Goal: Transaction & Acquisition: Book appointment/travel/reservation

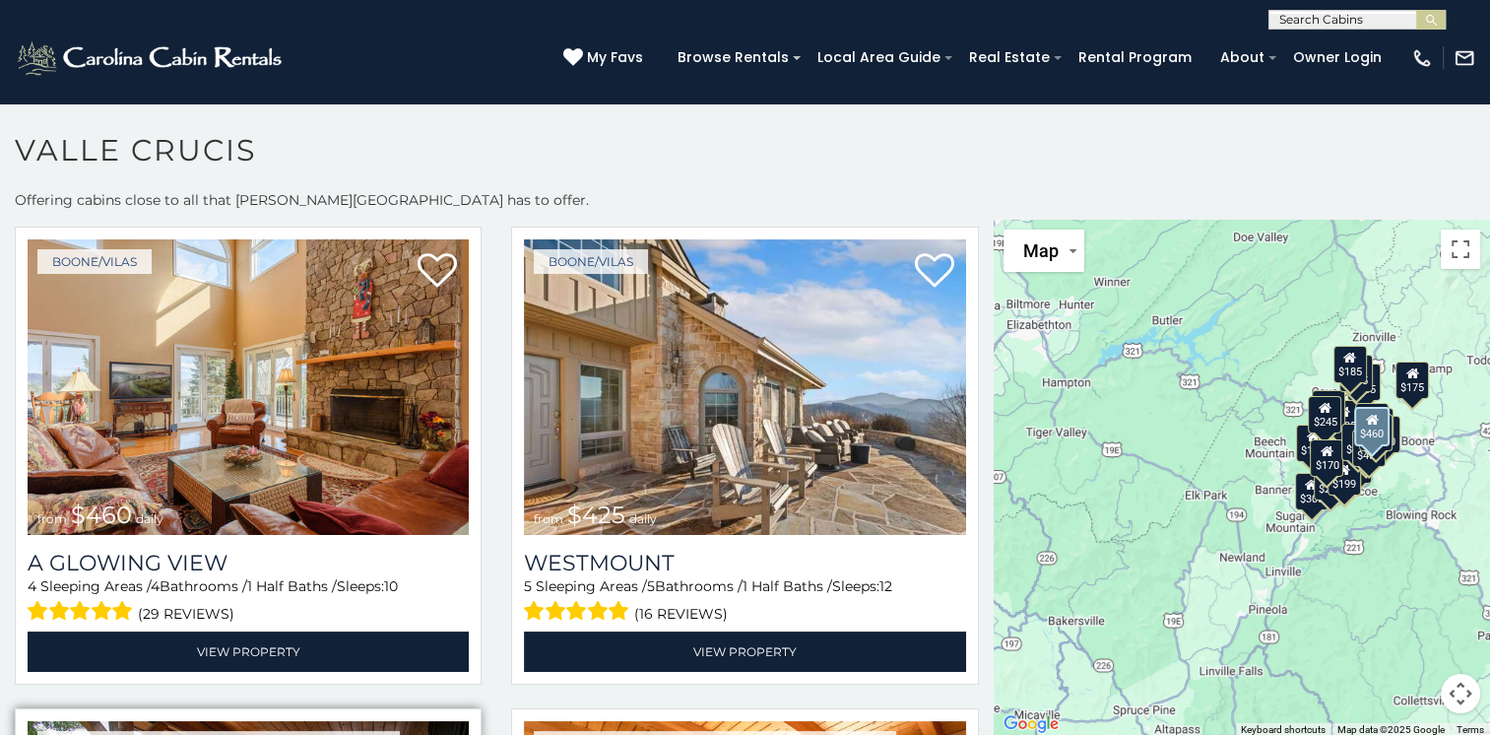
scroll to position [1477, 0]
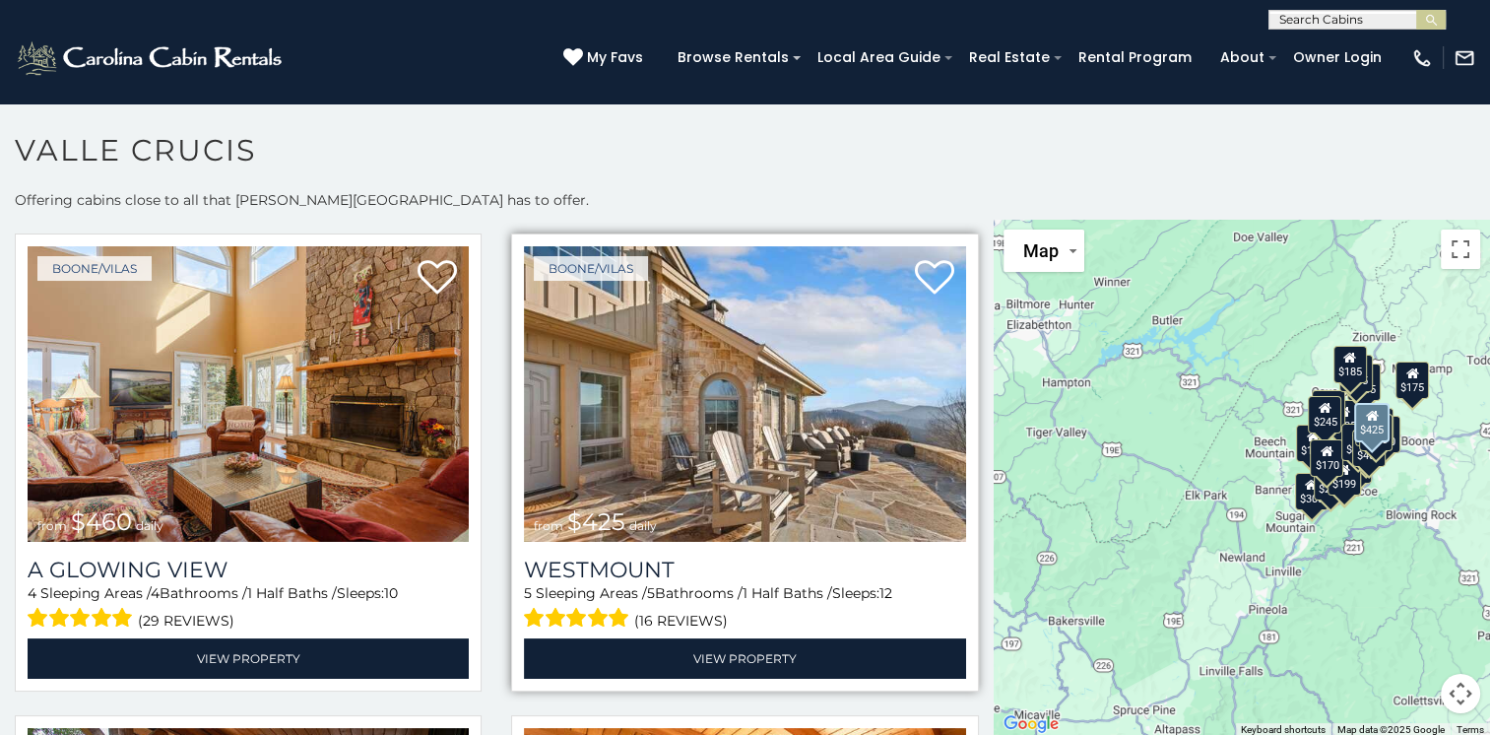
click at [622, 368] on img at bounding box center [744, 393] width 441 height 295
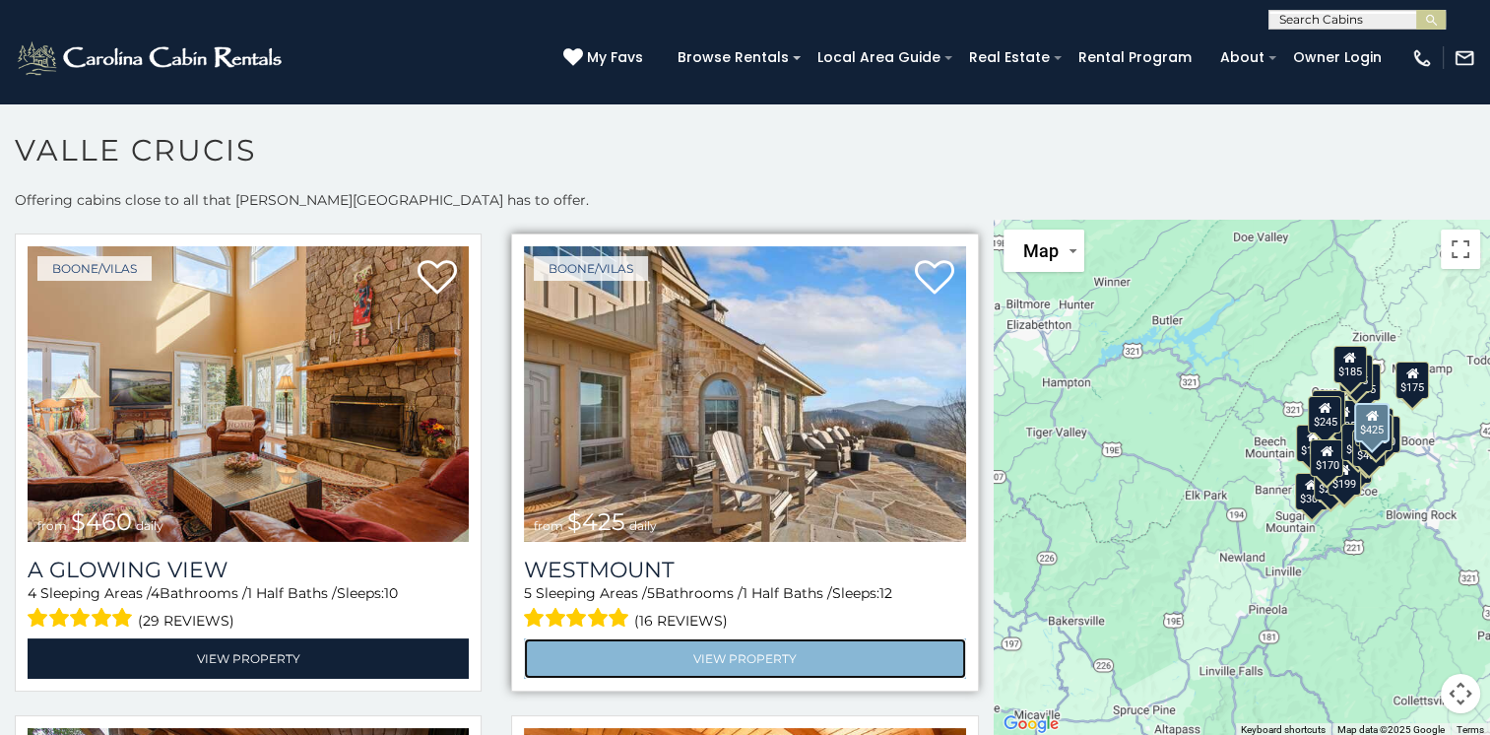
click at [741, 638] on link "View Property" at bounding box center [744, 658] width 441 height 40
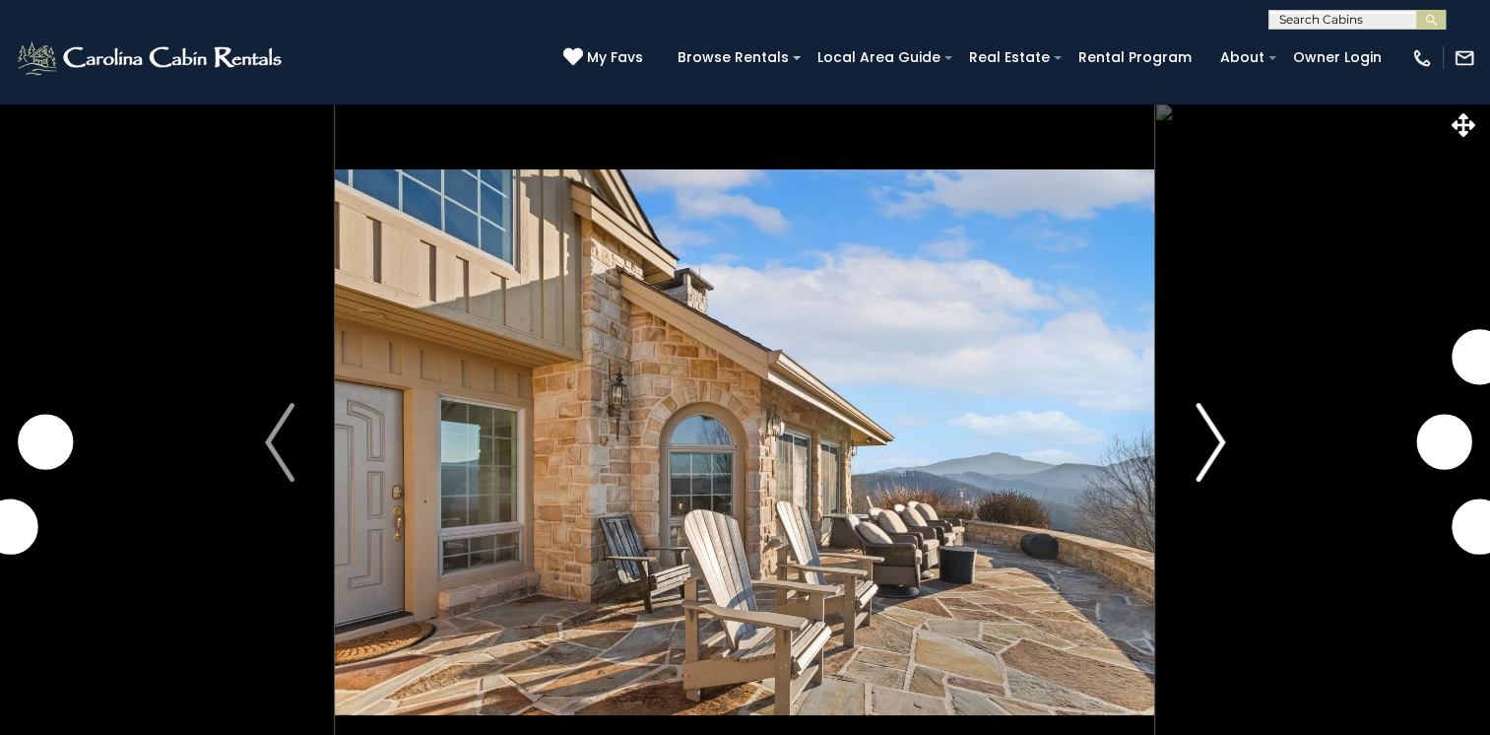
click at [1208, 435] on img "Next" at bounding box center [1211, 442] width 30 height 79
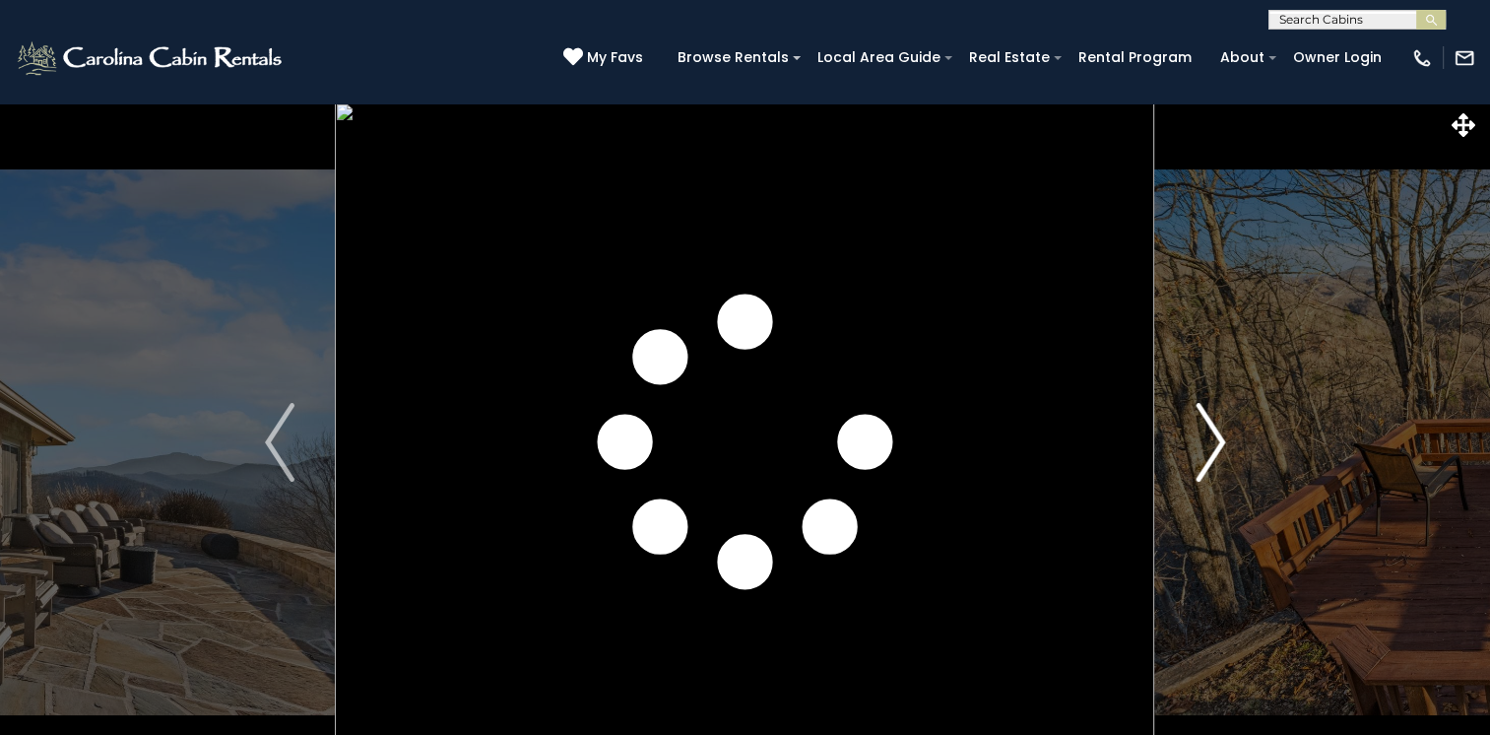
click at [1213, 435] on img "Next" at bounding box center [1211, 442] width 30 height 79
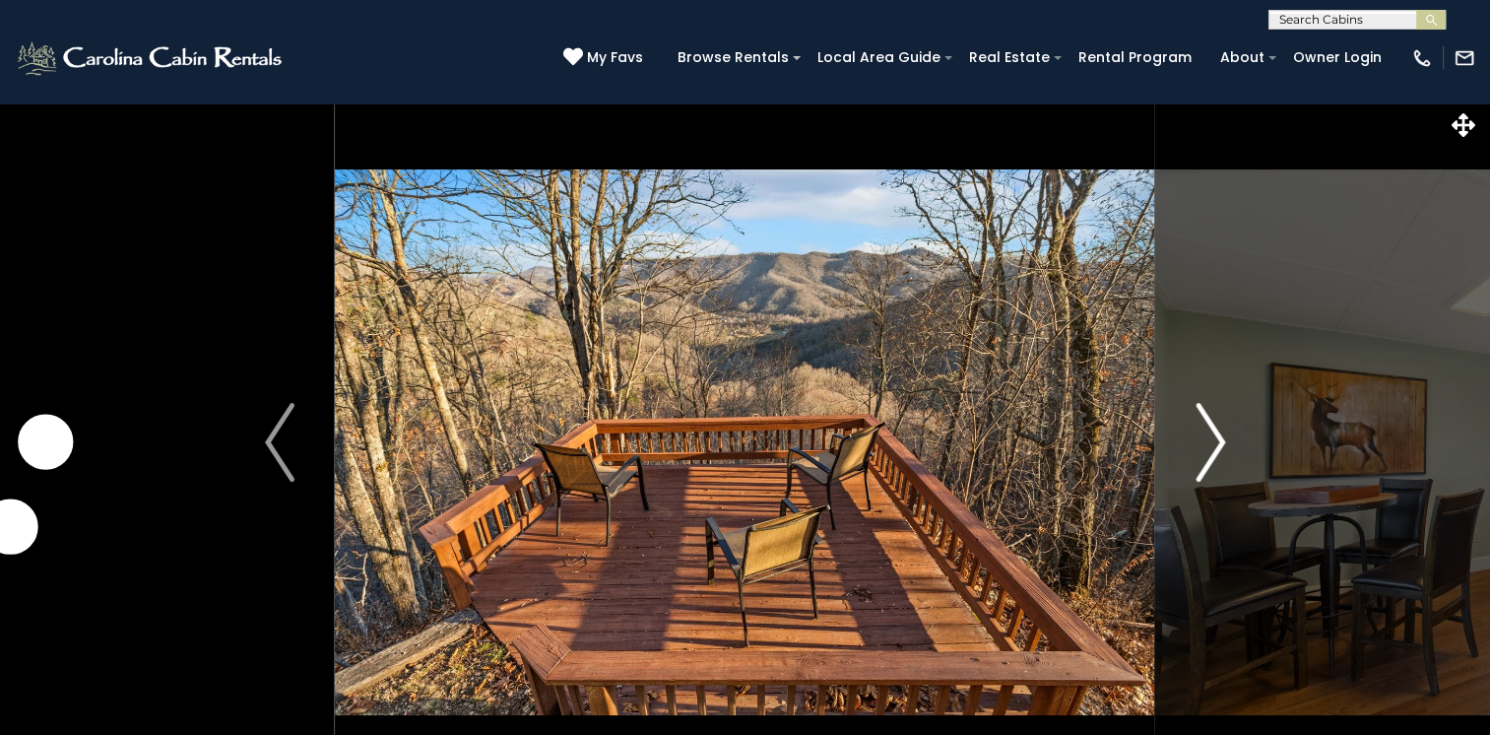
click at [1213, 435] on img "Next" at bounding box center [1211, 442] width 30 height 79
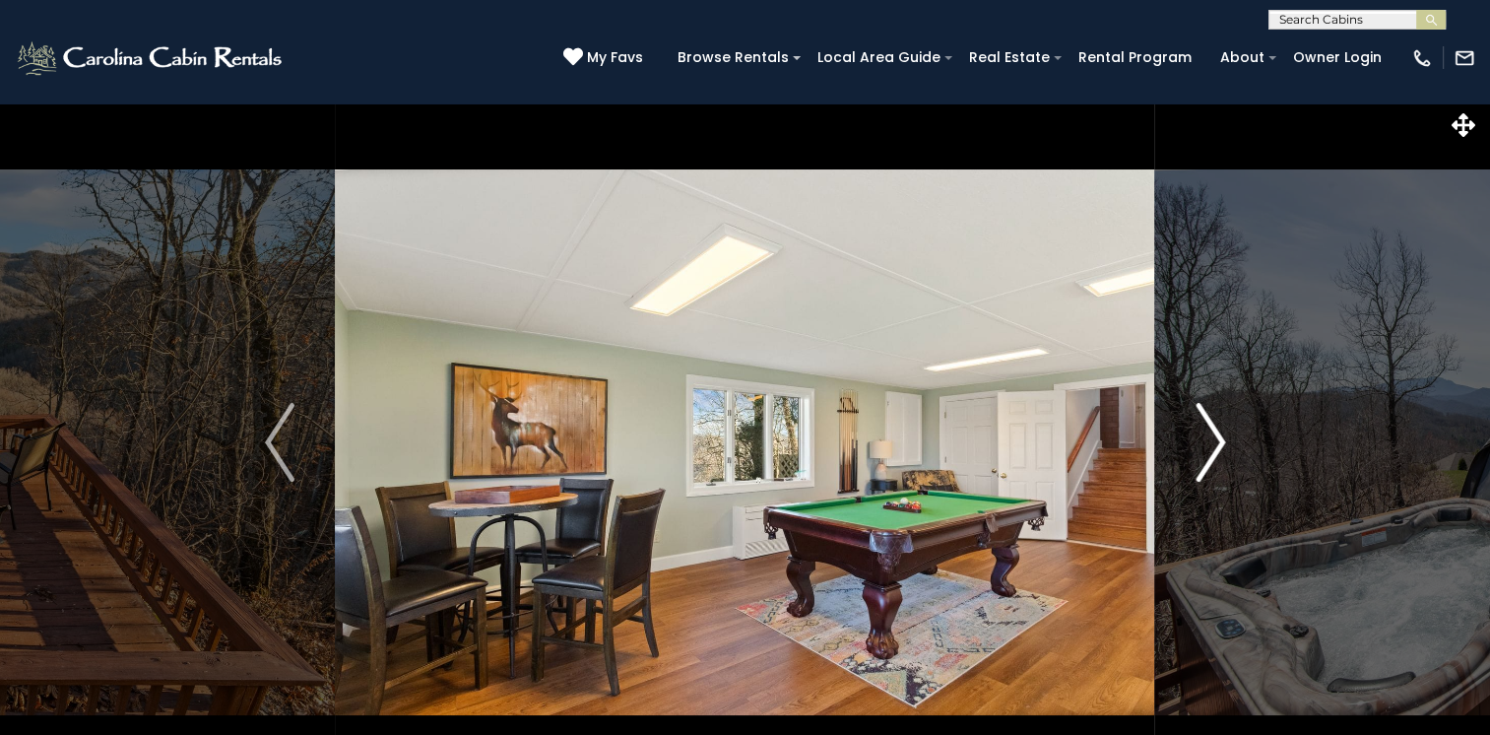
click at [1213, 435] on img "Next" at bounding box center [1211, 442] width 30 height 79
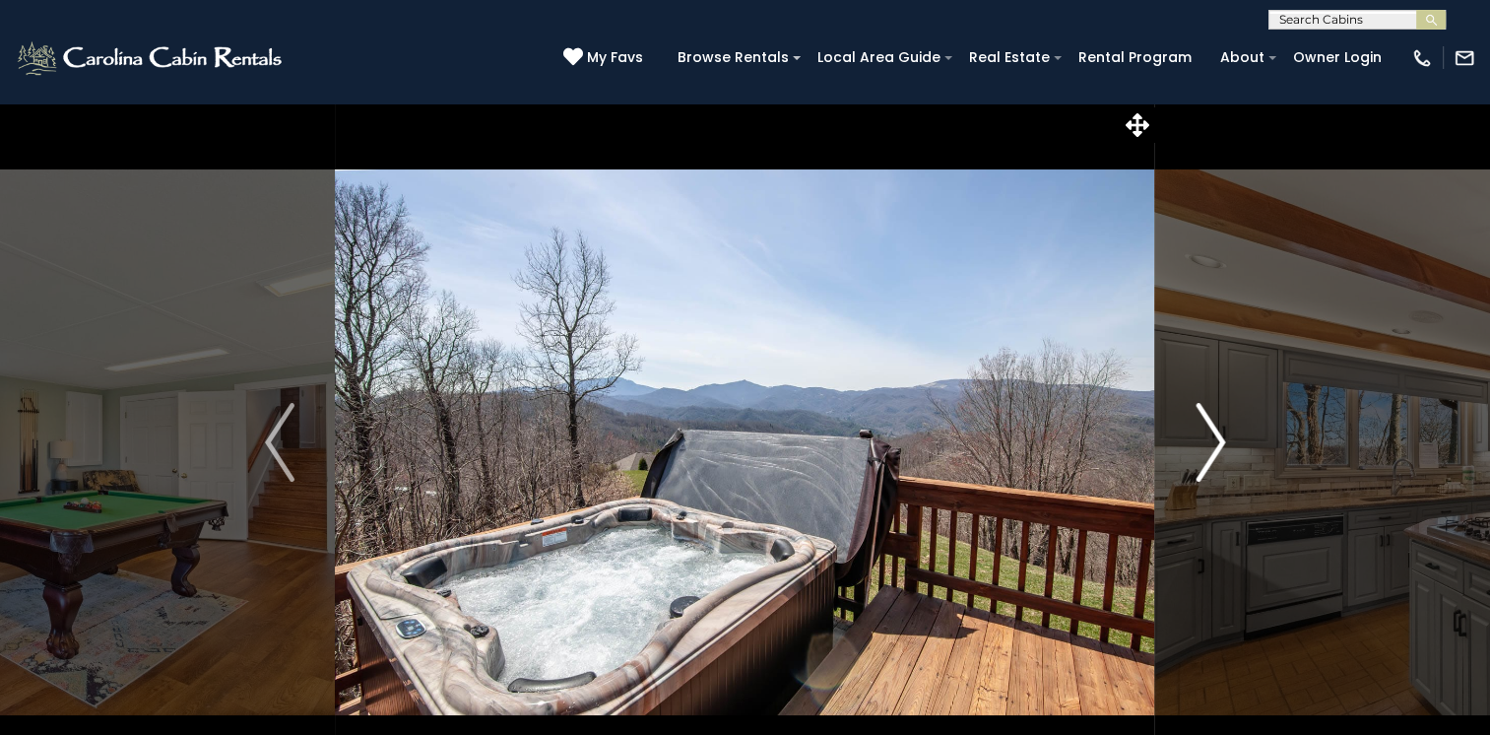
click at [1213, 435] on img "Next" at bounding box center [1211, 442] width 30 height 79
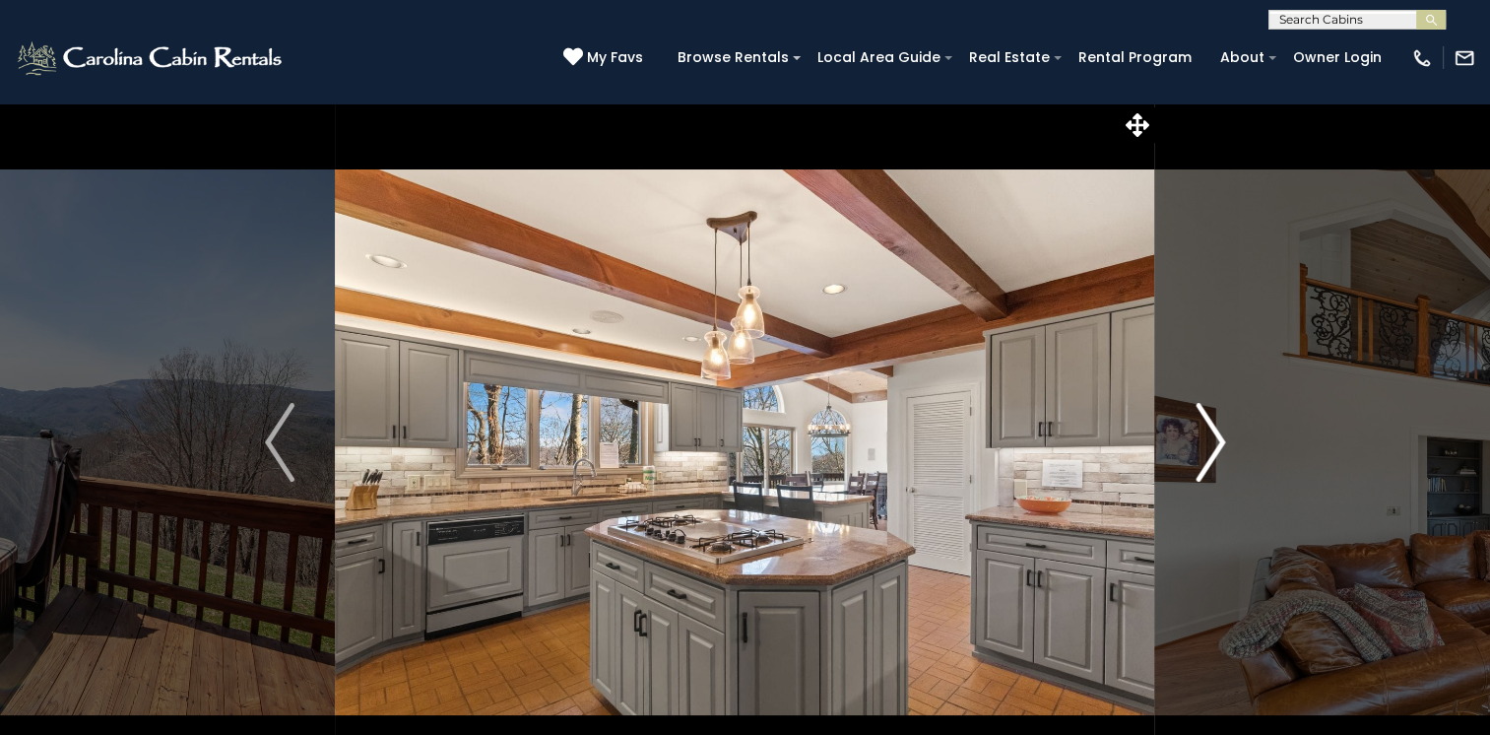
click at [1213, 435] on img "Next" at bounding box center [1211, 442] width 30 height 79
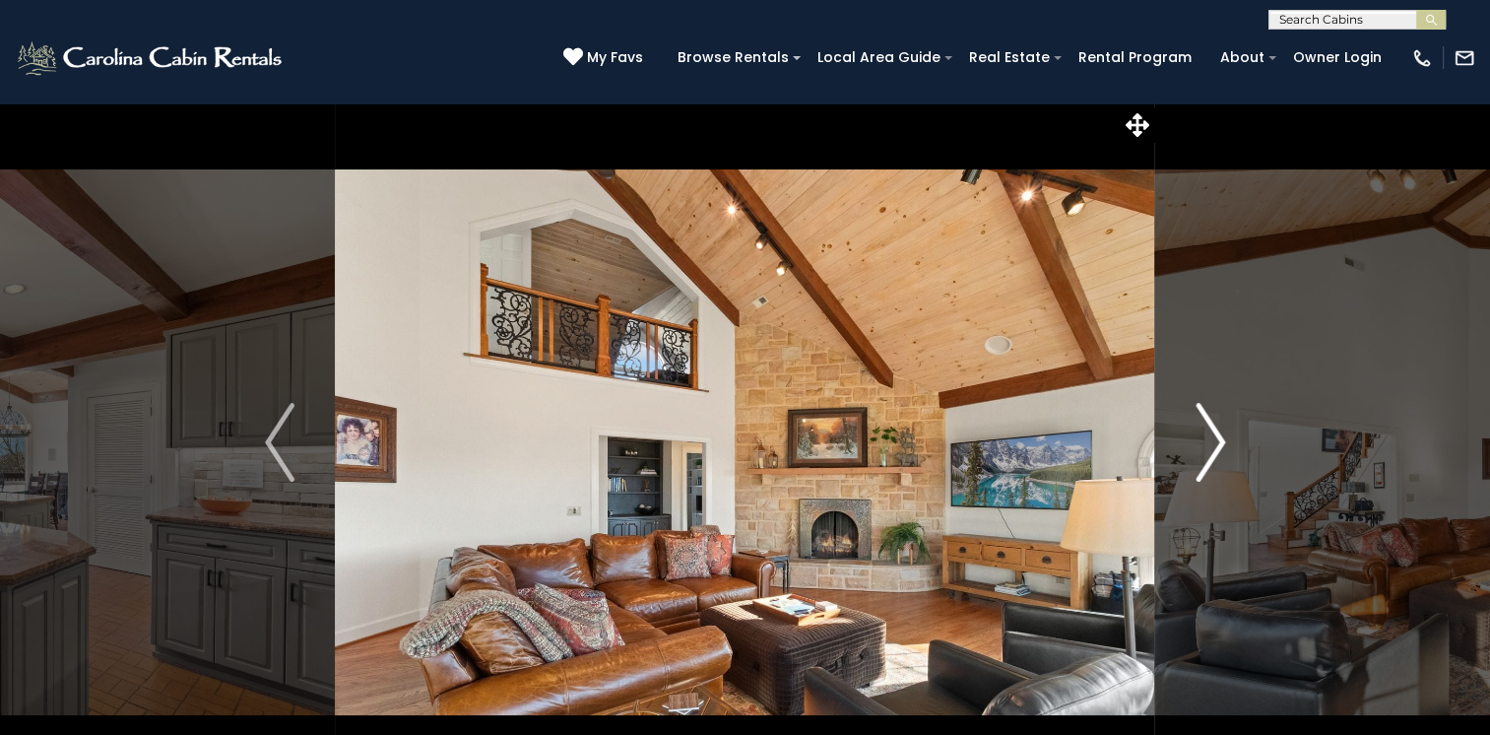
click at [1213, 435] on img "Next" at bounding box center [1211, 442] width 30 height 79
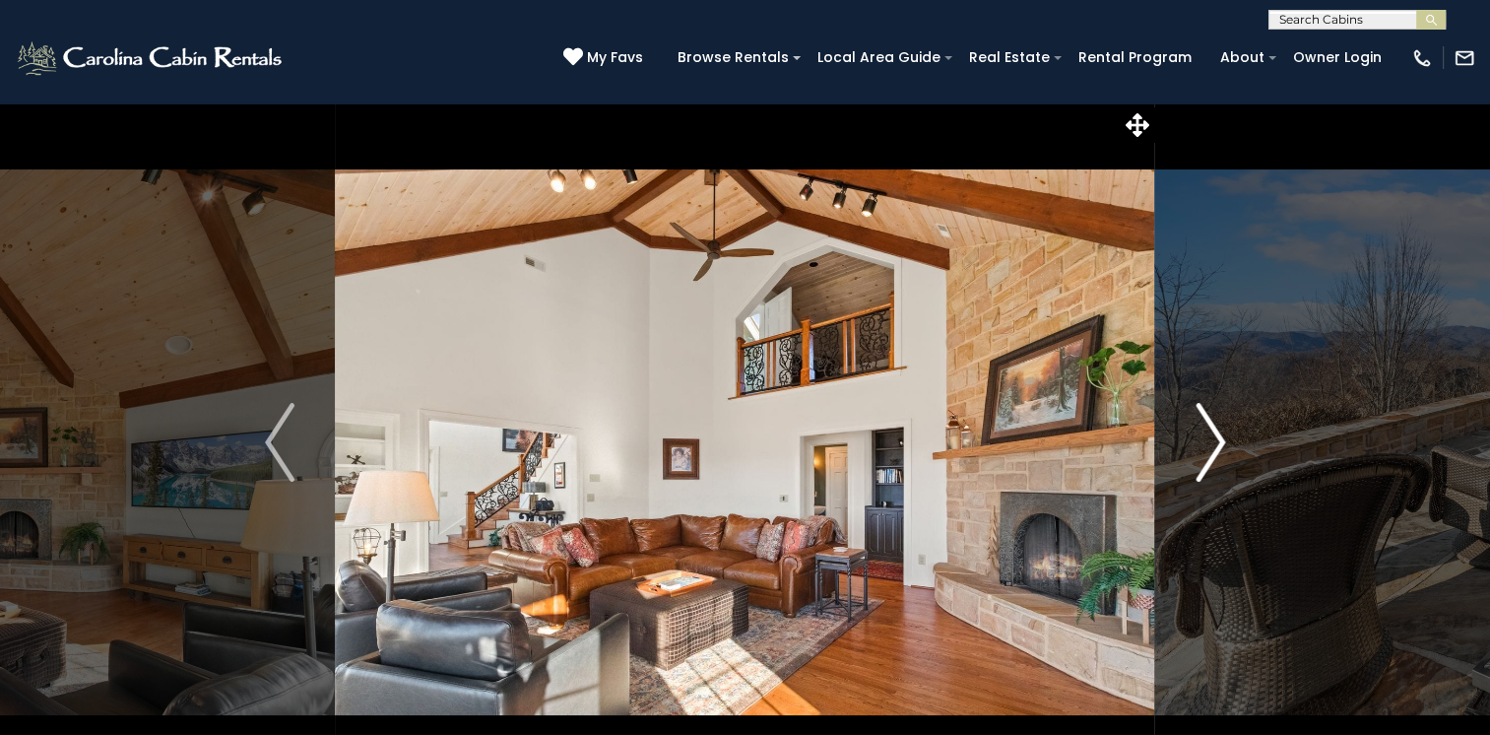
click at [1213, 435] on img "Next" at bounding box center [1211, 442] width 30 height 79
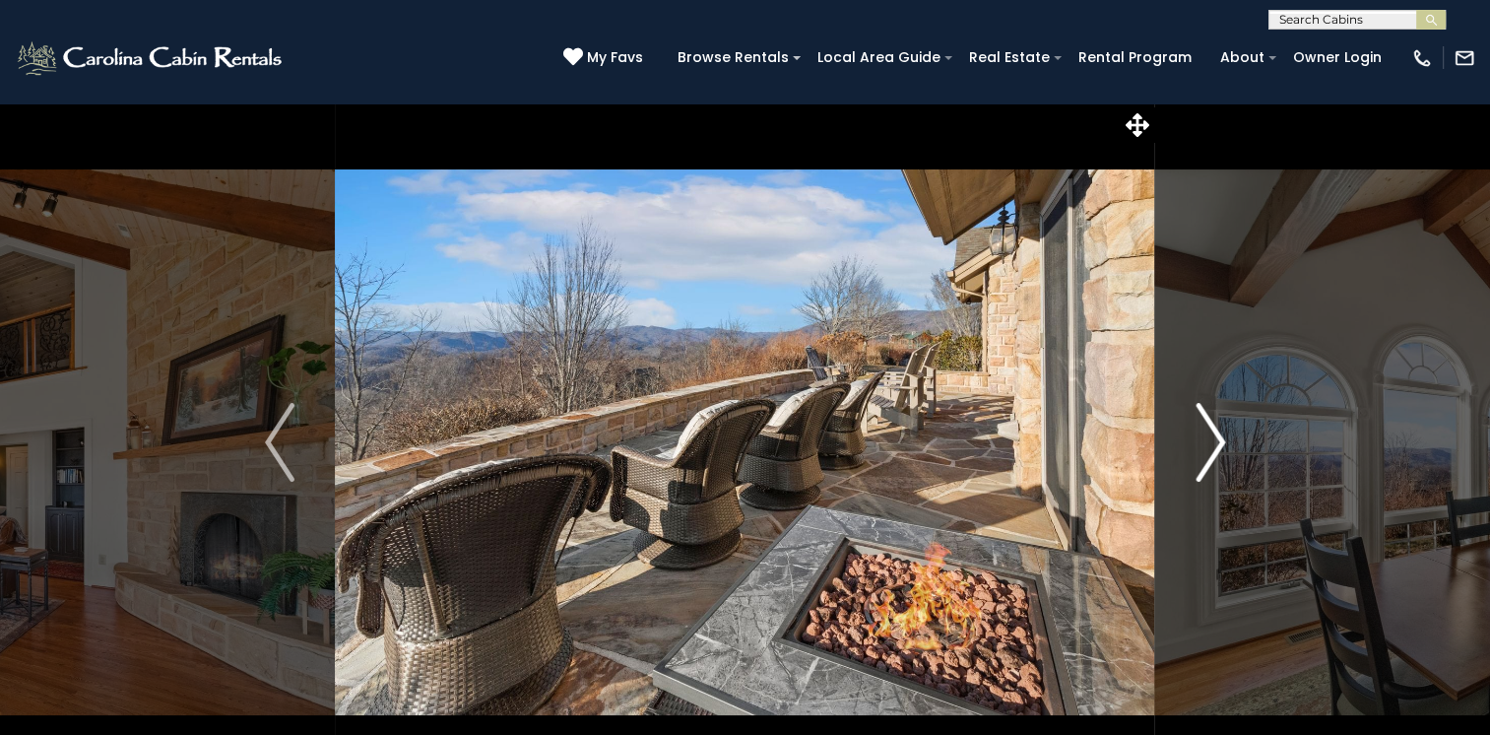
click at [1213, 435] on img "Next" at bounding box center [1211, 442] width 30 height 79
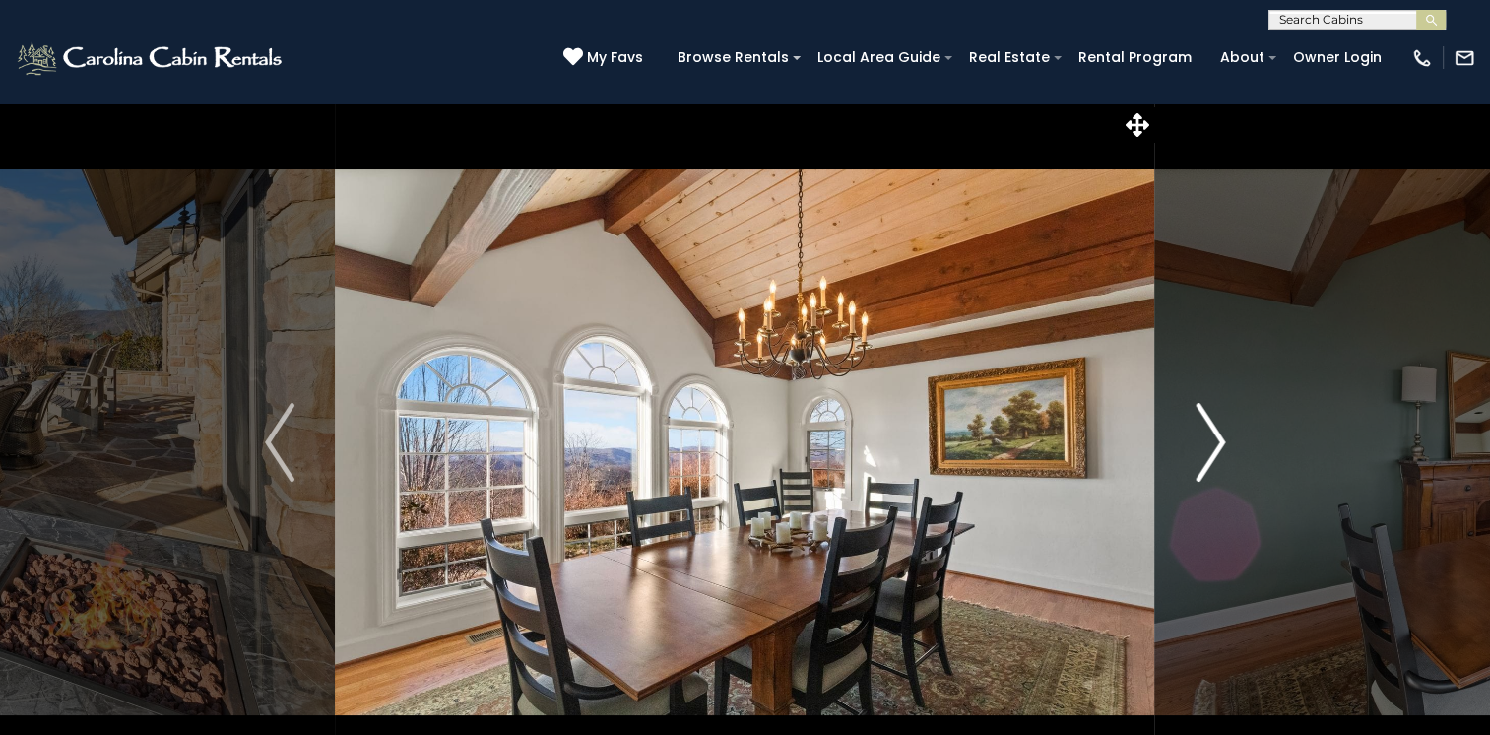
click at [1213, 435] on img "Next" at bounding box center [1211, 442] width 30 height 79
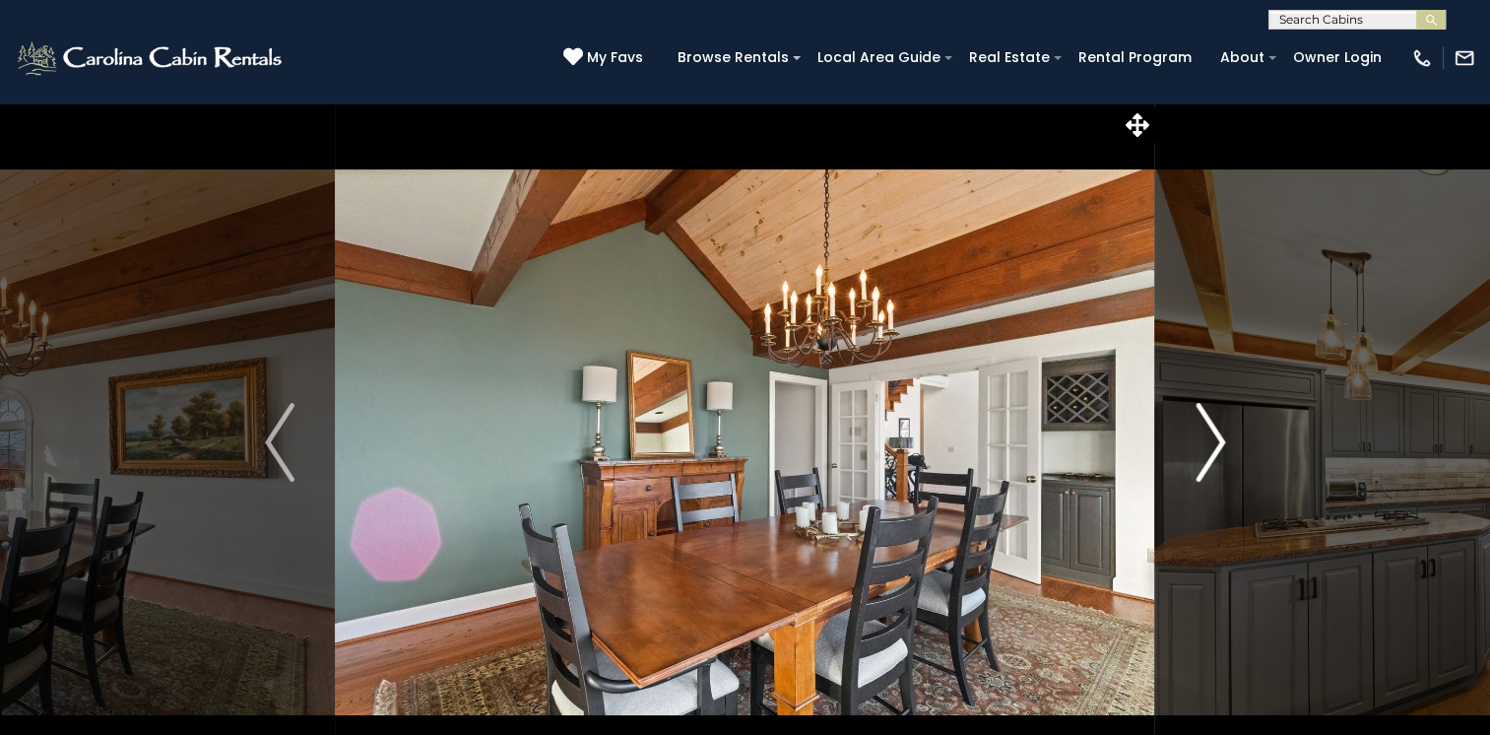
click at [1213, 435] on img "Next" at bounding box center [1211, 442] width 30 height 79
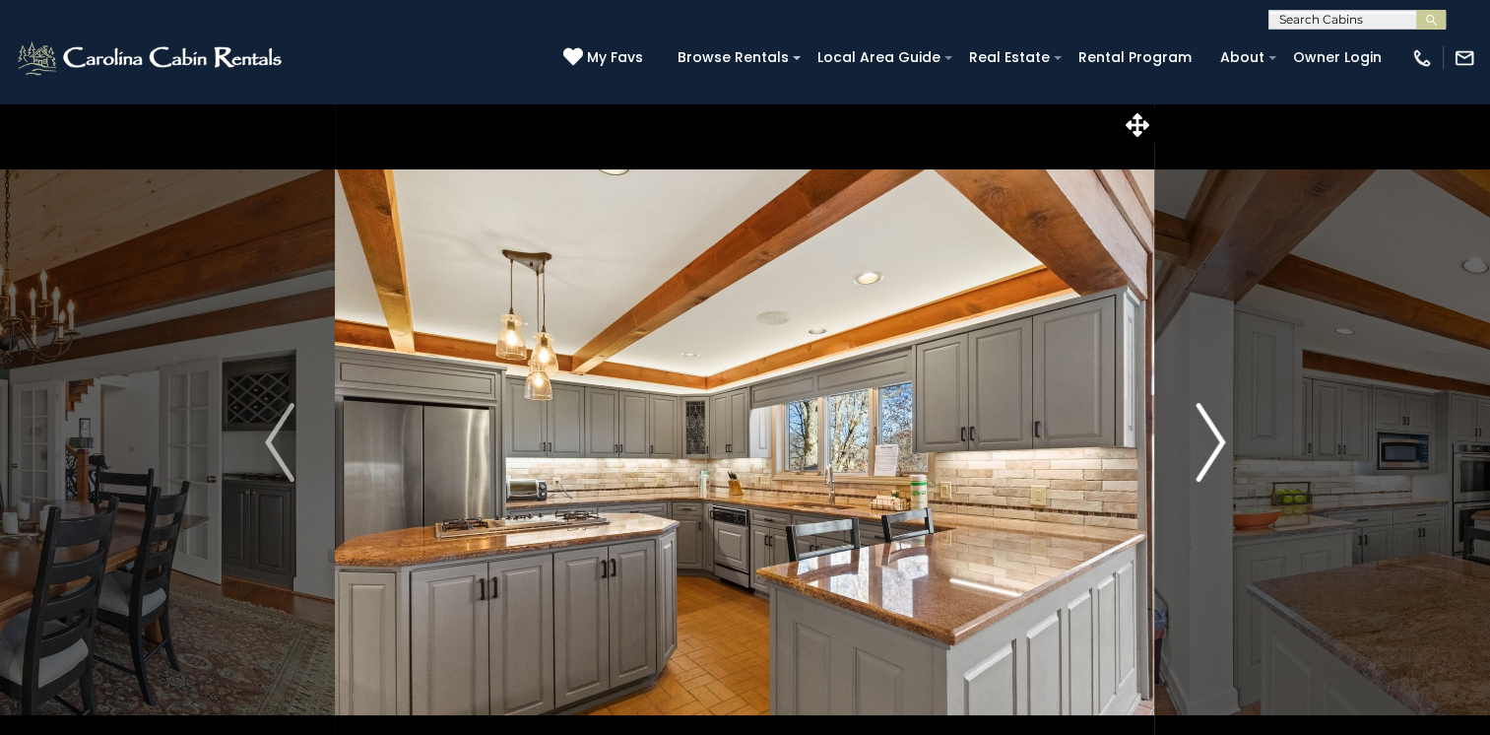
click at [1213, 435] on img "Next" at bounding box center [1211, 442] width 30 height 79
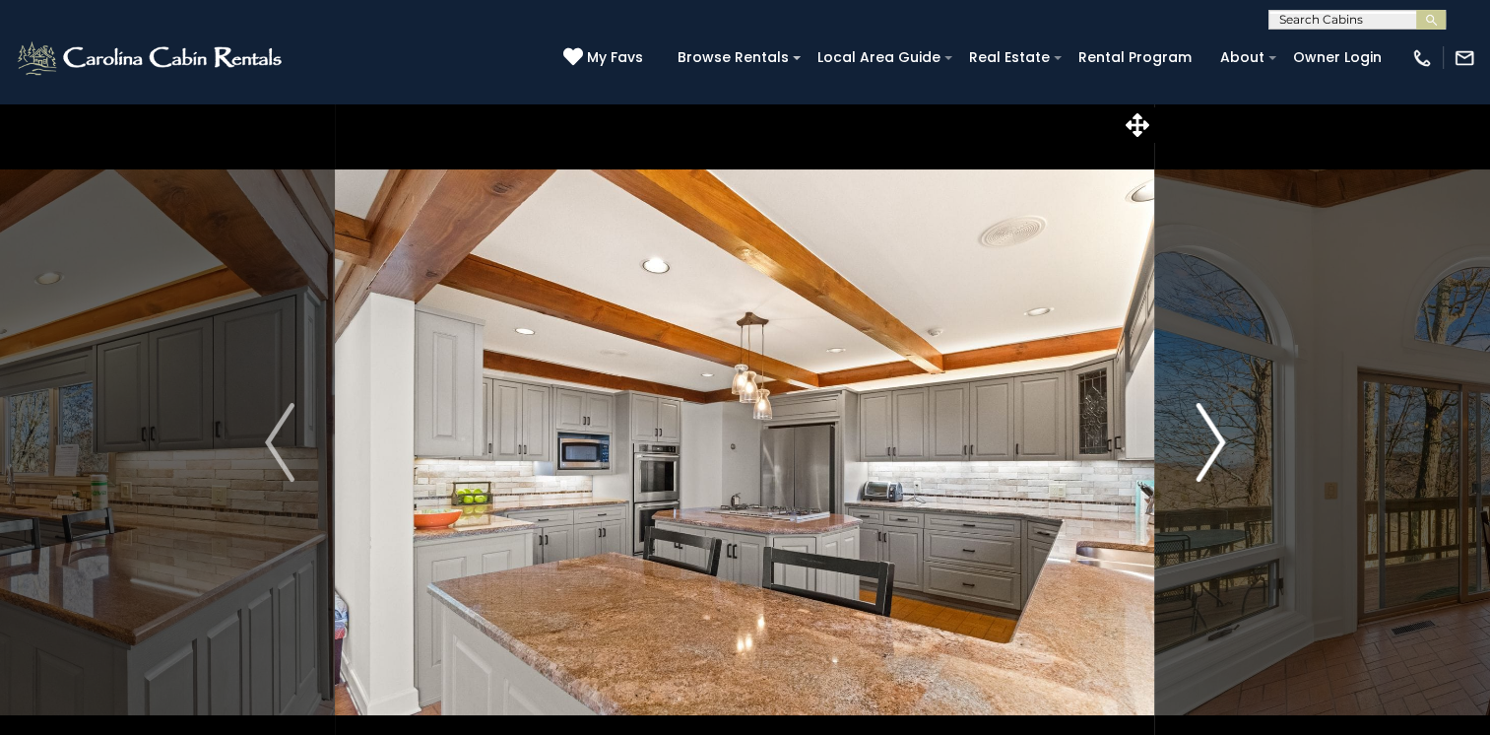
click at [1213, 435] on img "Next" at bounding box center [1211, 442] width 30 height 79
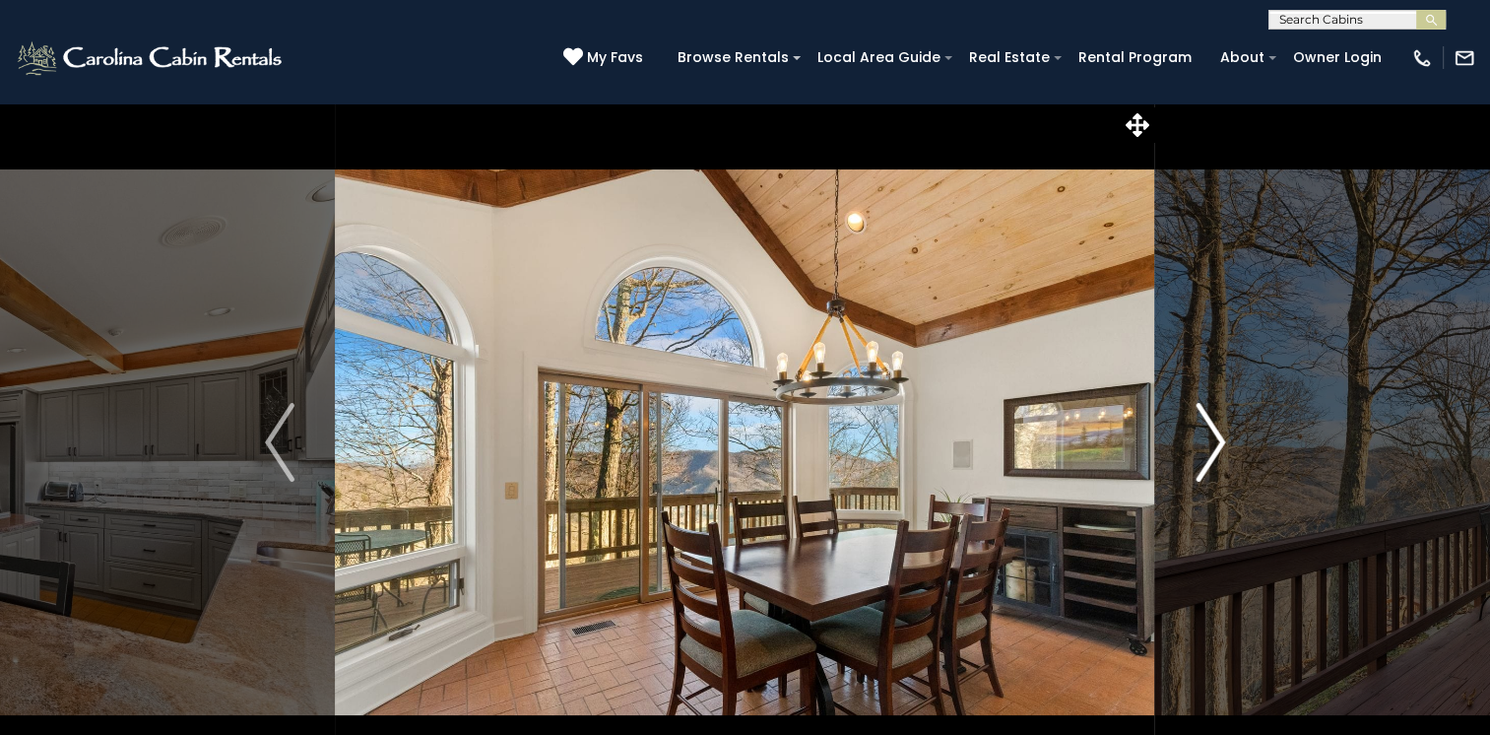
click at [1213, 435] on img "Next" at bounding box center [1211, 442] width 30 height 79
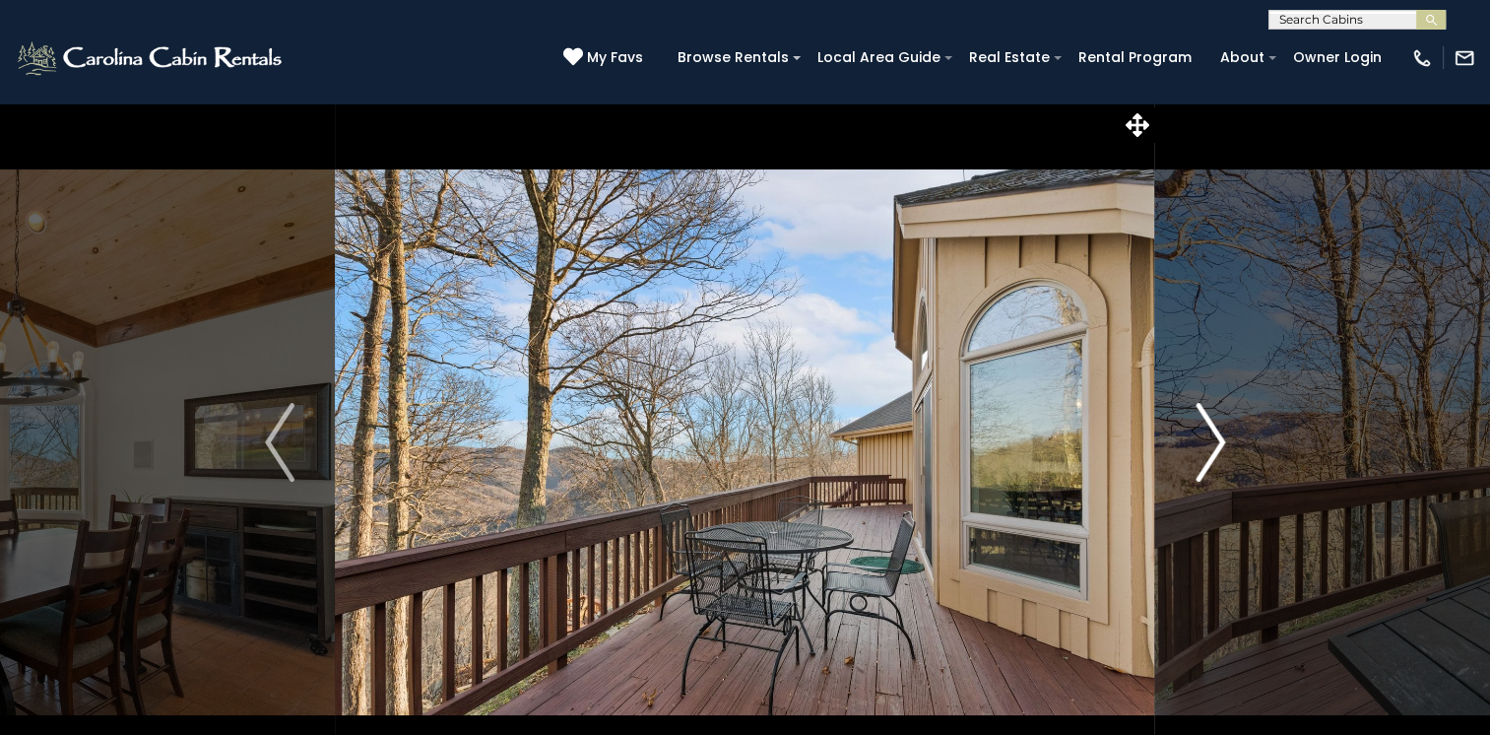
click at [1213, 435] on img "Next" at bounding box center [1211, 442] width 30 height 79
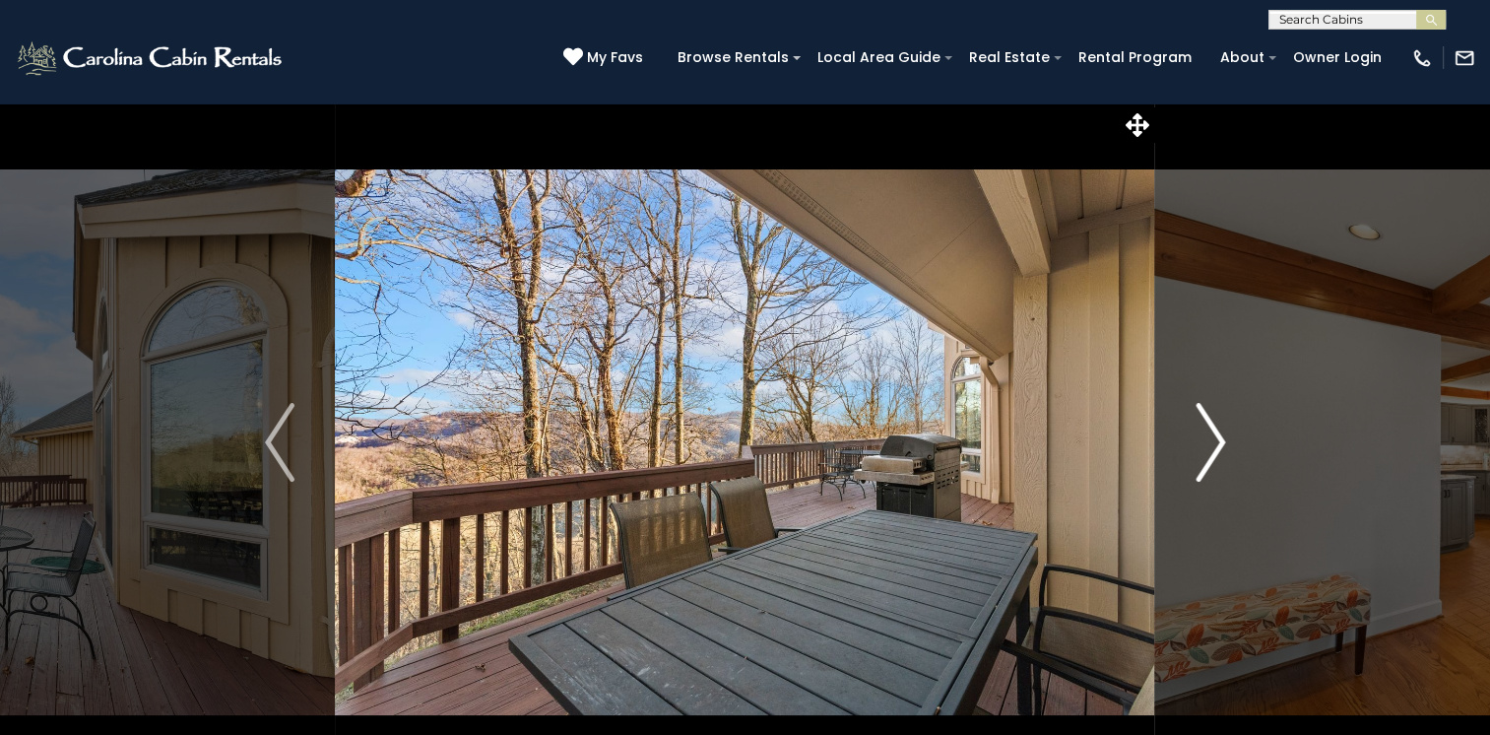
click at [1213, 435] on img "Next" at bounding box center [1211, 442] width 30 height 79
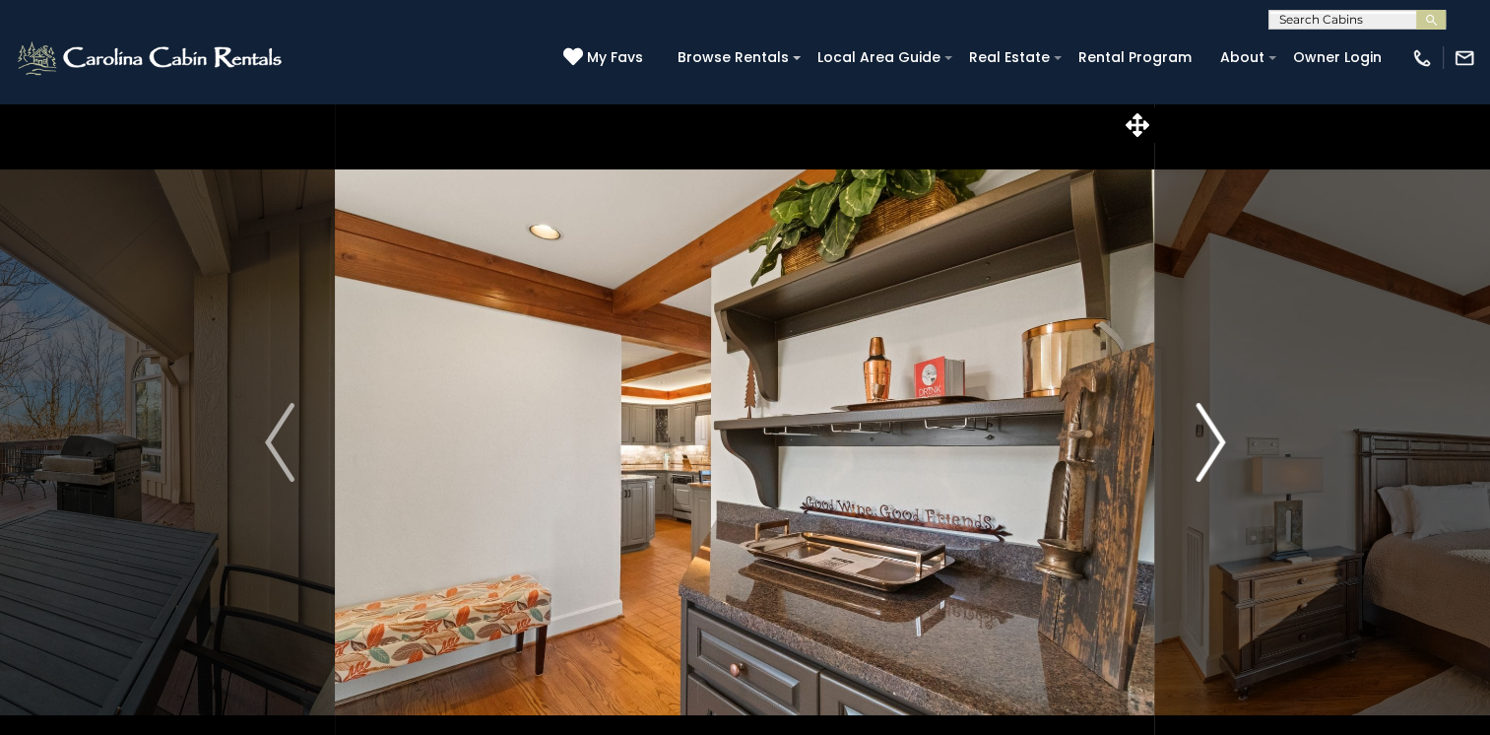
click at [1213, 435] on img "Next" at bounding box center [1211, 442] width 30 height 79
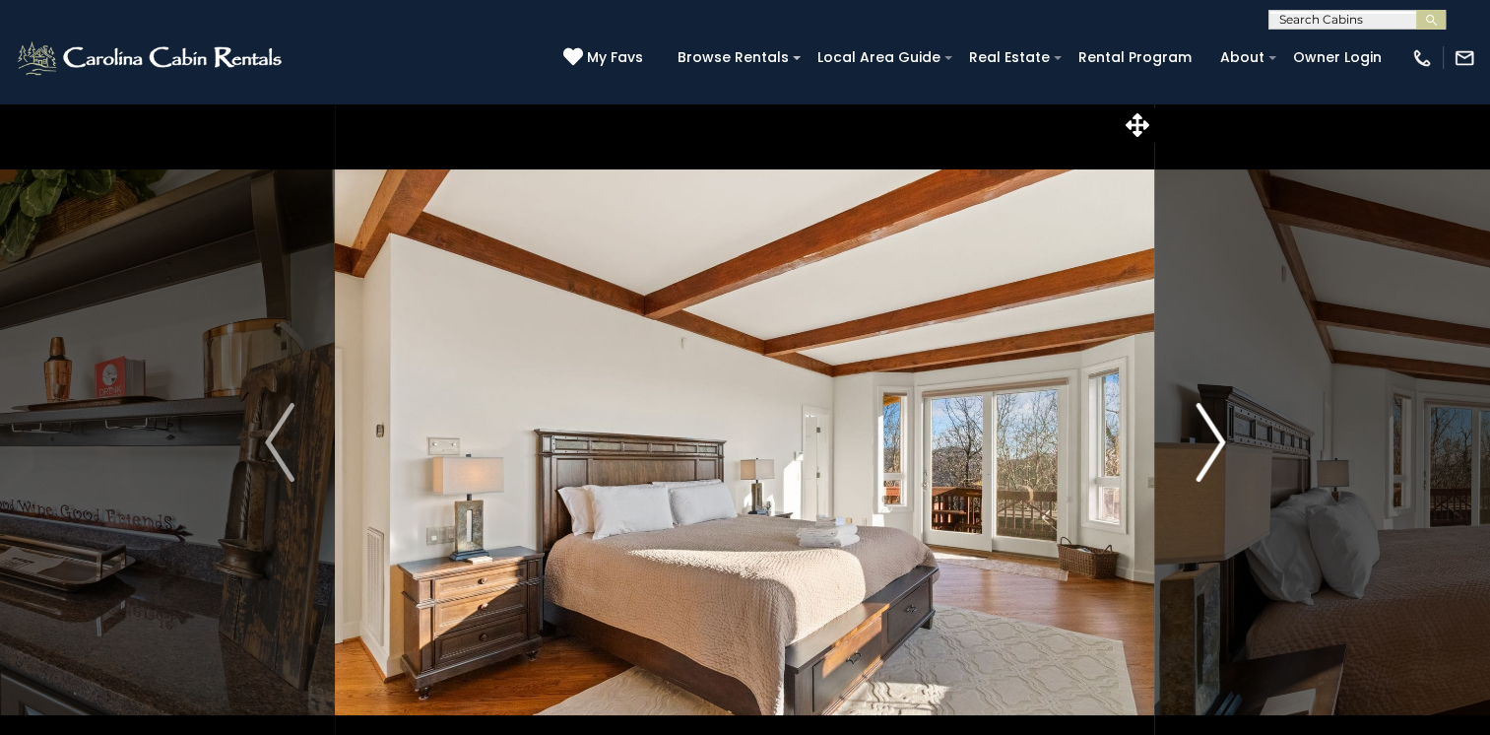
click at [1213, 435] on img "Next" at bounding box center [1211, 442] width 30 height 79
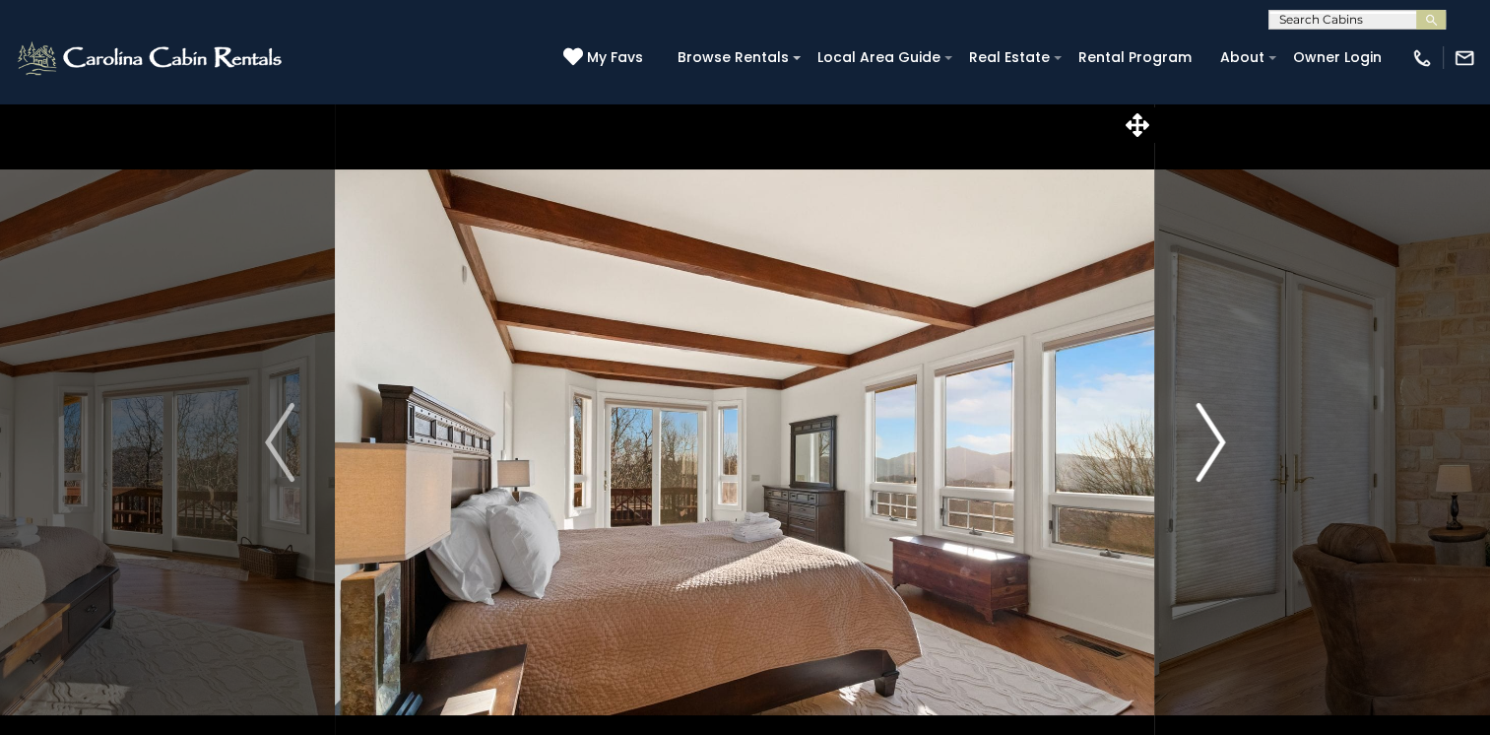
click at [1213, 435] on img "Next" at bounding box center [1211, 442] width 30 height 79
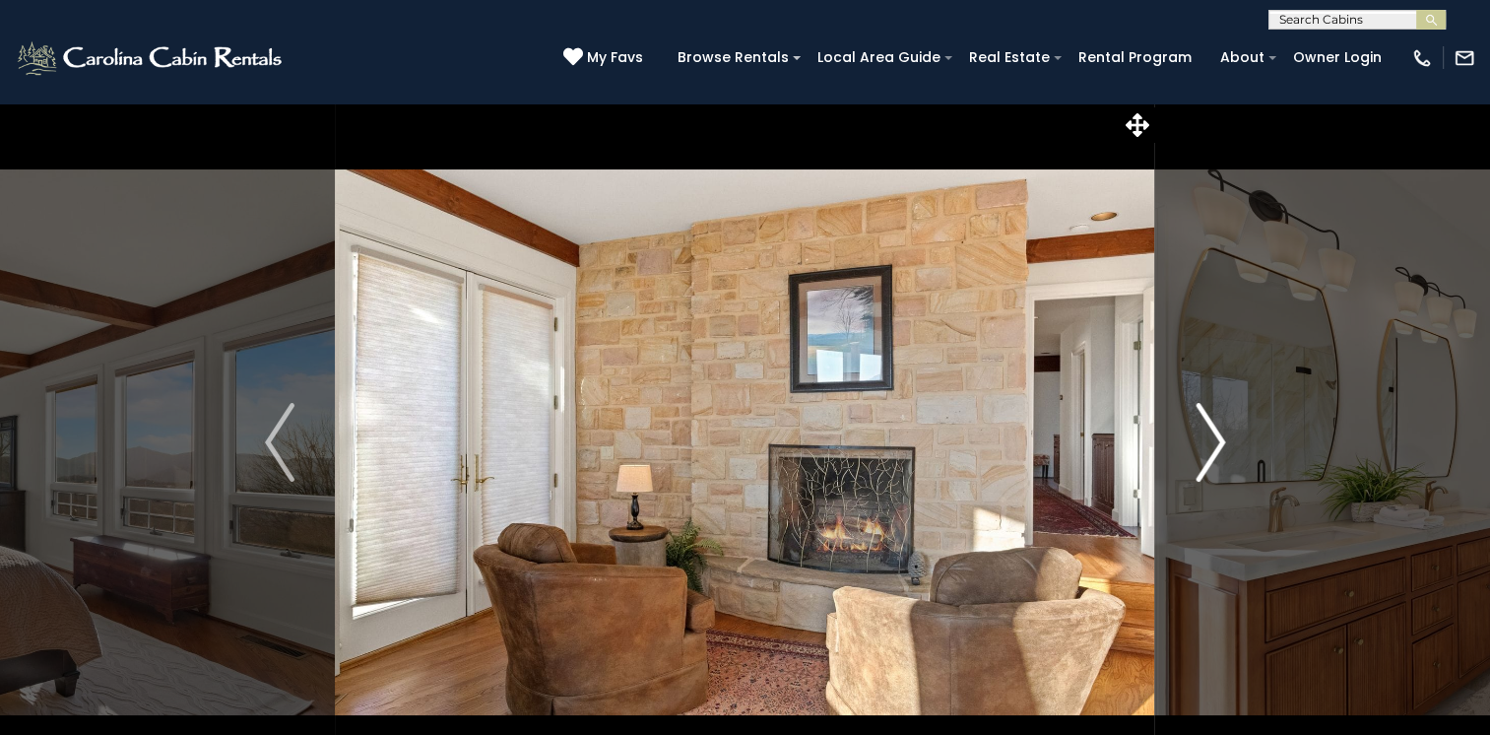
click at [1213, 435] on img "Next" at bounding box center [1211, 442] width 30 height 79
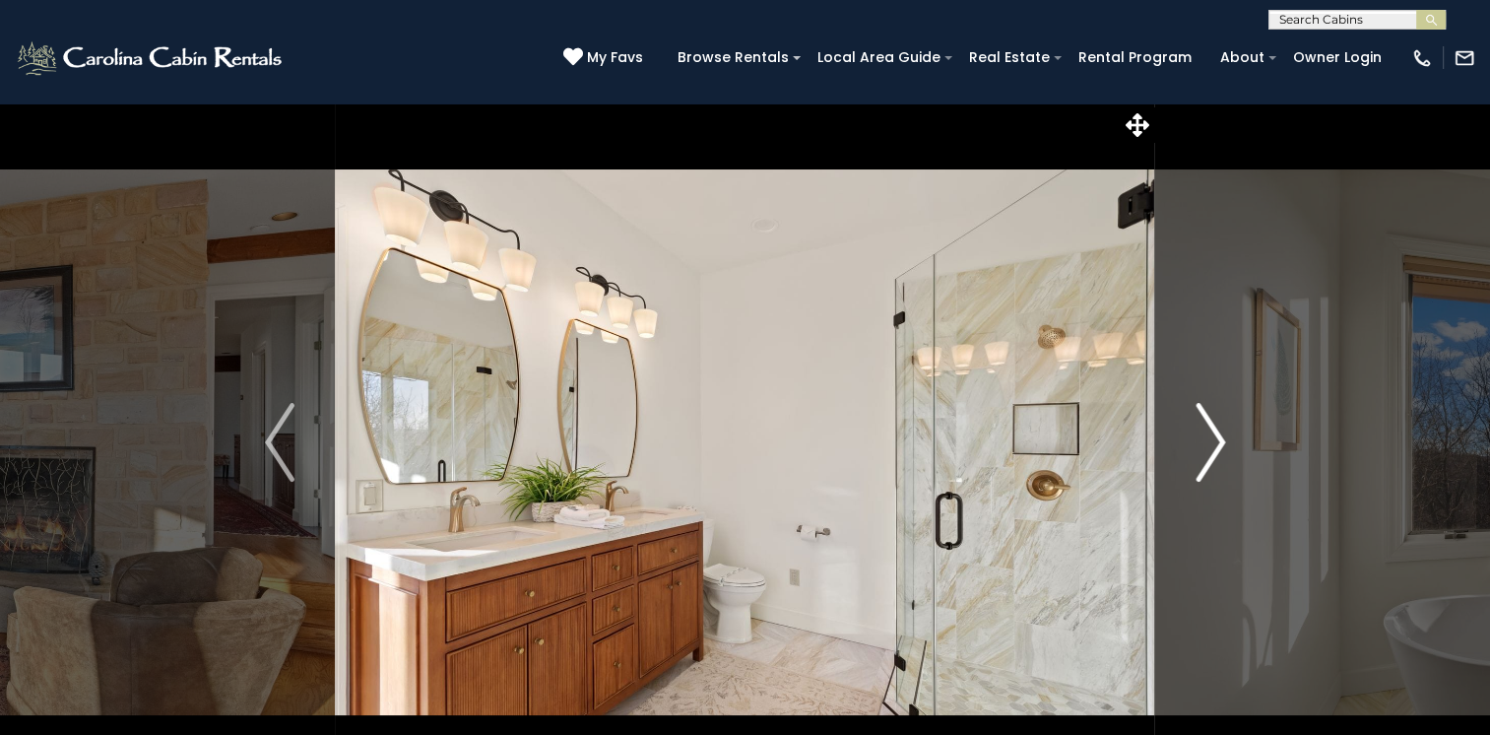
click at [1213, 435] on img "Next" at bounding box center [1211, 442] width 30 height 79
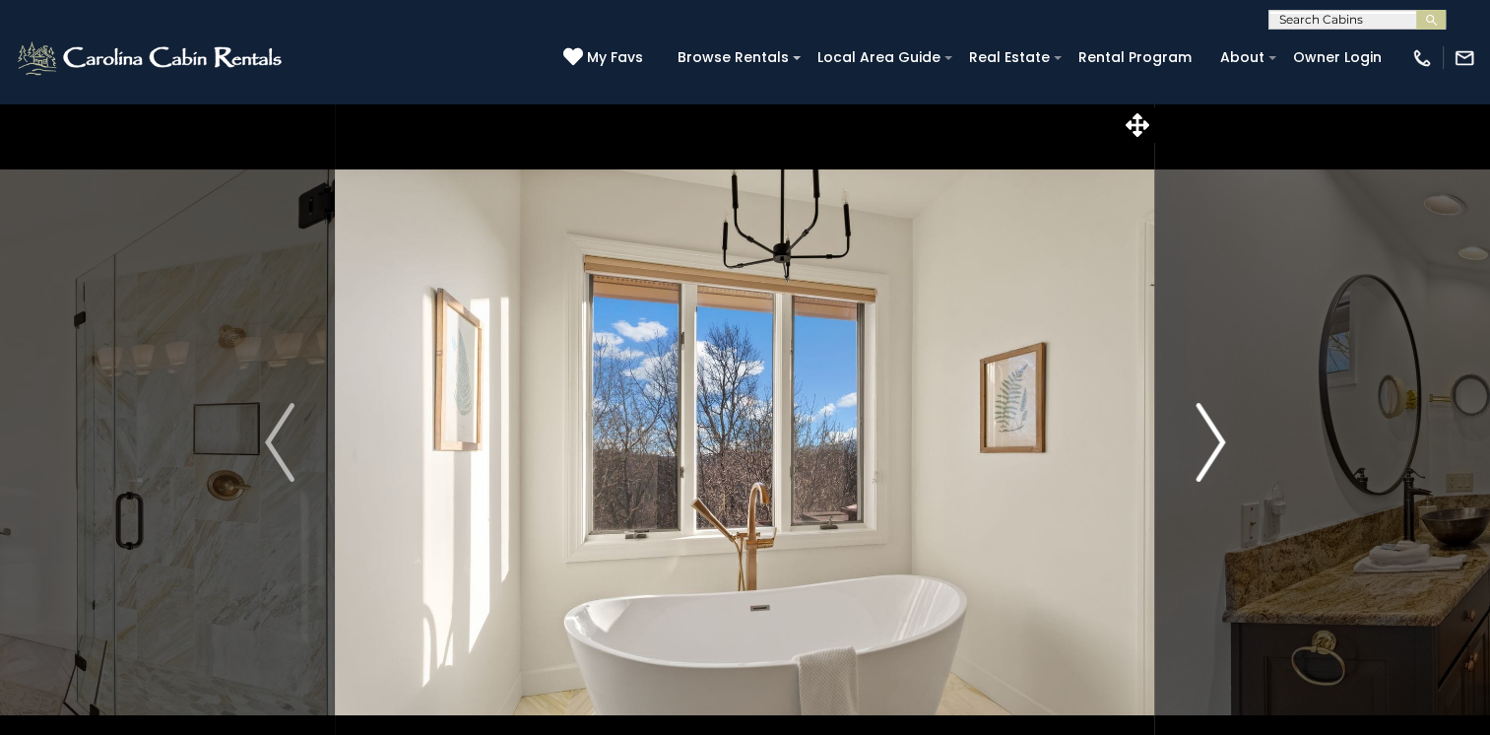
click at [1213, 435] on img "Next" at bounding box center [1211, 442] width 30 height 79
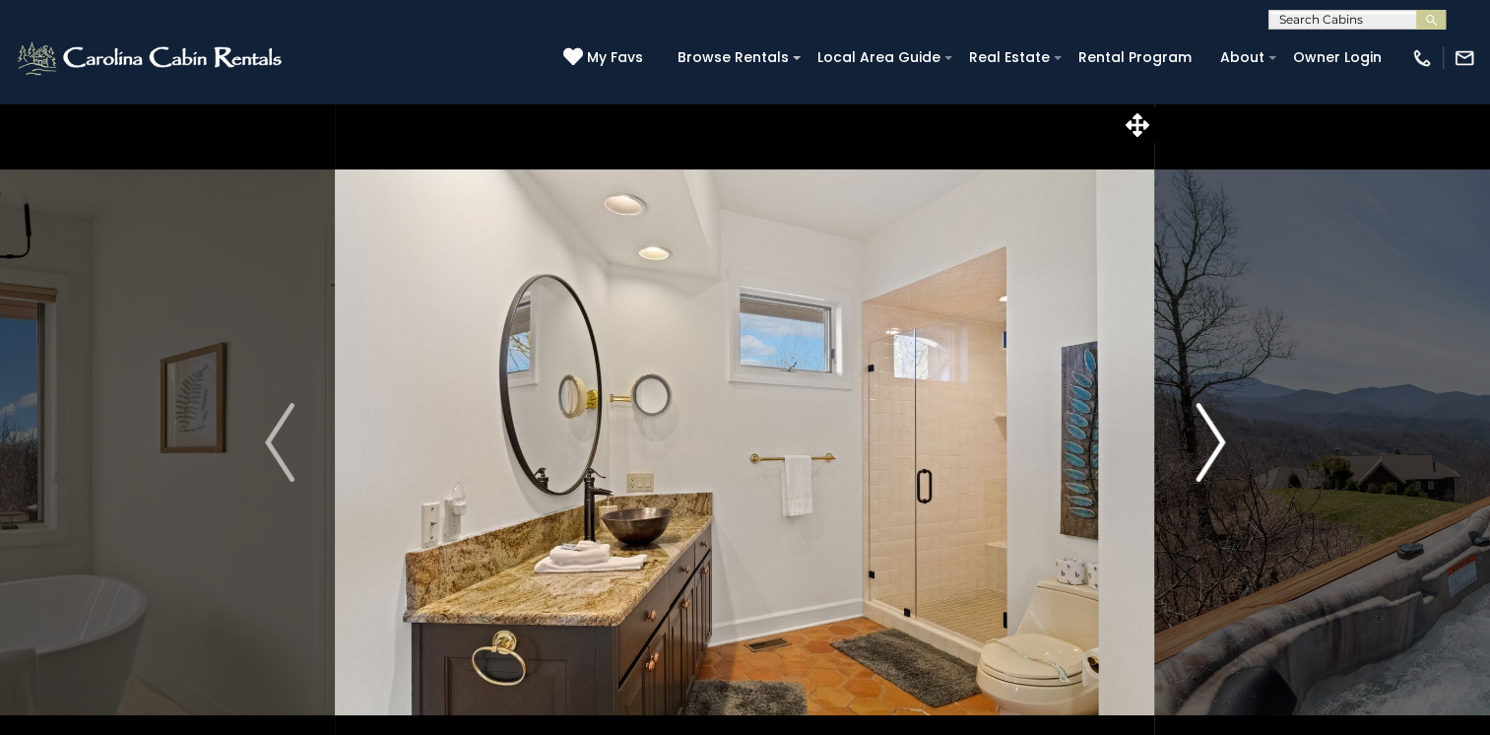
click at [1213, 435] on img "Next" at bounding box center [1211, 442] width 30 height 79
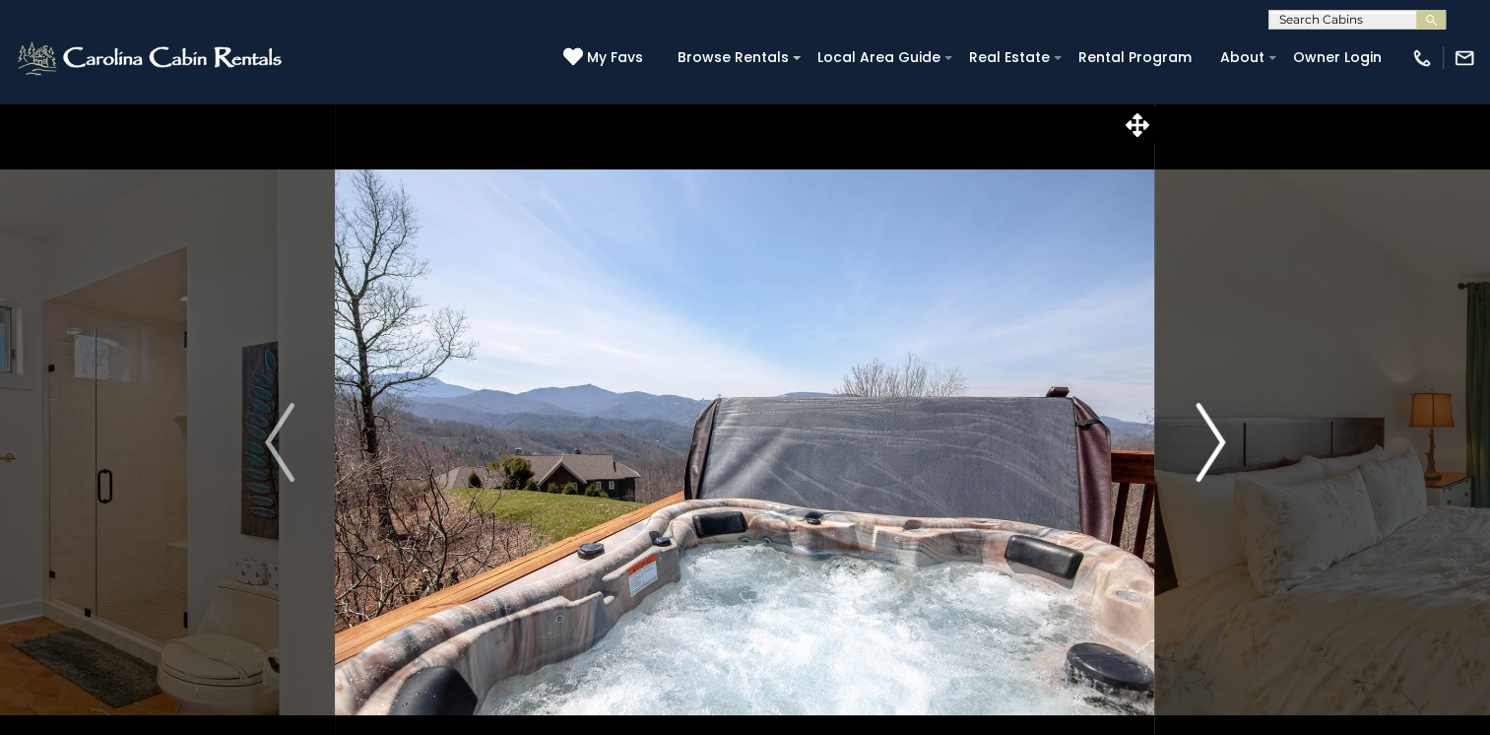
click at [1213, 435] on img "Next" at bounding box center [1211, 442] width 30 height 79
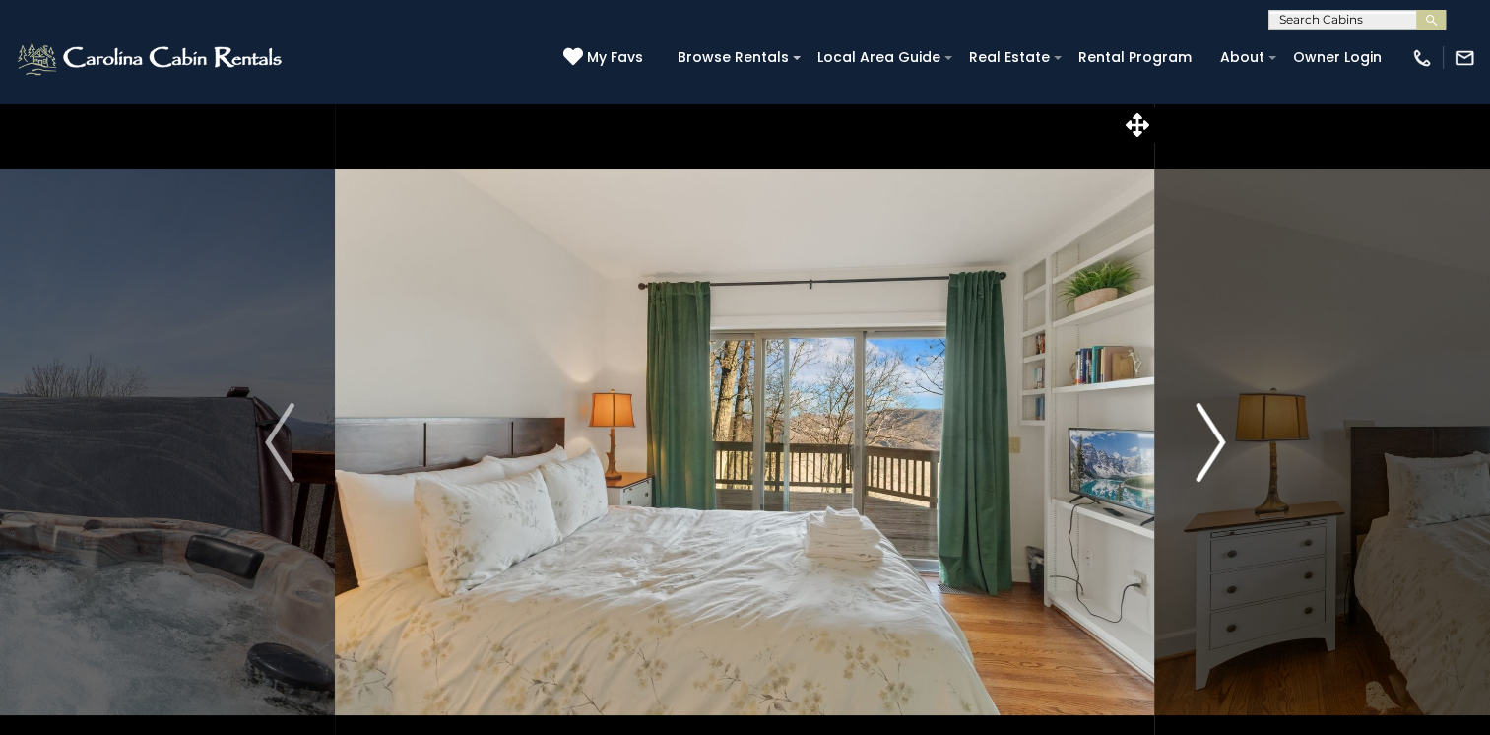
click at [1213, 435] on img "Next" at bounding box center [1211, 442] width 30 height 79
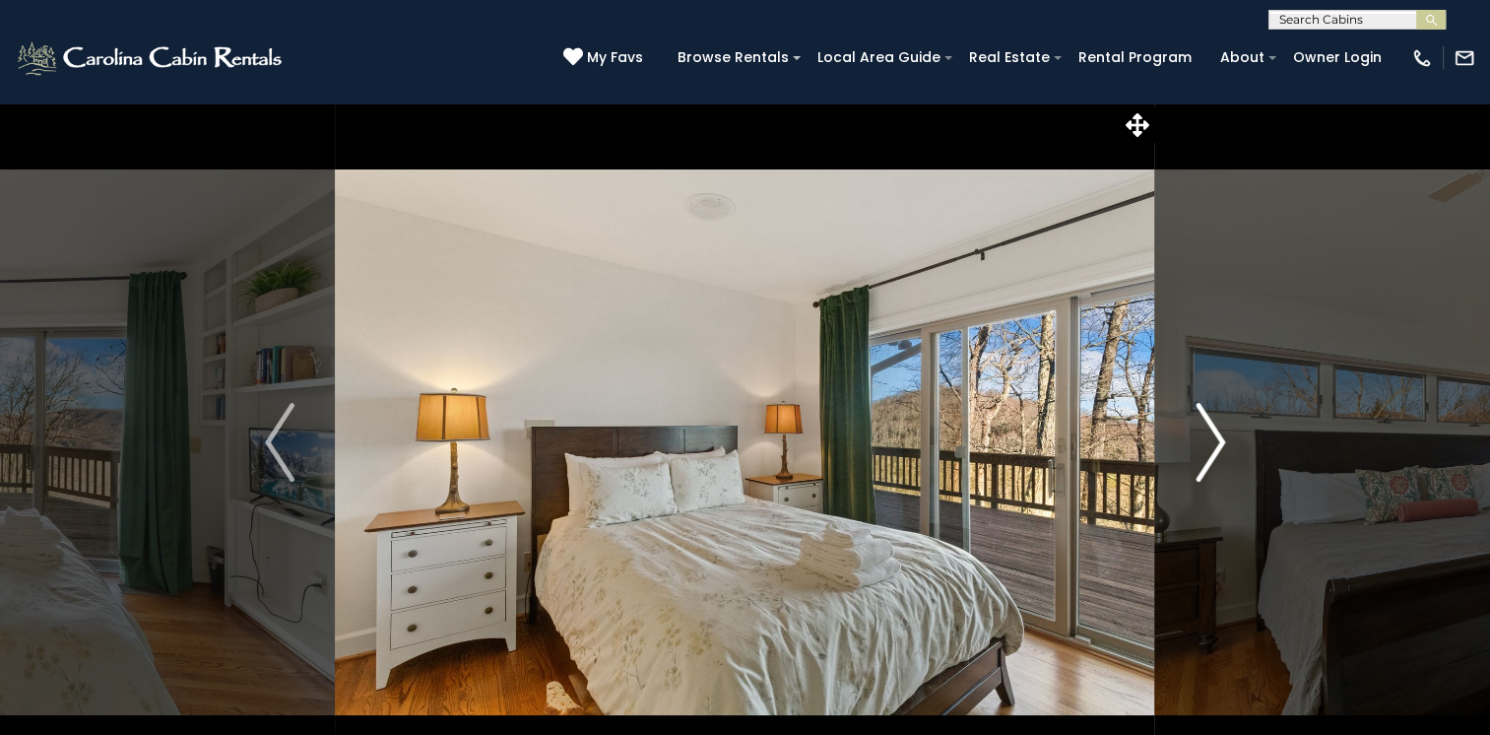
click at [1213, 435] on img "Next" at bounding box center [1211, 442] width 30 height 79
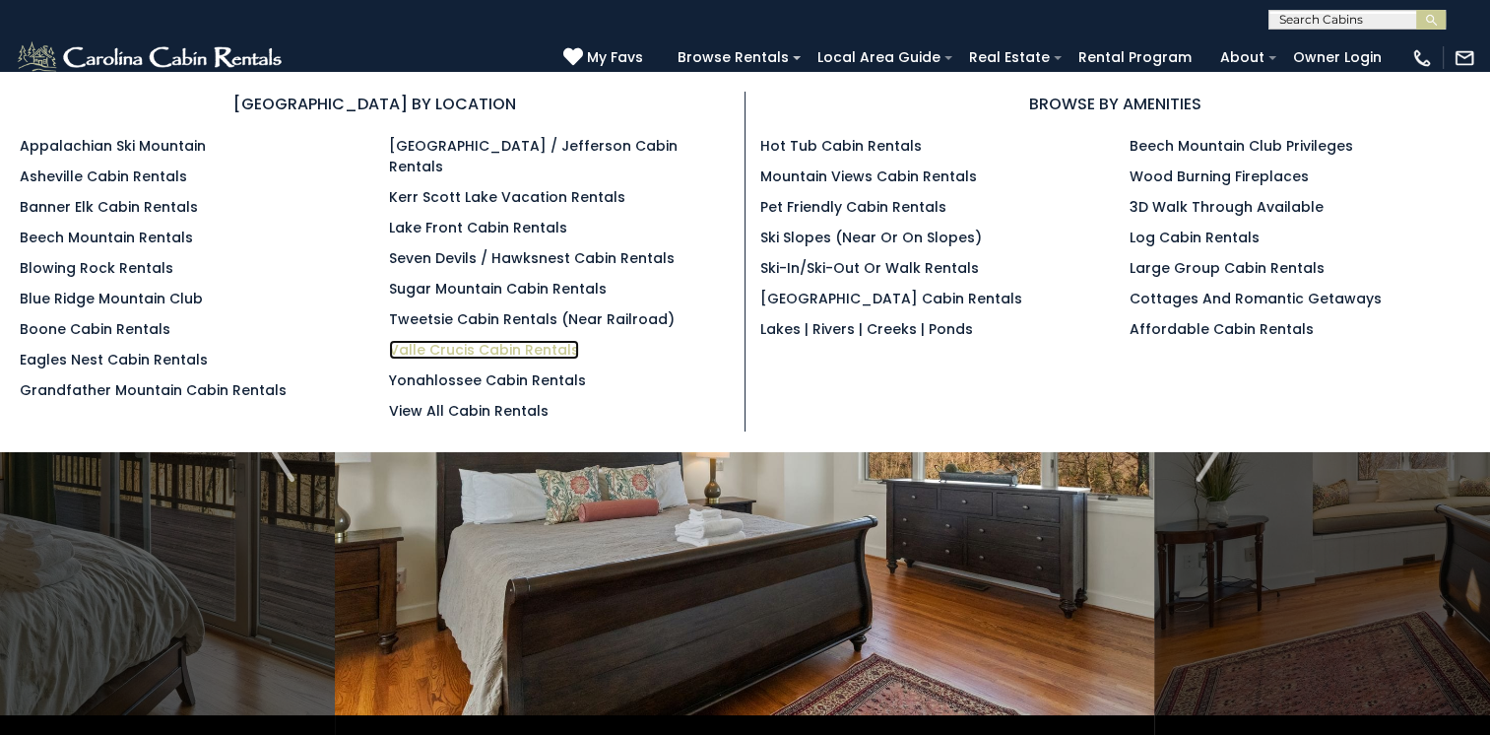
click at [475, 340] on link "Valle Crucis Cabin Rentals" at bounding box center [484, 350] width 190 height 20
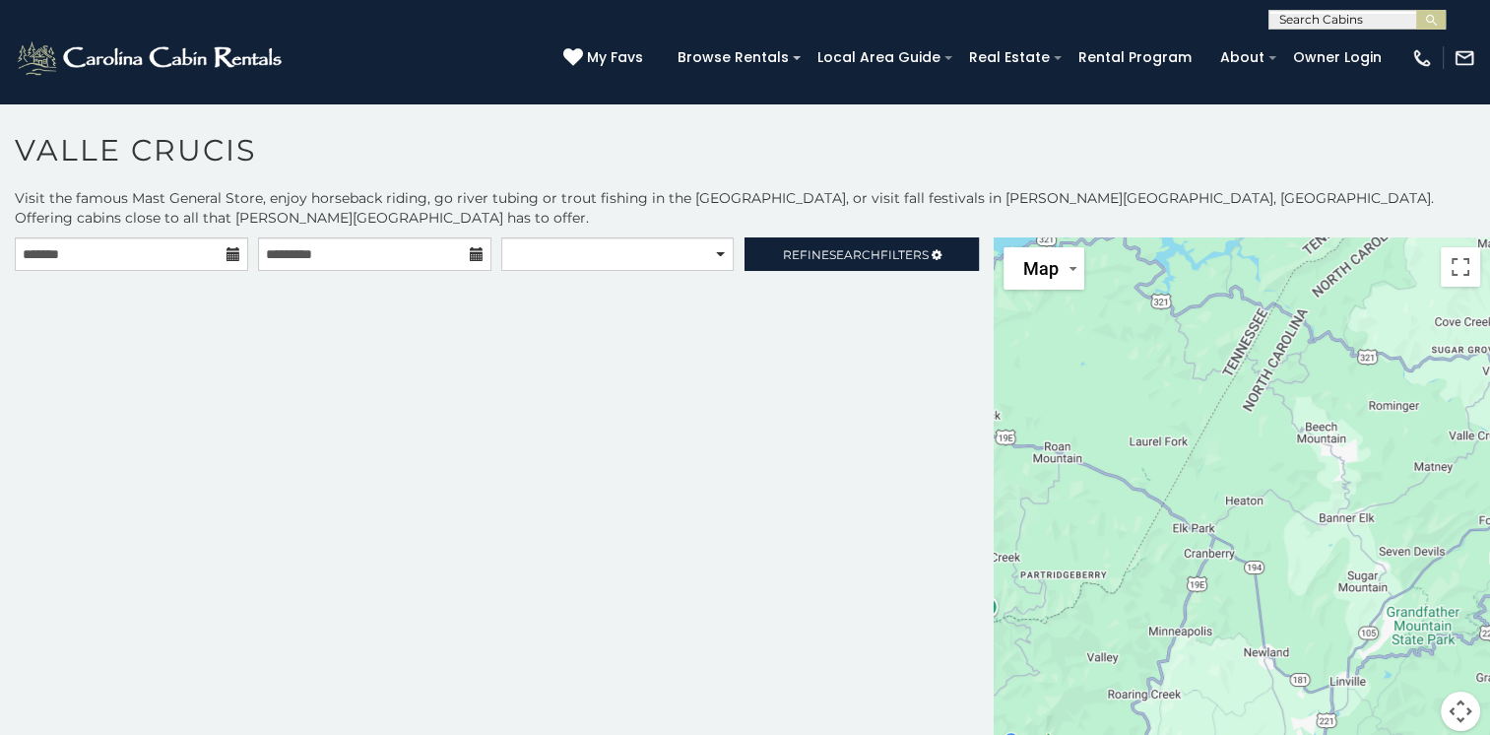
click at [1288, 464] on div at bounding box center [1242, 495] width 496 height 517
click at [1452, 693] on button "Map camera controls" at bounding box center [1460, 710] width 39 height 39
click at [1394, 642] on button "Move right" at bounding box center [1411, 661] width 39 height 39
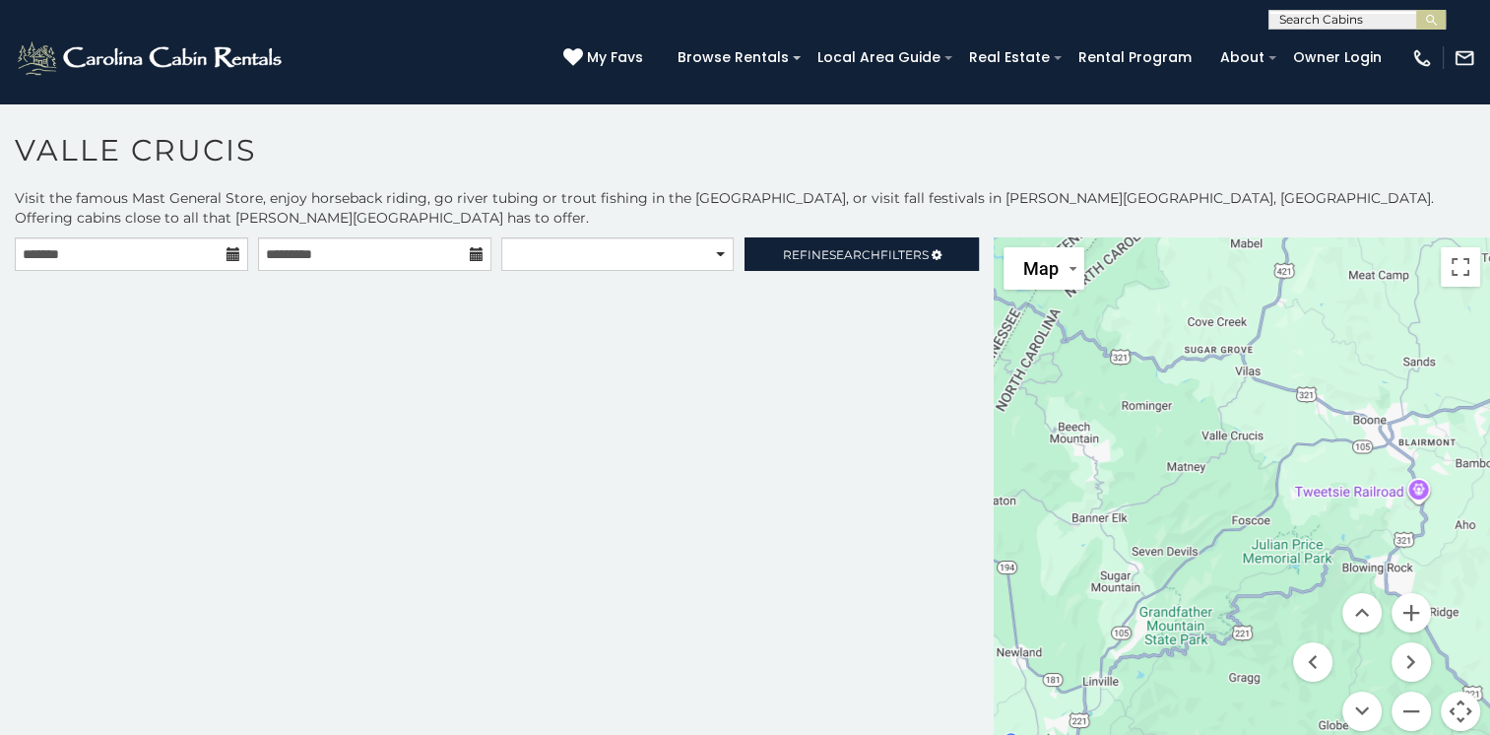
scroll to position [18, 0]
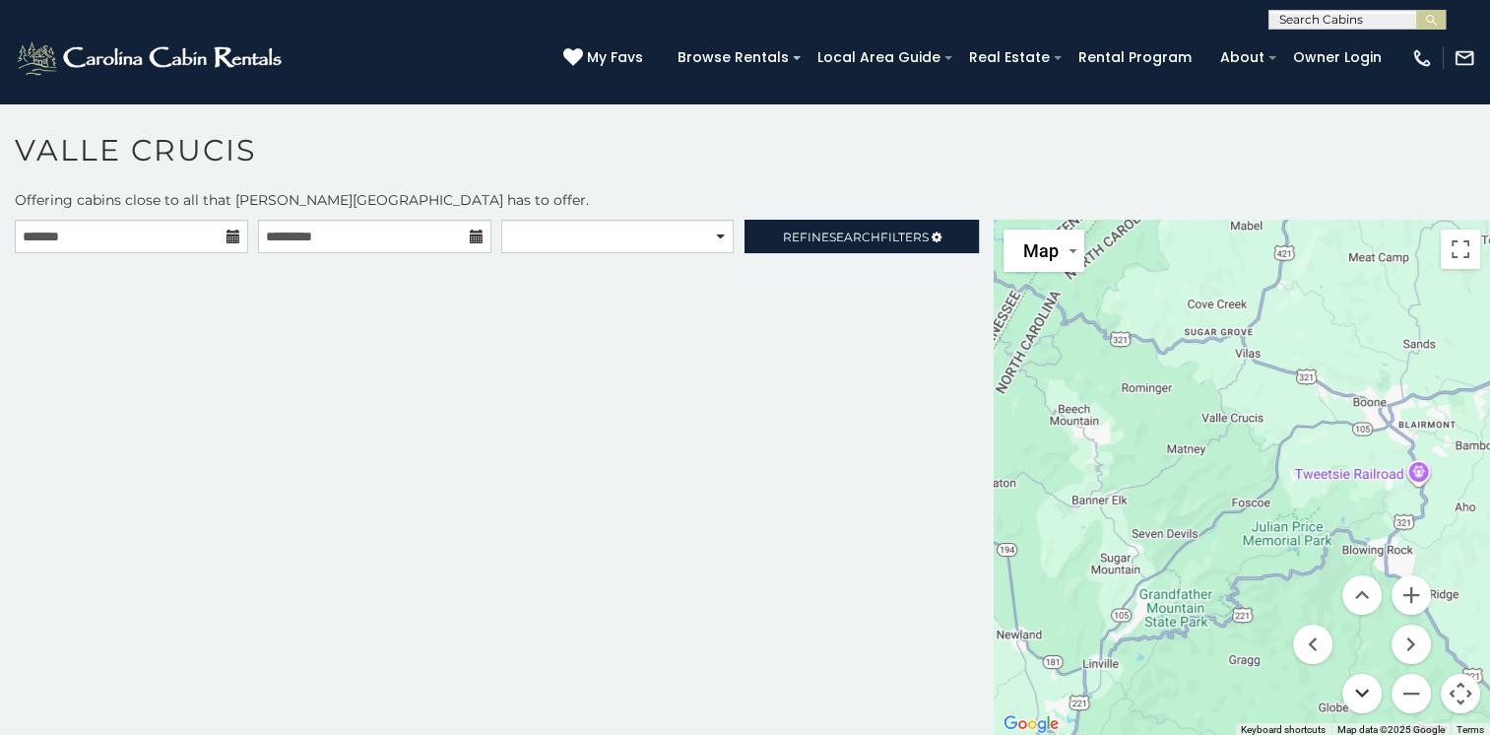
click at [1351, 676] on button "Move down" at bounding box center [1361, 693] width 39 height 39
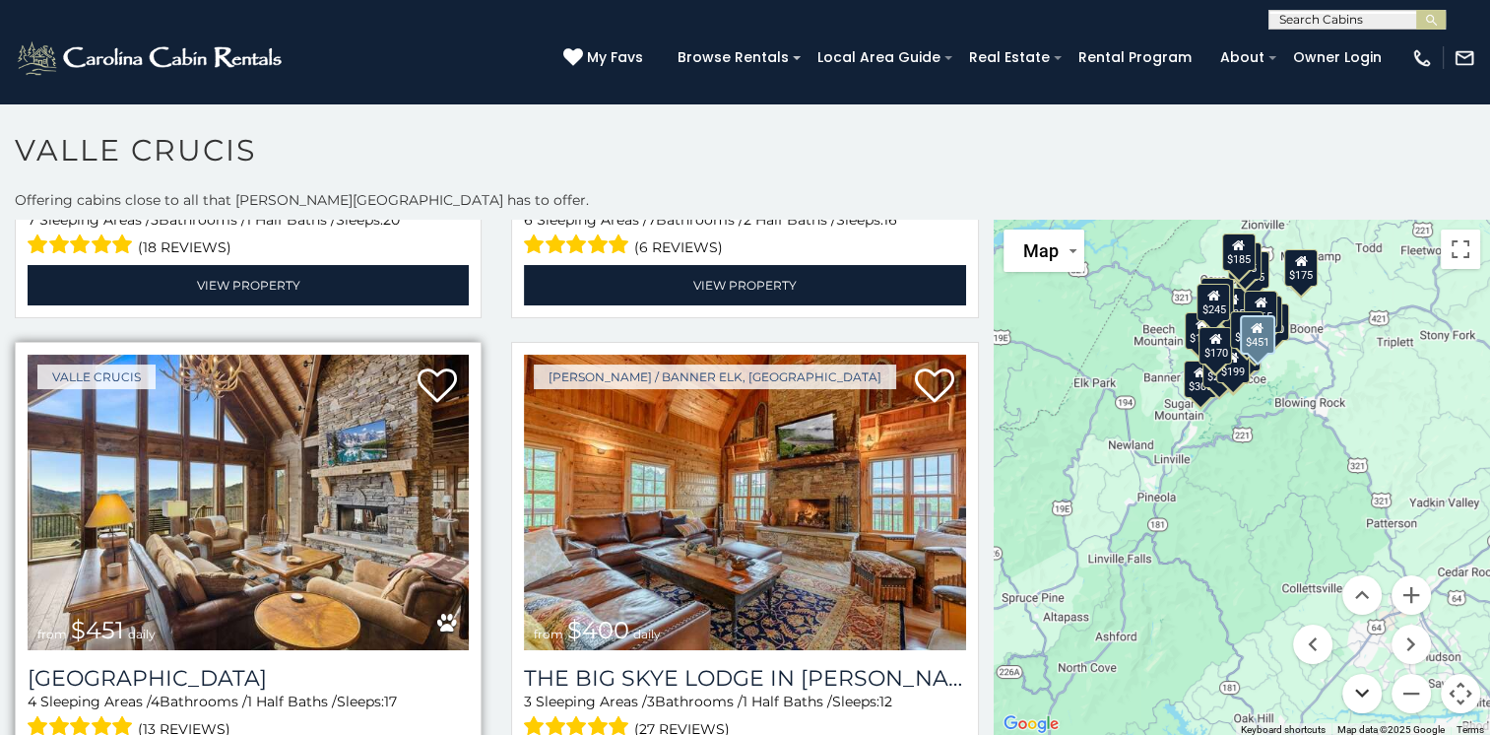
scroll to position [985, 0]
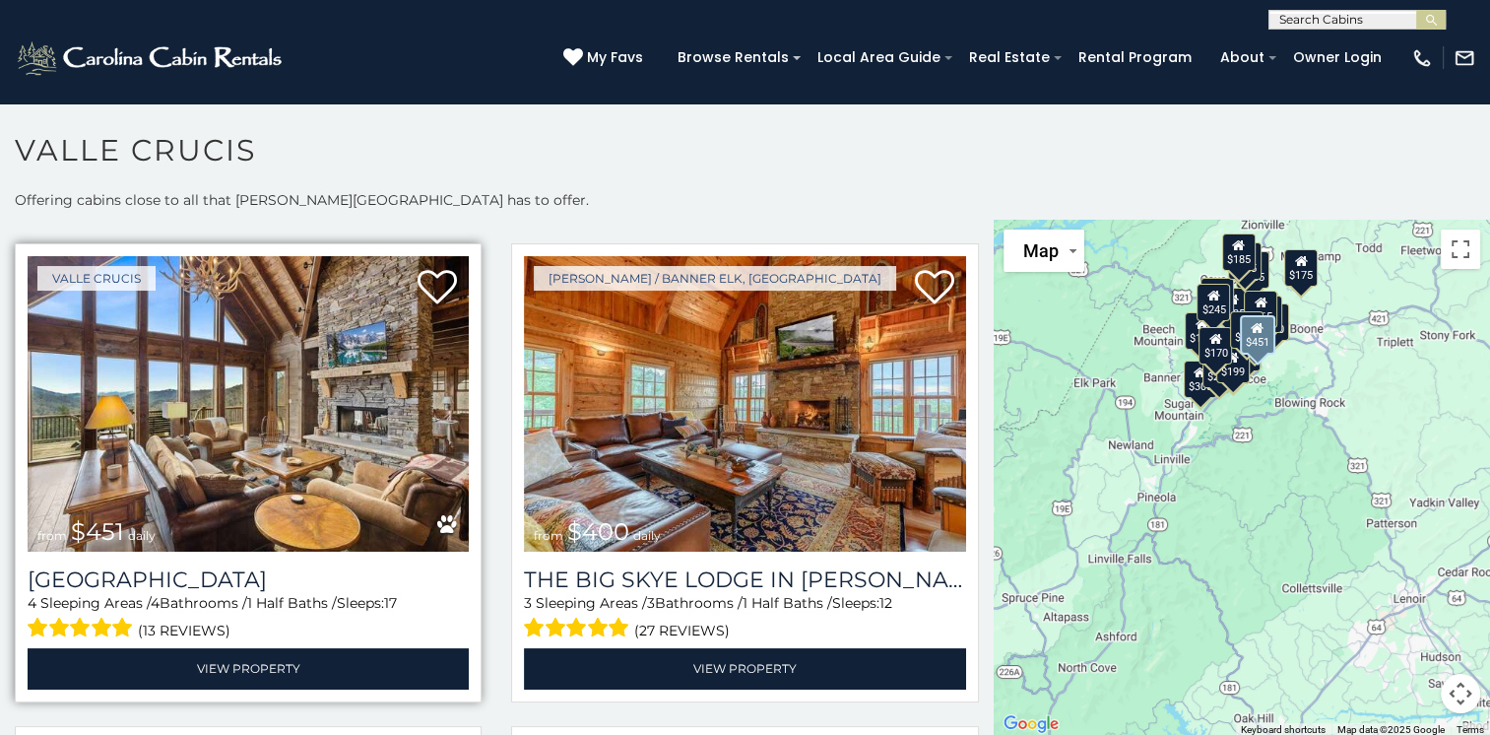
click at [249, 358] on img at bounding box center [248, 403] width 441 height 295
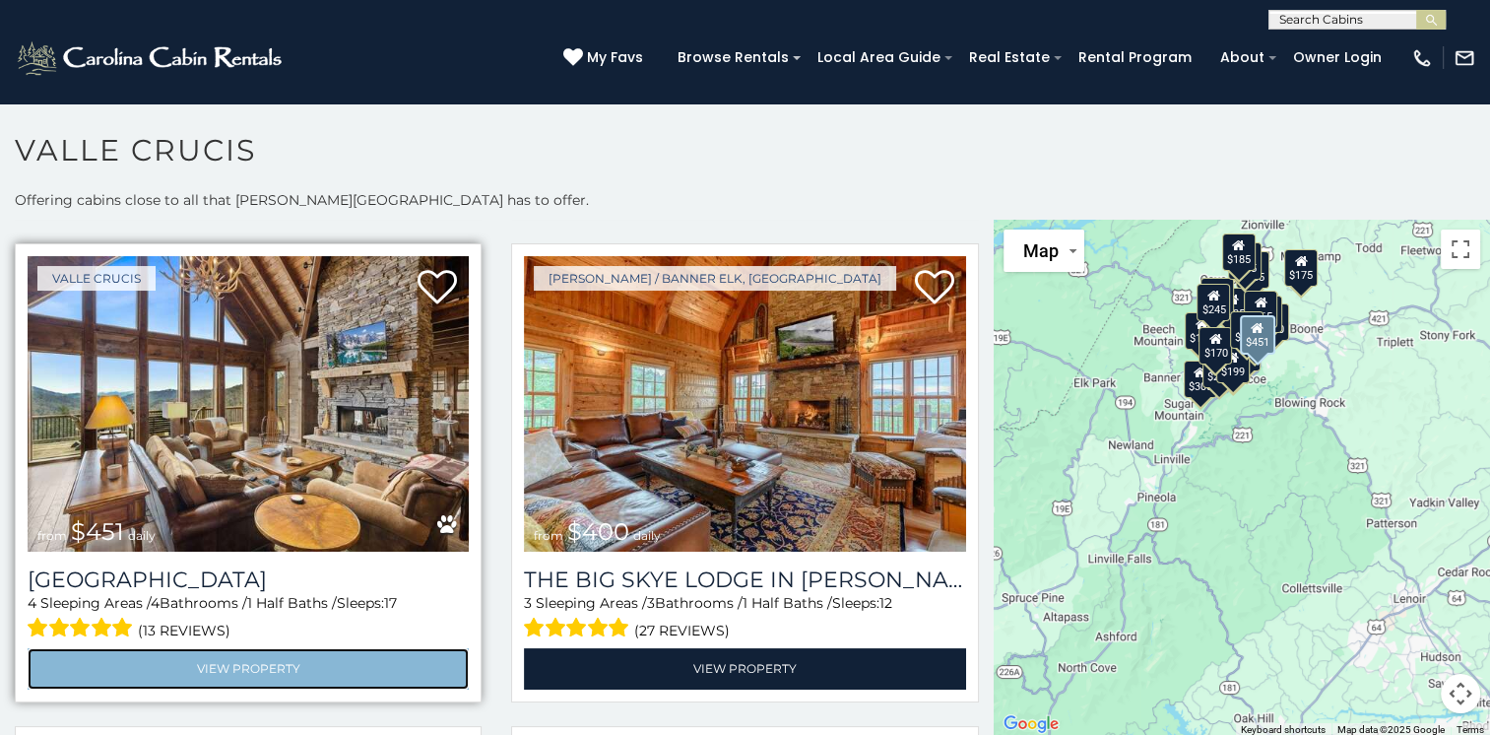
click at [244, 648] on link "View Property" at bounding box center [248, 668] width 441 height 40
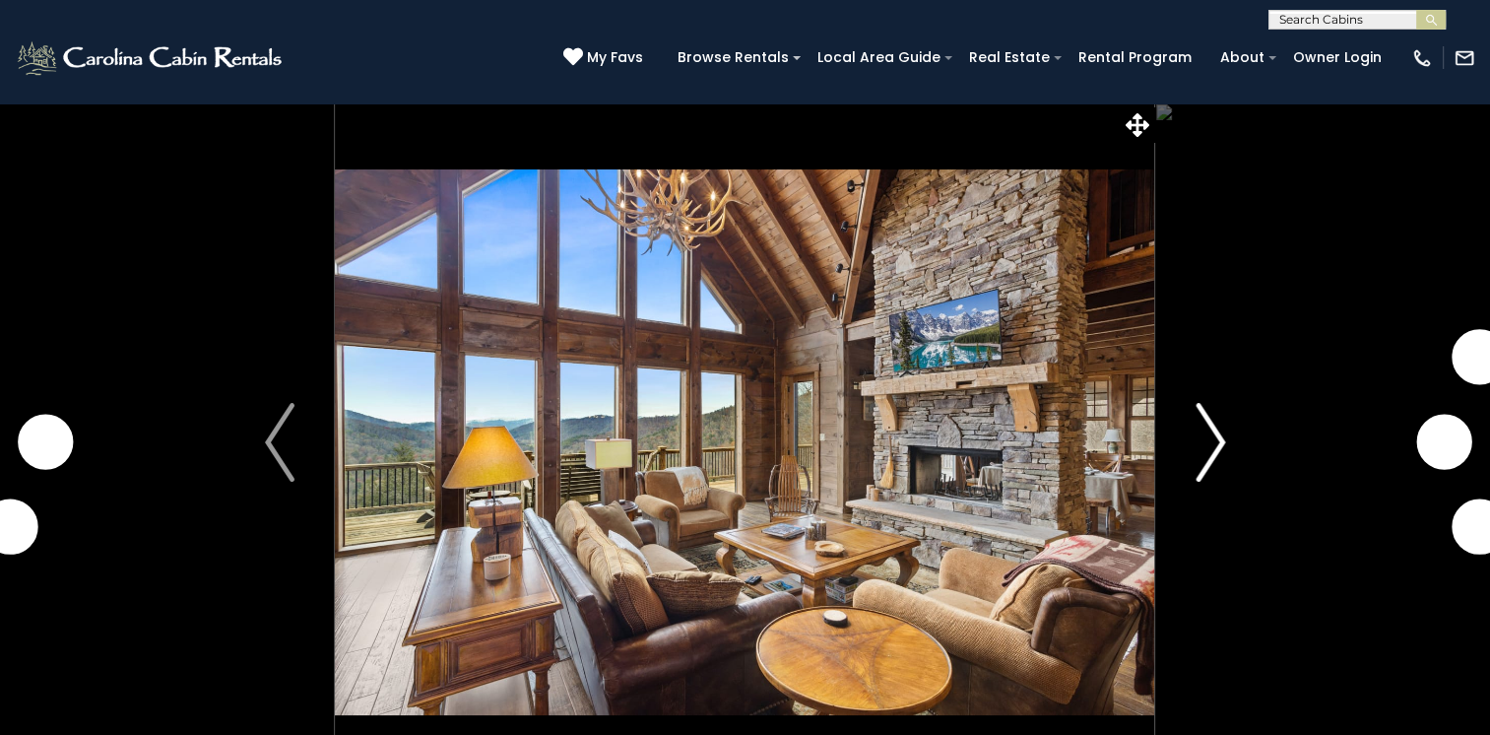
click at [1211, 436] on img "Next" at bounding box center [1211, 442] width 30 height 79
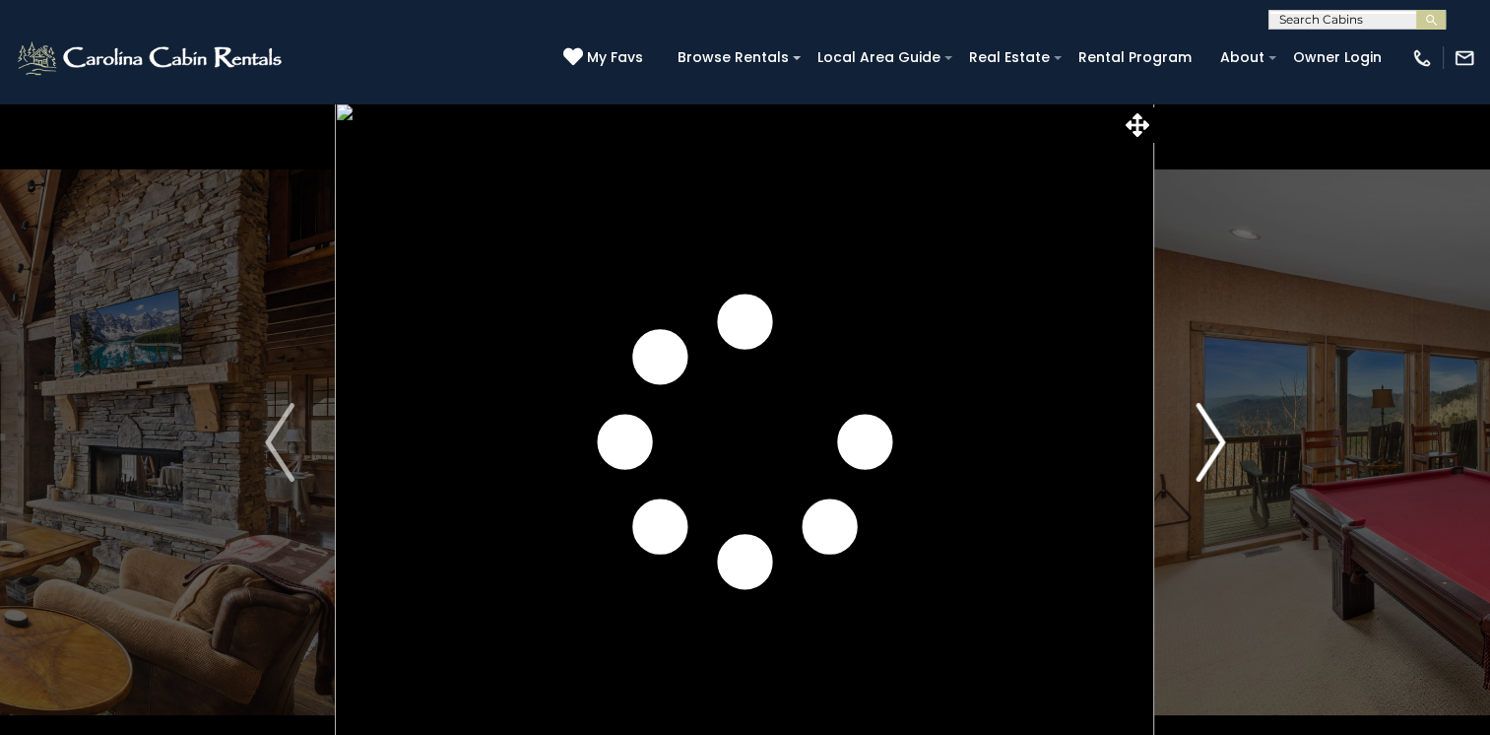
click at [1211, 436] on img "Next" at bounding box center [1211, 442] width 30 height 79
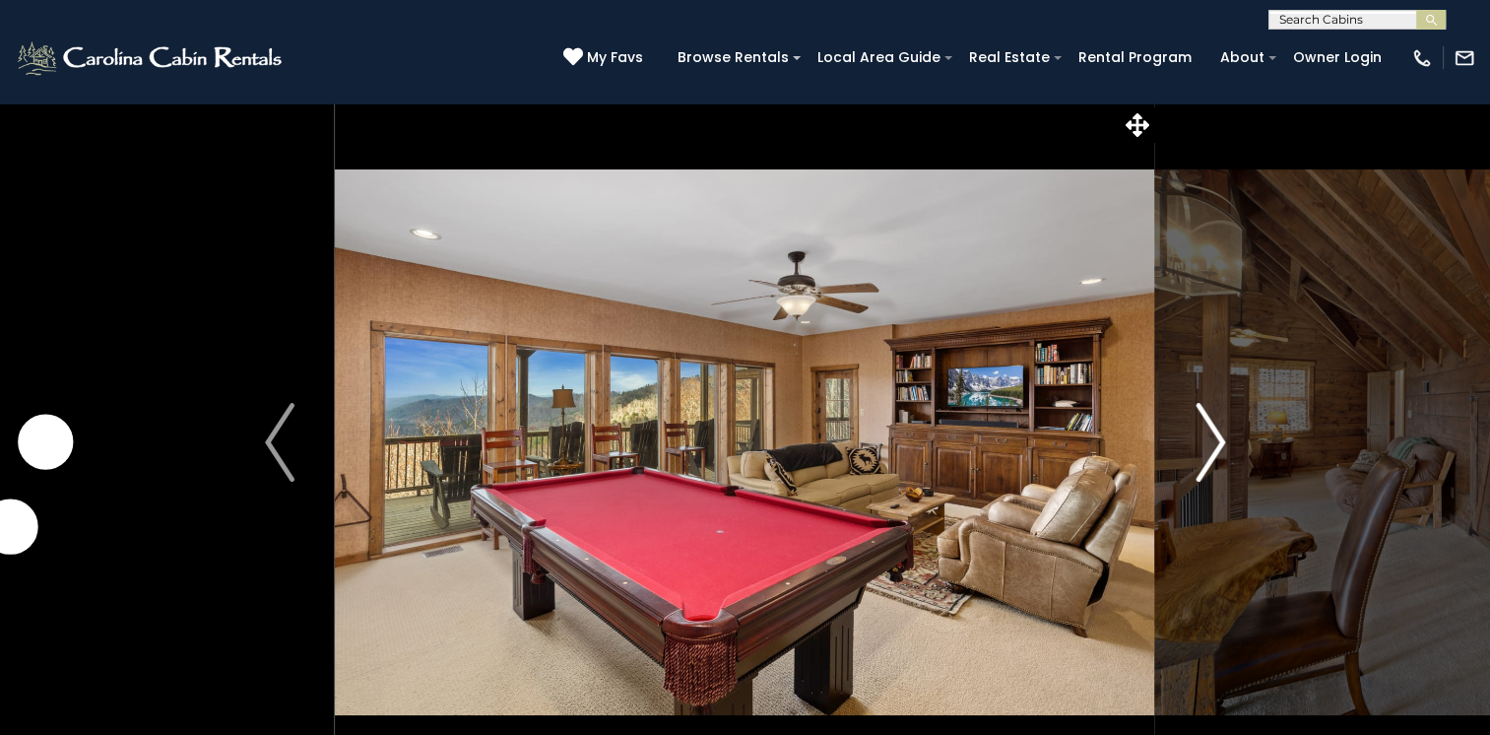
click at [1211, 436] on img "Next" at bounding box center [1211, 442] width 30 height 79
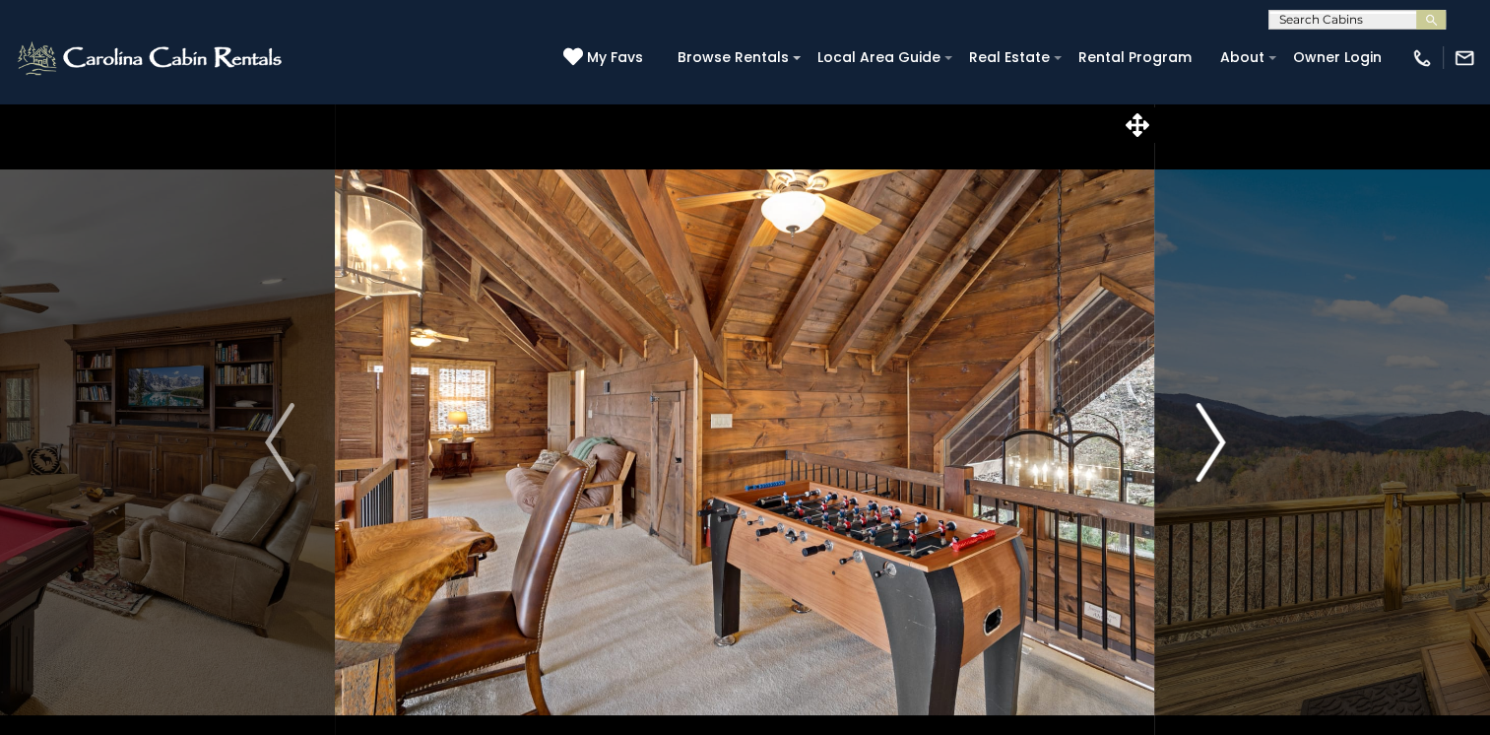
click at [1211, 436] on img "Next" at bounding box center [1211, 442] width 30 height 79
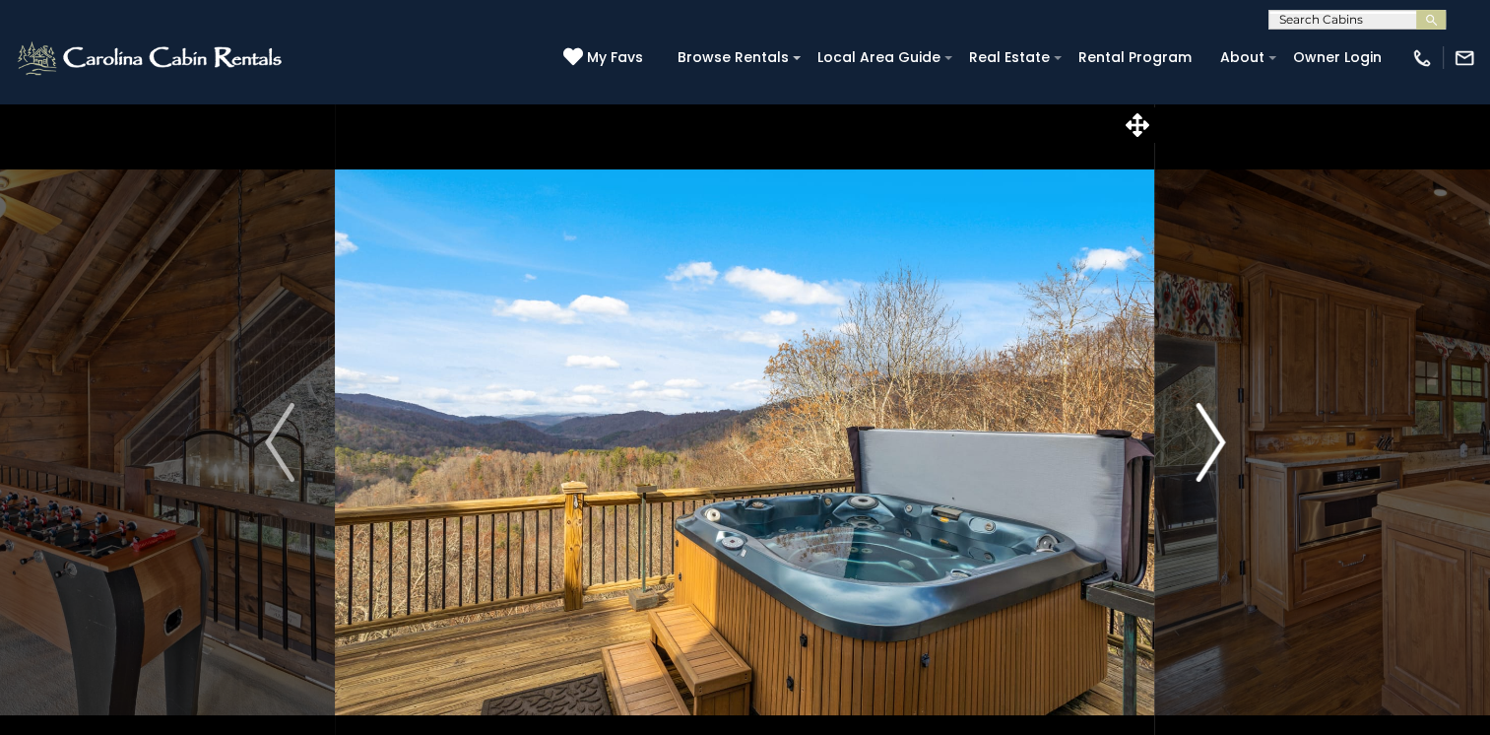
click at [1211, 436] on img "Next" at bounding box center [1211, 442] width 30 height 79
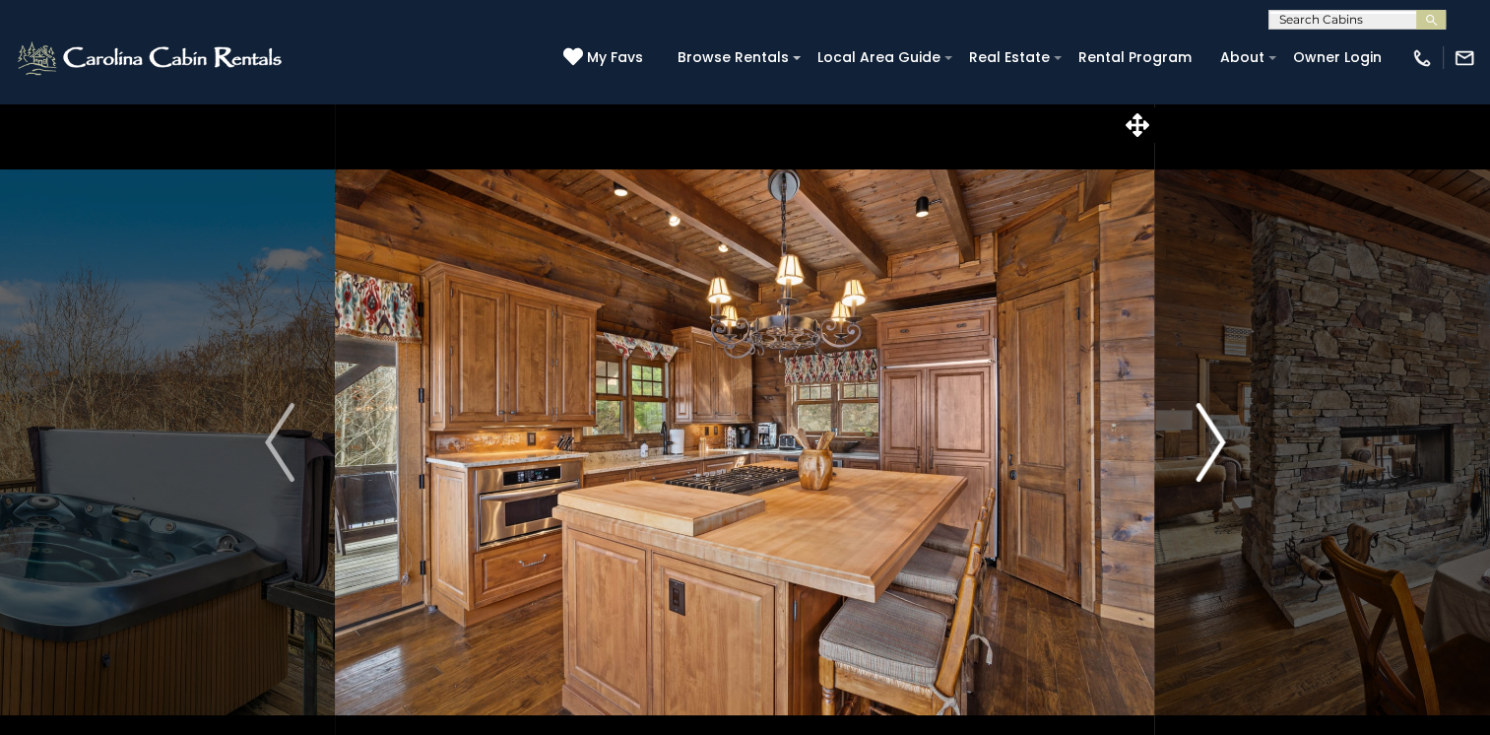
click at [1211, 436] on img "Next" at bounding box center [1211, 442] width 30 height 79
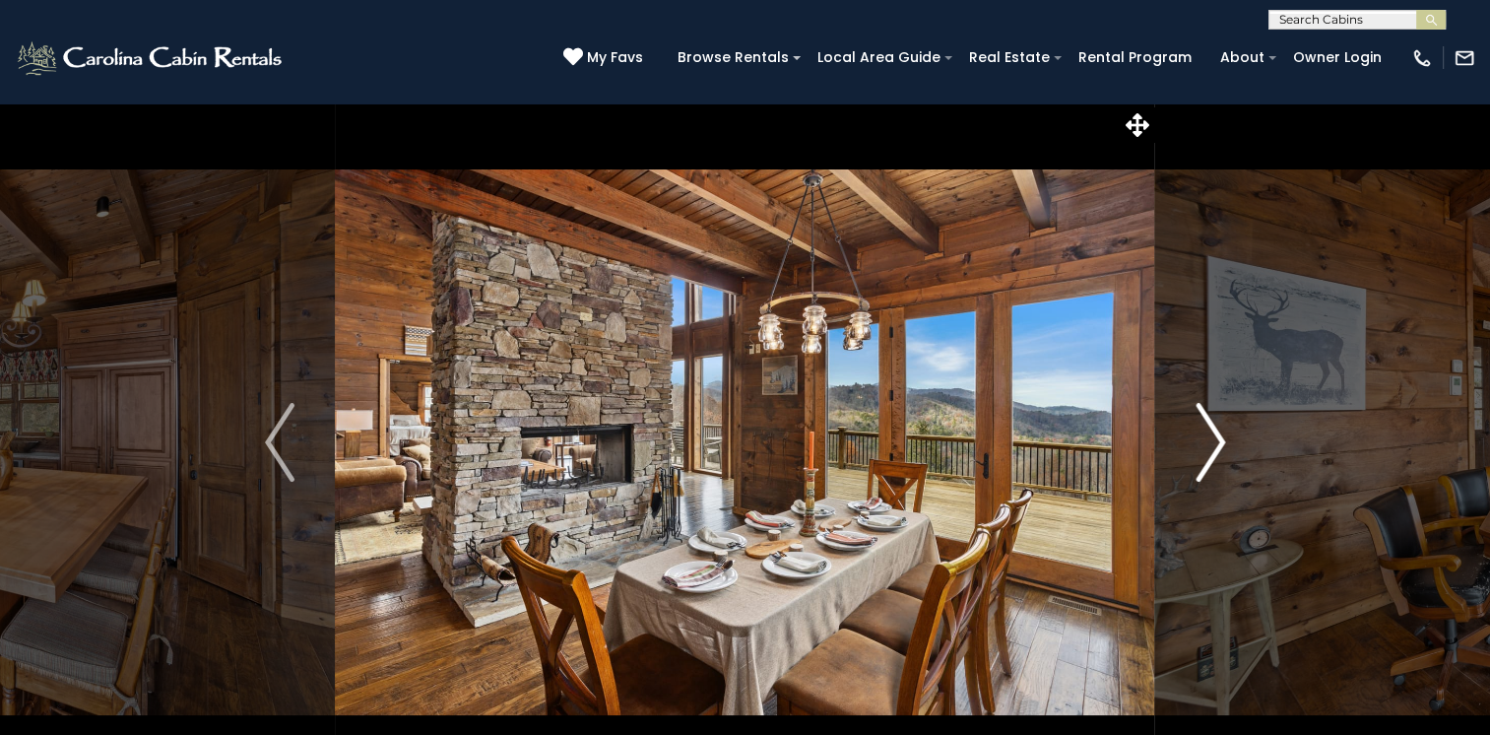
click at [1211, 436] on img "Next" at bounding box center [1211, 442] width 30 height 79
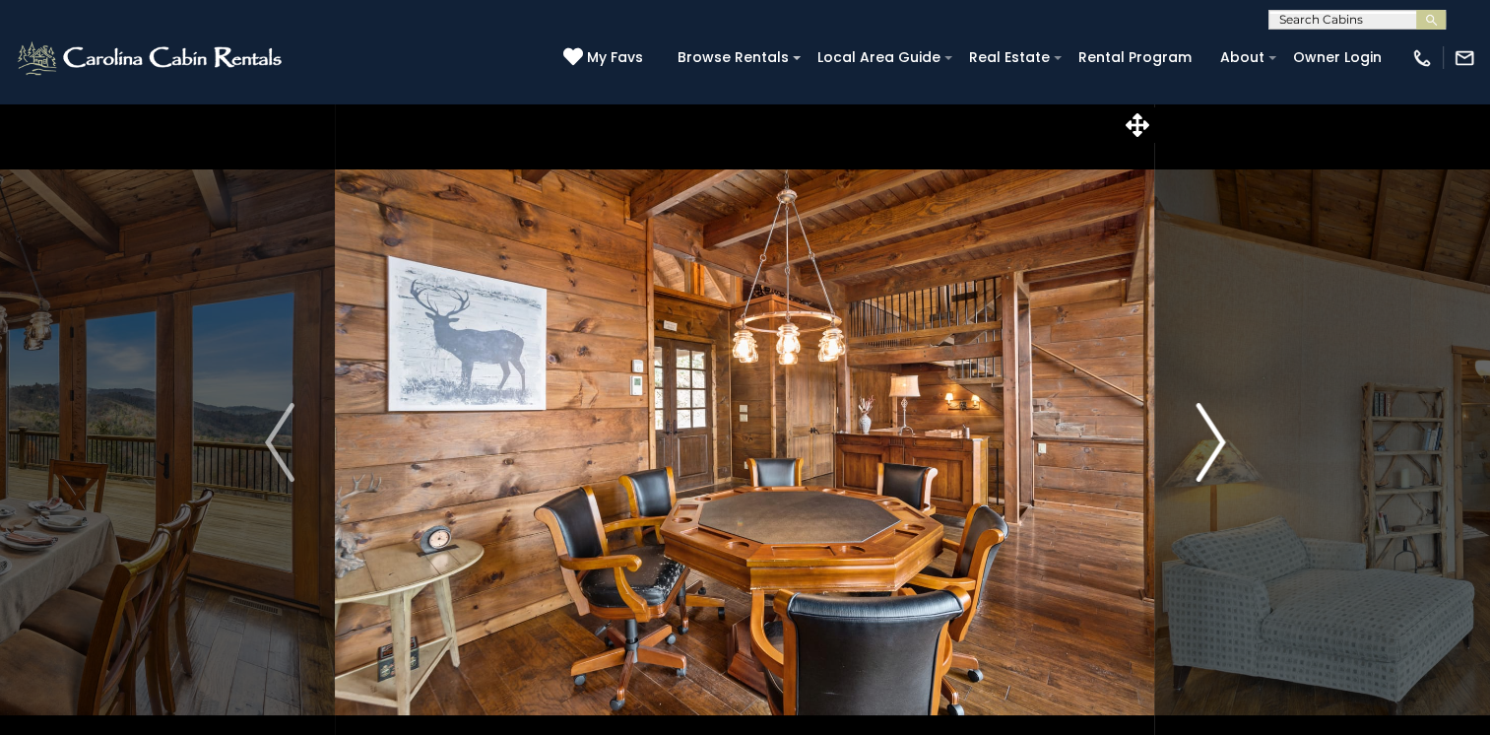
click at [1211, 436] on img "Next" at bounding box center [1211, 442] width 30 height 79
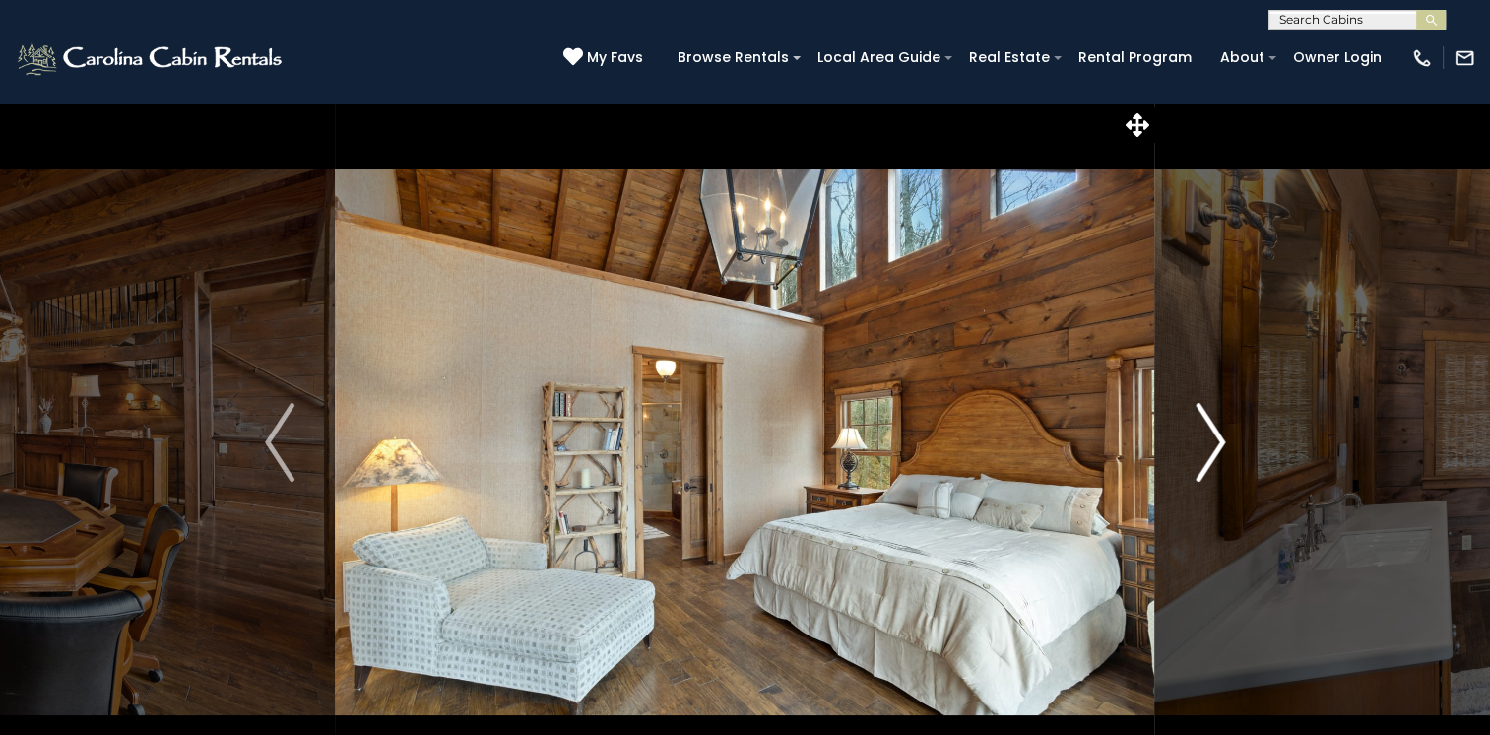
click at [1211, 436] on img "Next" at bounding box center [1211, 442] width 30 height 79
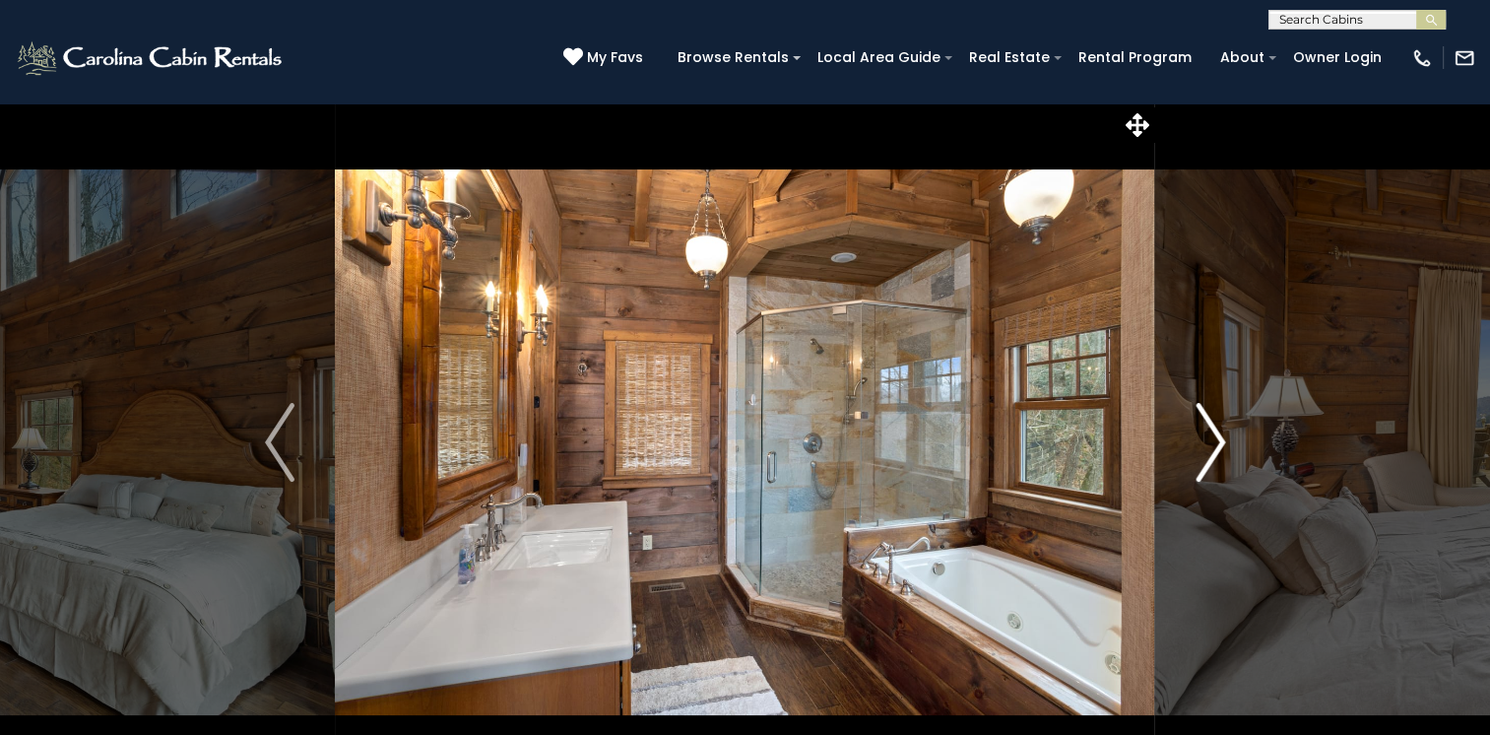
click at [1211, 436] on img "Next" at bounding box center [1211, 442] width 30 height 79
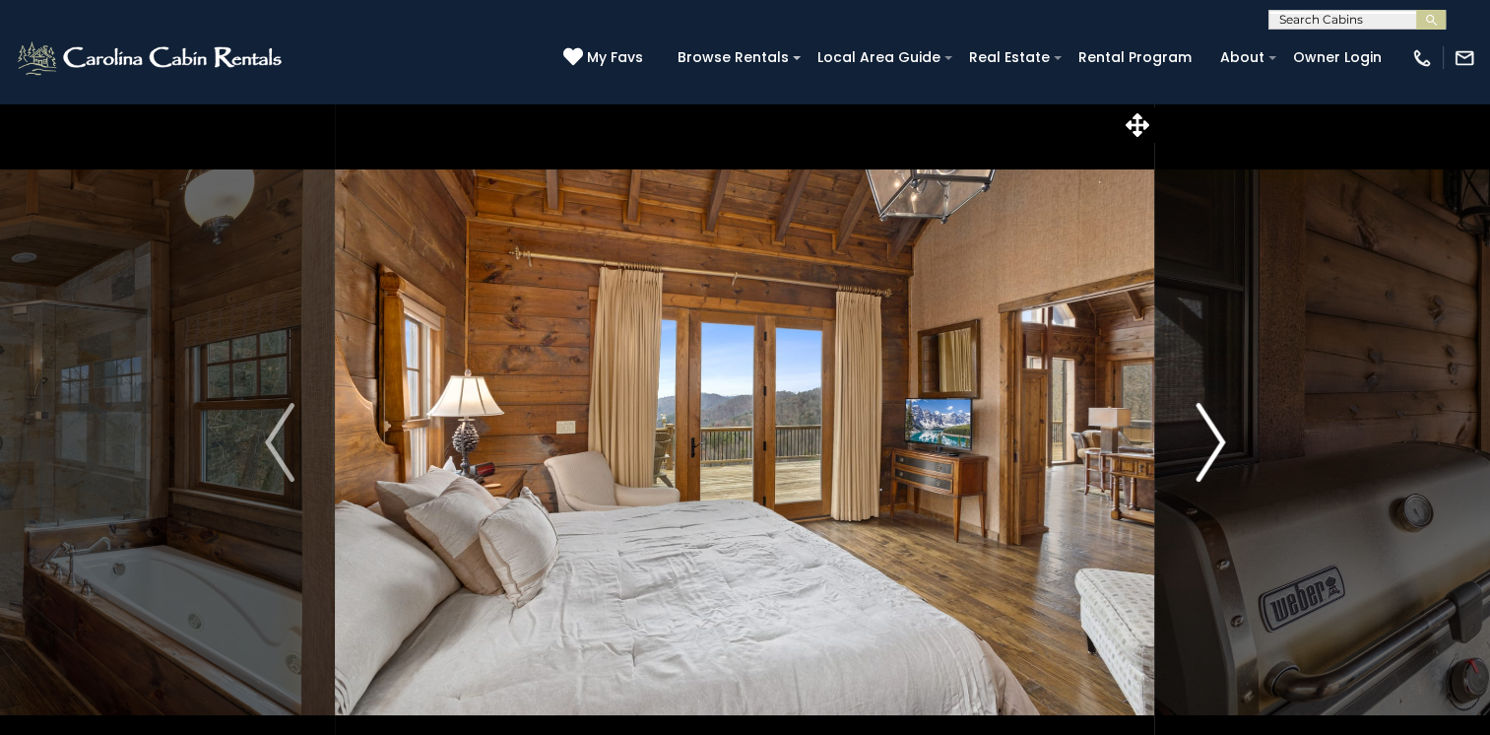
click at [1211, 436] on img "Next" at bounding box center [1211, 442] width 30 height 79
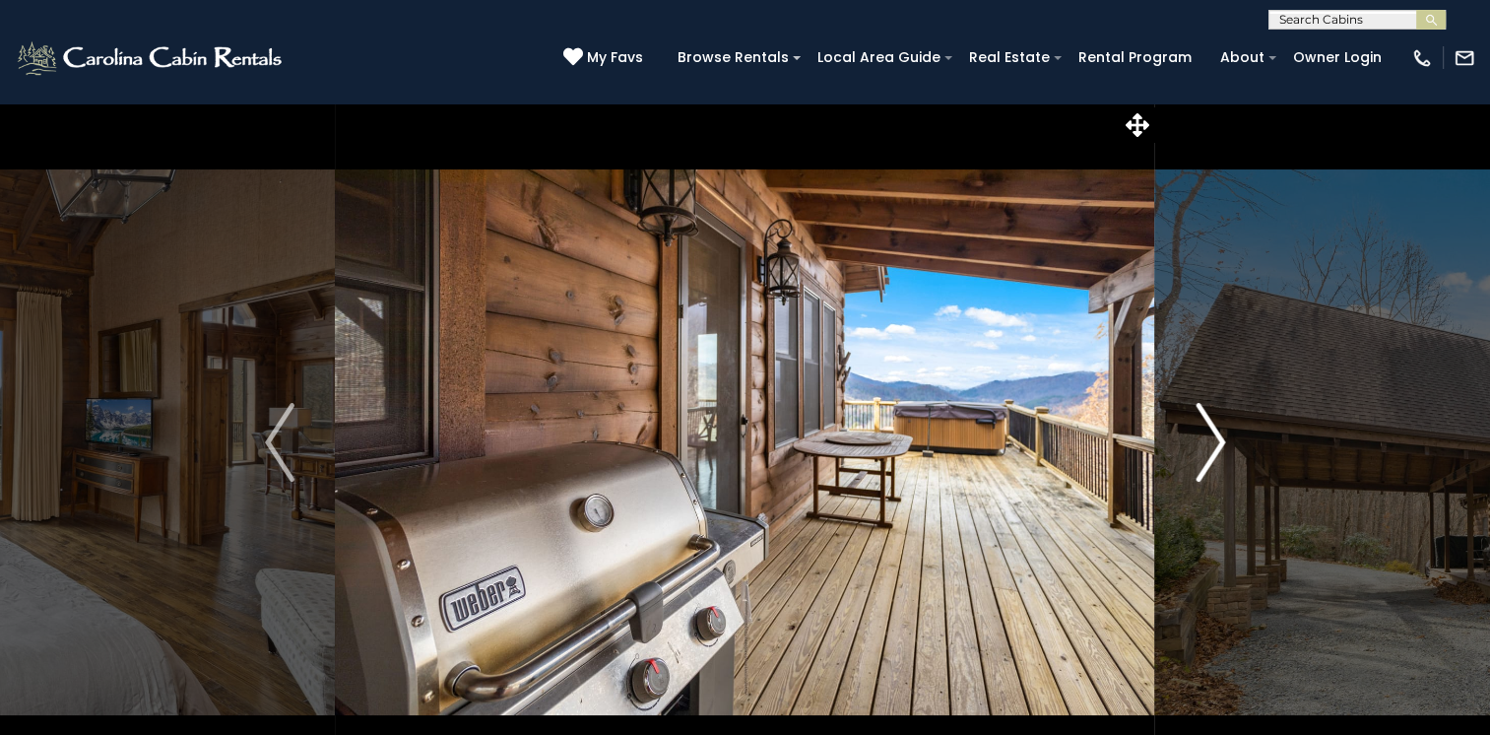
click at [1211, 436] on img "Next" at bounding box center [1211, 442] width 30 height 79
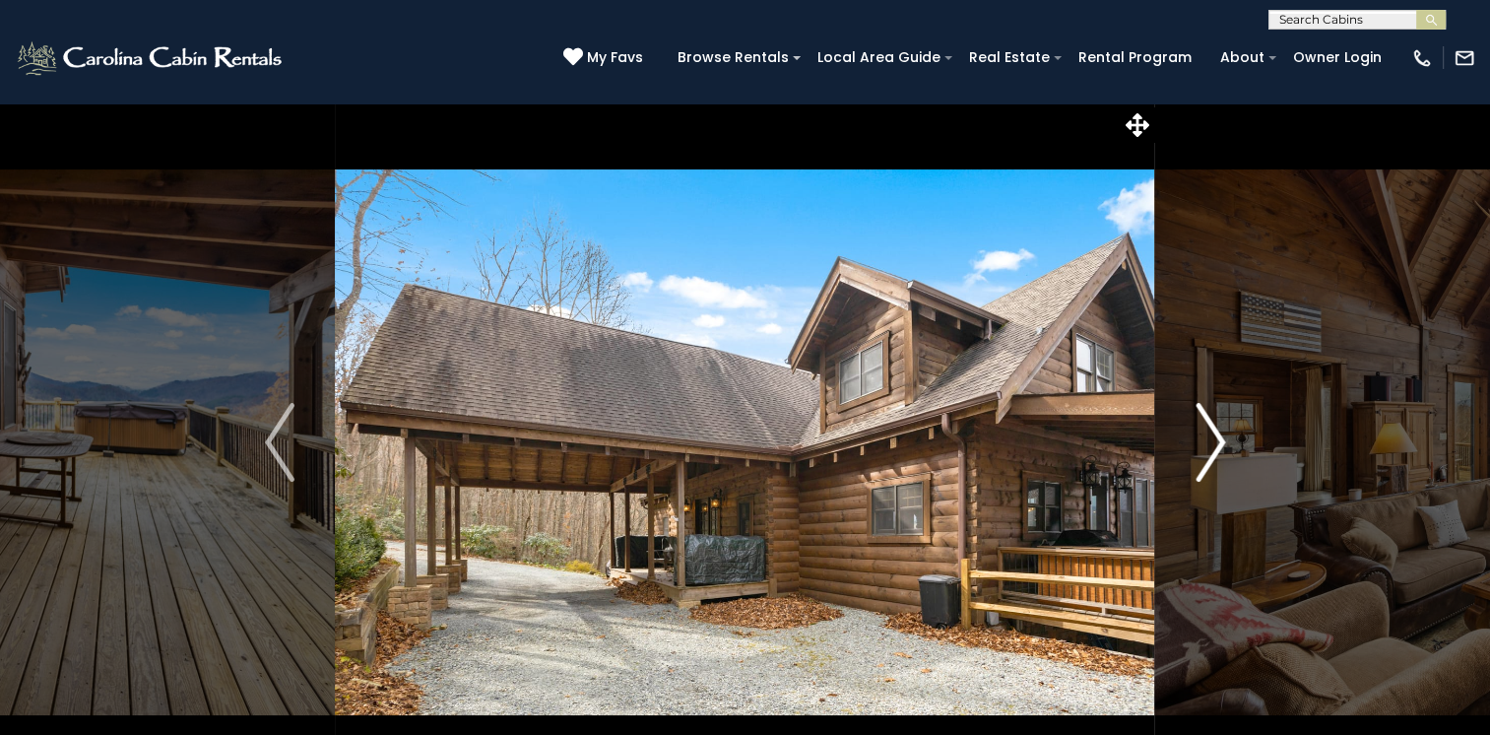
click at [1211, 436] on img "Next" at bounding box center [1211, 442] width 30 height 79
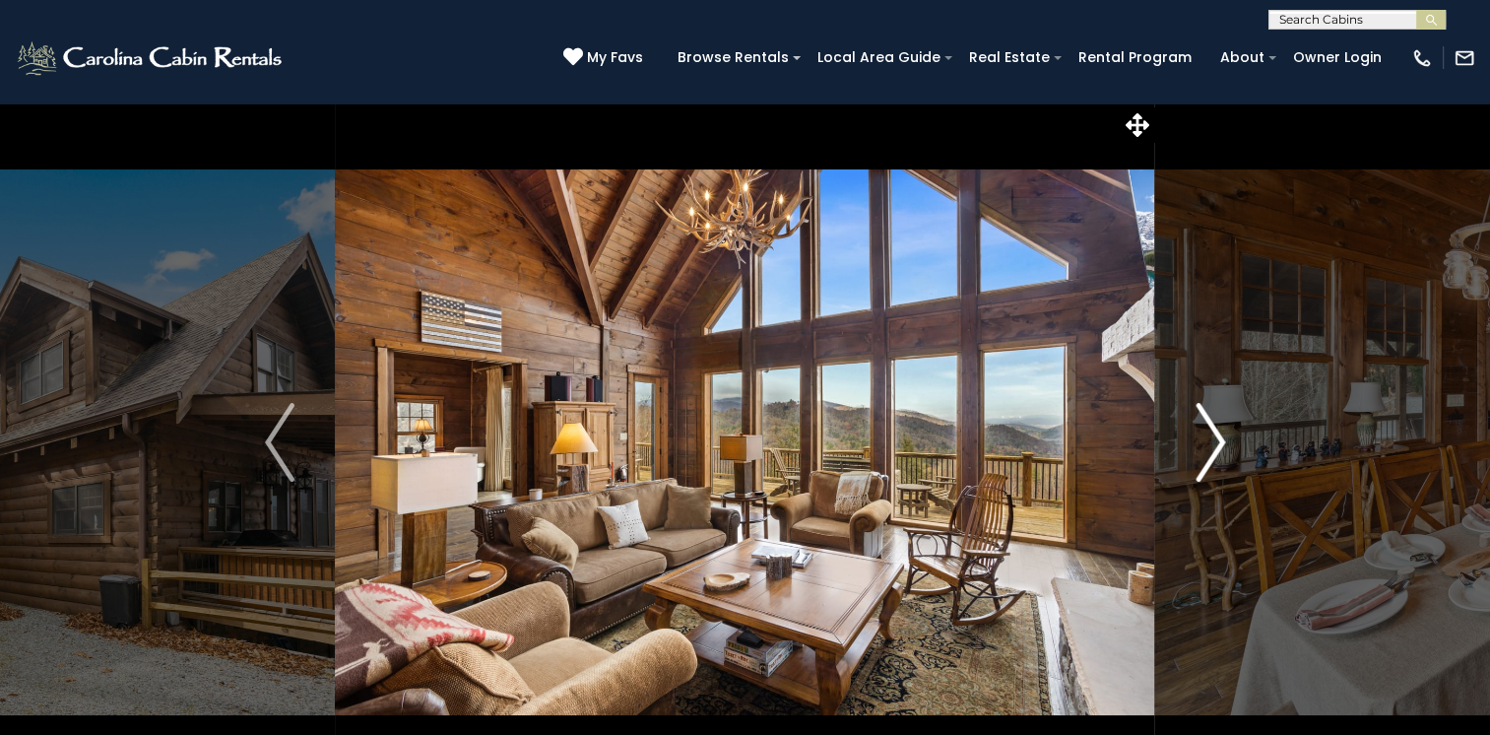
click at [1211, 436] on img "Next" at bounding box center [1211, 442] width 30 height 79
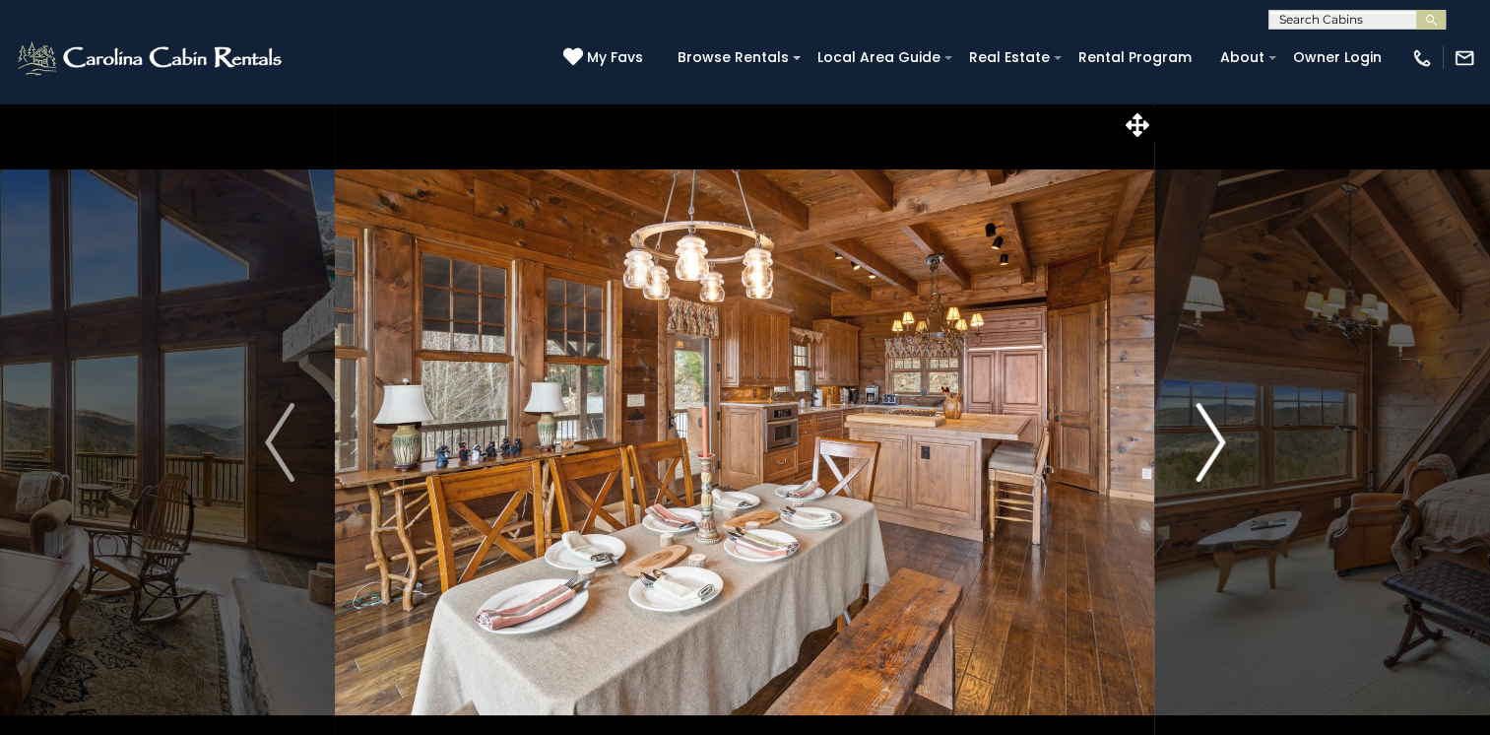
click at [1211, 436] on img "Next" at bounding box center [1211, 442] width 30 height 79
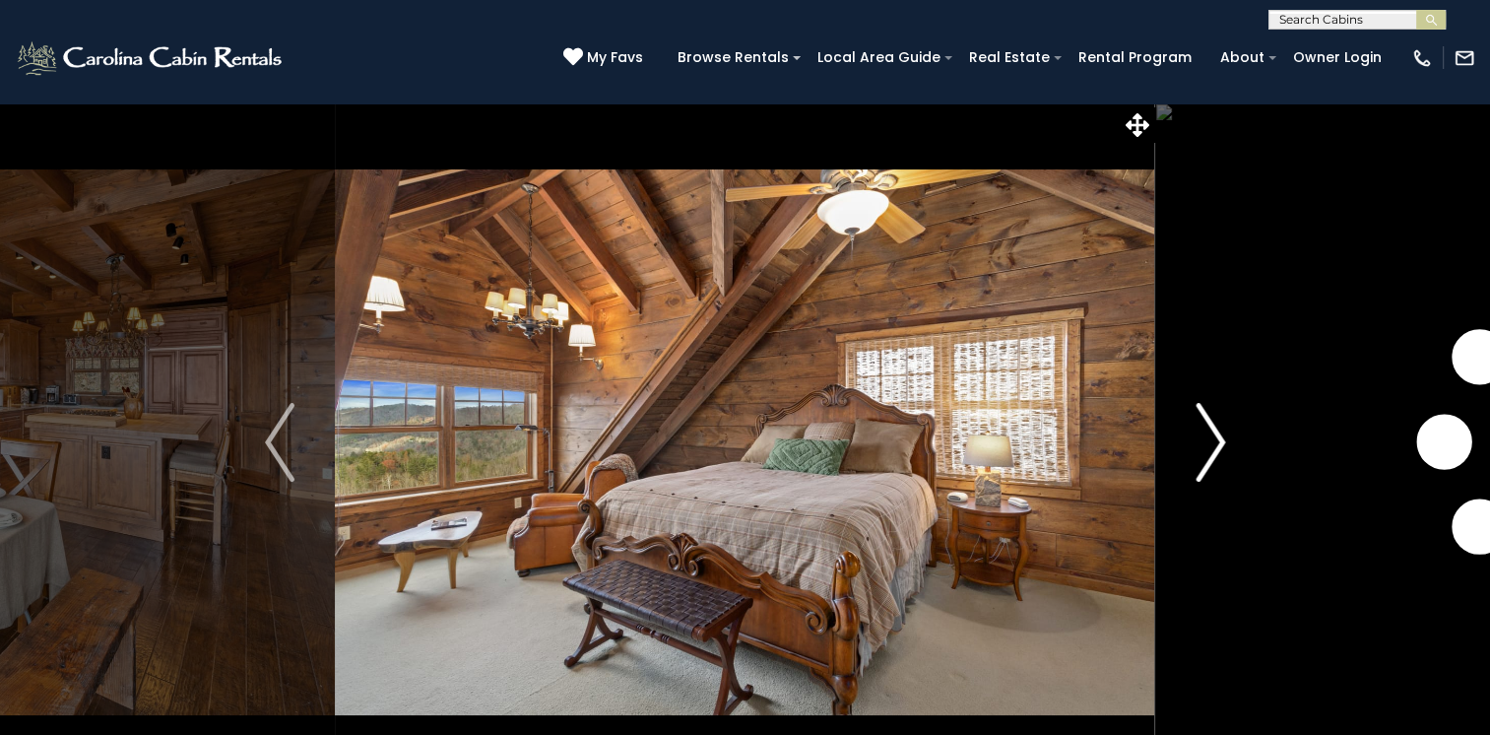
click at [1211, 436] on img "Next" at bounding box center [1211, 442] width 30 height 79
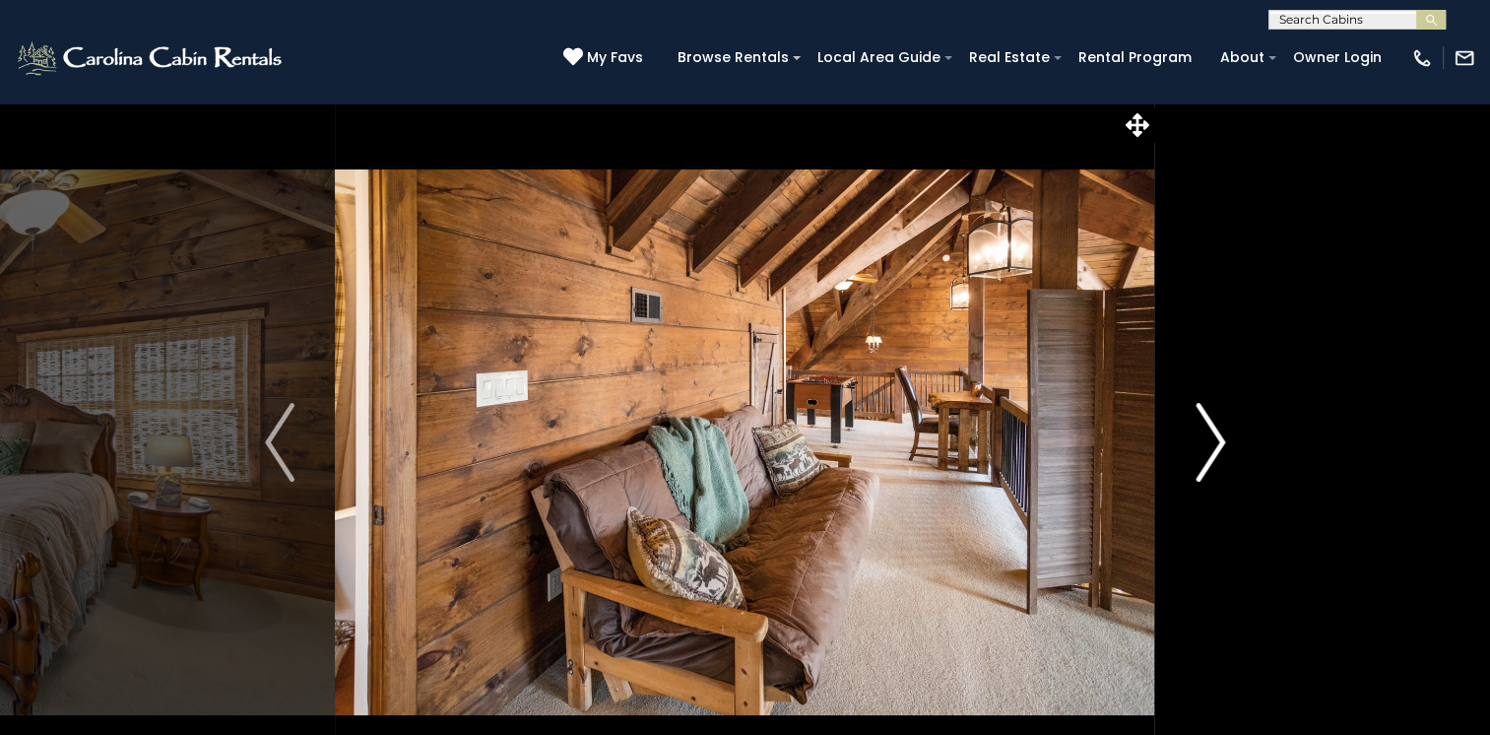
click at [1211, 436] on img "Next" at bounding box center [1211, 442] width 30 height 79
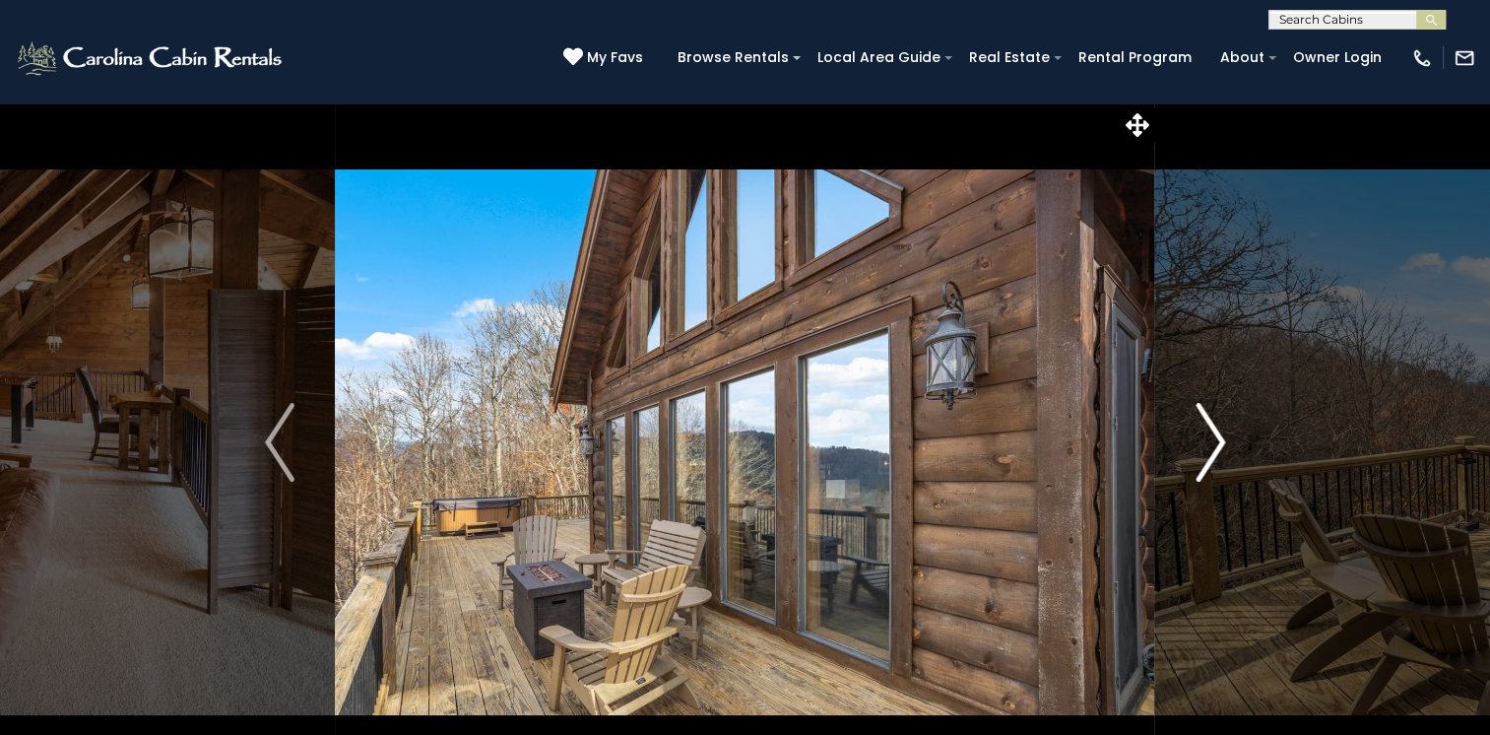
click at [1211, 436] on img "Next" at bounding box center [1211, 442] width 30 height 79
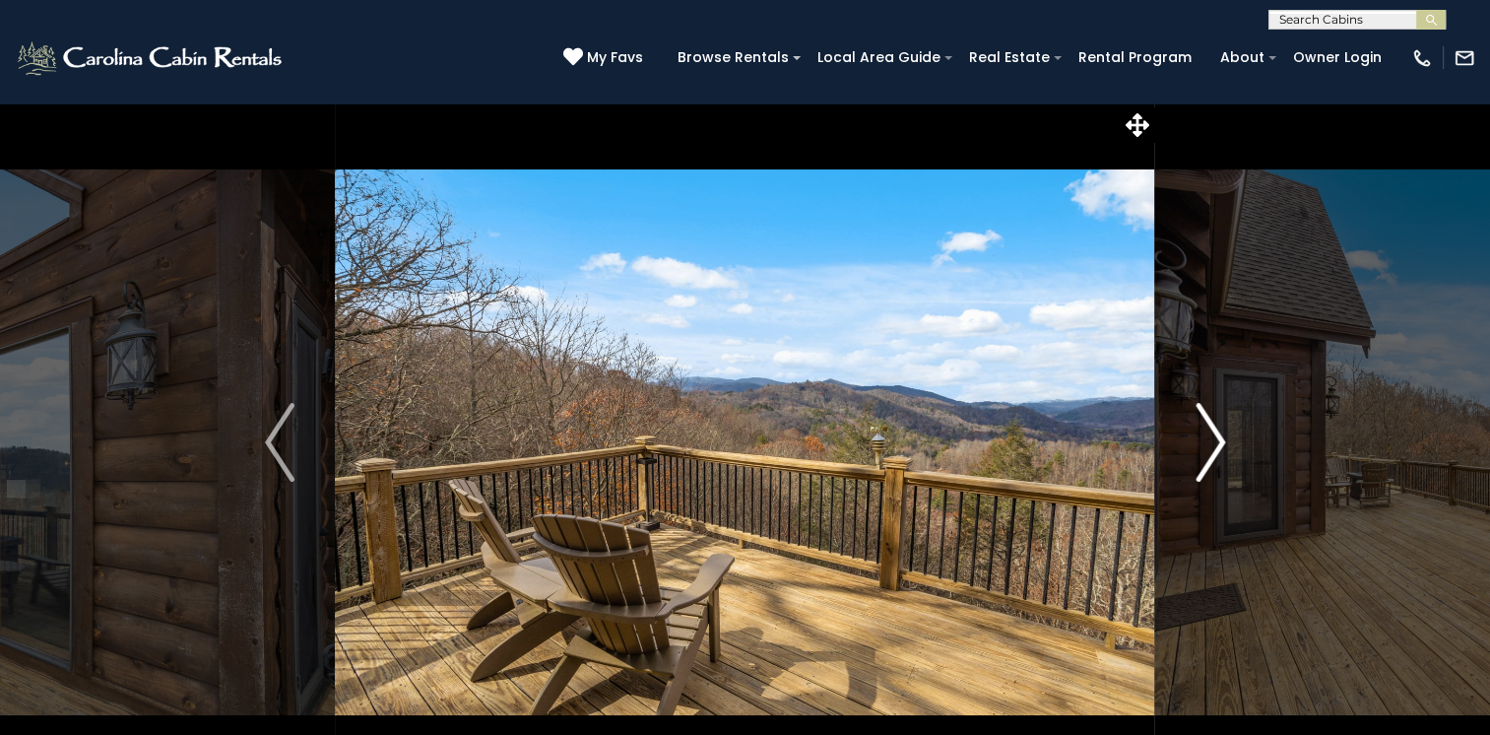
click at [1211, 436] on img "Next" at bounding box center [1211, 442] width 30 height 79
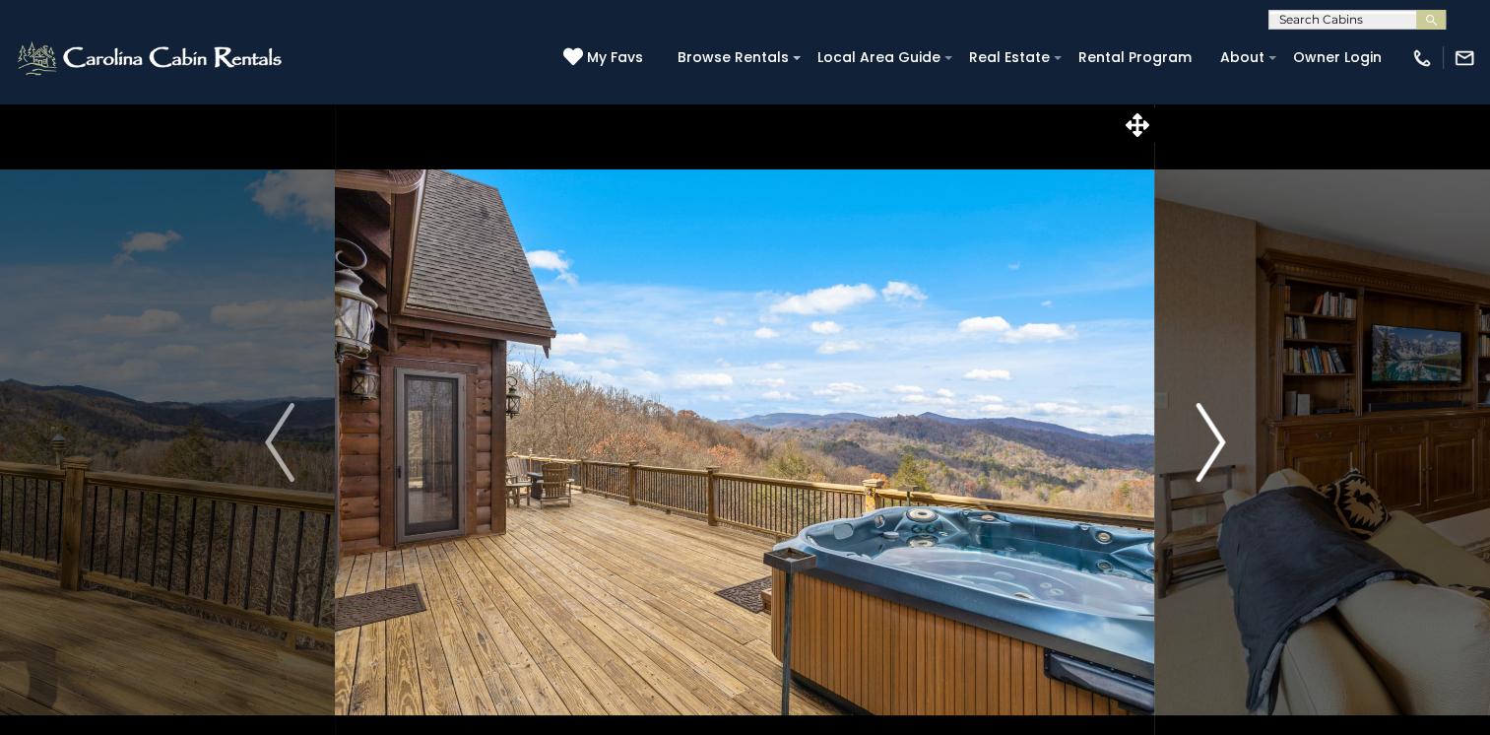
click at [1211, 436] on img "Next" at bounding box center [1211, 442] width 30 height 79
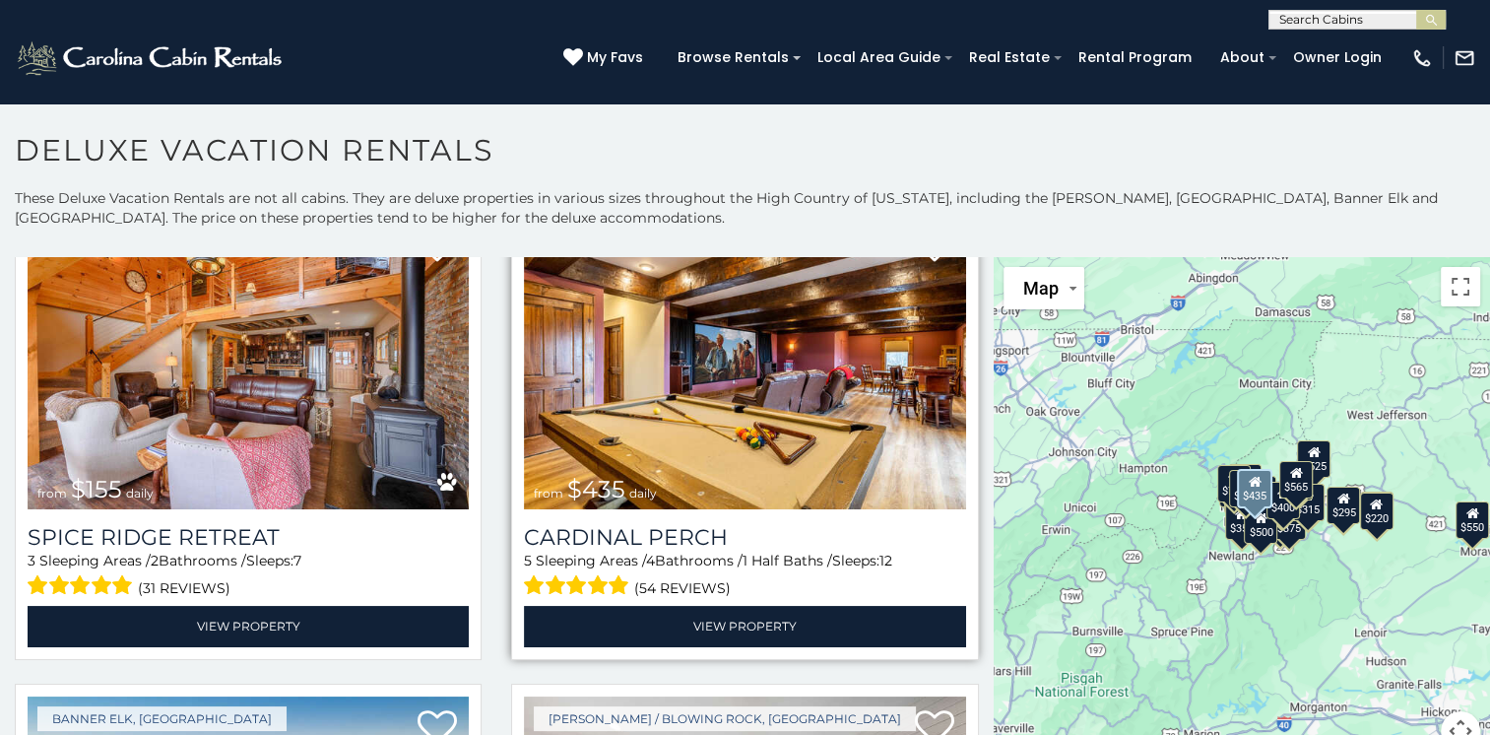
scroll to position [1083, 0]
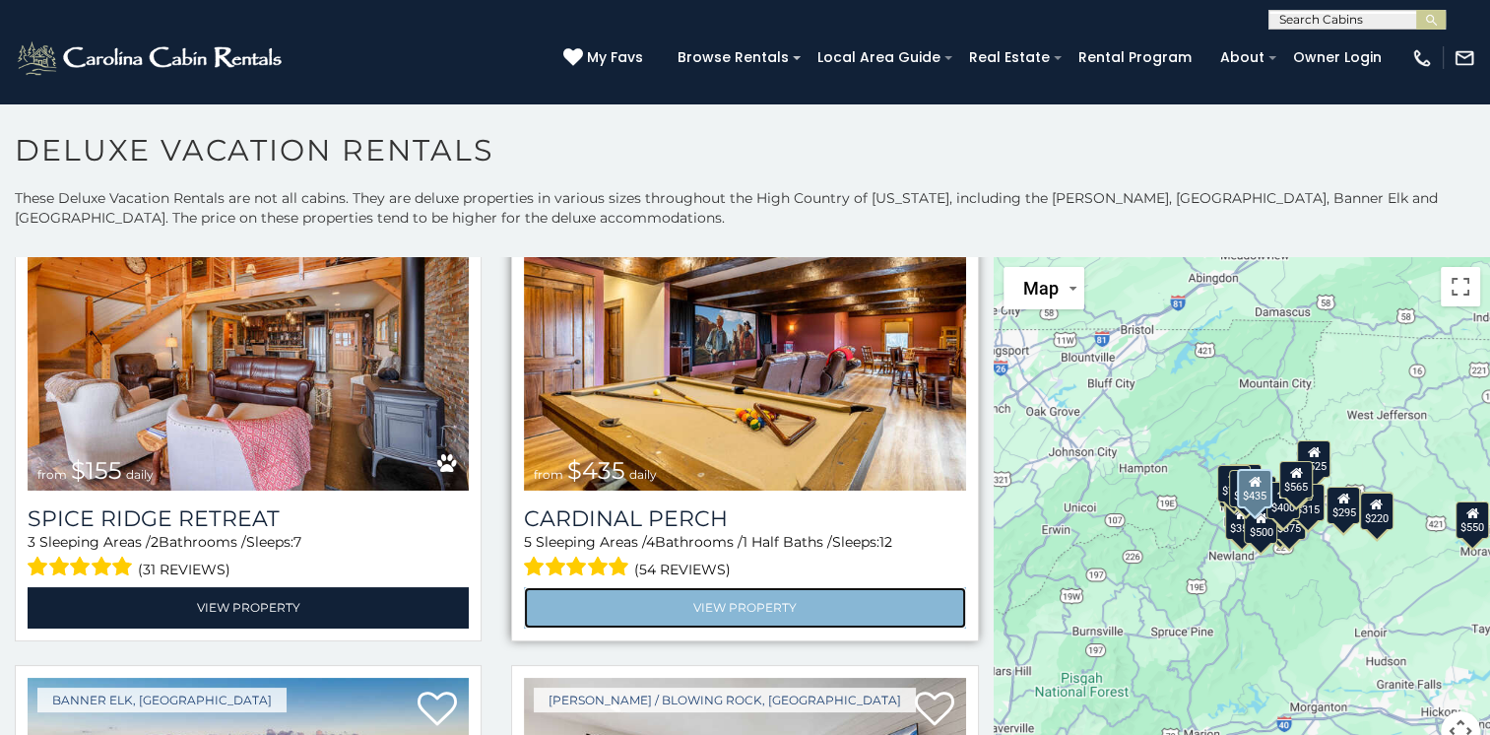
click at [723, 587] on link "View Property" at bounding box center [744, 607] width 441 height 40
click at [719, 587] on link "View Property" at bounding box center [744, 607] width 441 height 40
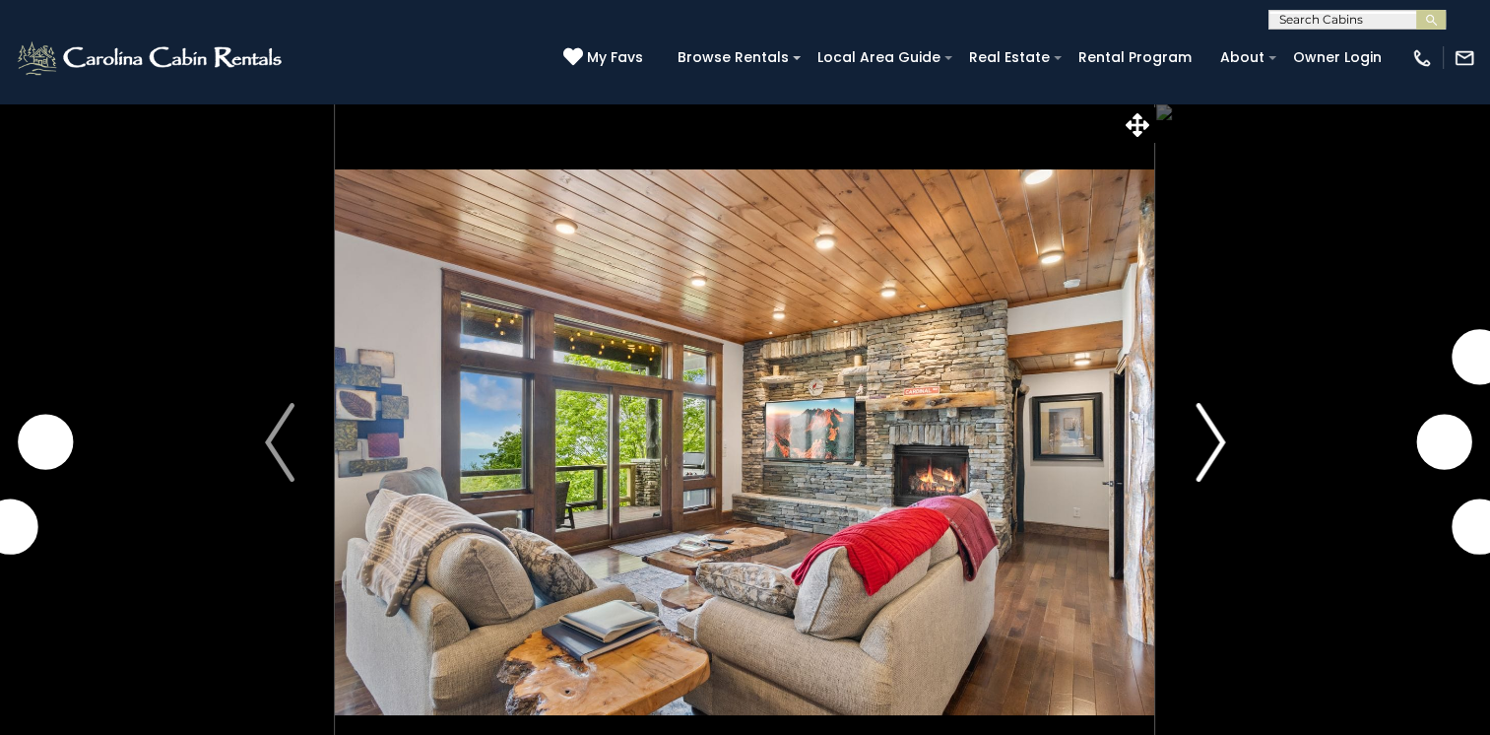
click at [1217, 438] on img "Next" at bounding box center [1211, 442] width 30 height 79
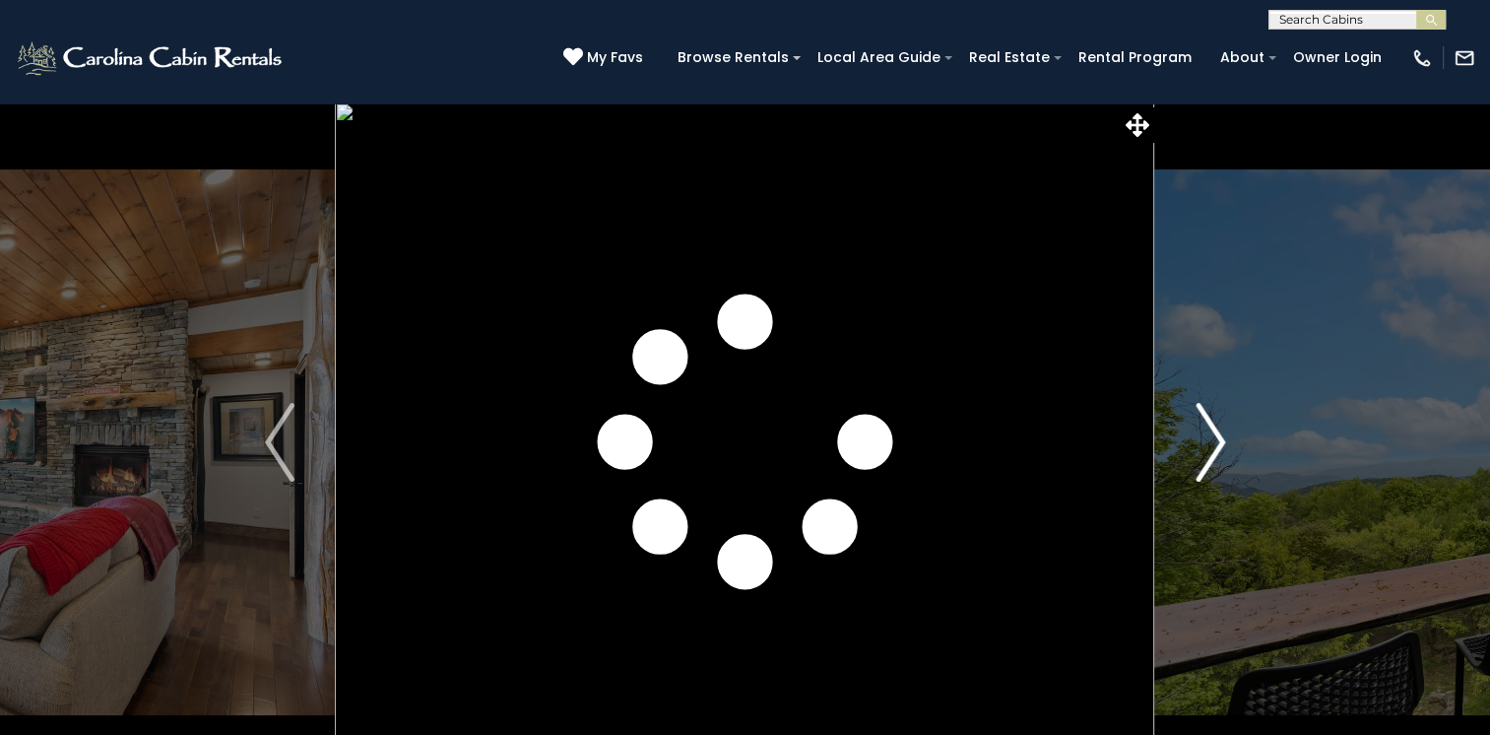
click at [1217, 438] on img "Next" at bounding box center [1211, 442] width 30 height 79
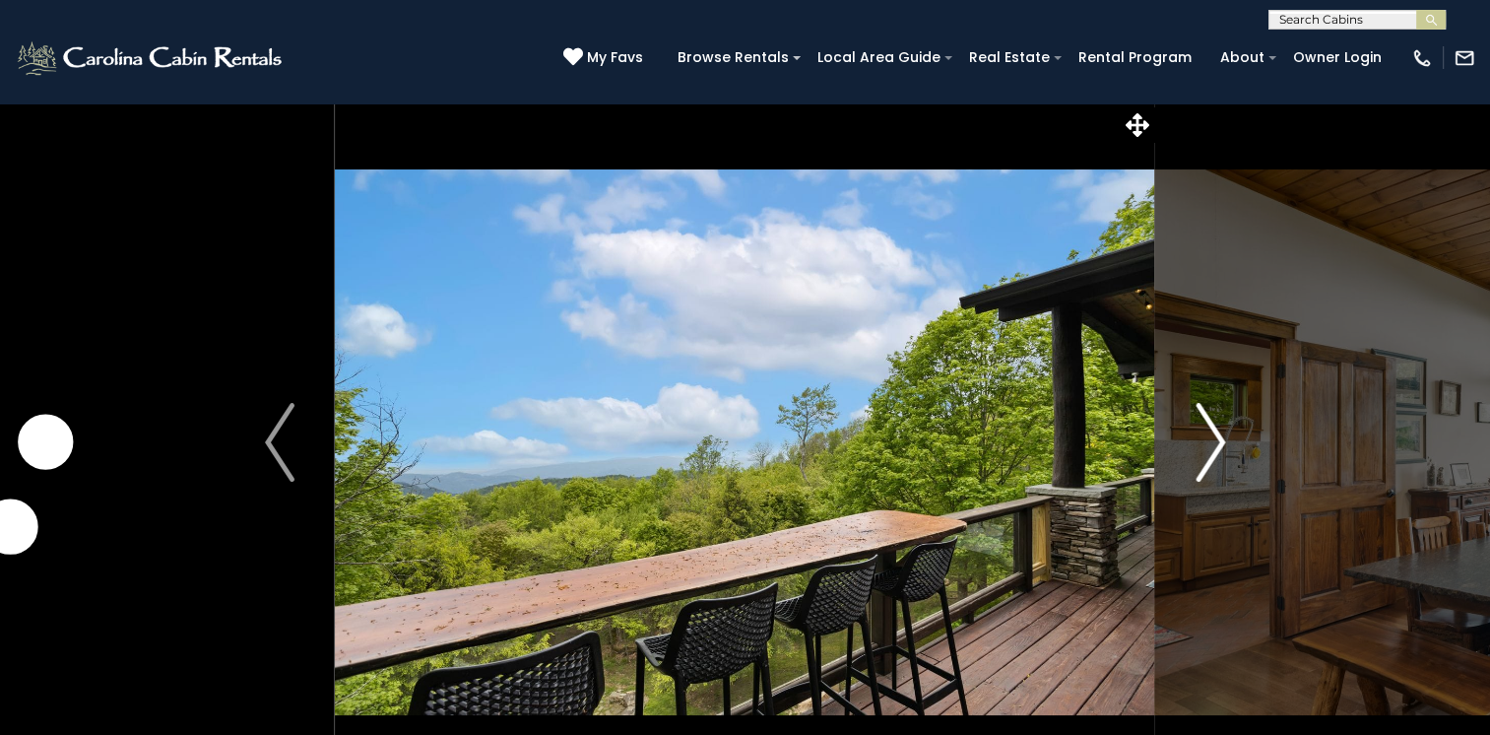
click at [1217, 438] on img "Next" at bounding box center [1211, 442] width 30 height 79
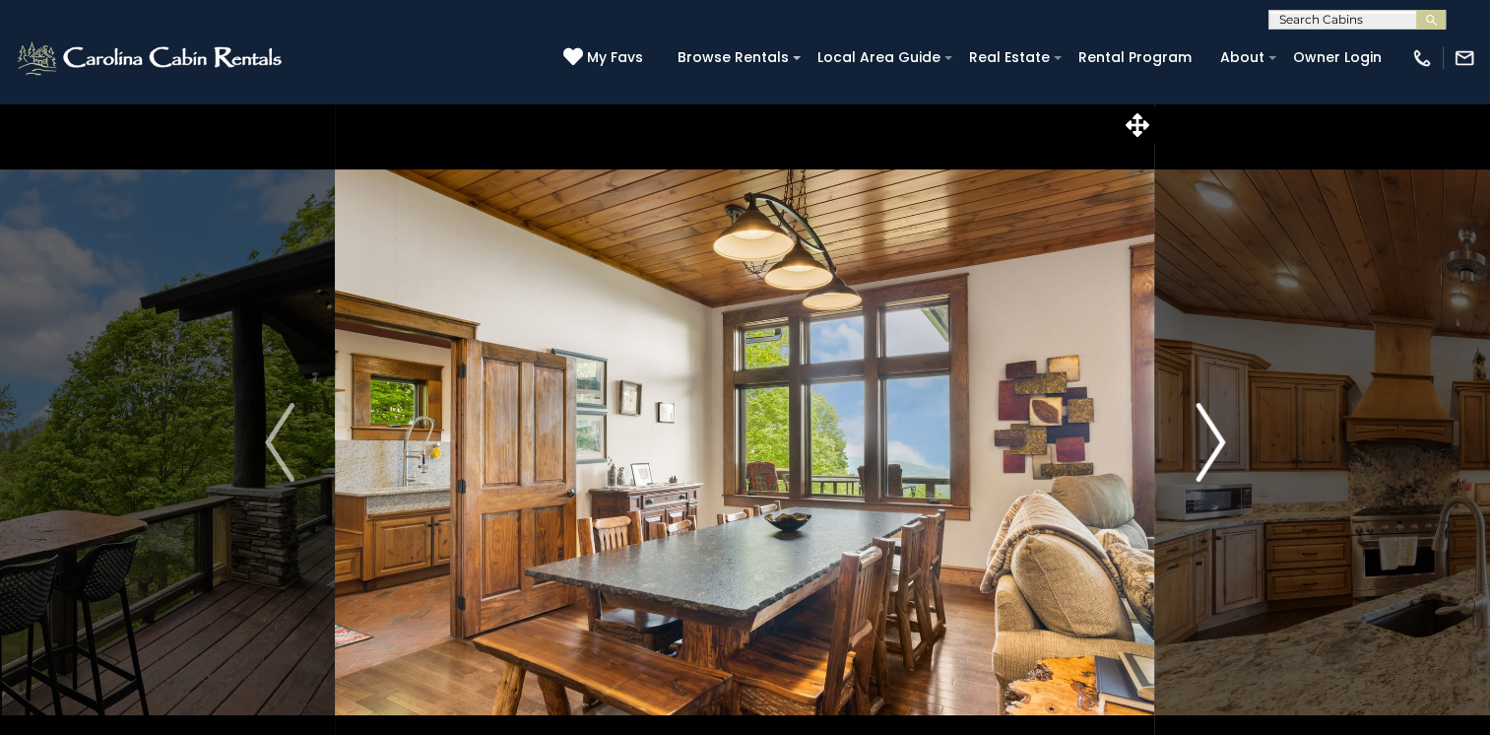
click at [1217, 438] on img "Next" at bounding box center [1211, 442] width 30 height 79
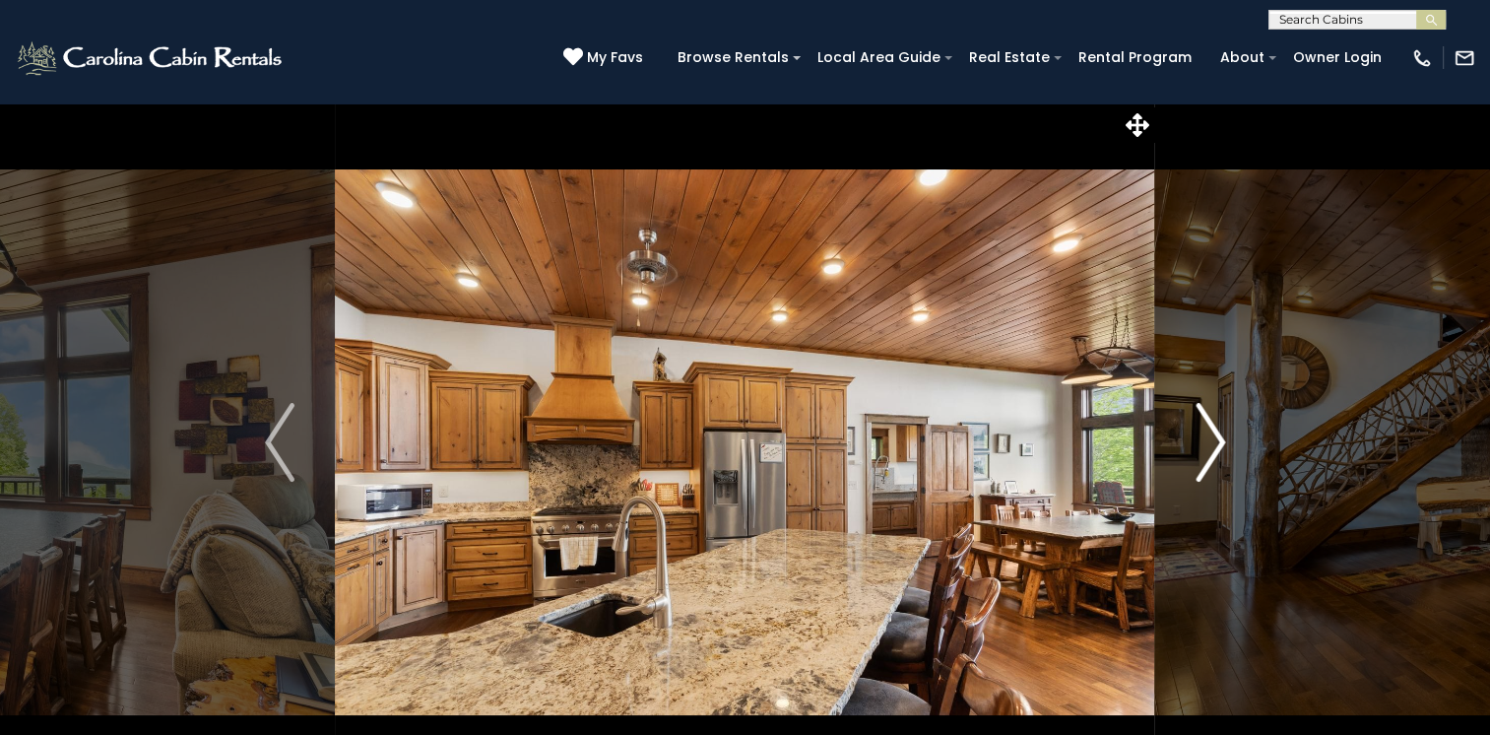
click at [1217, 438] on img "Next" at bounding box center [1211, 442] width 30 height 79
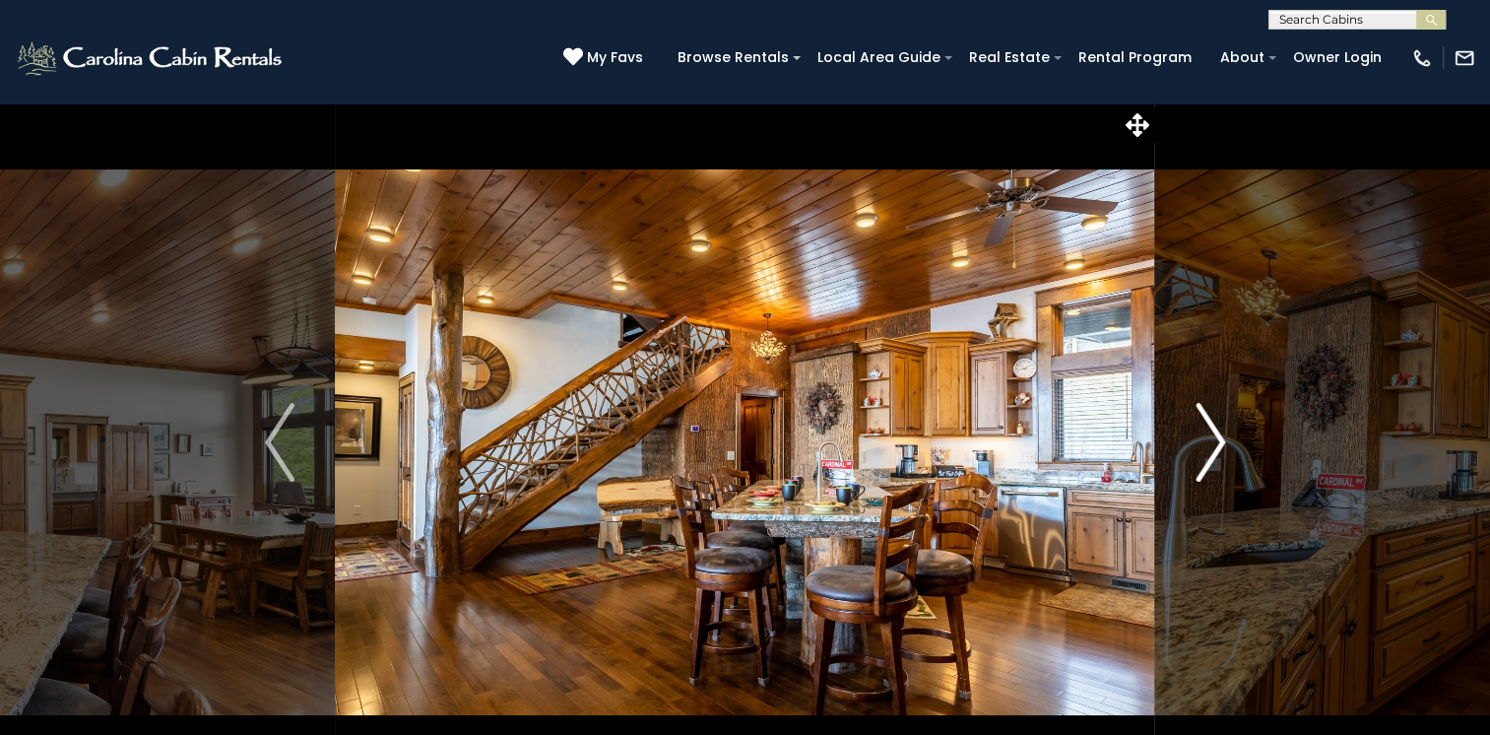
click at [1217, 438] on img "Next" at bounding box center [1211, 442] width 30 height 79
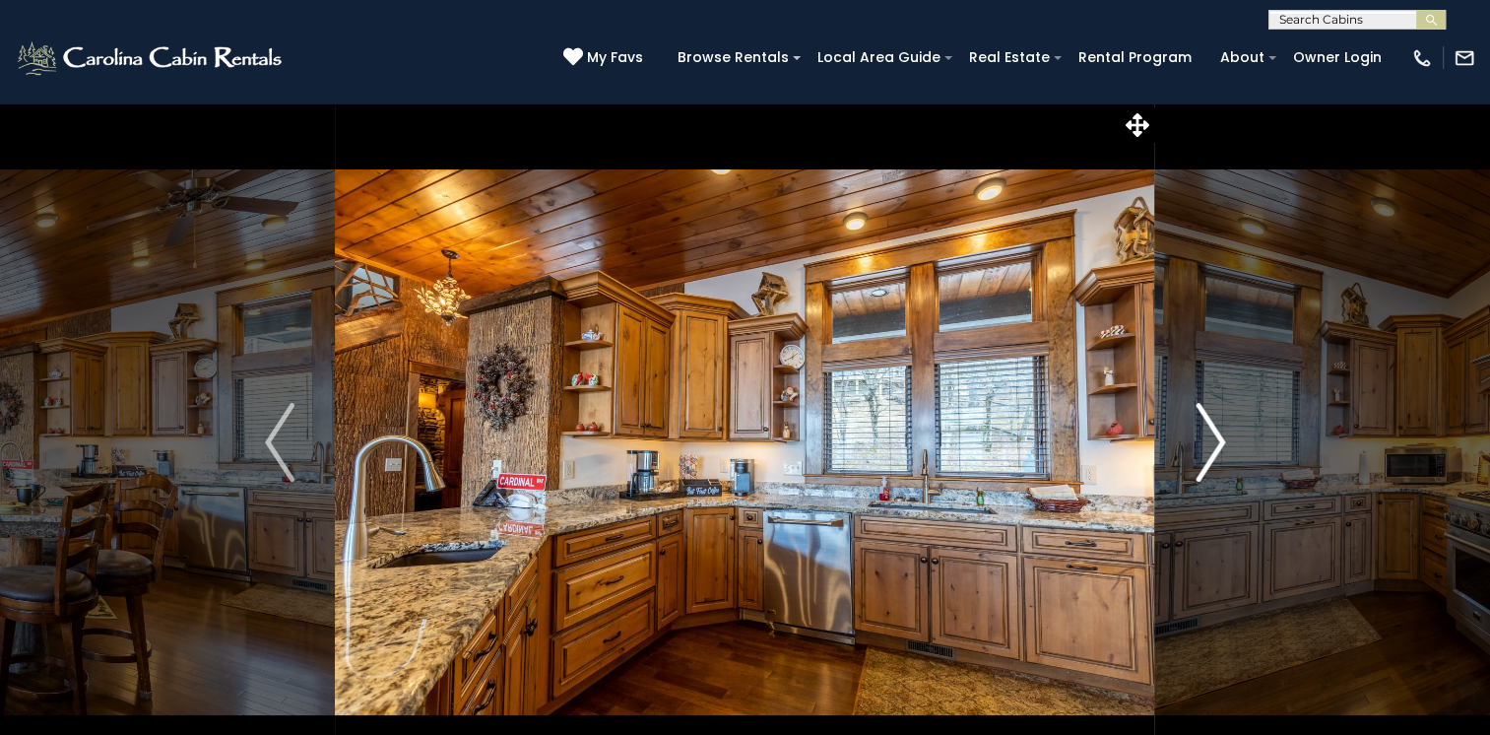
click at [1217, 438] on img "Next" at bounding box center [1211, 442] width 30 height 79
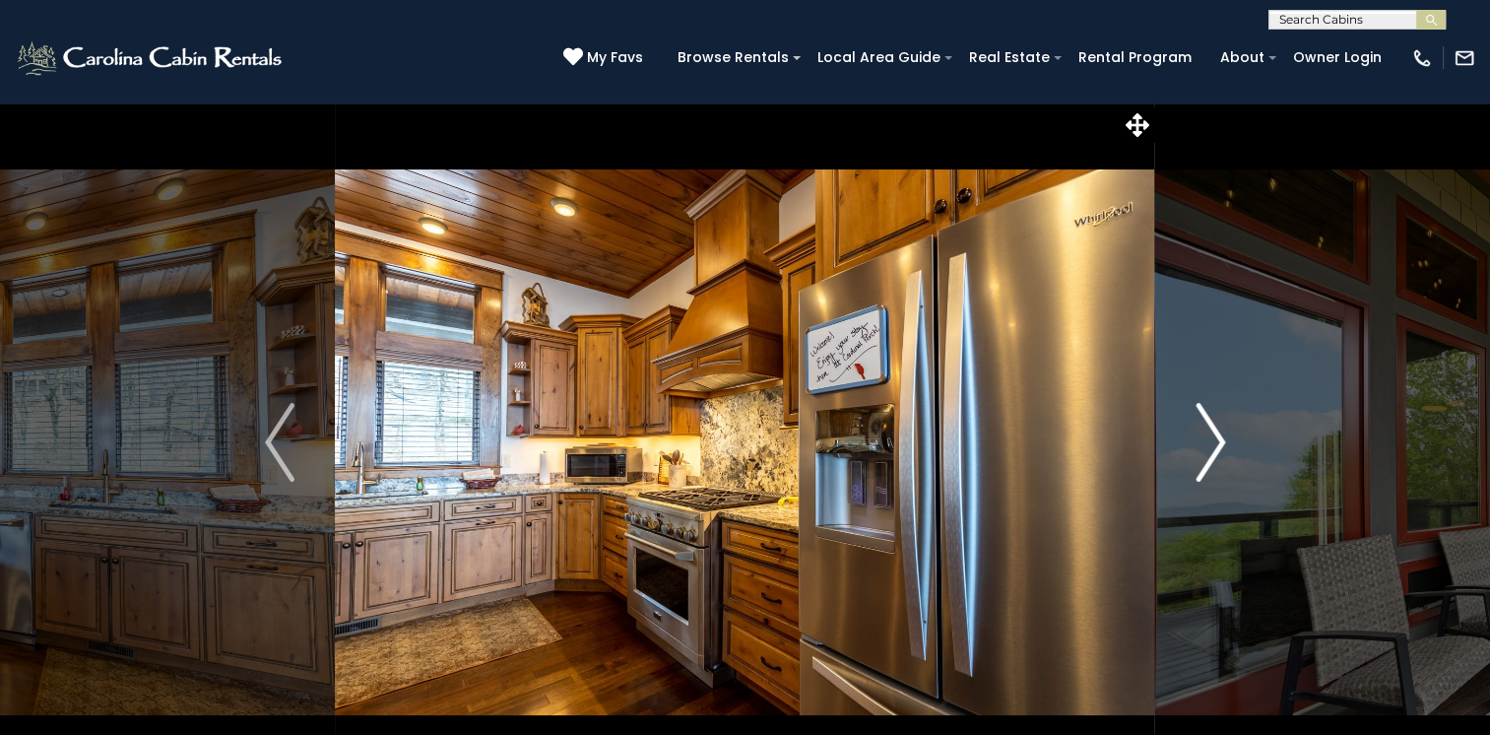
click at [1217, 438] on img "Next" at bounding box center [1211, 442] width 30 height 79
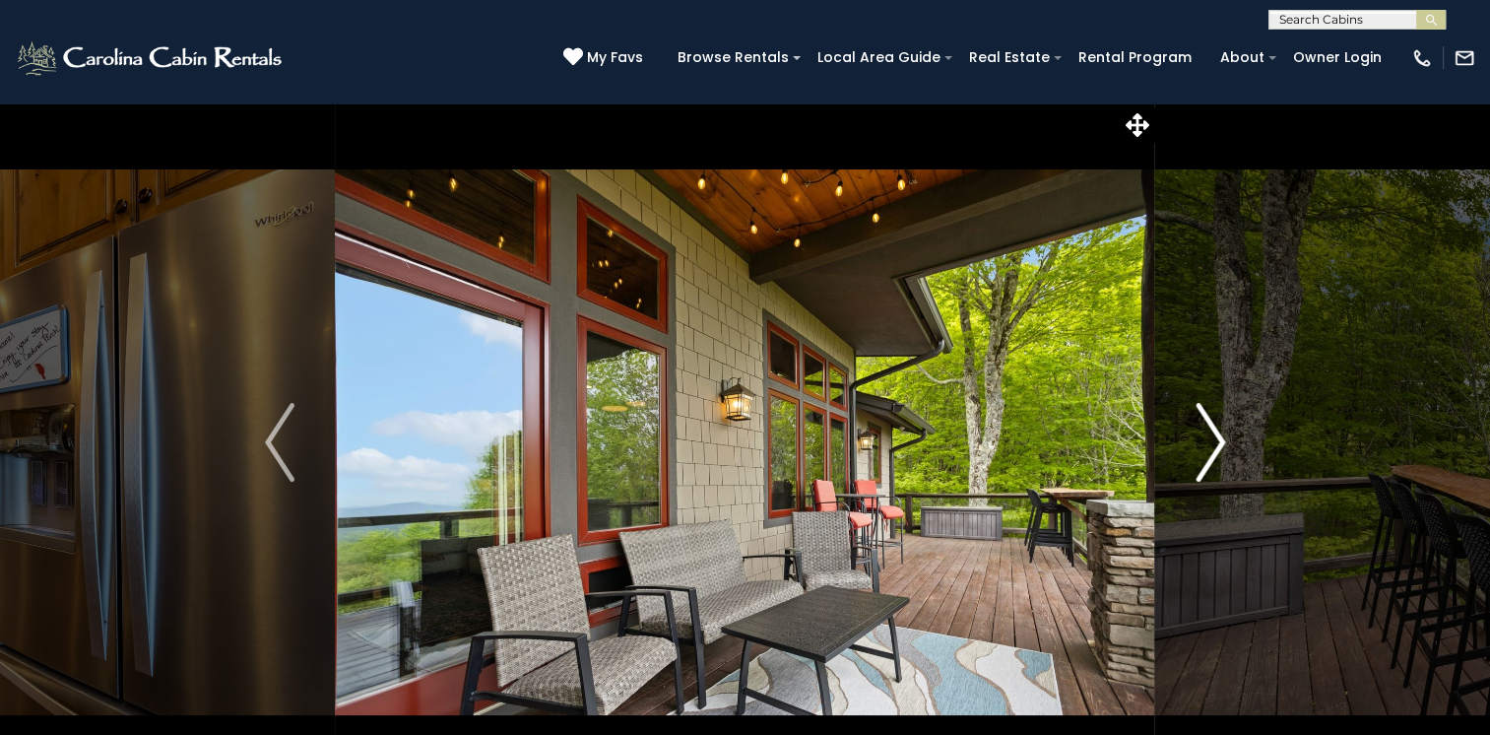
click at [1217, 438] on img "Next" at bounding box center [1211, 442] width 30 height 79
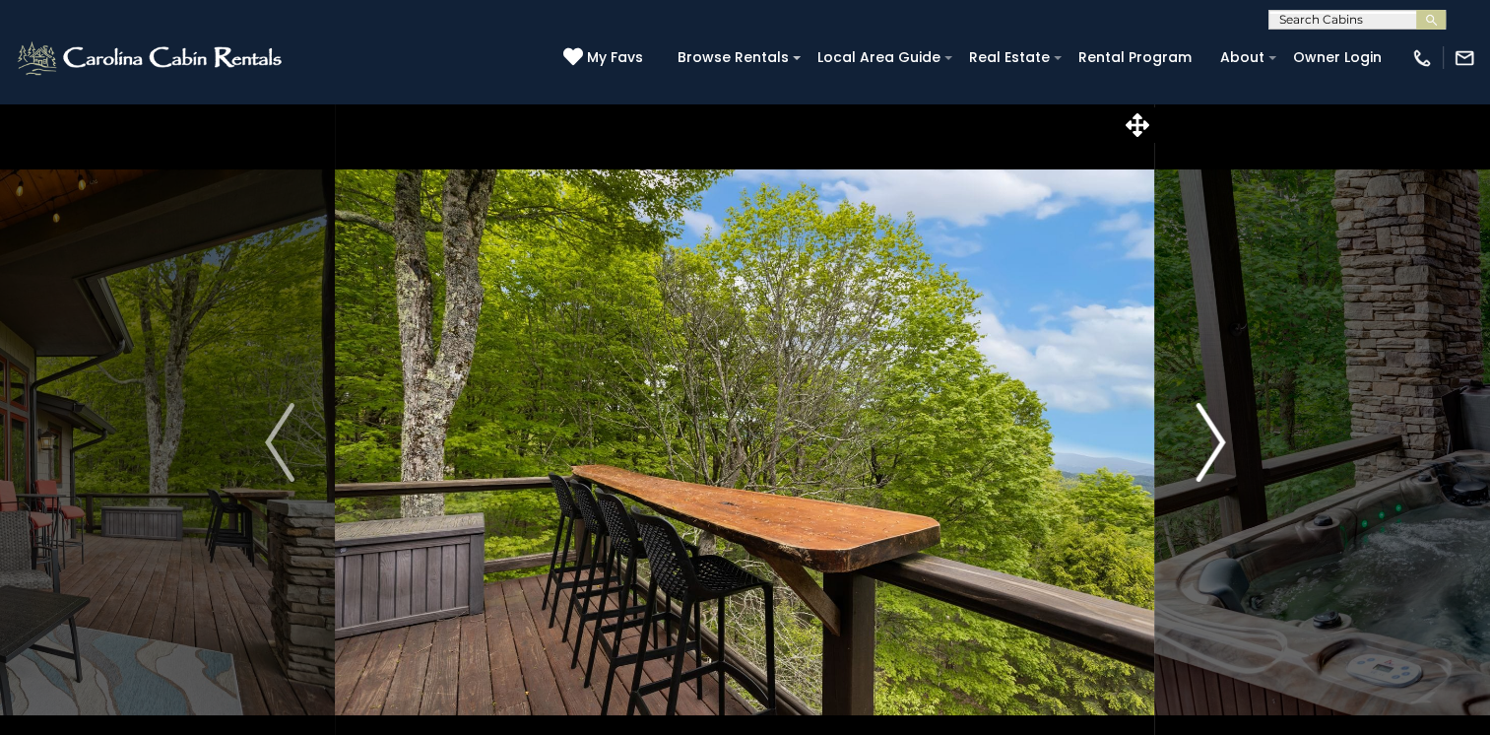
click at [1217, 438] on img "Next" at bounding box center [1211, 442] width 30 height 79
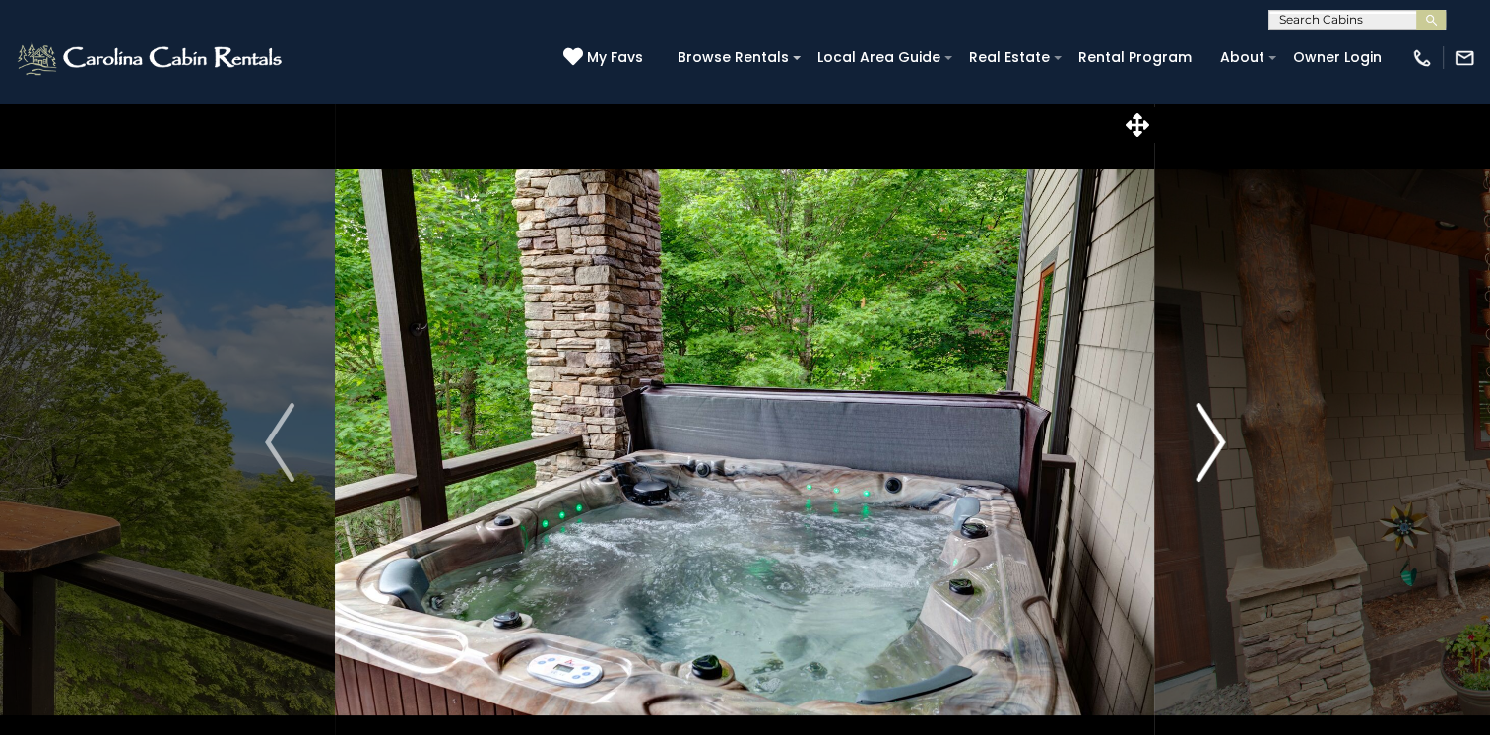
click at [1217, 438] on img "Next" at bounding box center [1211, 442] width 30 height 79
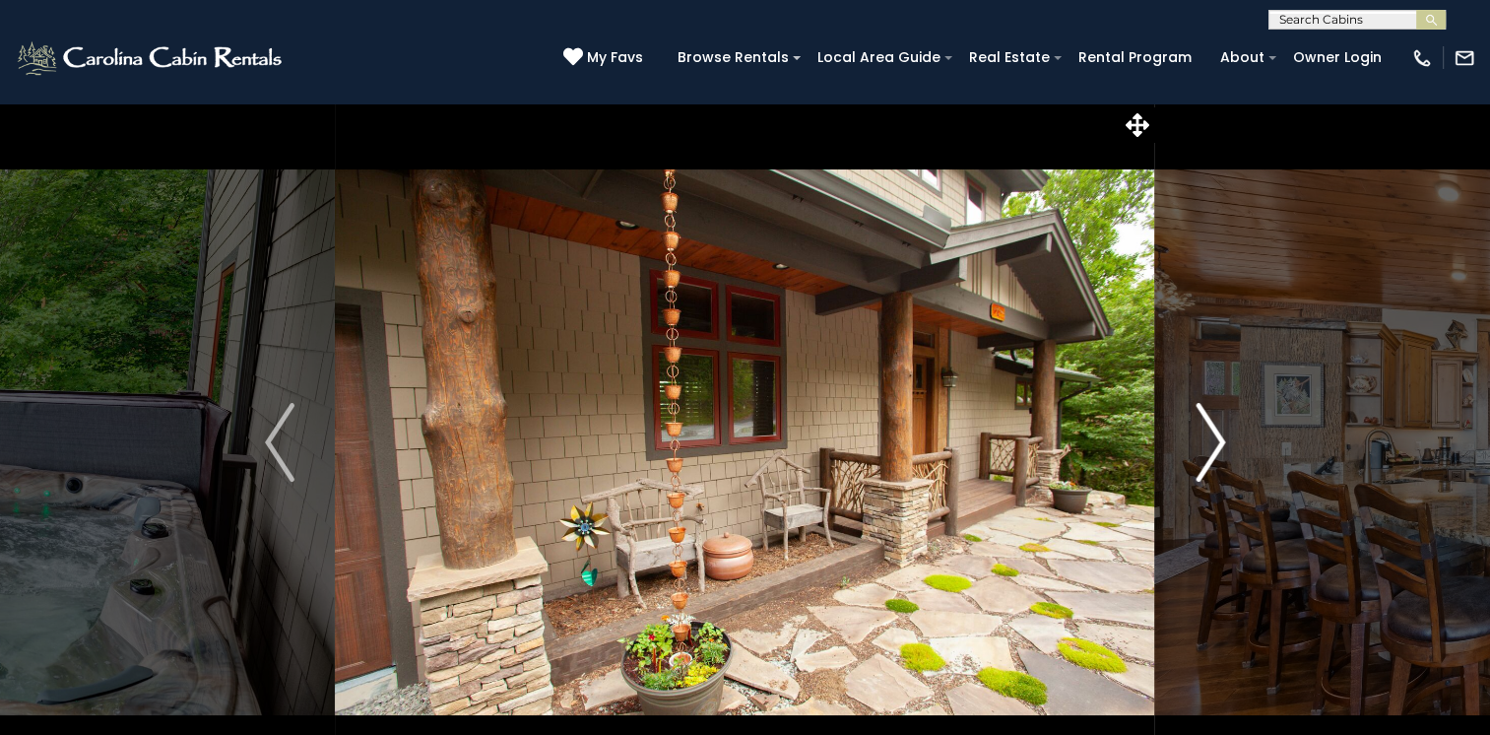
click at [1217, 438] on img "Next" at bounding box center [1211, 442] width 30 height 79
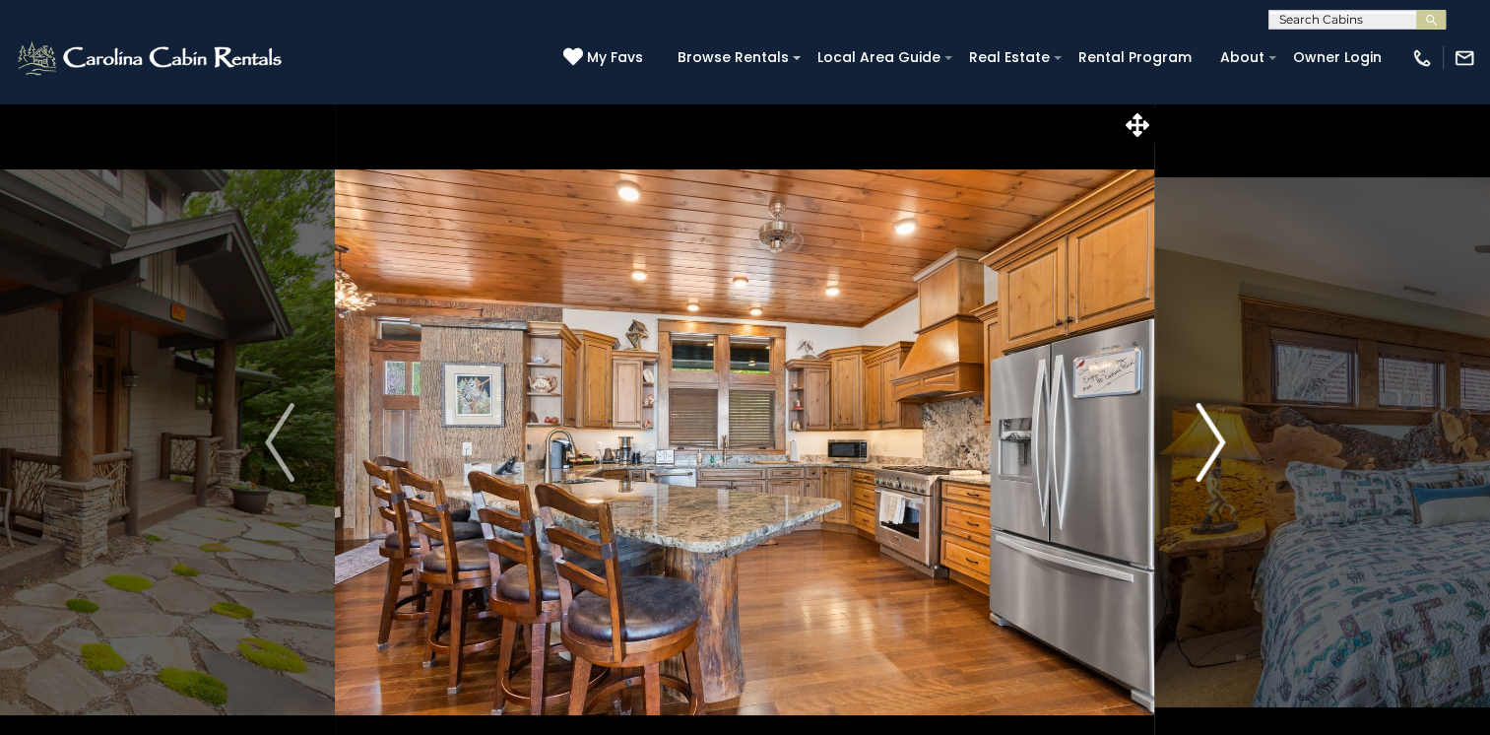
click at [1217, 438] on img "Next" at bounding box center [1211, 442] width 30 height 79
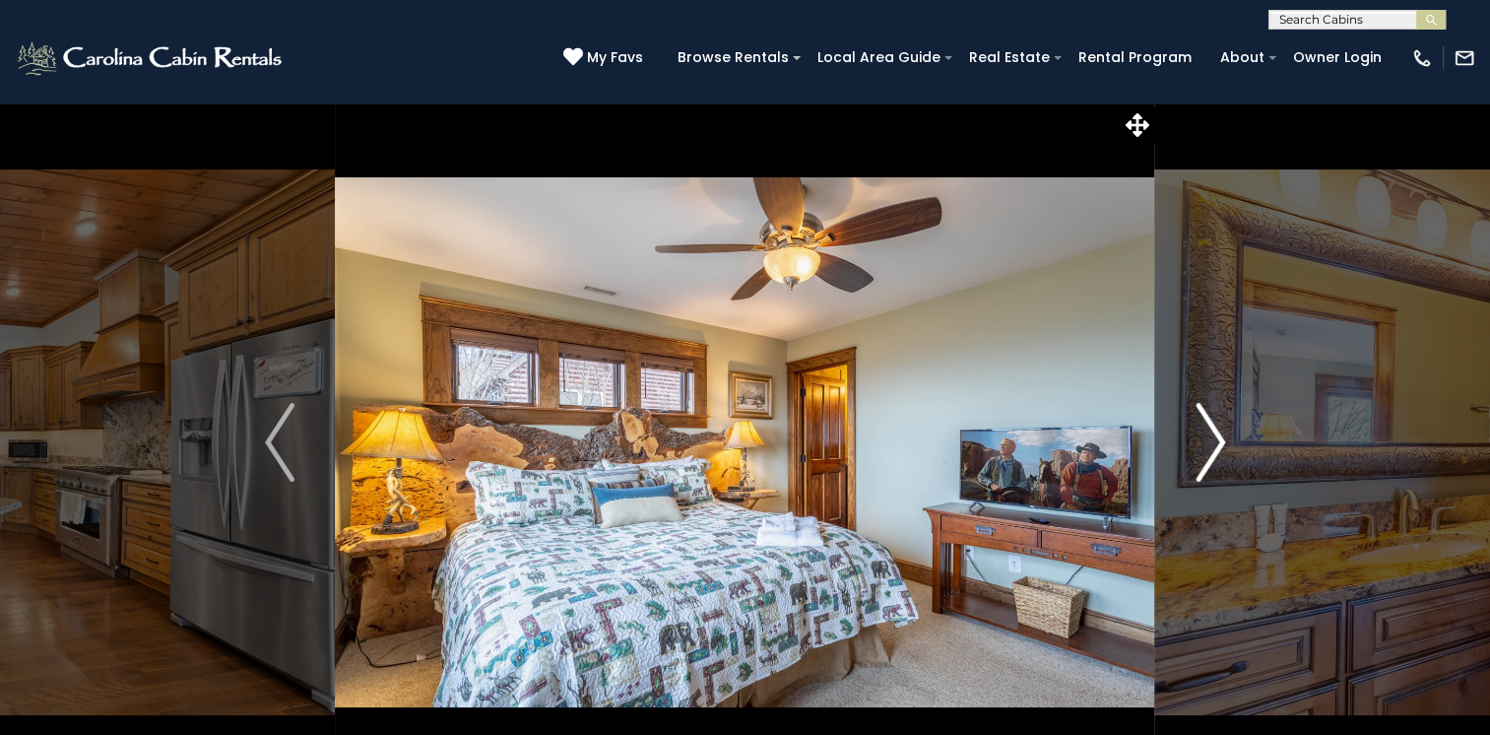
click at [1217, 438] on img "Next" at bounding box center [1211, 442] width 30 height 79
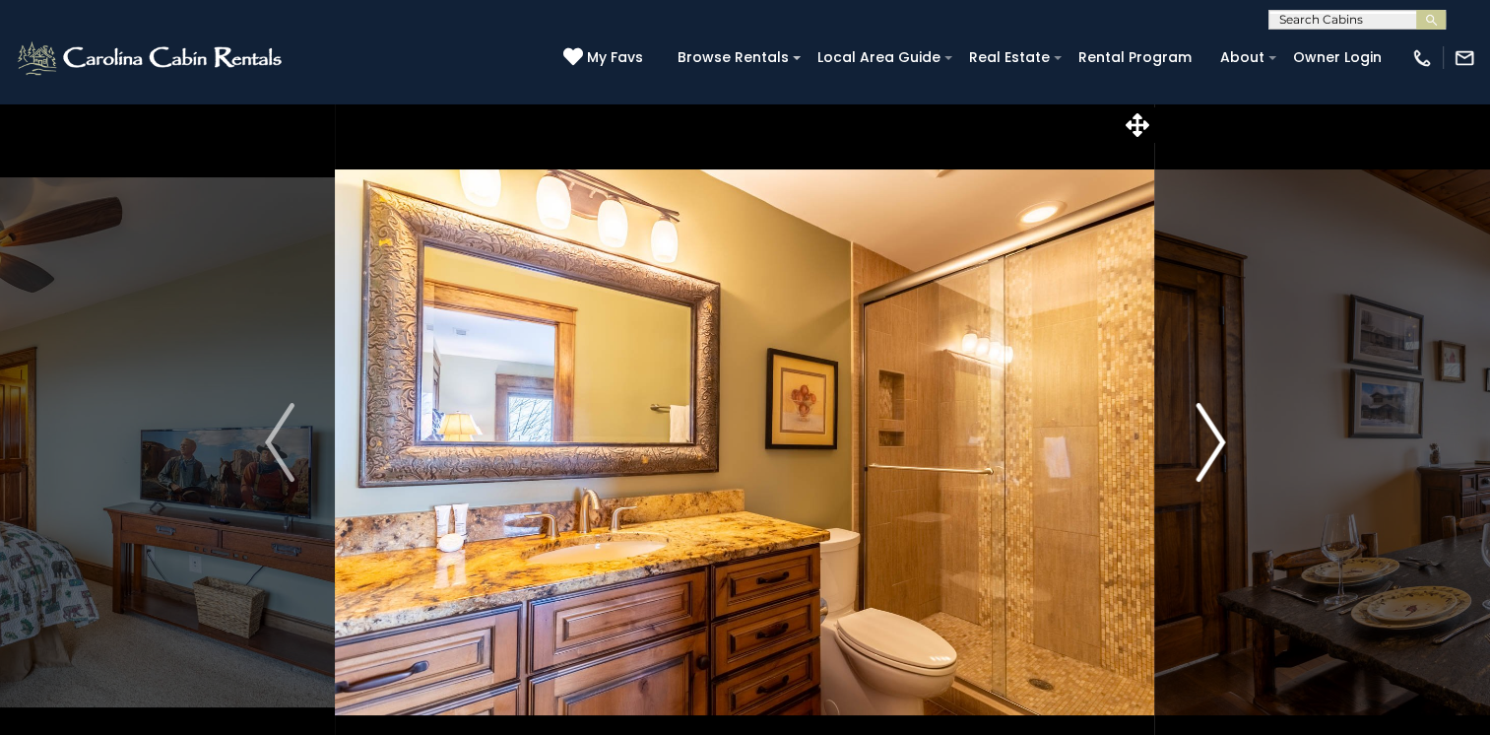
click at [1217, 438] on img "Next" at bounding box center [1211, 442] width 30 height 79
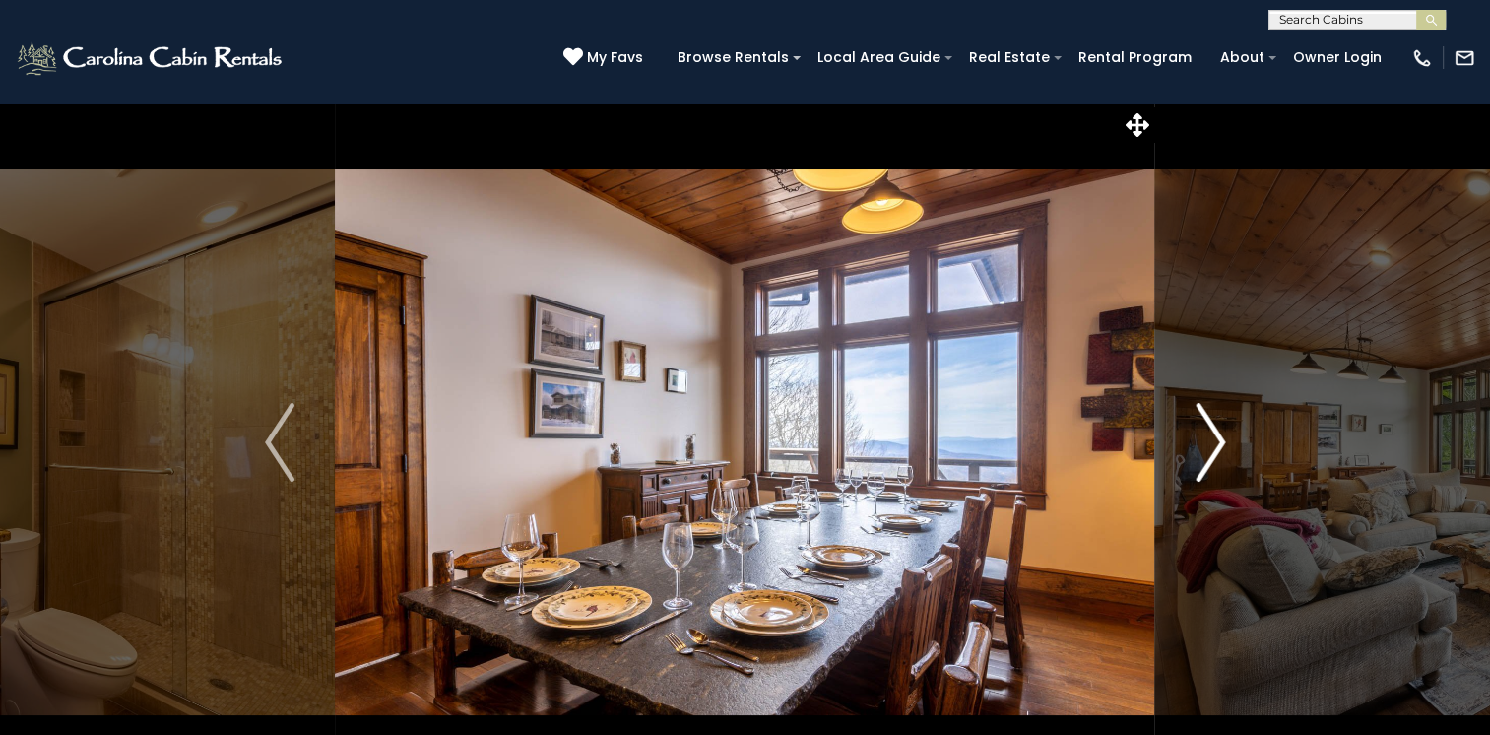
click at [1217, 438] on img "Next" at bounding box center [1211, 442] width 30 height 79
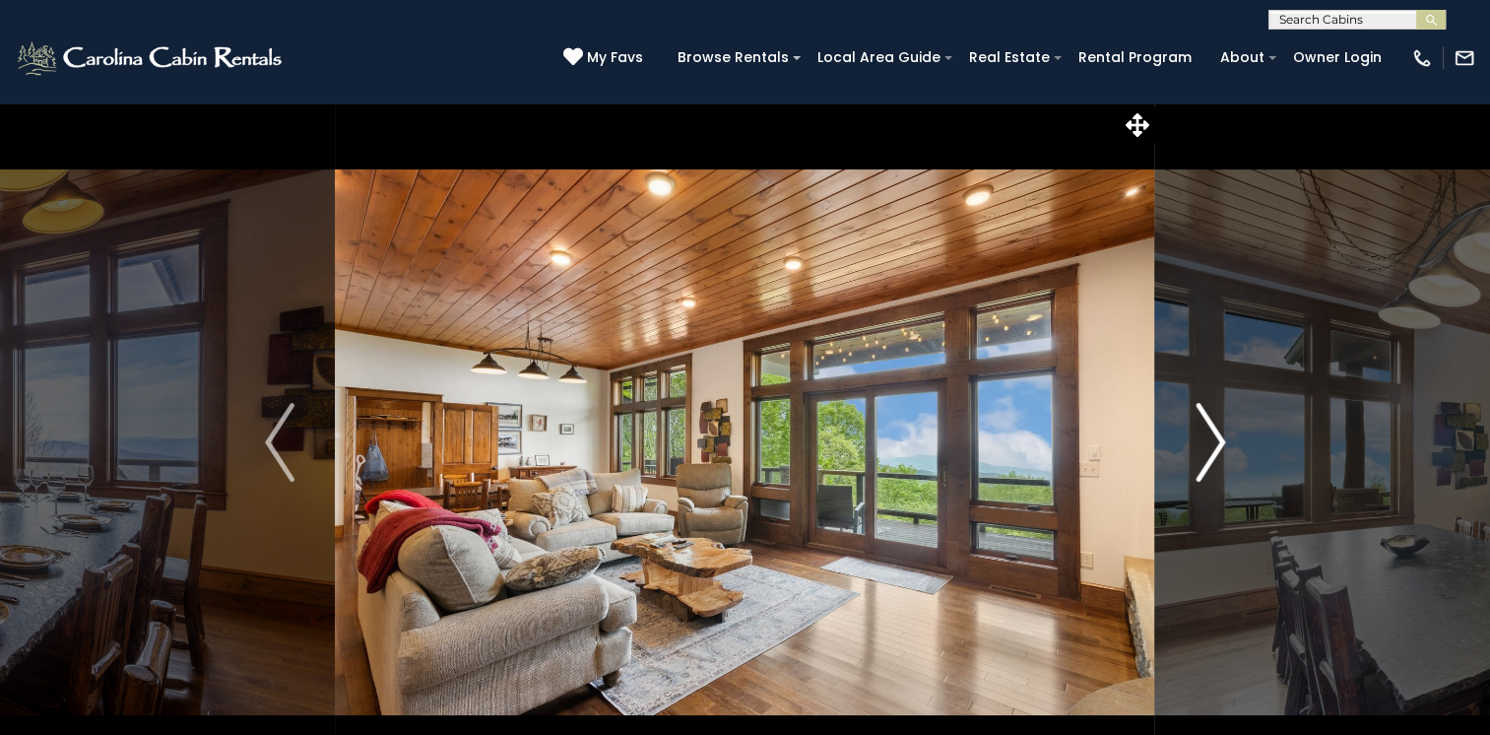
click at [1217, 438] on img "Next" at bounding box center [1211, 442] width 30 height 79
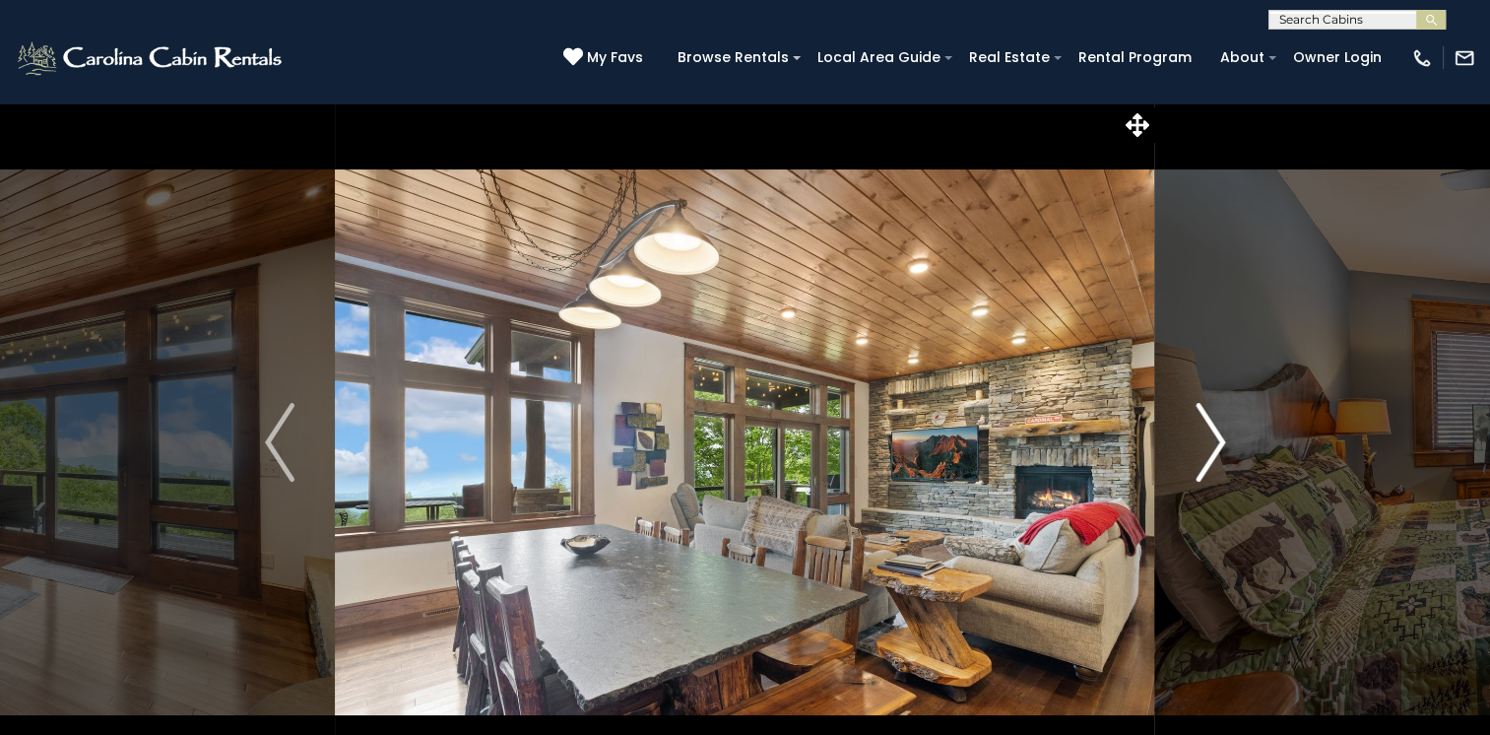
click at [1217, 438] on img "Next" at bounding box center [1211, 442] width 30 height 79
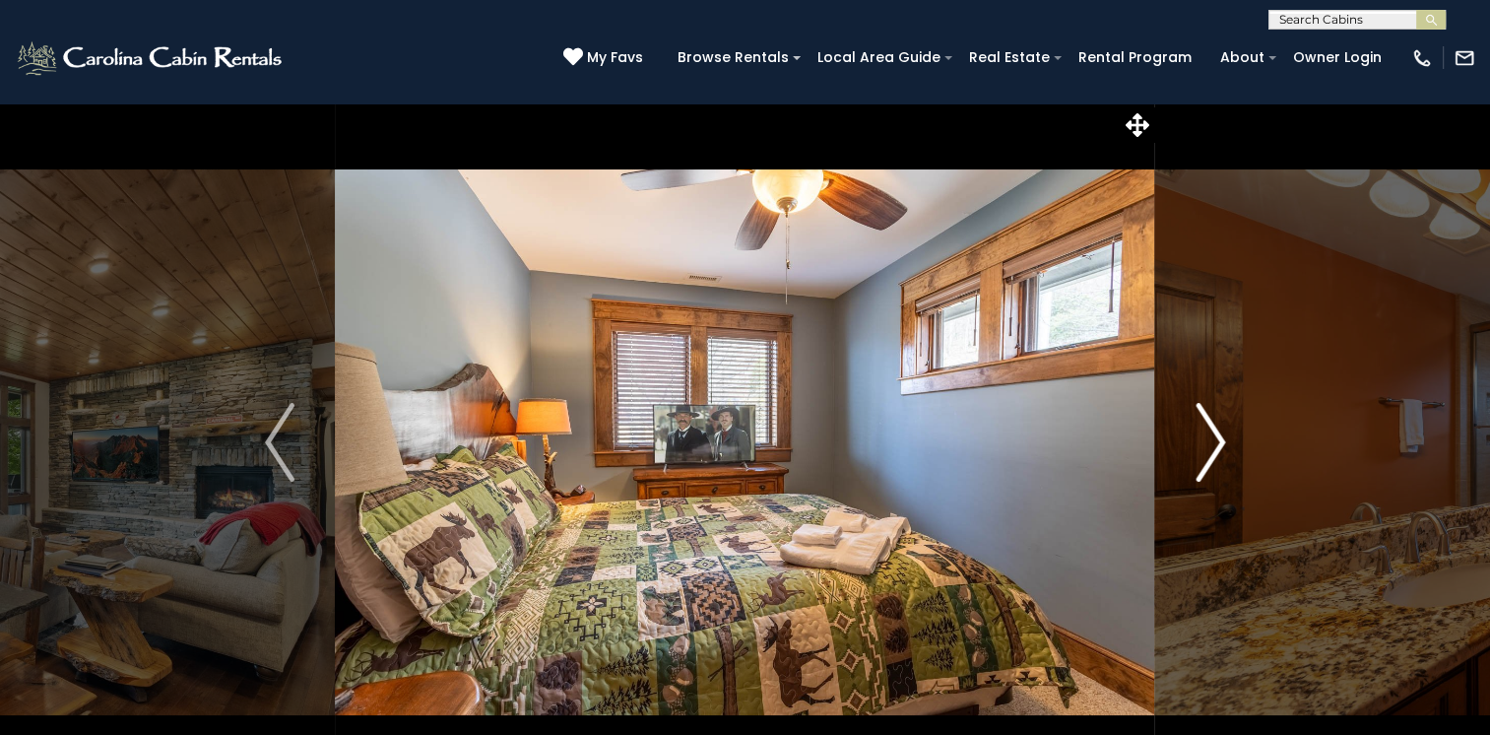
click at [1217, 438] on img "Next" at bounding box center [1211, 442] width 30 height 79
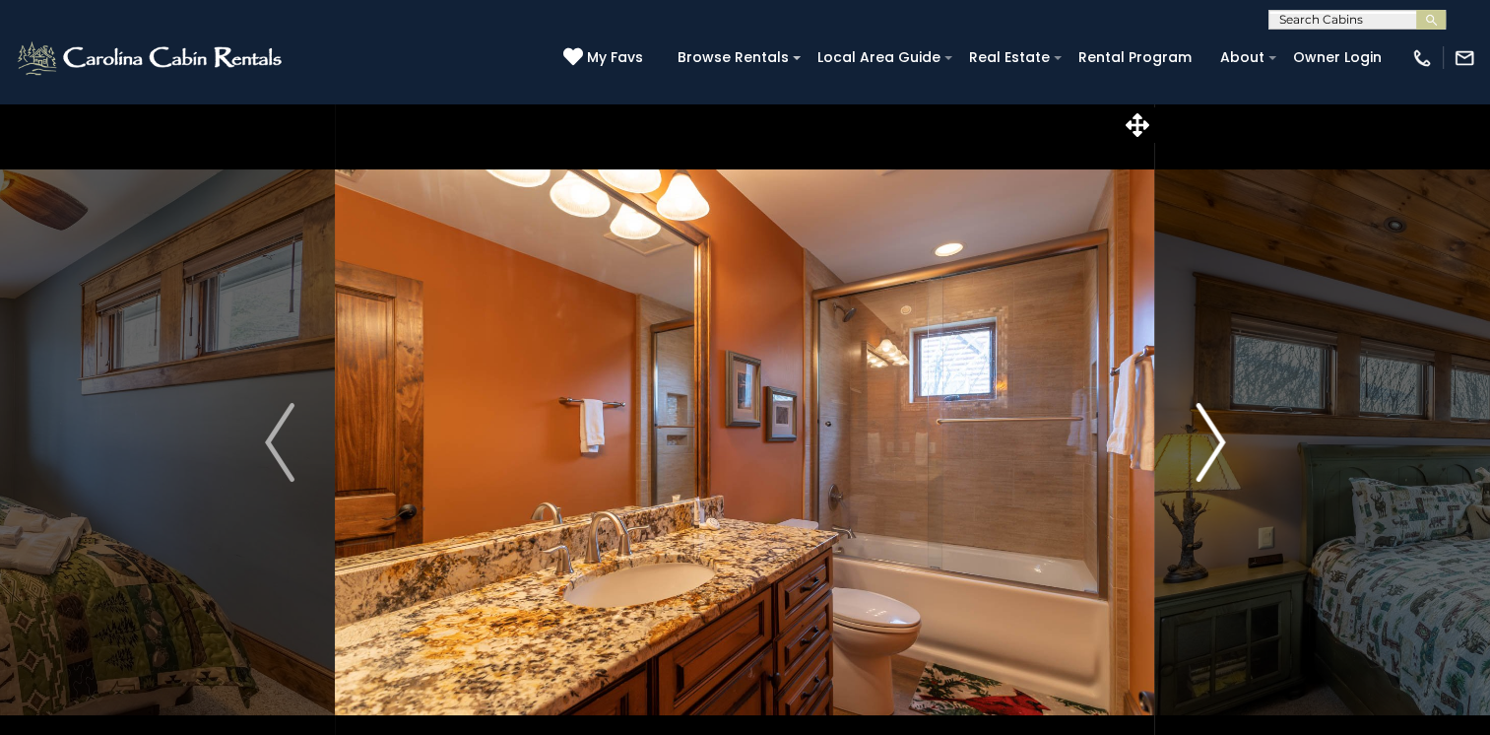
click at [1217, 438] on img "Next" at bounding box center [1211, 442] width 30 height 79
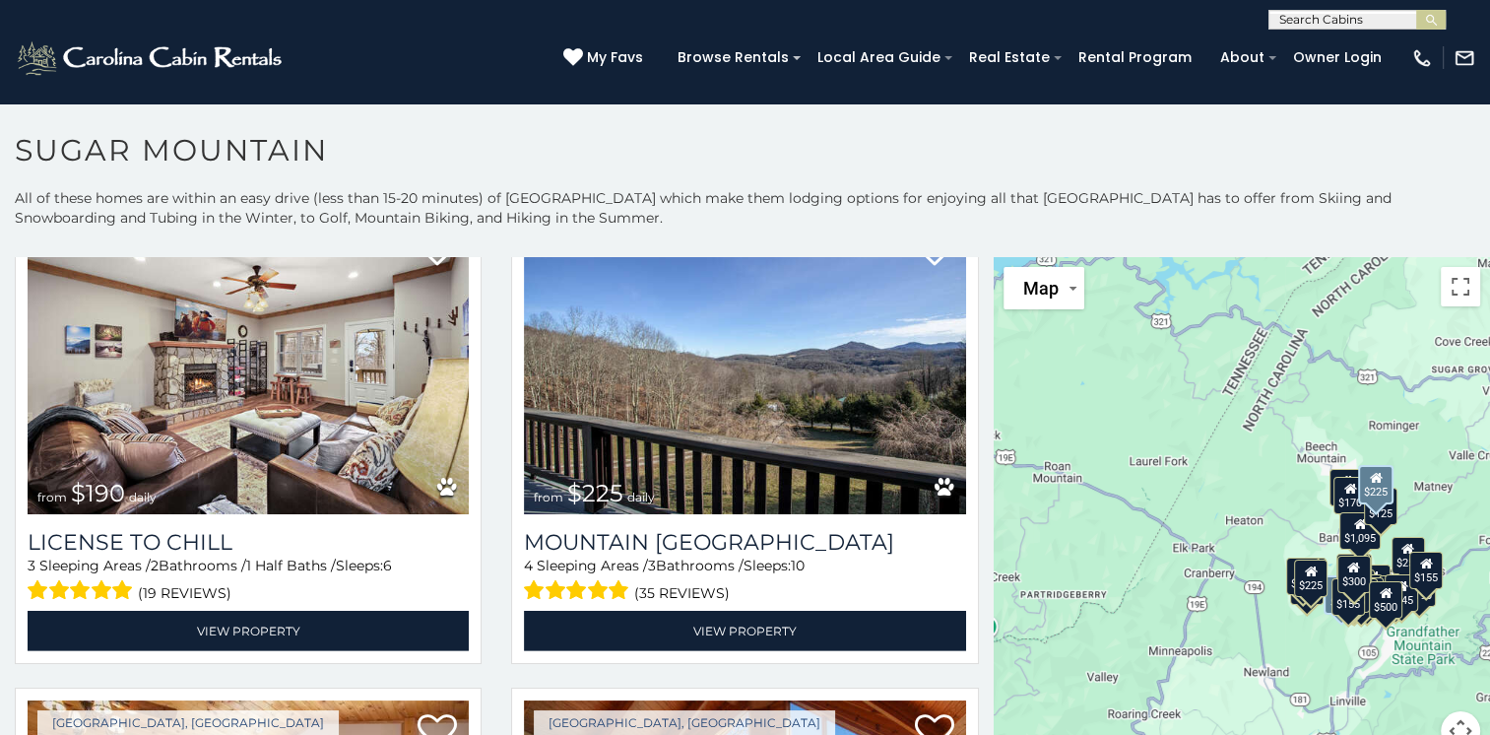
scroll to position [5909, 0]
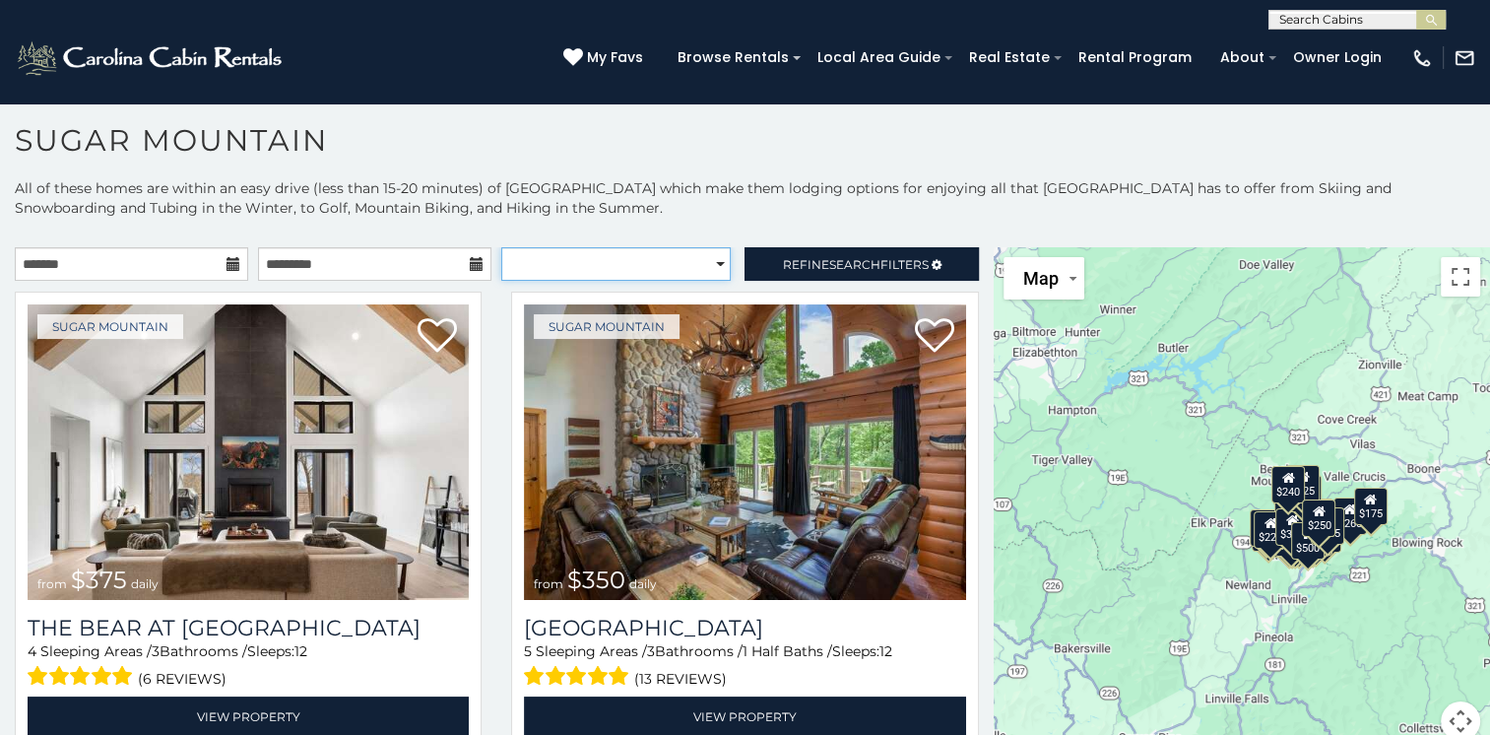
click at [705, 257] on select "**********" at bounding box center [615, 263] width 229 height 33
click at [232, 258] on icon at bounding box center [234, 264] width 14 height 14
click at [230, 262] on icon at bounding box center [234, 264] width 14 height 14
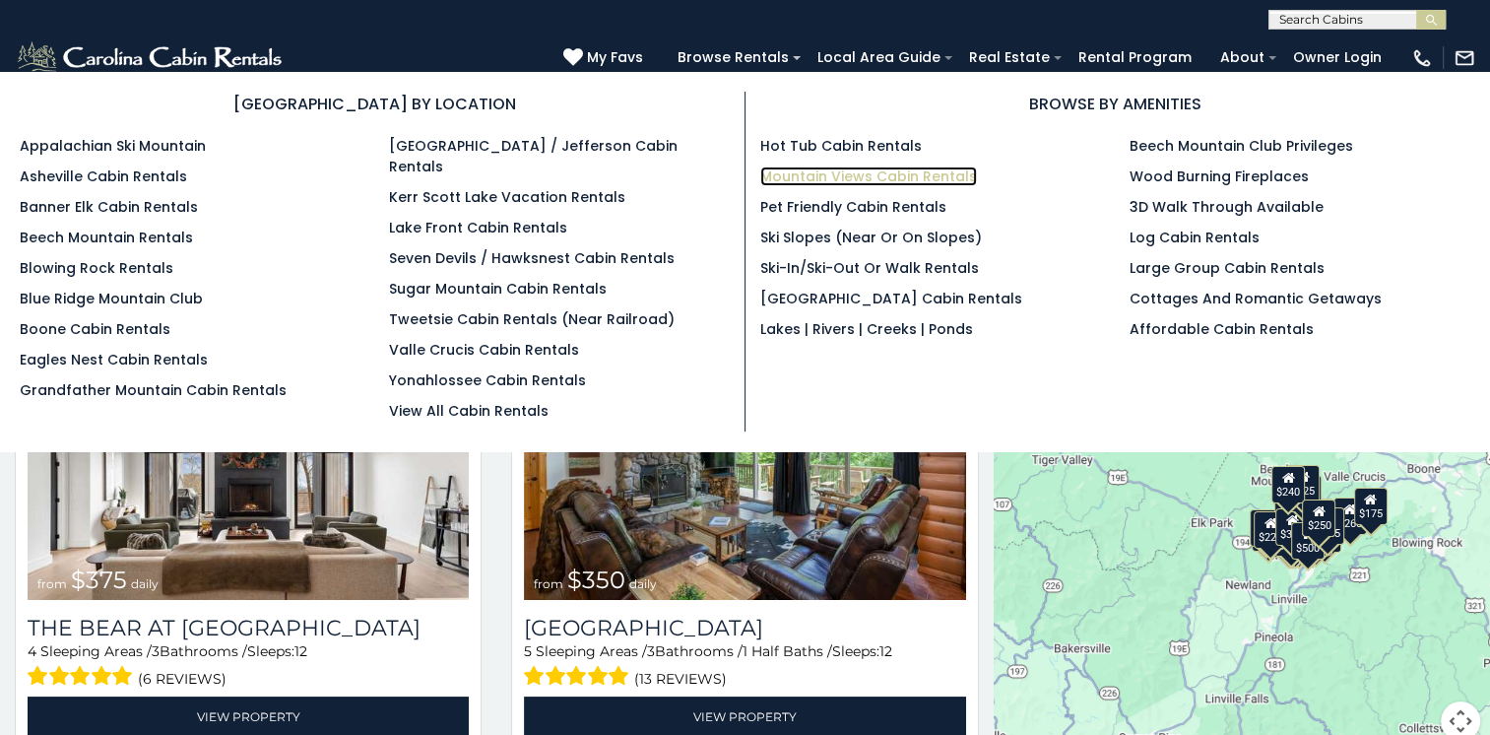
click at [922, 177] on link "Mountain Views Cabin Rentals" at bounding box center [868, 176] width 217 height 20
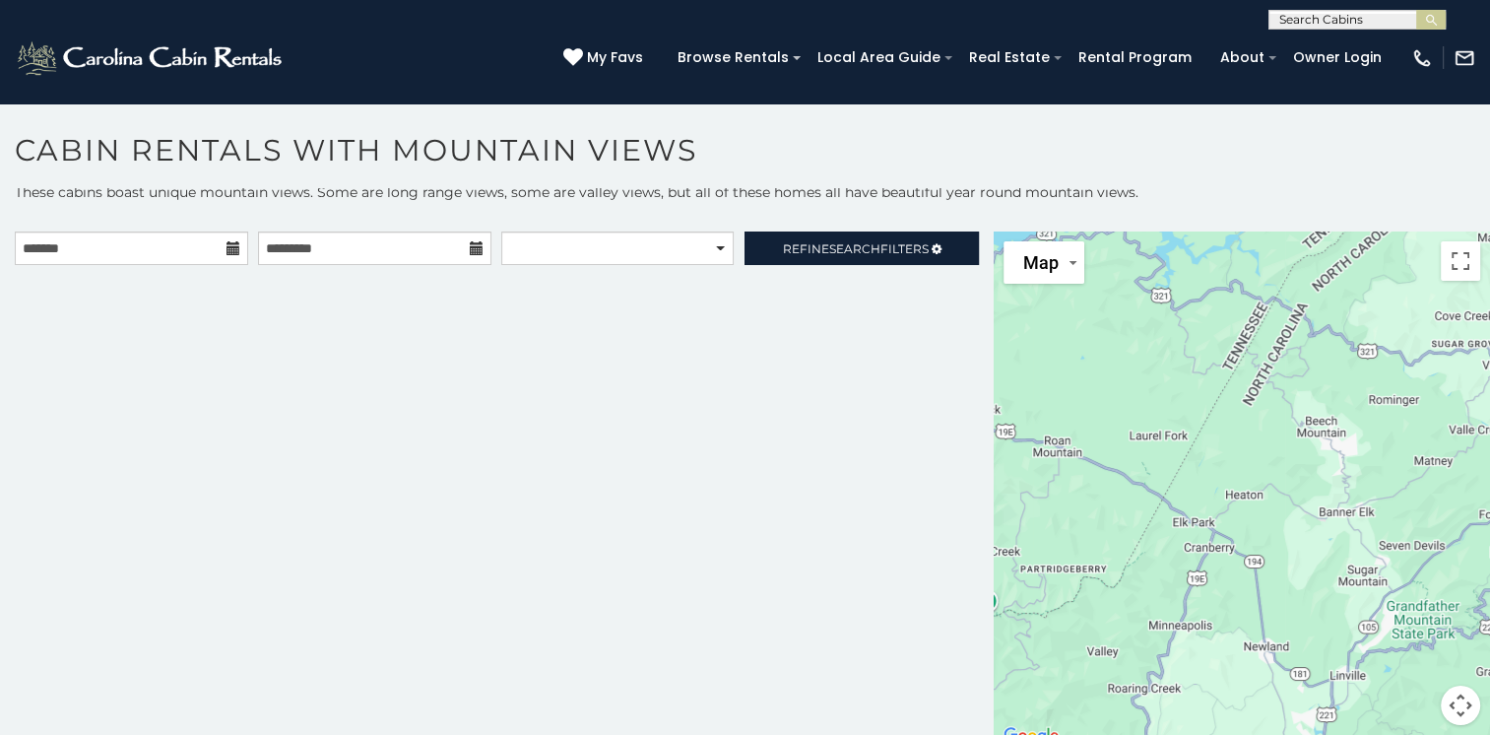
scroll to position [8, 0]
click at [1451, 699] on button "Map camera controls" at bounding box center [1460, 702] width 39 height 39
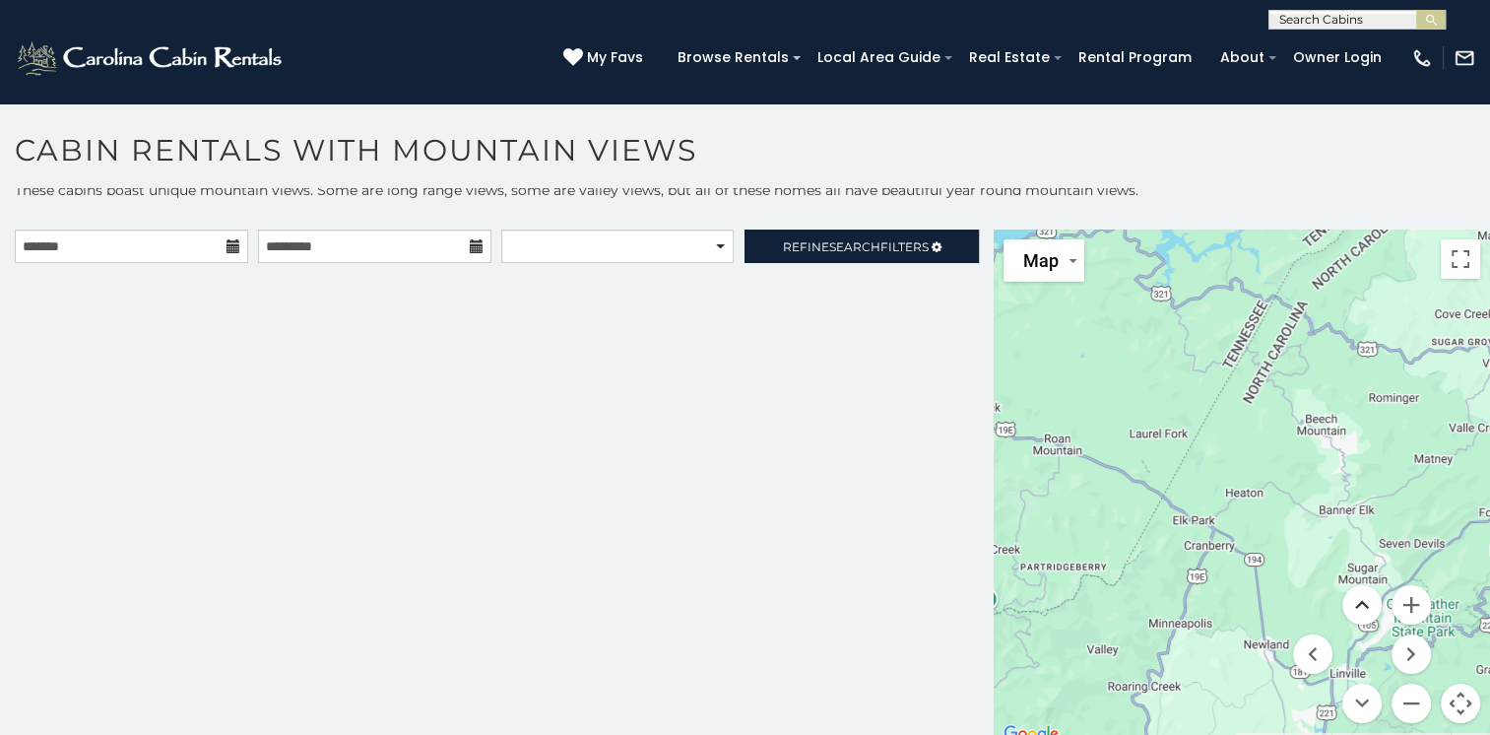
click at [1343, 597] on button "Move up" at bounding box center [1361, 604] width 39 height 39
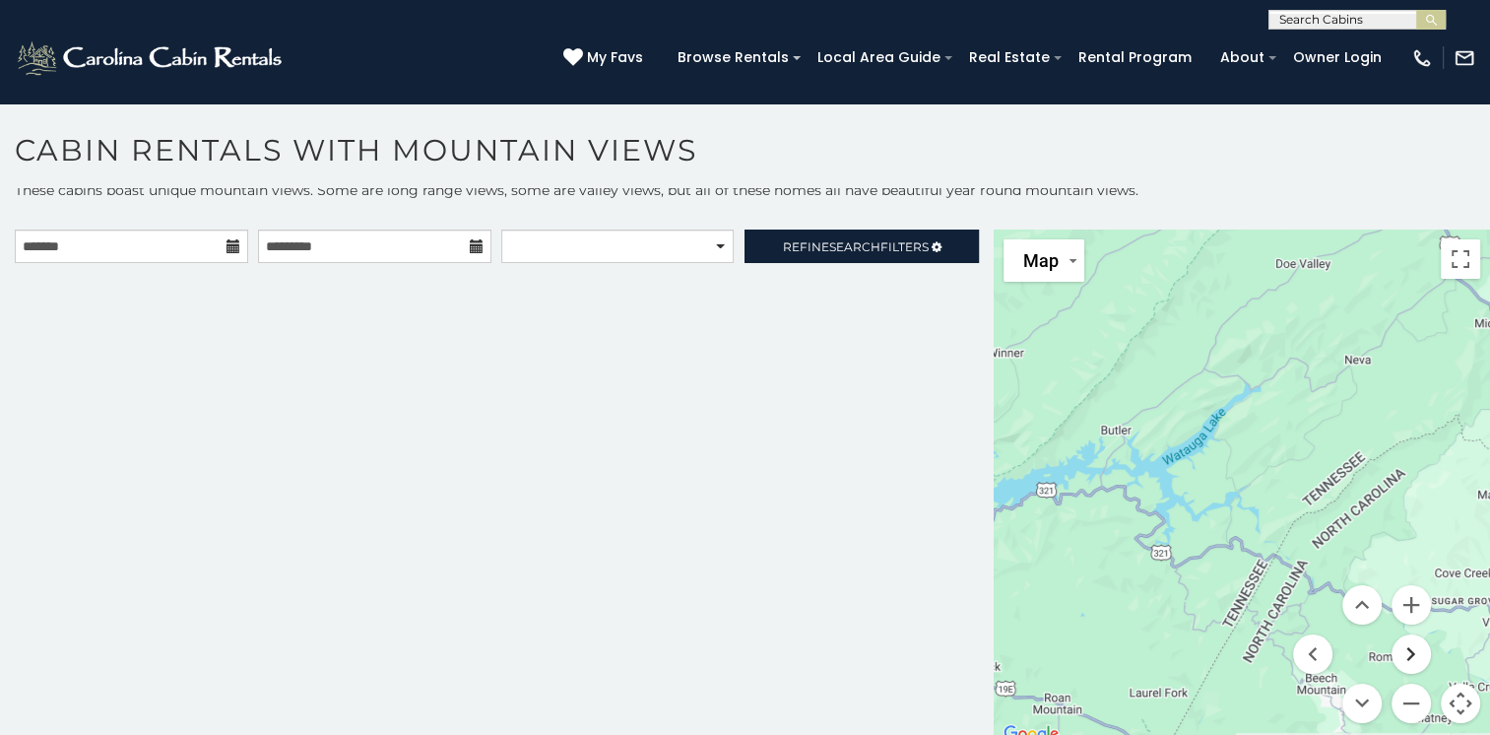
click at [1406, 659] on button "Move right" at bounding box center [1411, 653] width 39 height 39
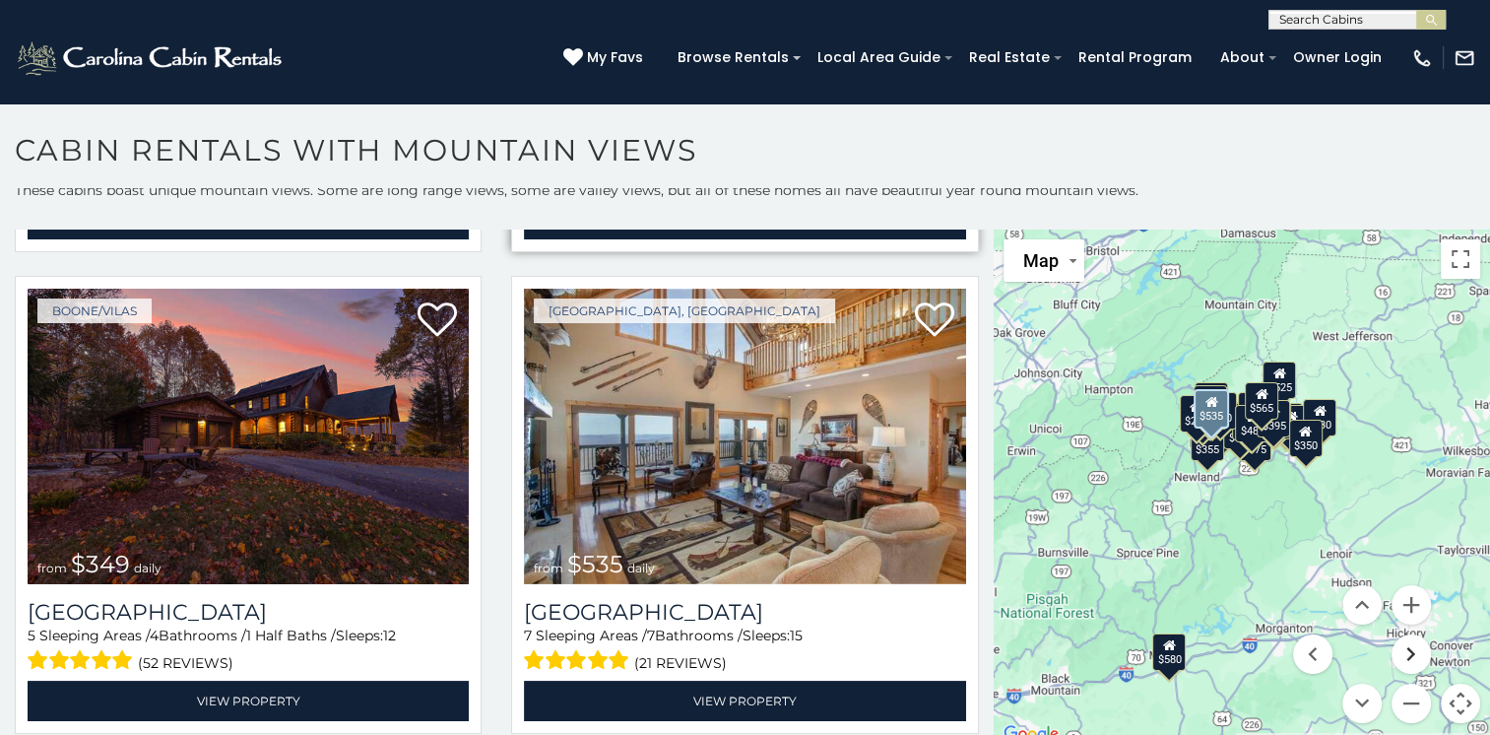
scroll to position [492, 0]
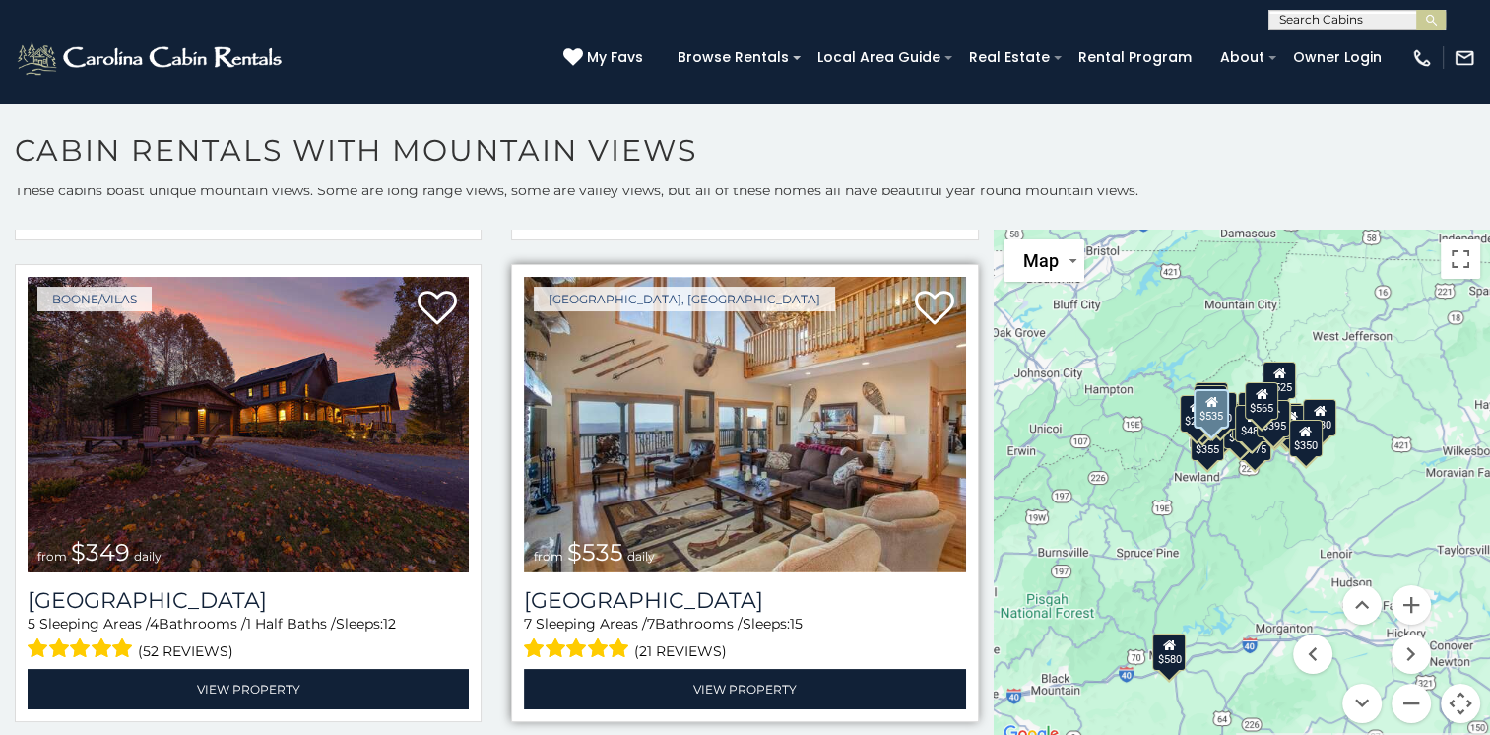
click at [583, 633] on span at bounding box center [577, 648] width 106 height 31
click at [672, 638] on span "(21 reviews)" at bounding box center [680, 651] width 93 height 26
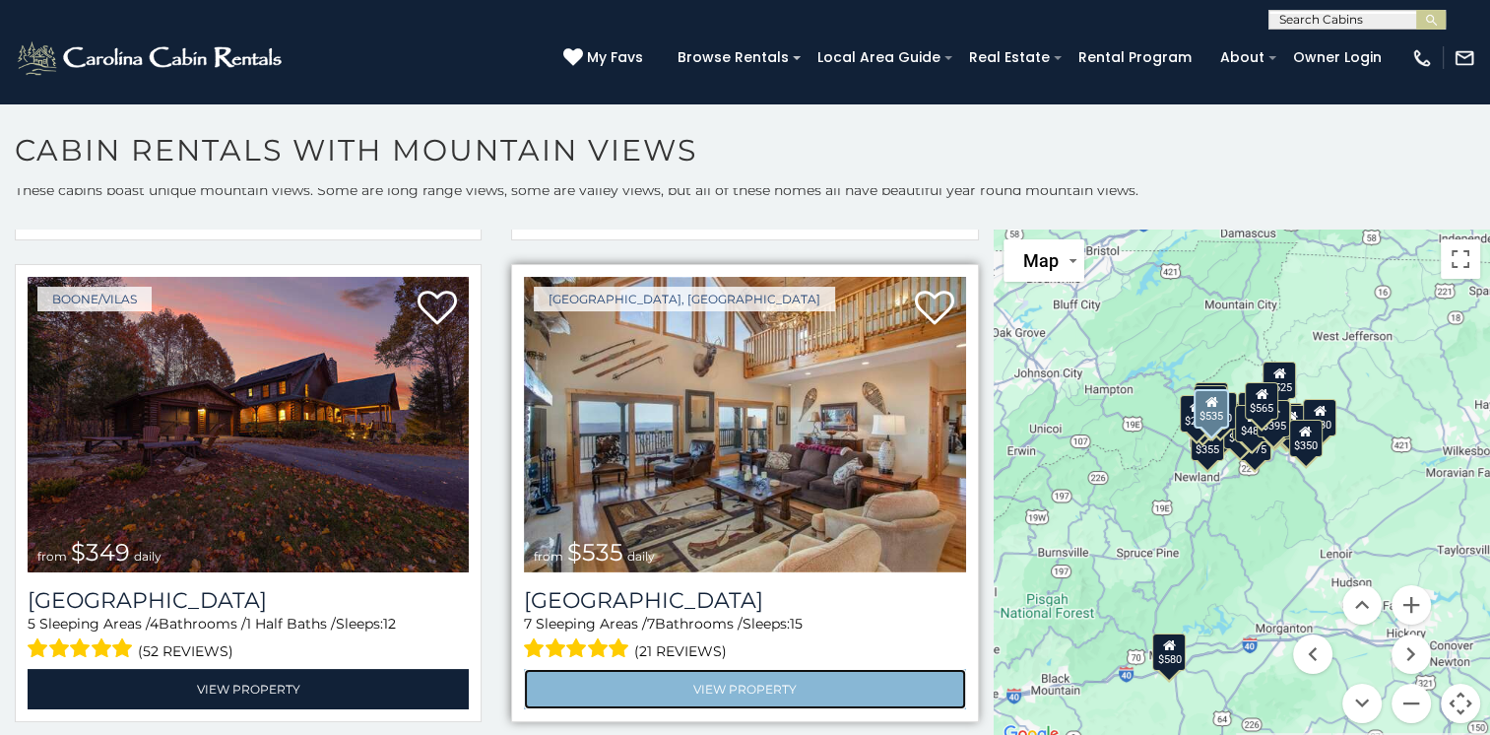
click at [735, 675] on link "View Property" at bounding box center [744, 689] width 441 height 40
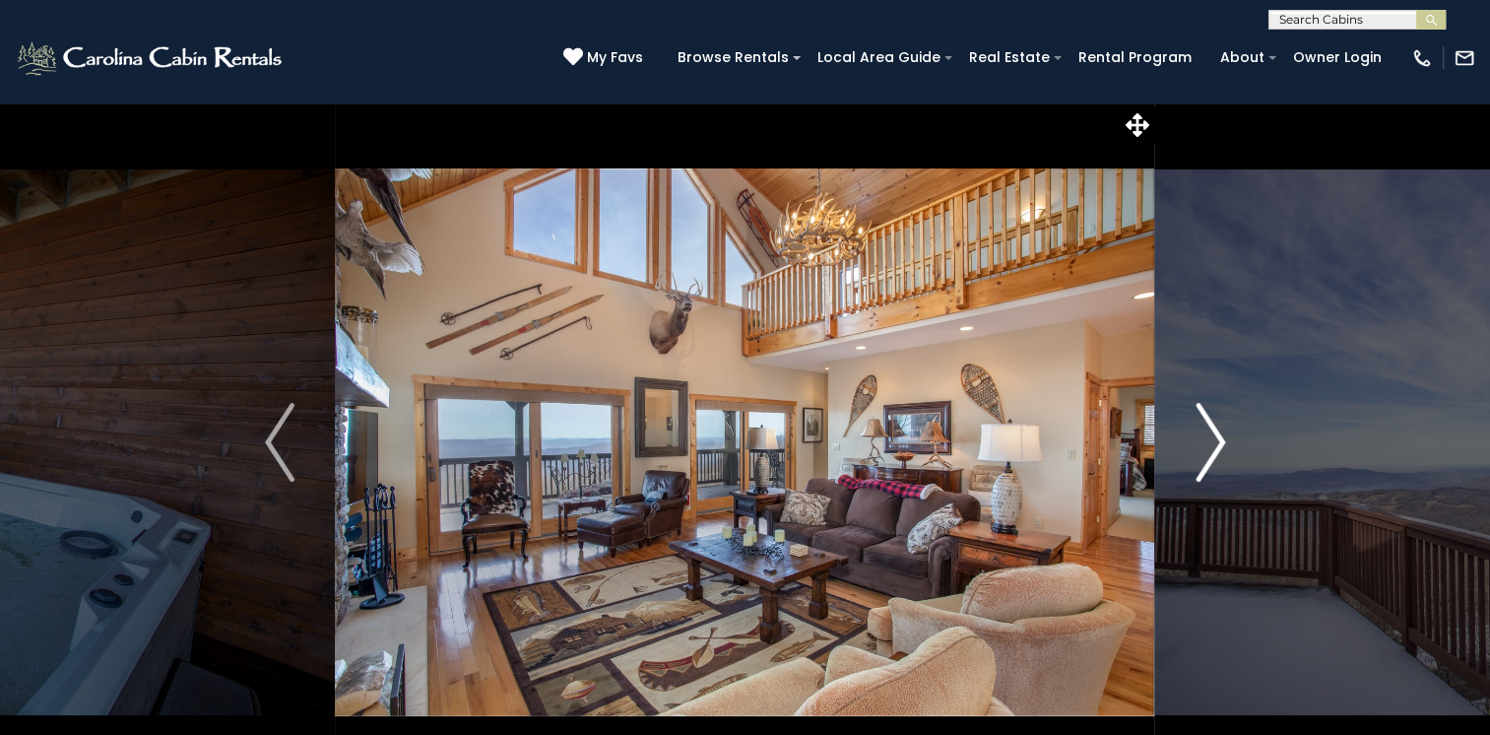
click at [1209, 445] on img "Next" at bounding box center [1211, 442] width 30 height 79
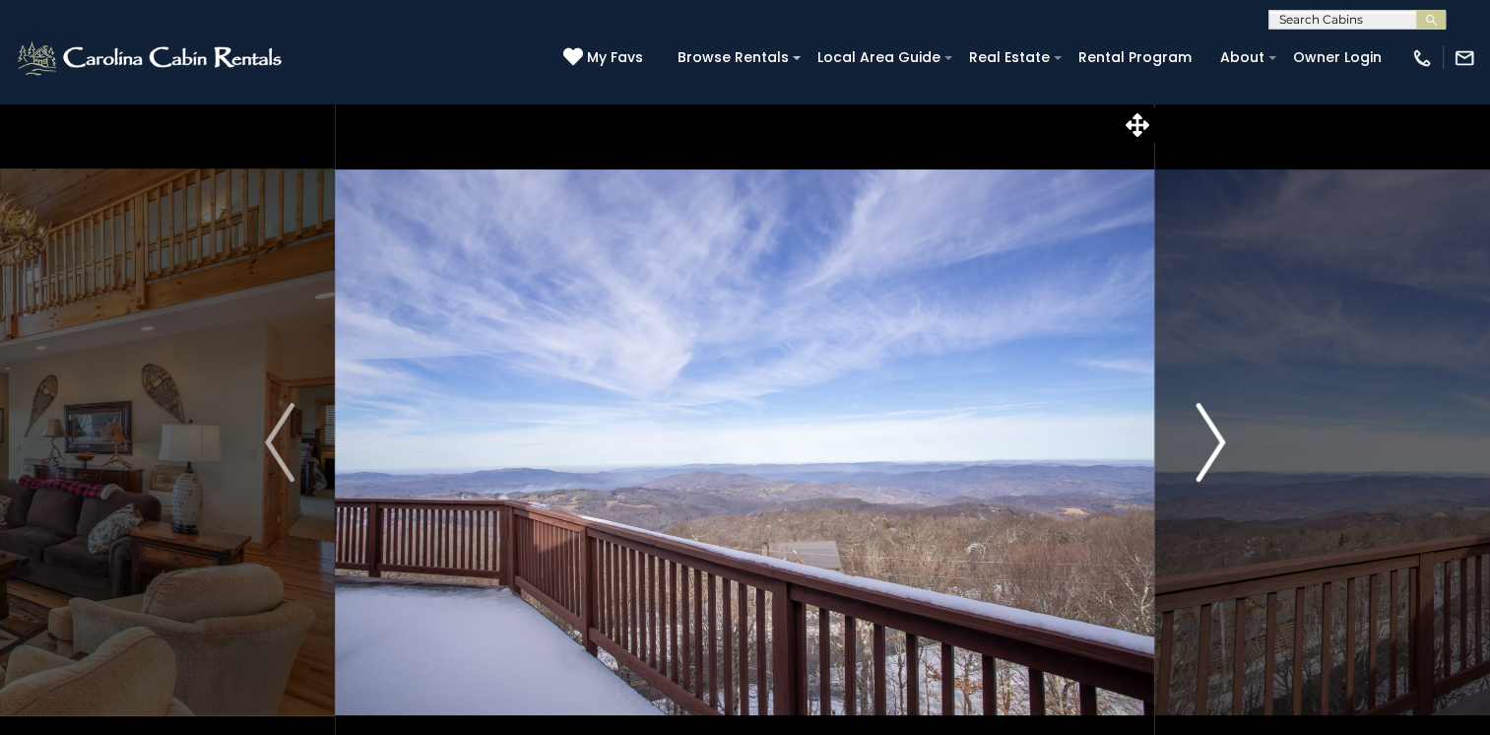
click at [1223, 438] on img "Next" at bounding box center [1211, 442] width 30 height 79
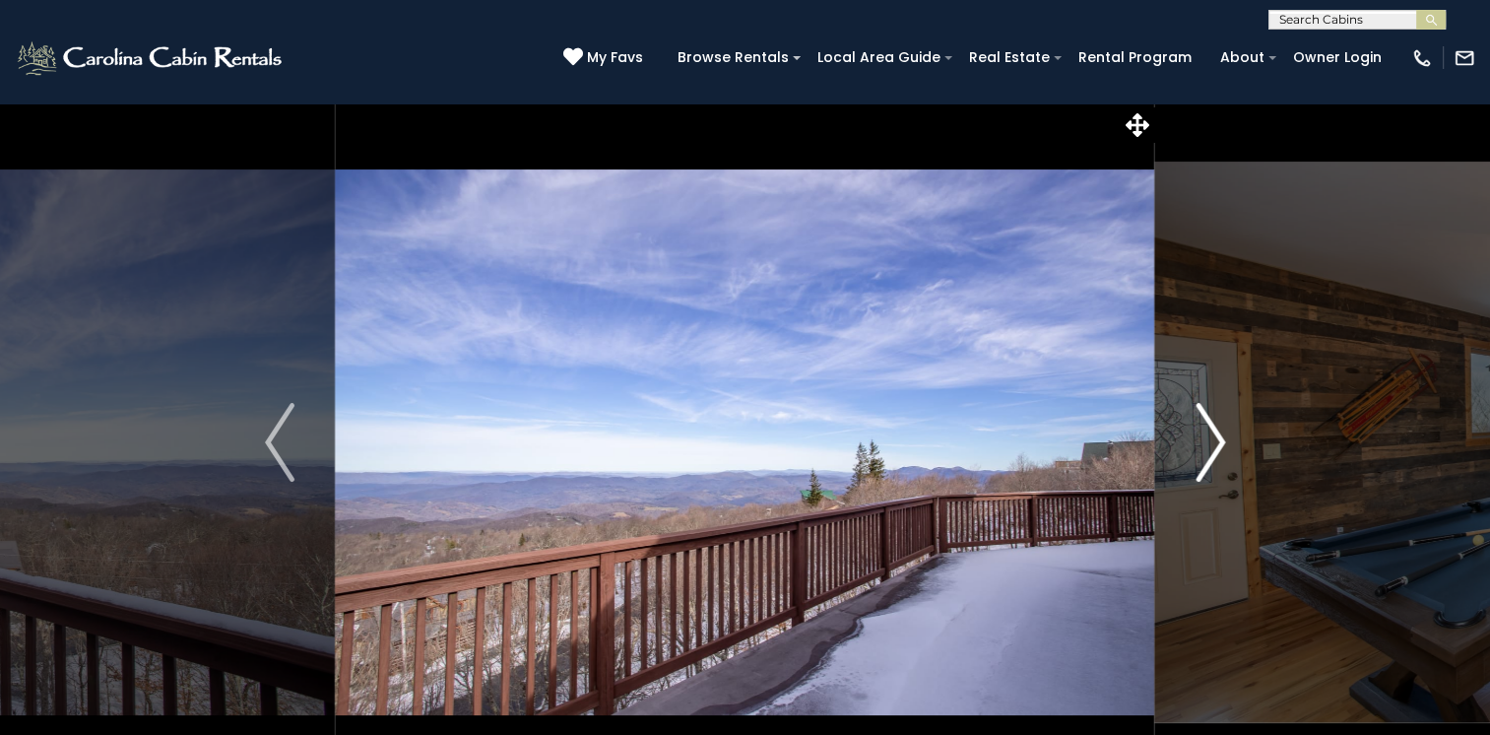
click at [1221, 438] on img "Next" at bounding box center [1211, 442] width 30 height 79
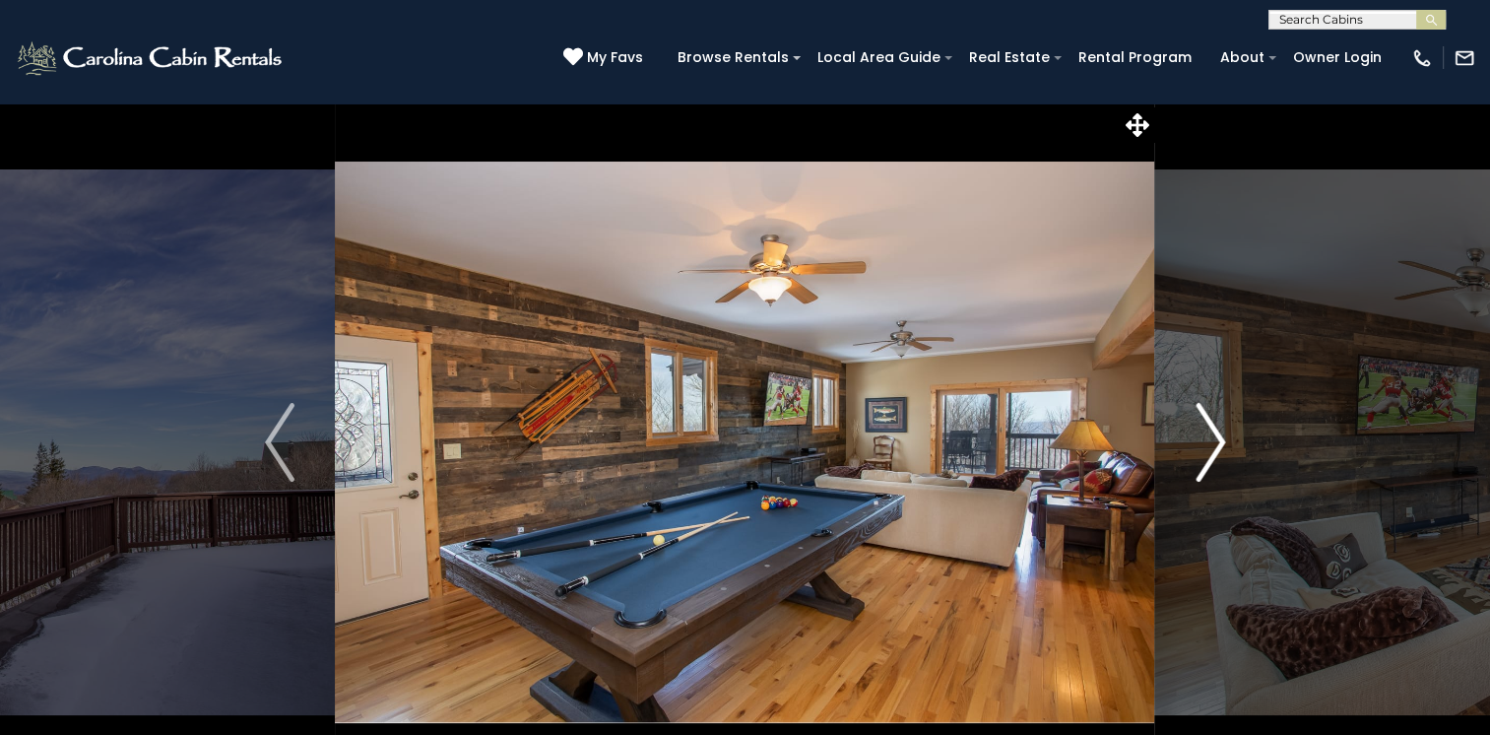
click at [1221, 438] on img "Next" at bounding box center [1211, 442] width 30 height 79
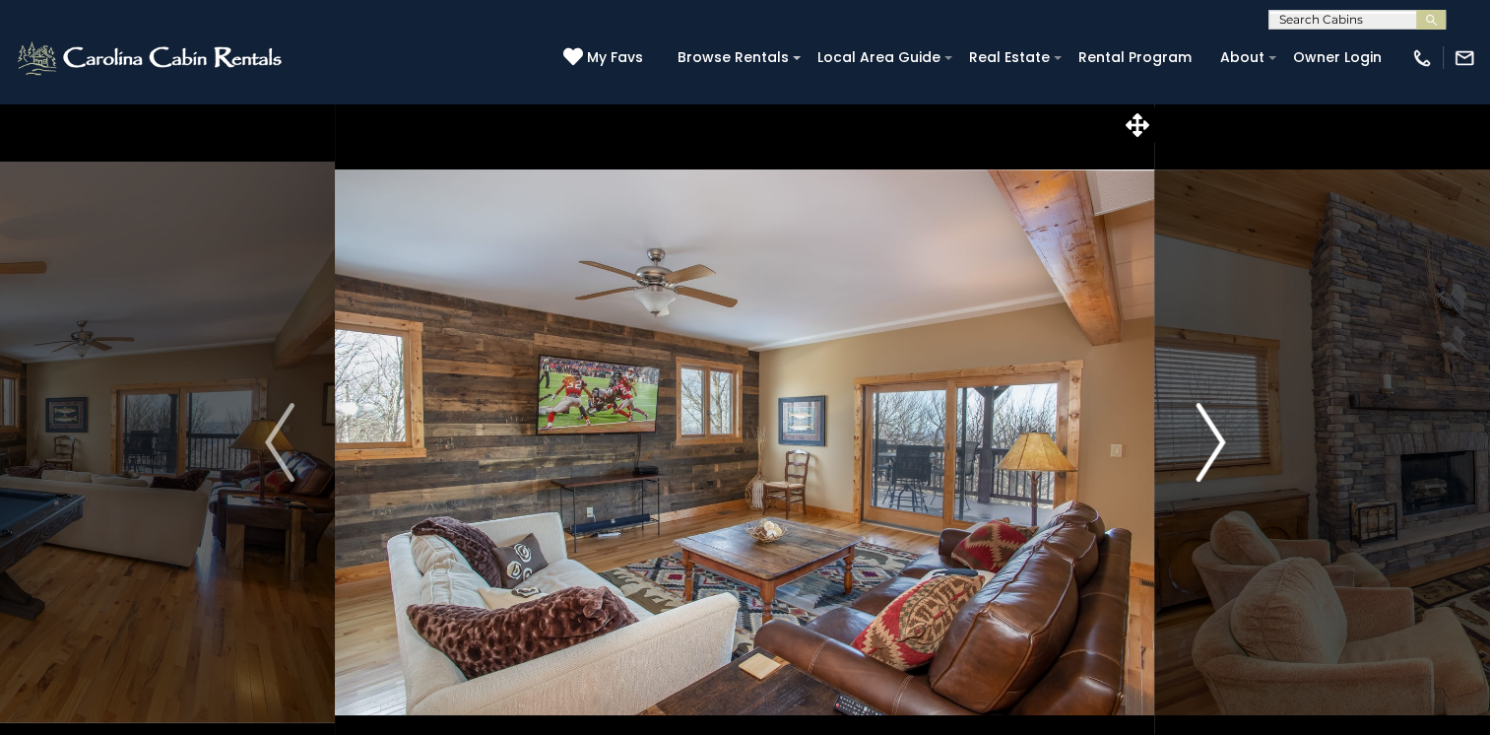
click at [1221, 438] on img "Next" at bounding box center [1211, 442] width 30 height 79
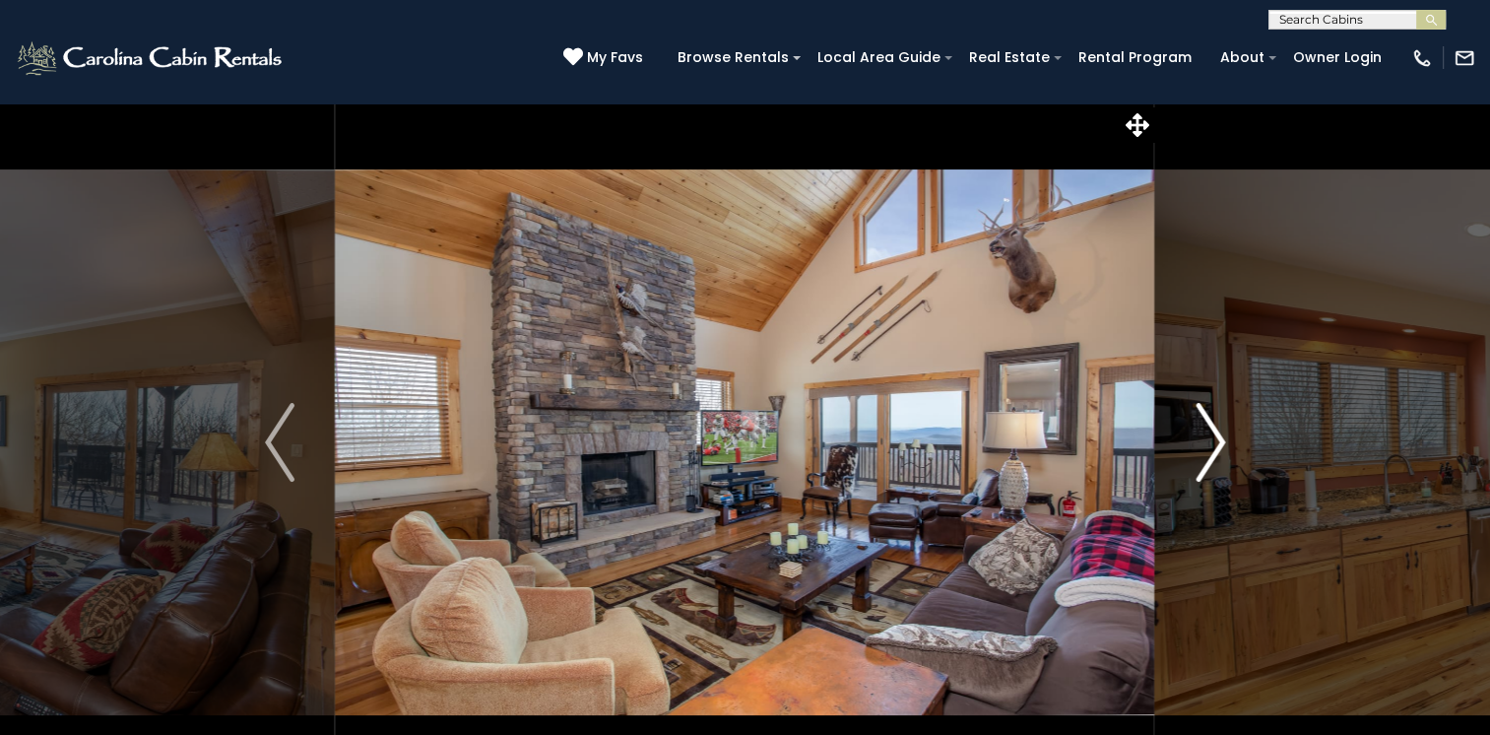
click at [1221, 438] on img "Next" at bounding box center [1211, 442] width 30 height 79
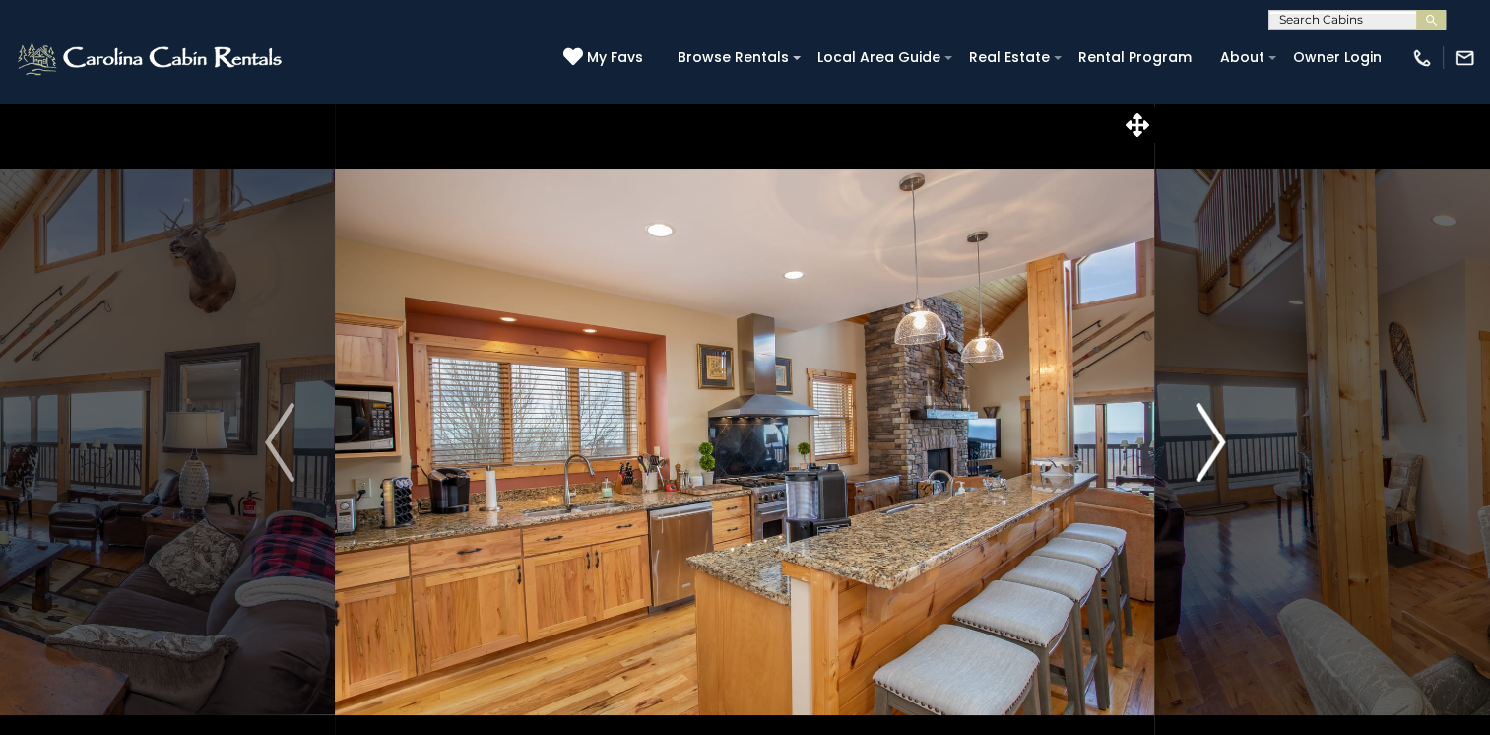
click at [1221, 438] on img "Next" at bounding box center [1211, 442] width 30 height 79
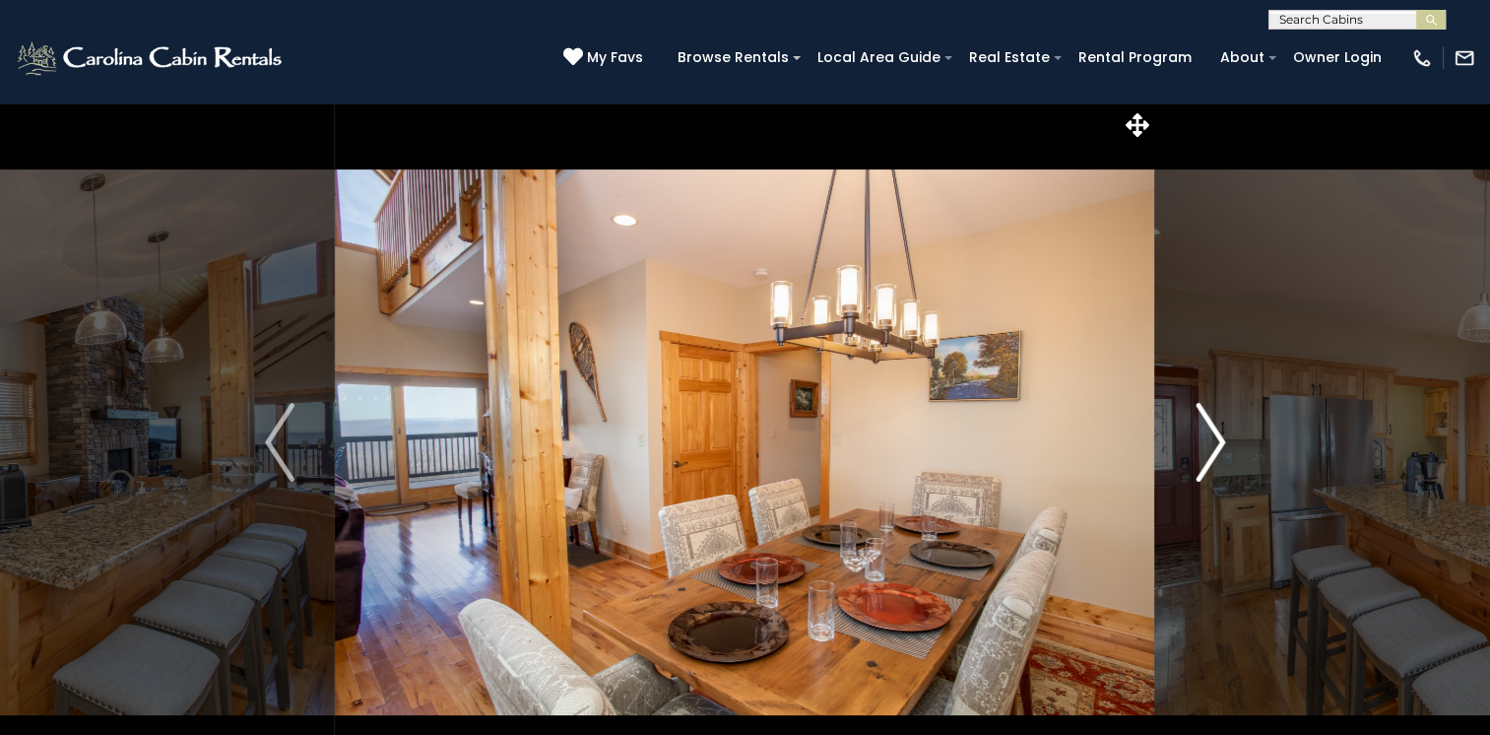
click at [1221, 438] on img "Next" at bounding box center [1211, 442] width 30 height 79
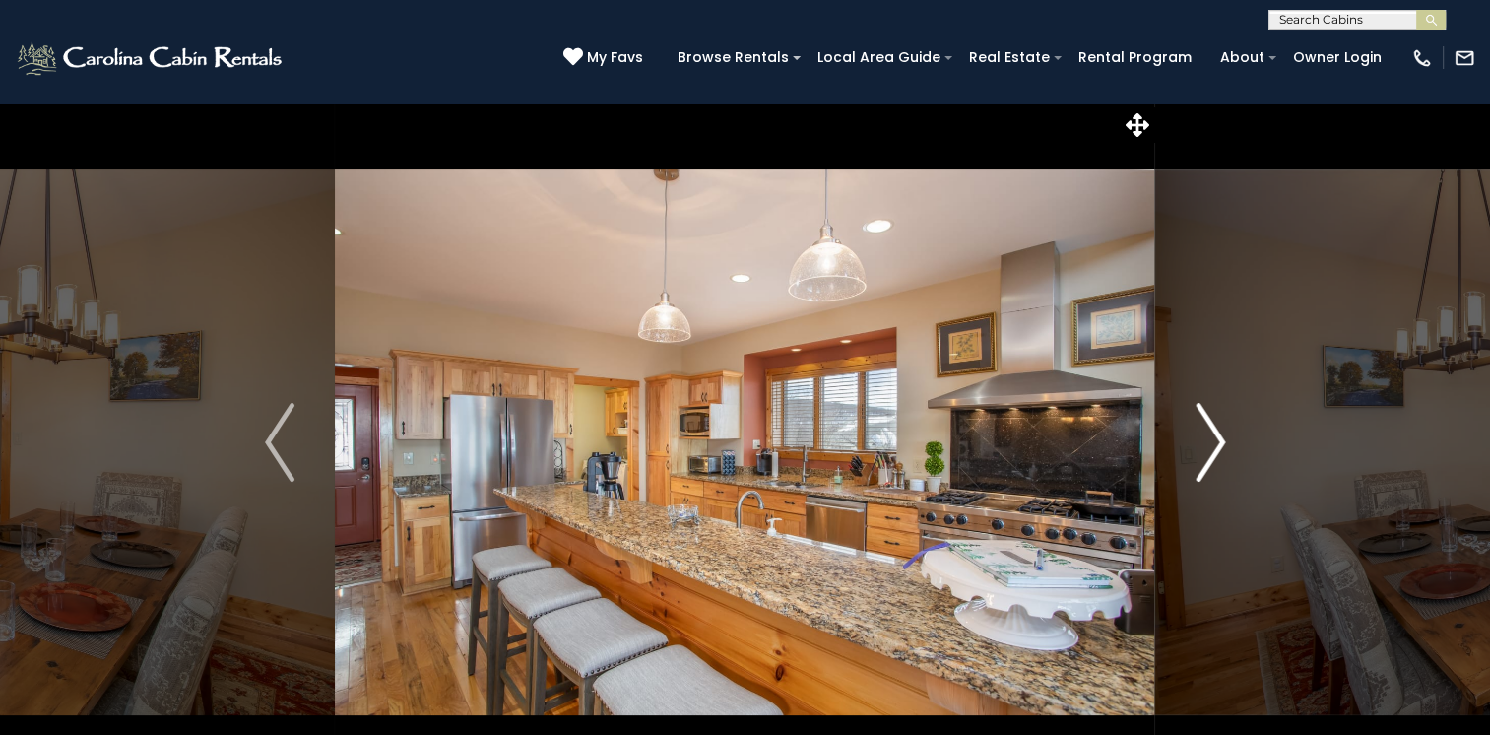
click at [1217, 442] on img "Next" at bounding box center [1211, 442] width 30 height 79
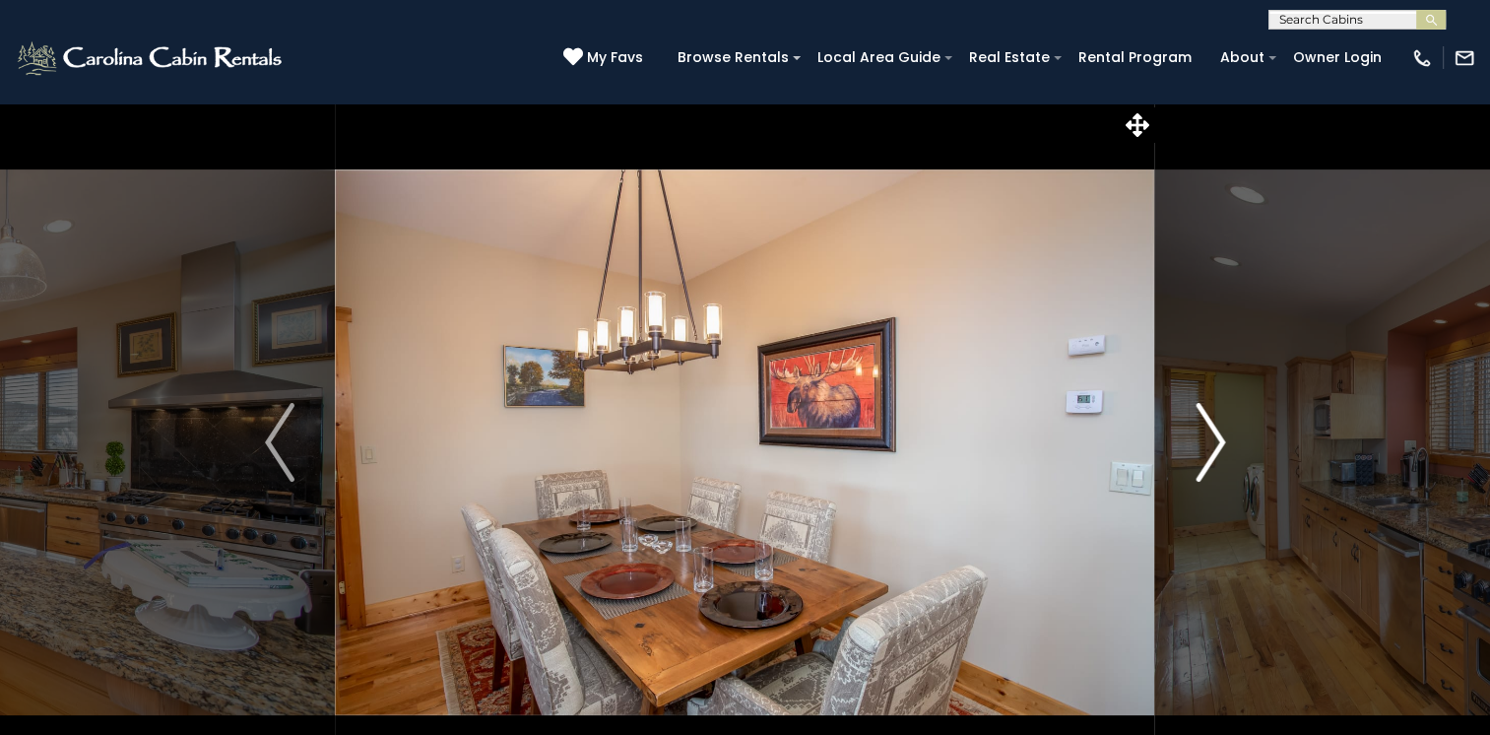
click at [1217, 442] on img "Next" at bounding box center [1211, 442] width 30 height 79
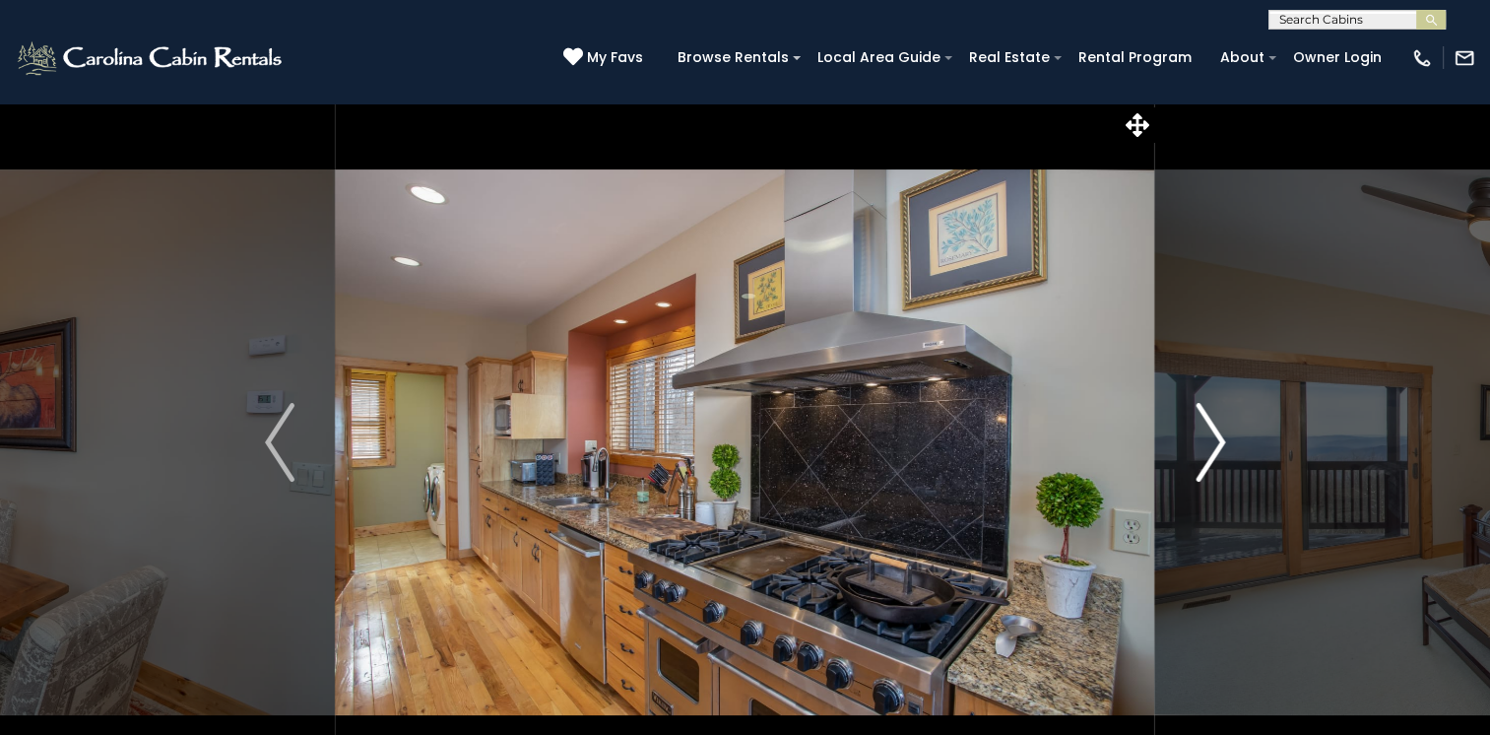
click at [1217, 442] on img "Next" at bounding box center [1211, 442] width 30 height 79
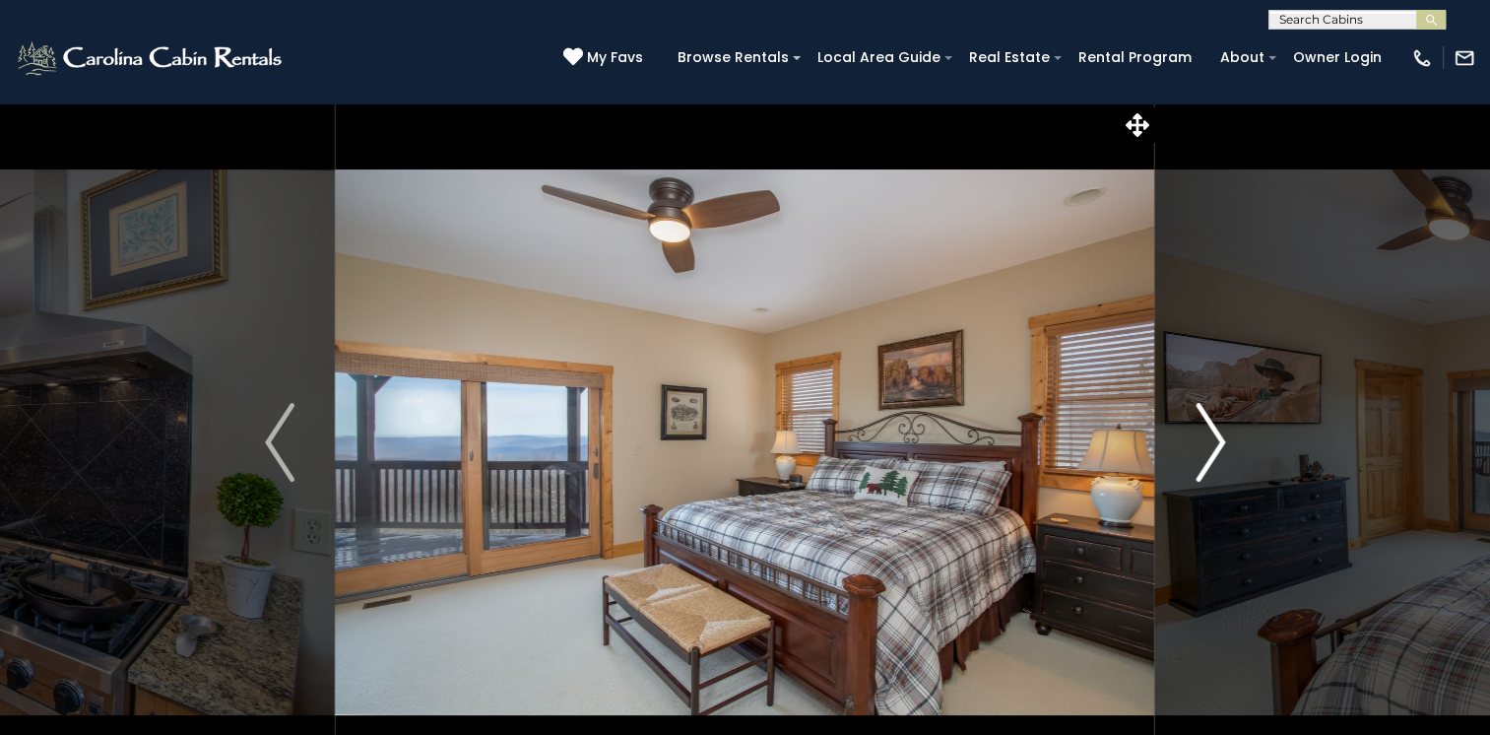
click at [1217, 442] on img "Next" at bounding box center [1211, 442] width 30 height 79
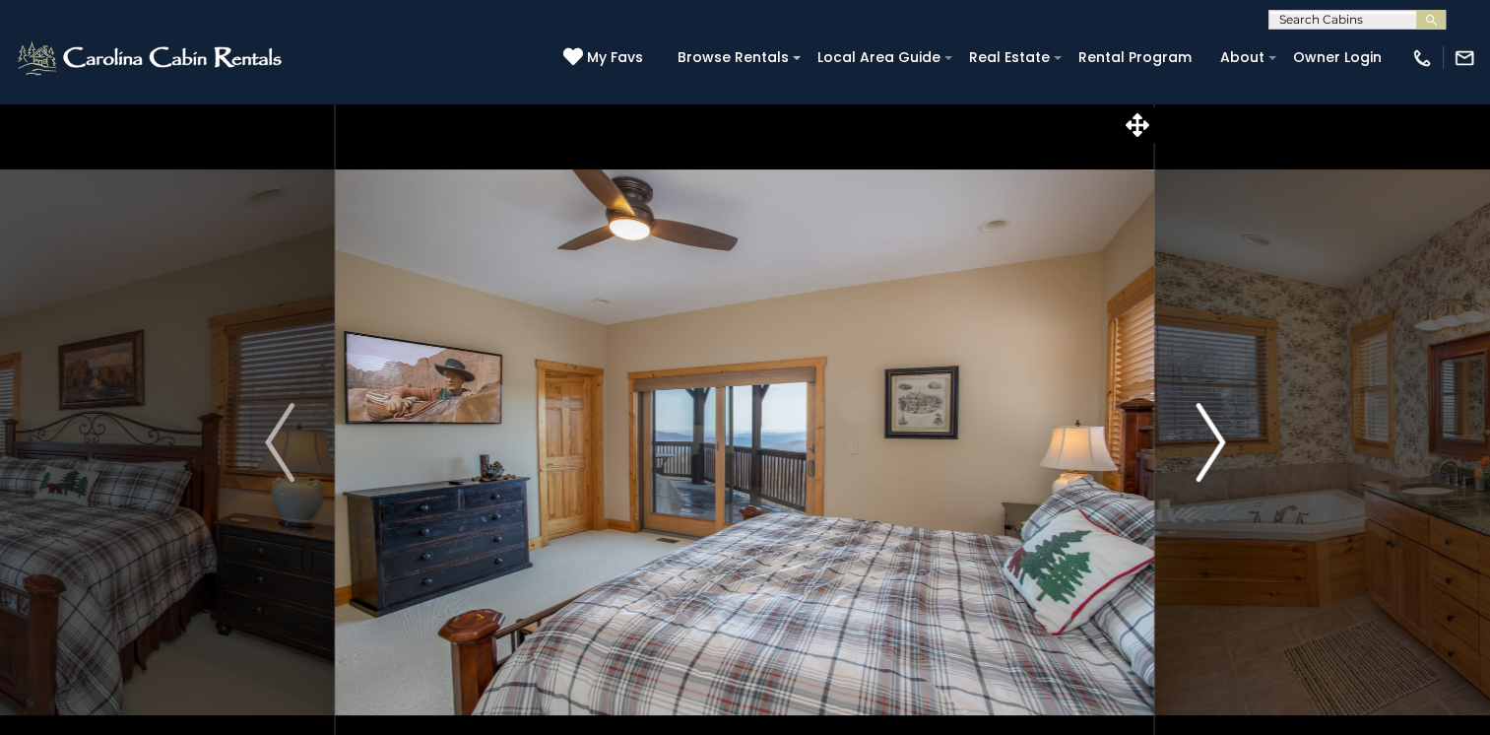
click at [1217, 442] on img "Next" at bounding box center [1211, 442] width 30 height 79
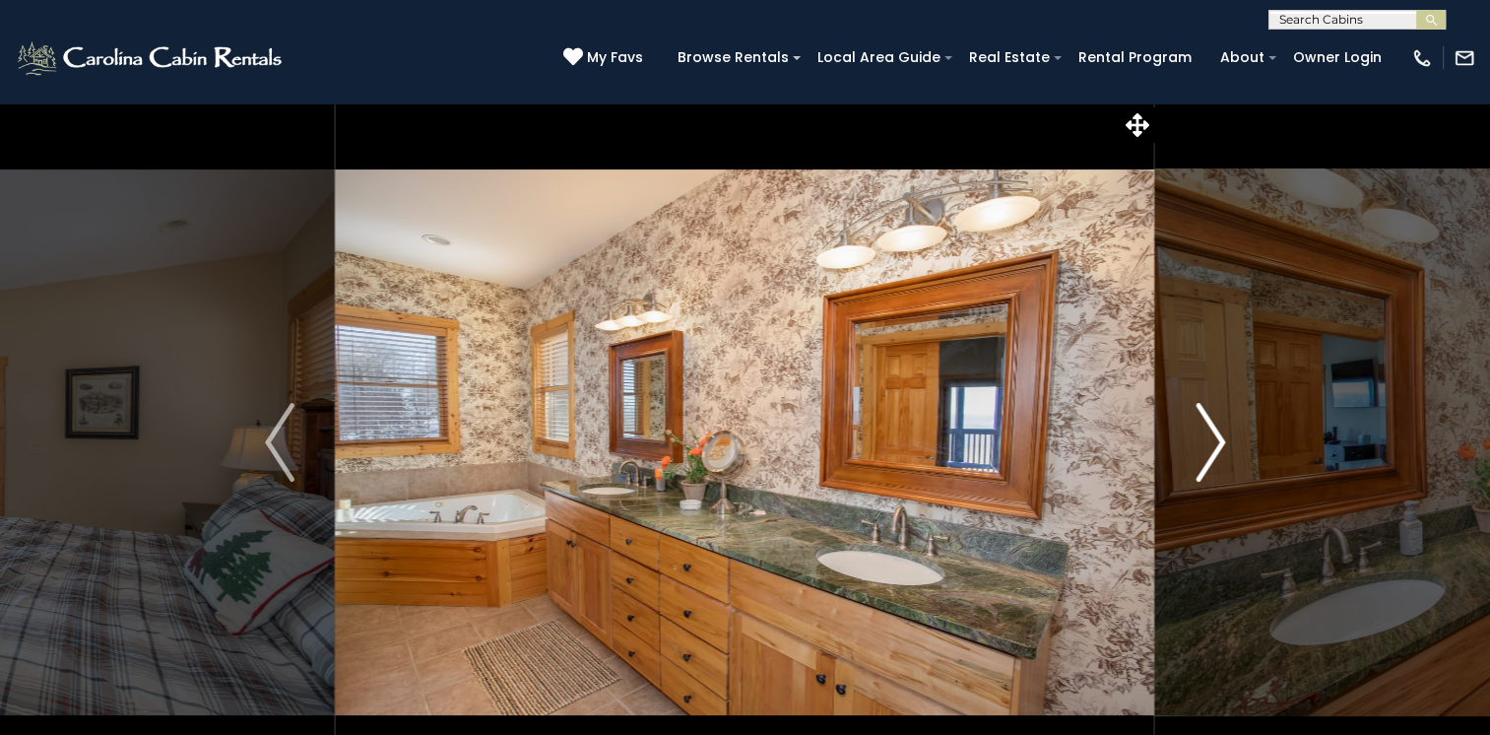
click at [1217, 442] on img "Next" at bounding box center [1211, 442] width 30 height 79
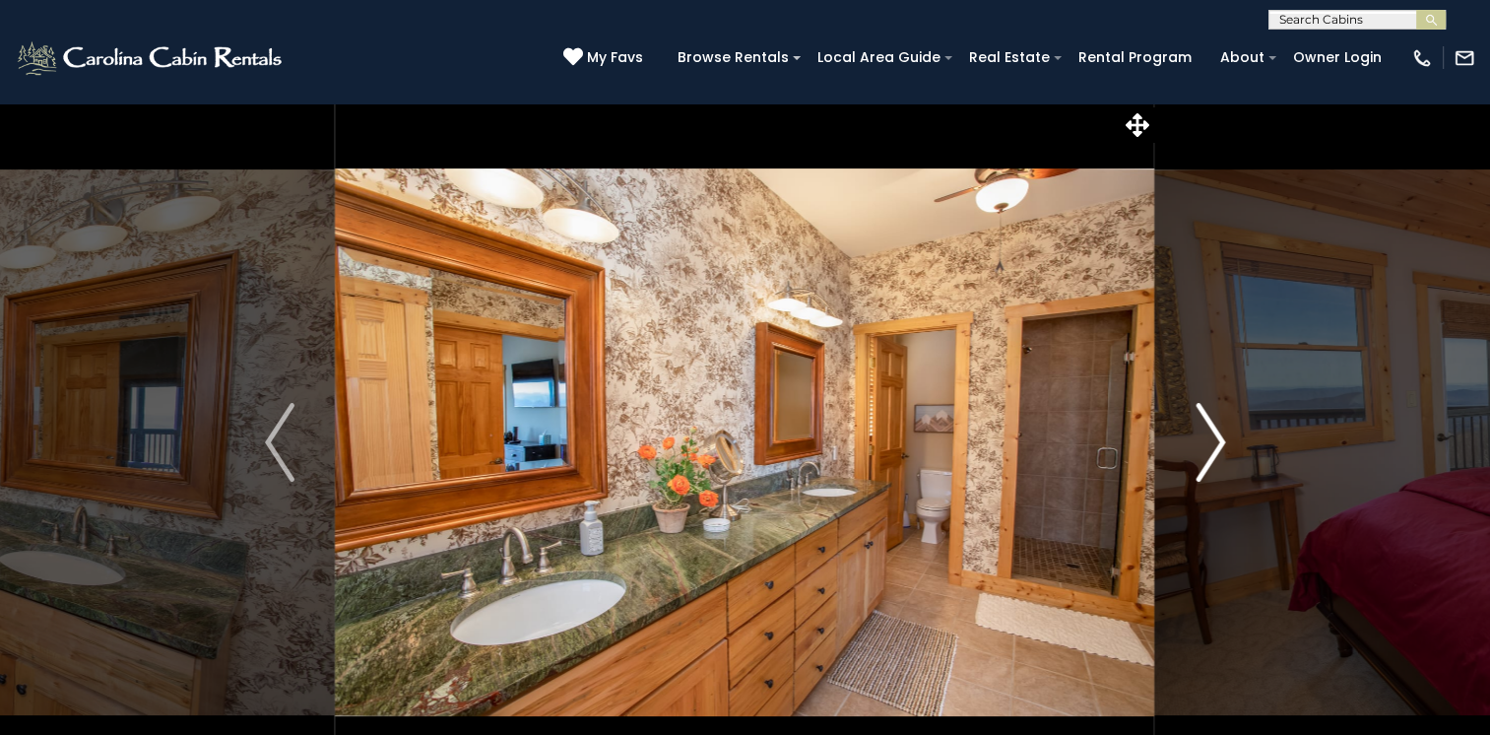
click at [1217, 442] on img "Next" at bounding box center [1211, 442] width 30 height 79
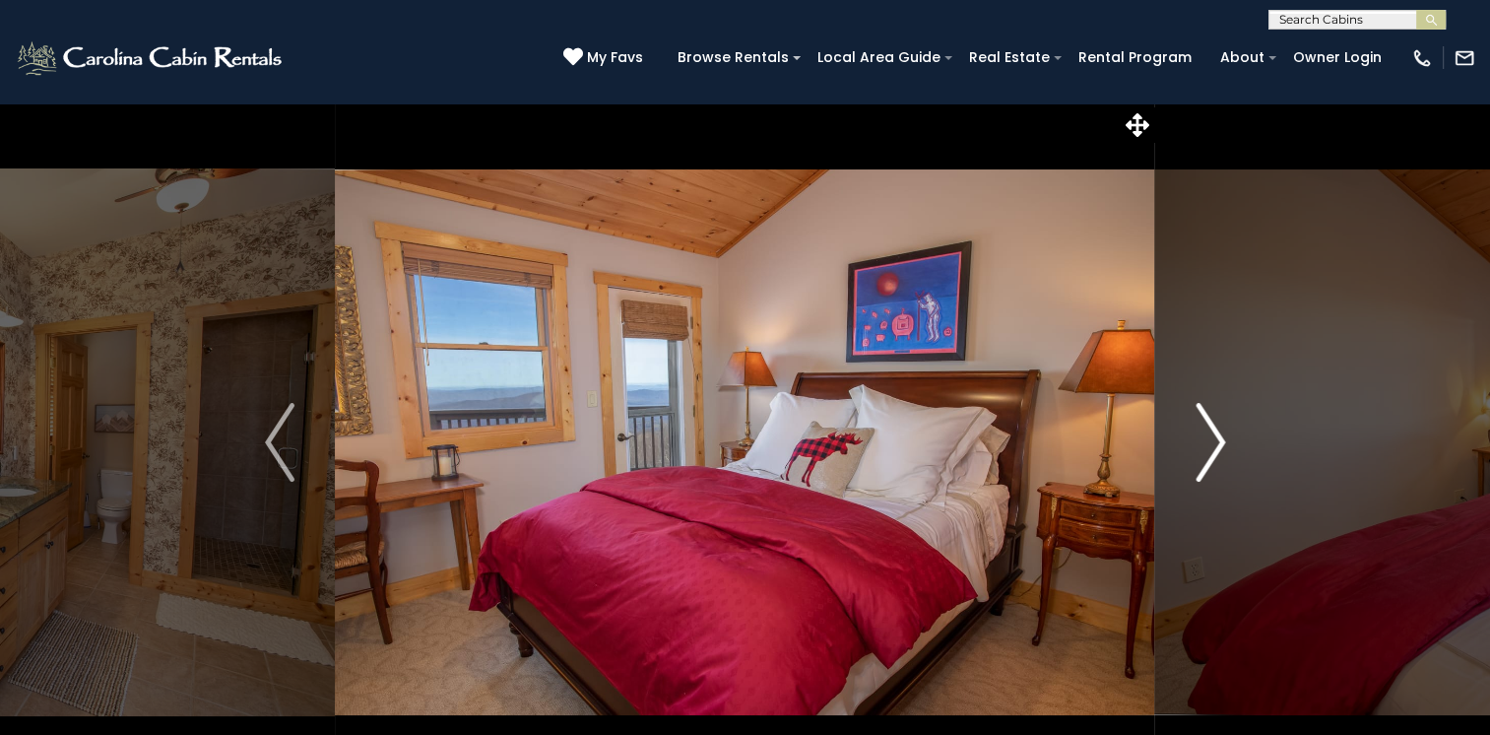
click at [1217, 442] on img "Next" at bounding box center [1211, 442] width 30 height 79
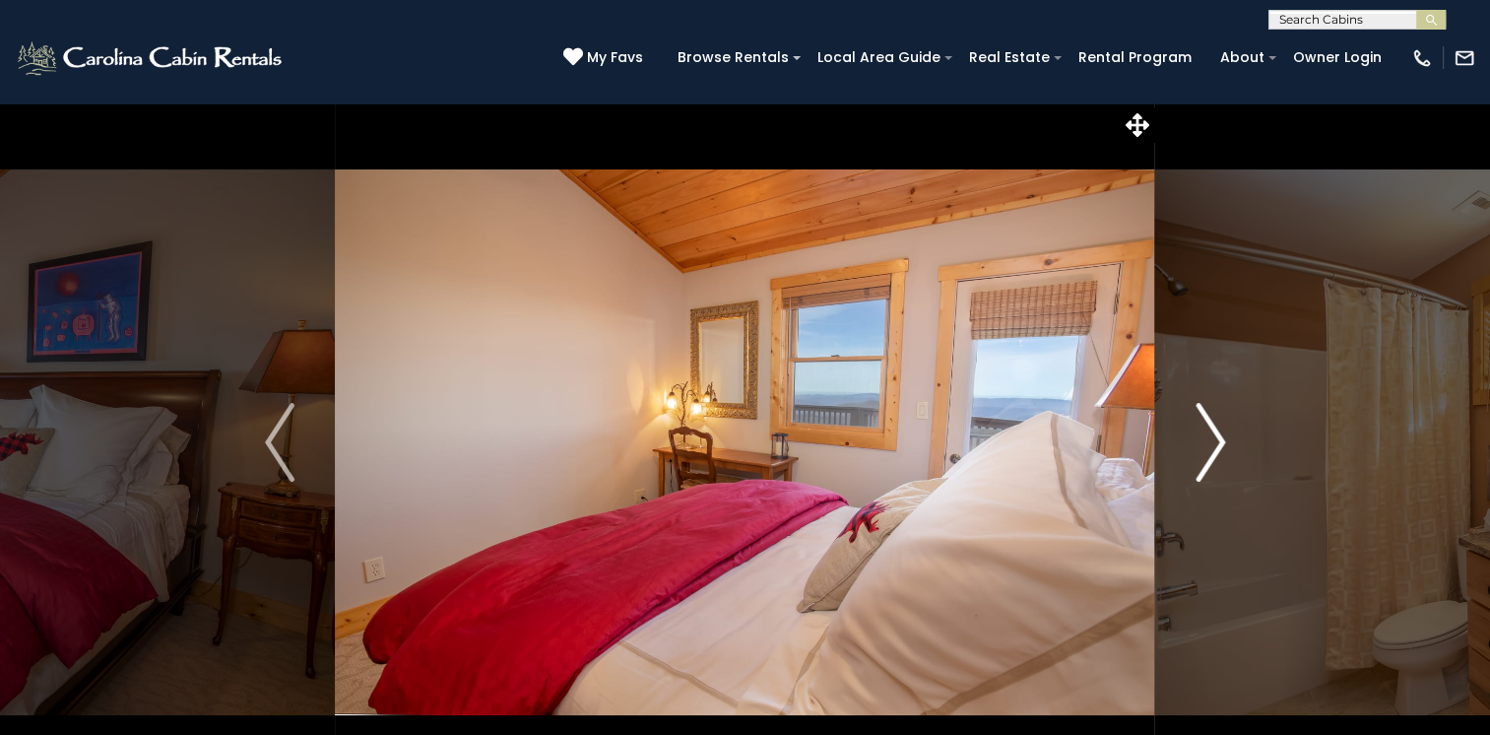
click at [1217, 442] on img "Next" at bounding box center [1211, 442] width 30 height 79
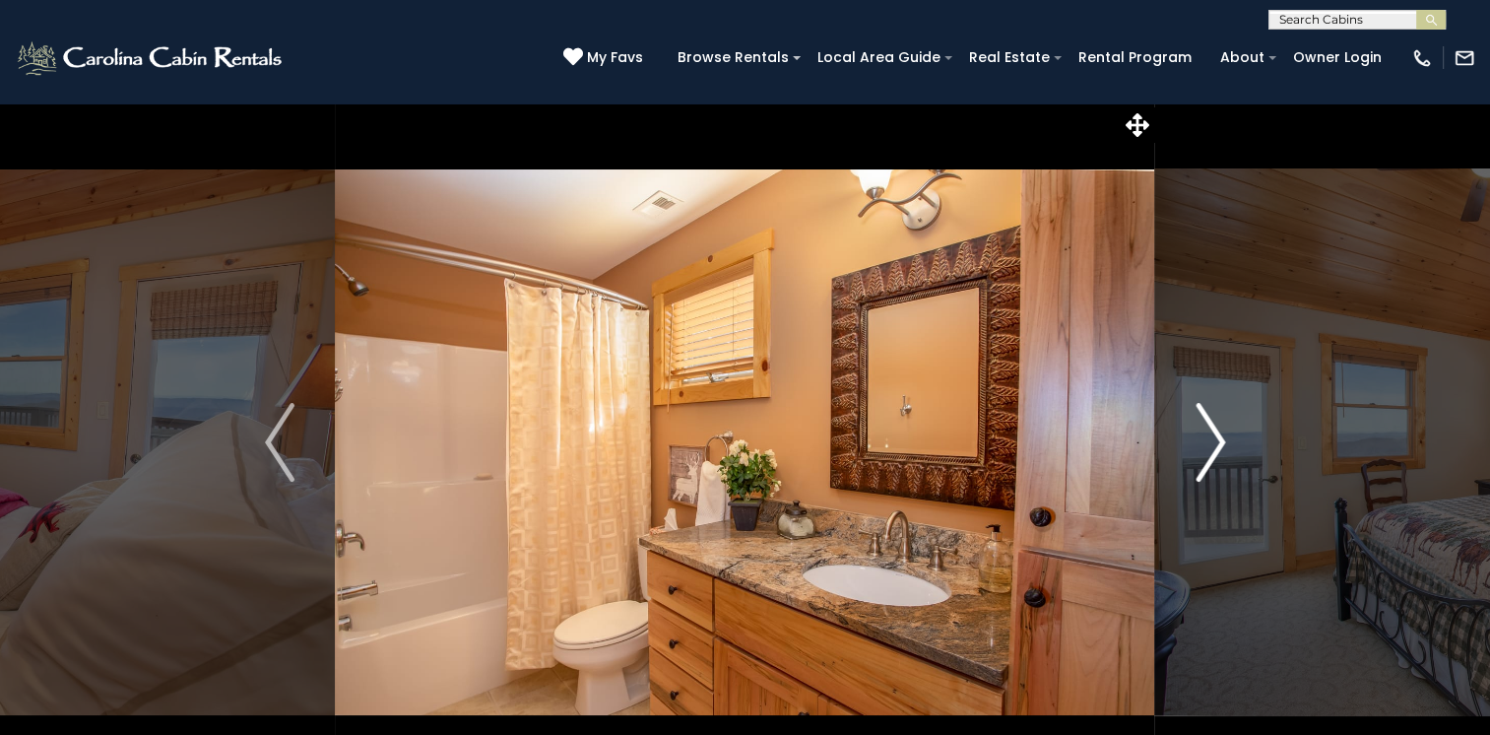
click at [1217, 442] on img "Next" at bounding box center [1211, 442] width 30 height 79
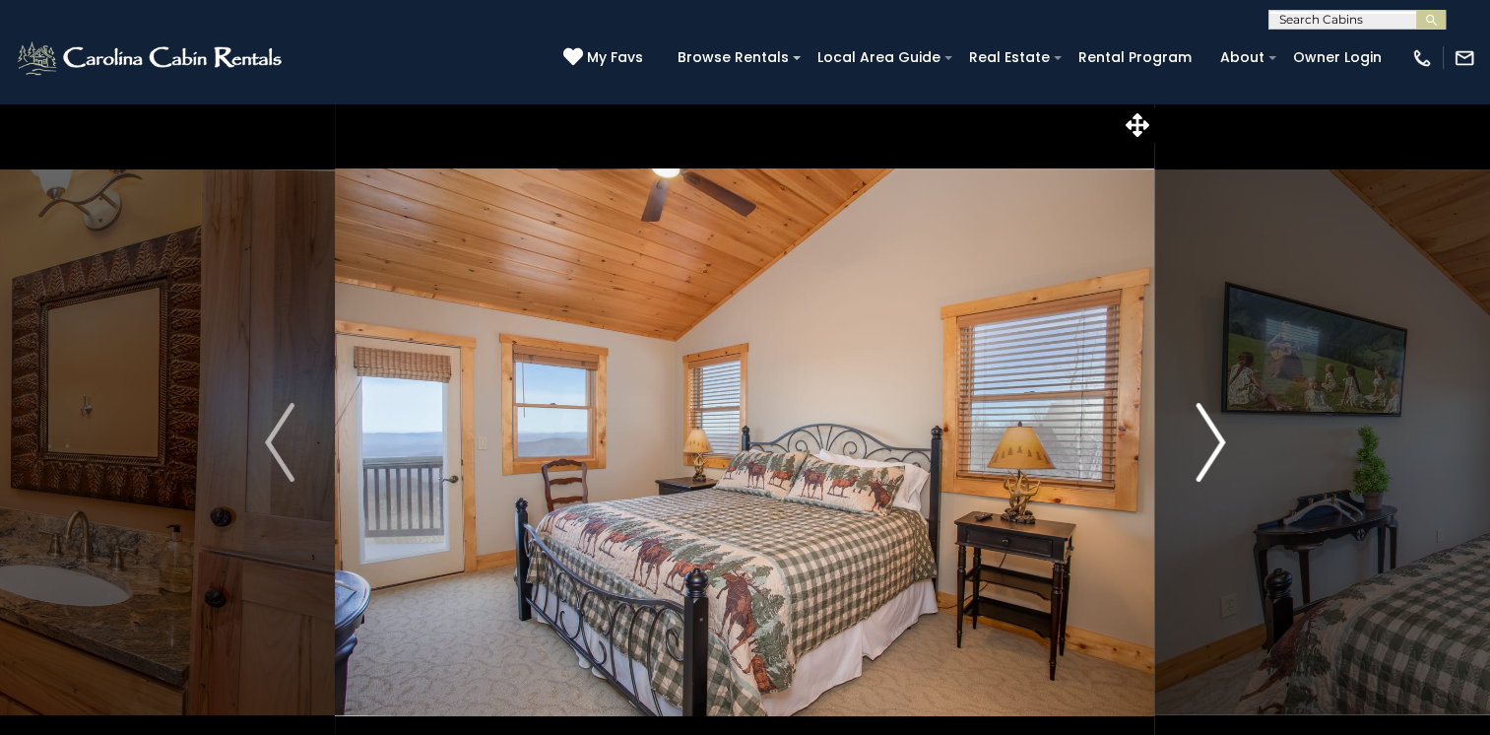
click at [1217, 442] on img "Next" at bounding box center [1211, 442] width 30 height 79
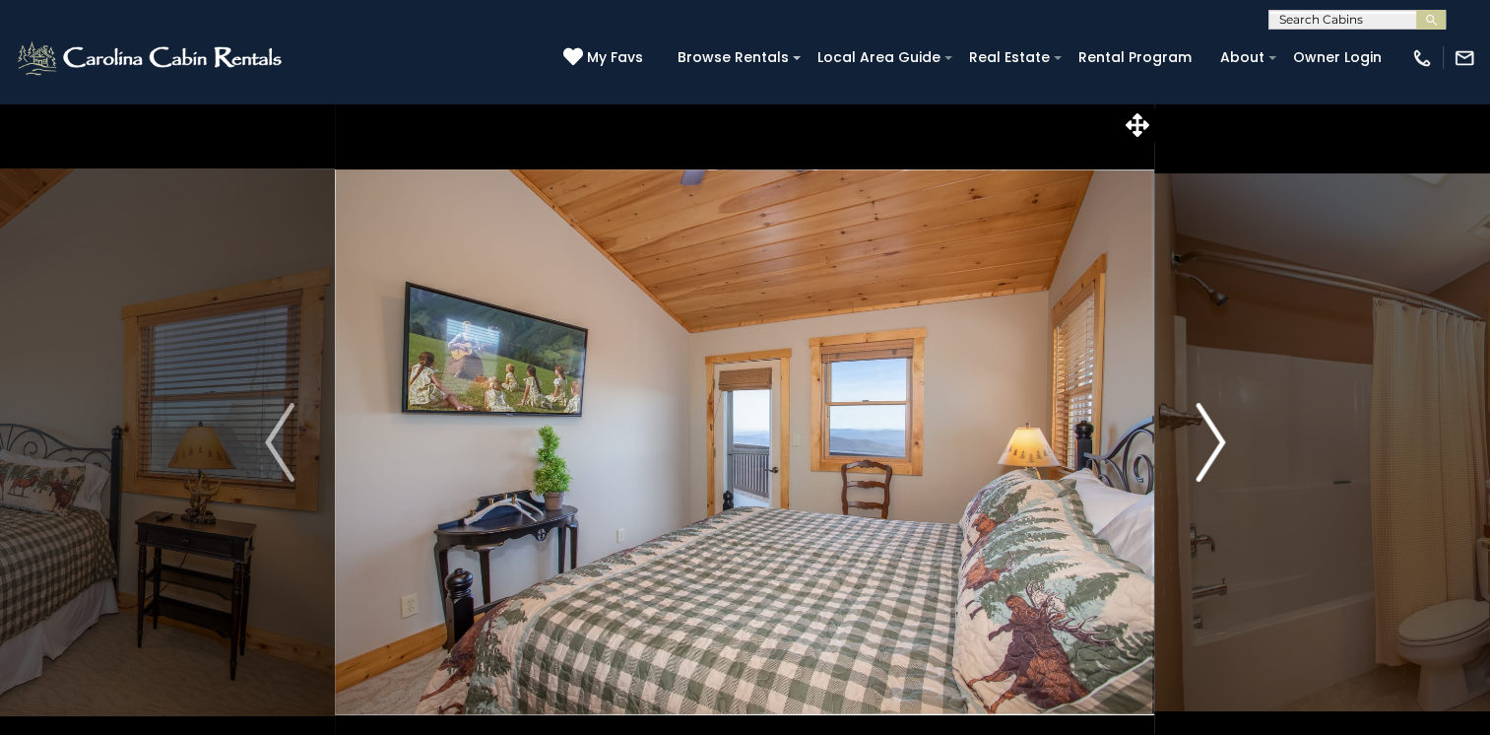
click at [1217, 442] on img "Next" at bounding box center [1211, 442] width 30 height 79
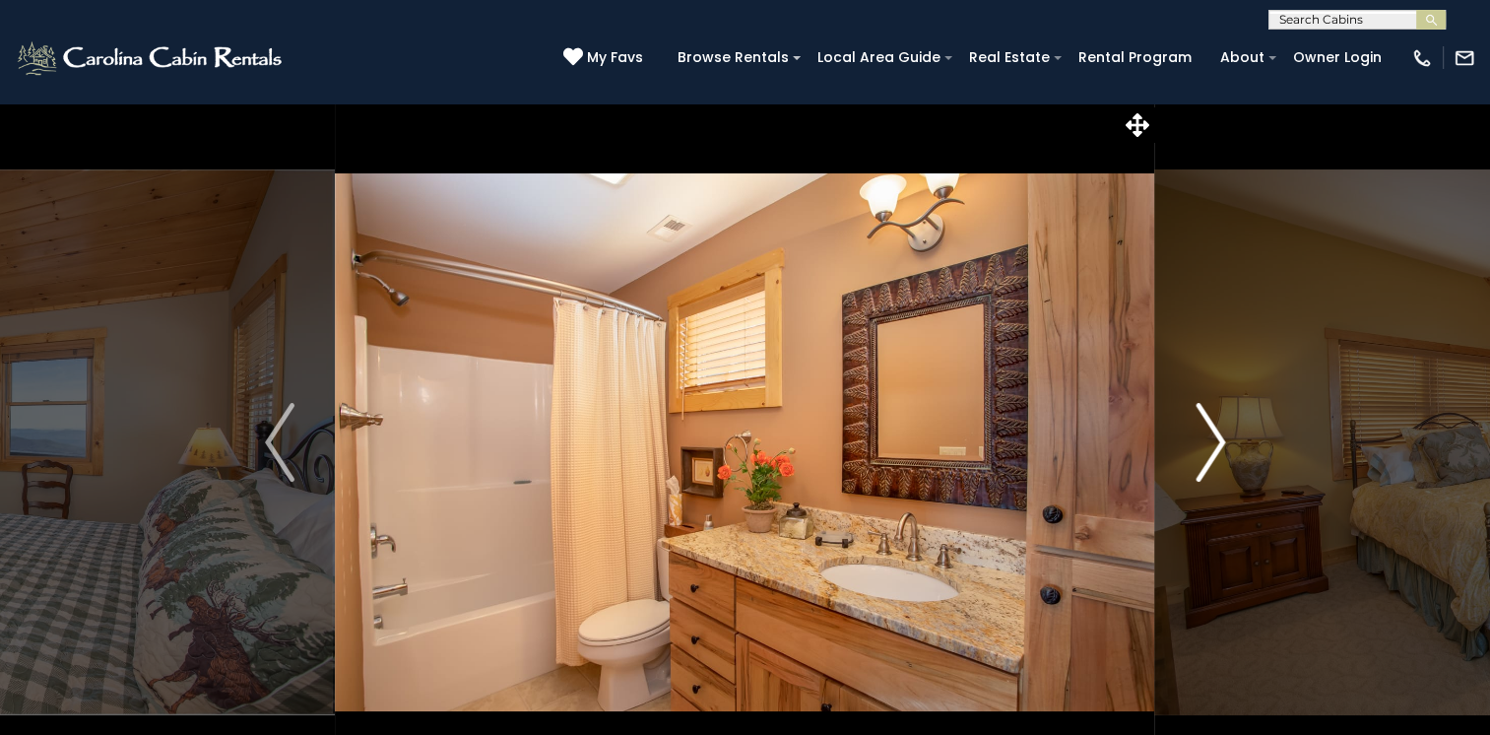
click at [1217, 442] on img "Next" at bounding box center [1211, 442] width 30 height 79
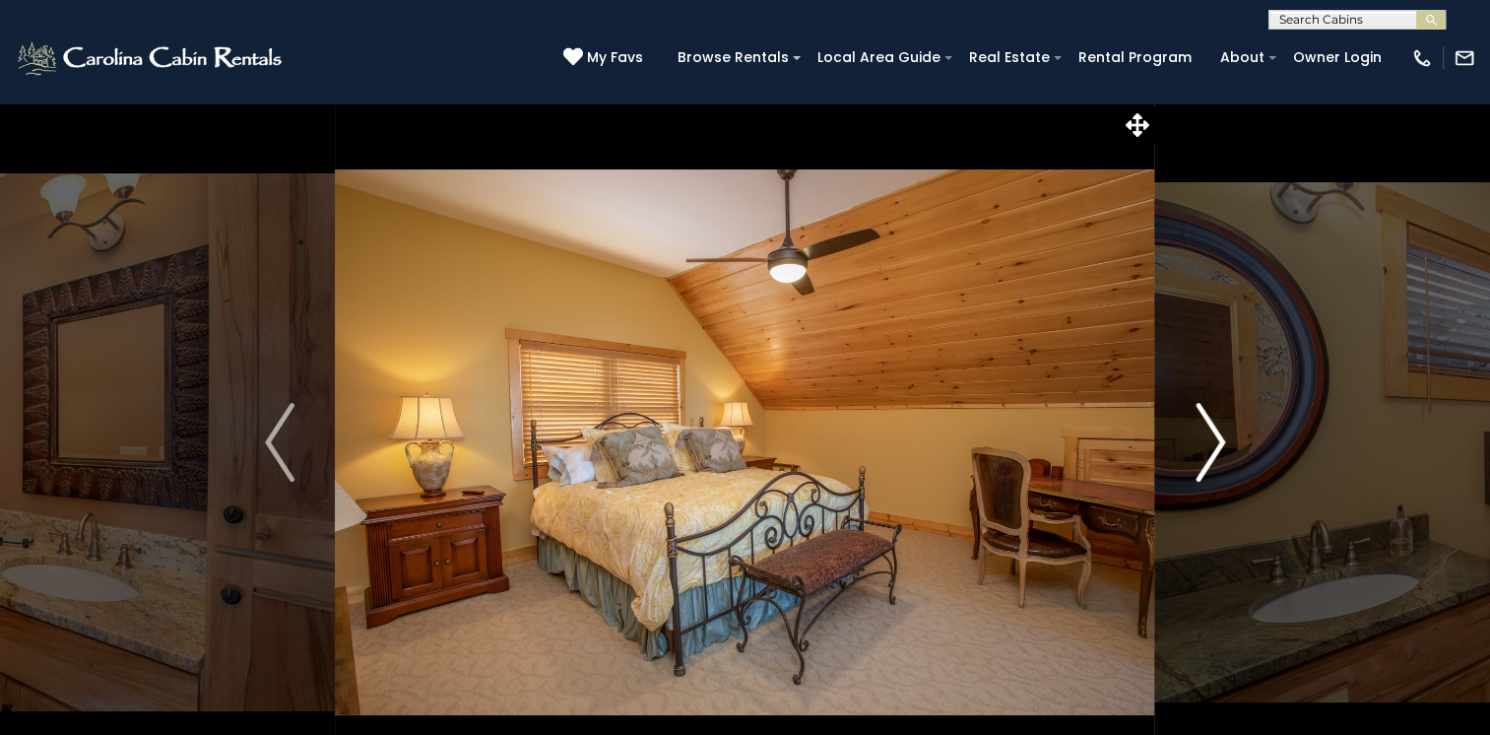
click at [1217, 442] on img "Next" at bounding box center [1211, 442] width 30 height 79
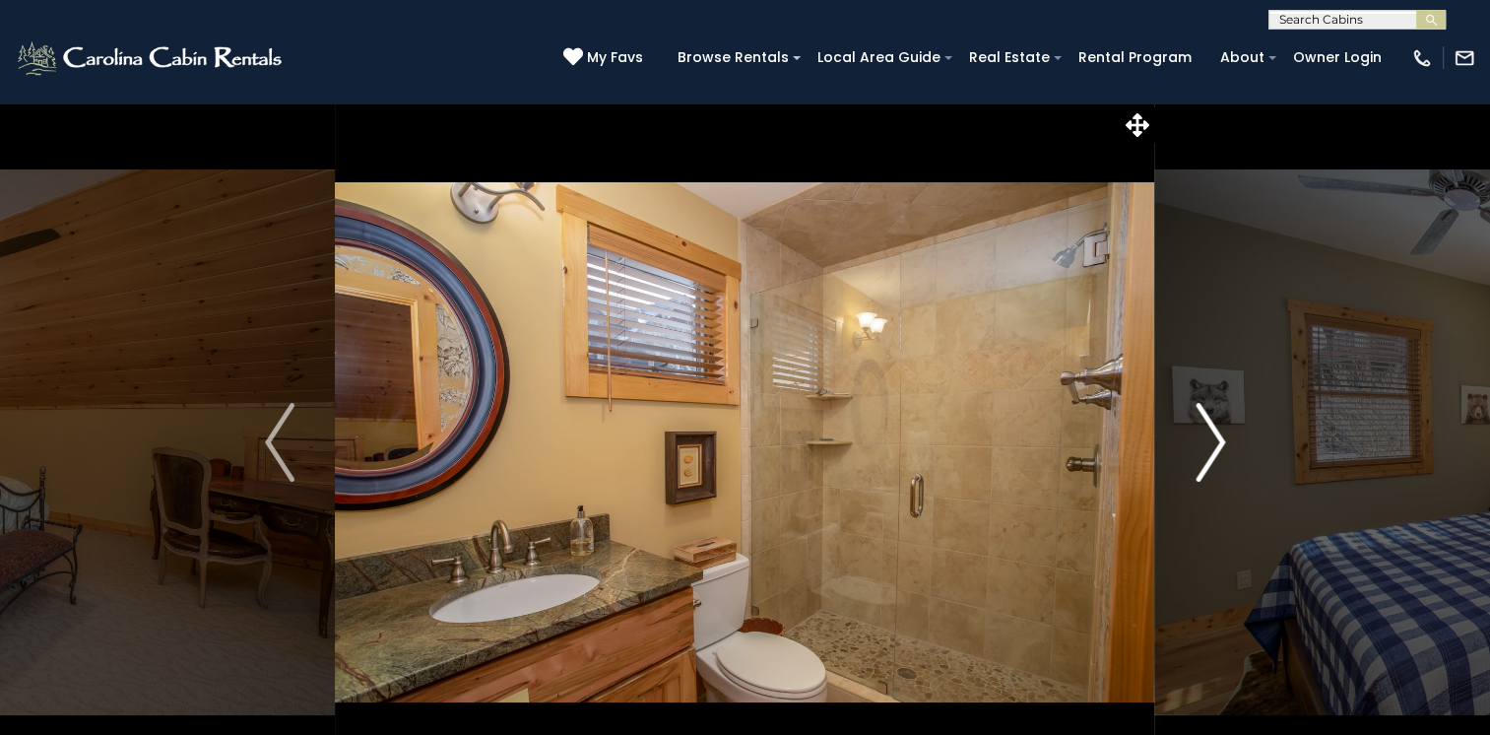
click at [1217, 442] on img "Next" at bounding box center [1211, 442] width 30 height 79
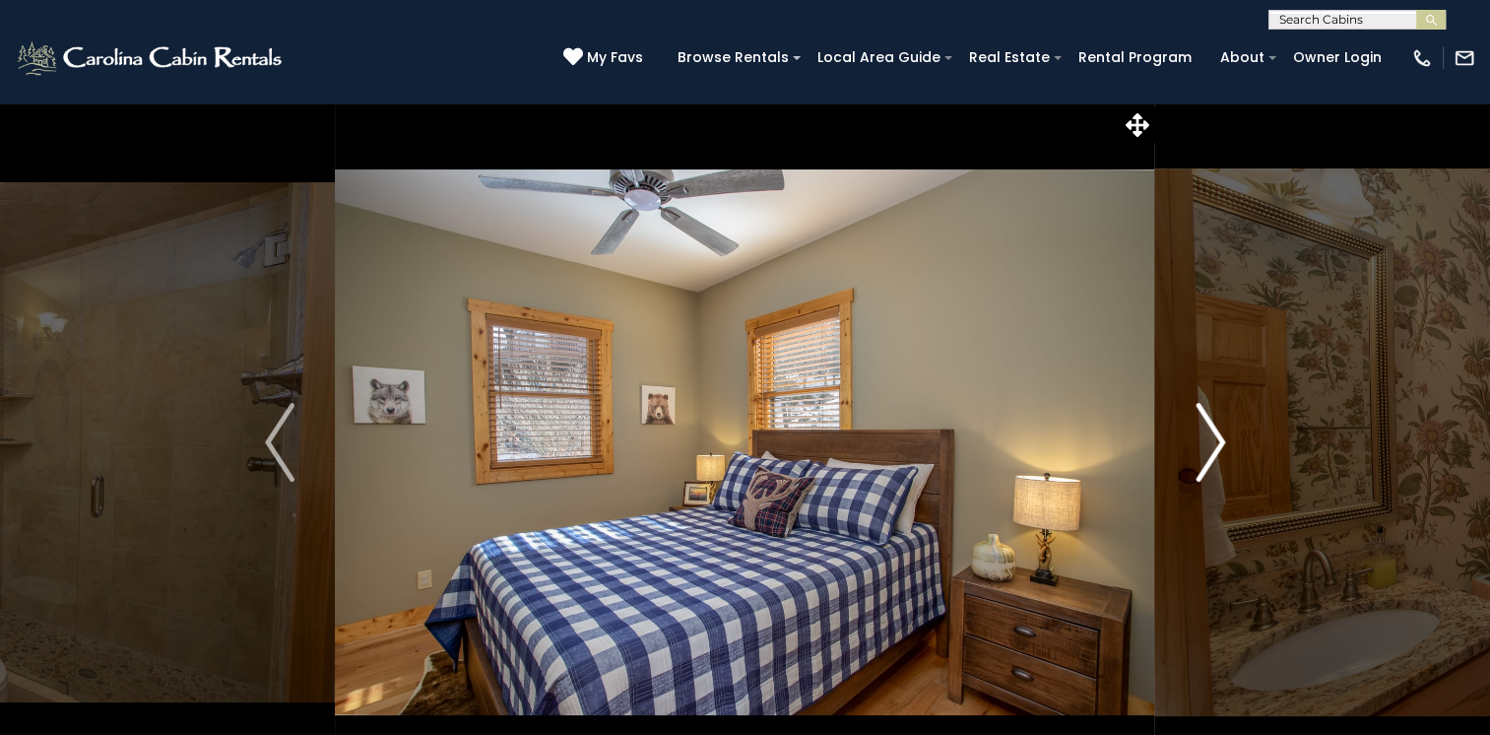
click at [1217, 442] on img "Next" at bounding box center [1211, 442] width 30 height 79
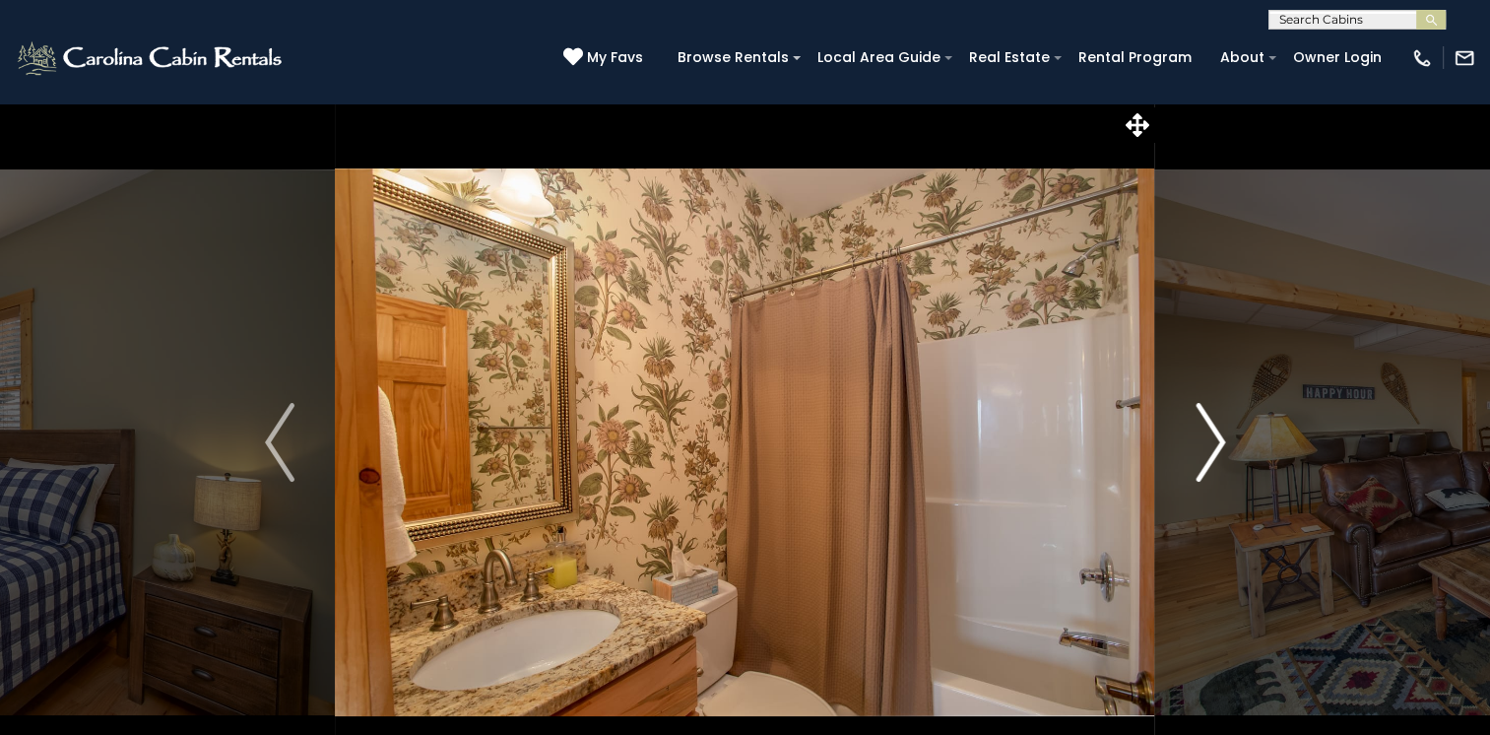
click at [1217, 442] on img "Next" at bounding box center [1211, 442] width 30 height 79
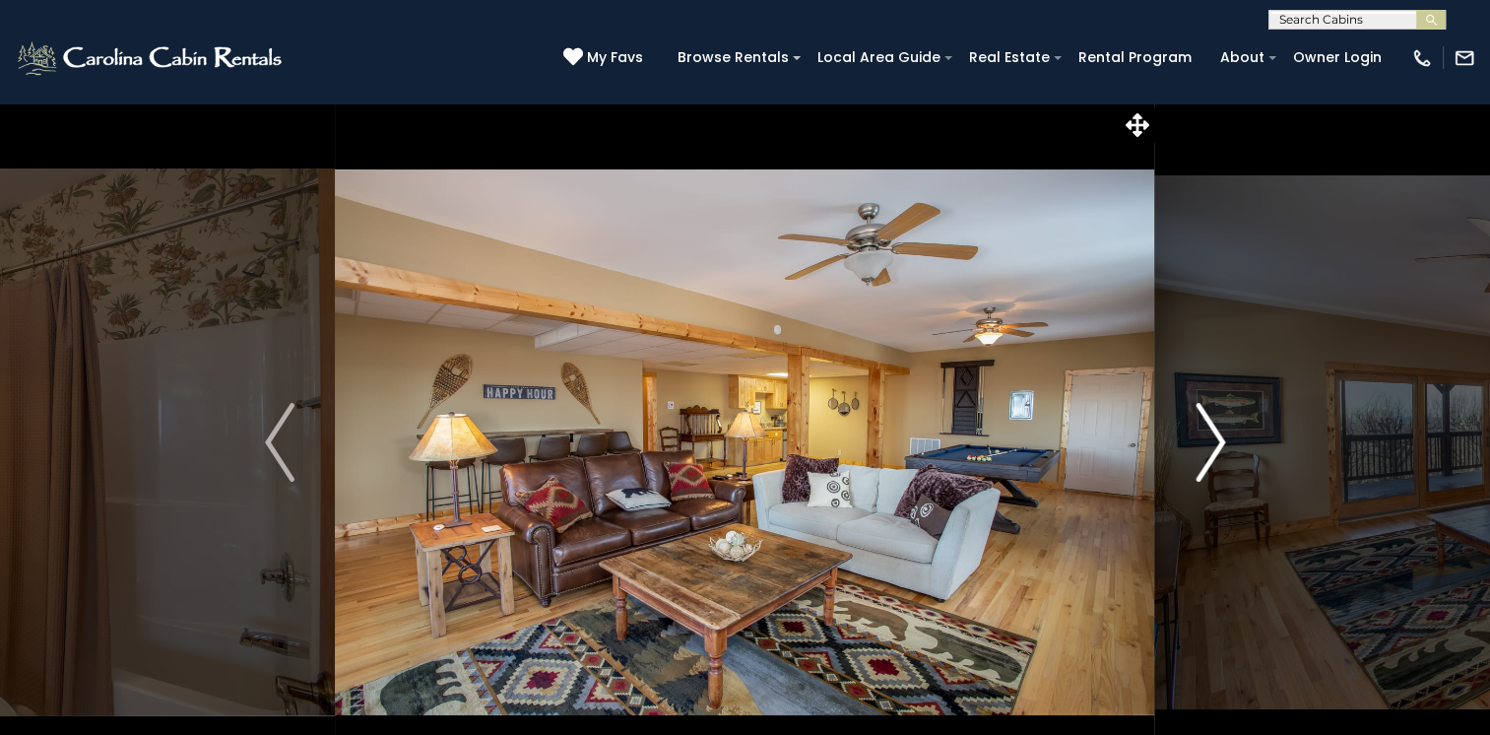
click at [1217, 442] on img "Next" at bounding box center [1211, 442] width 30 height 79
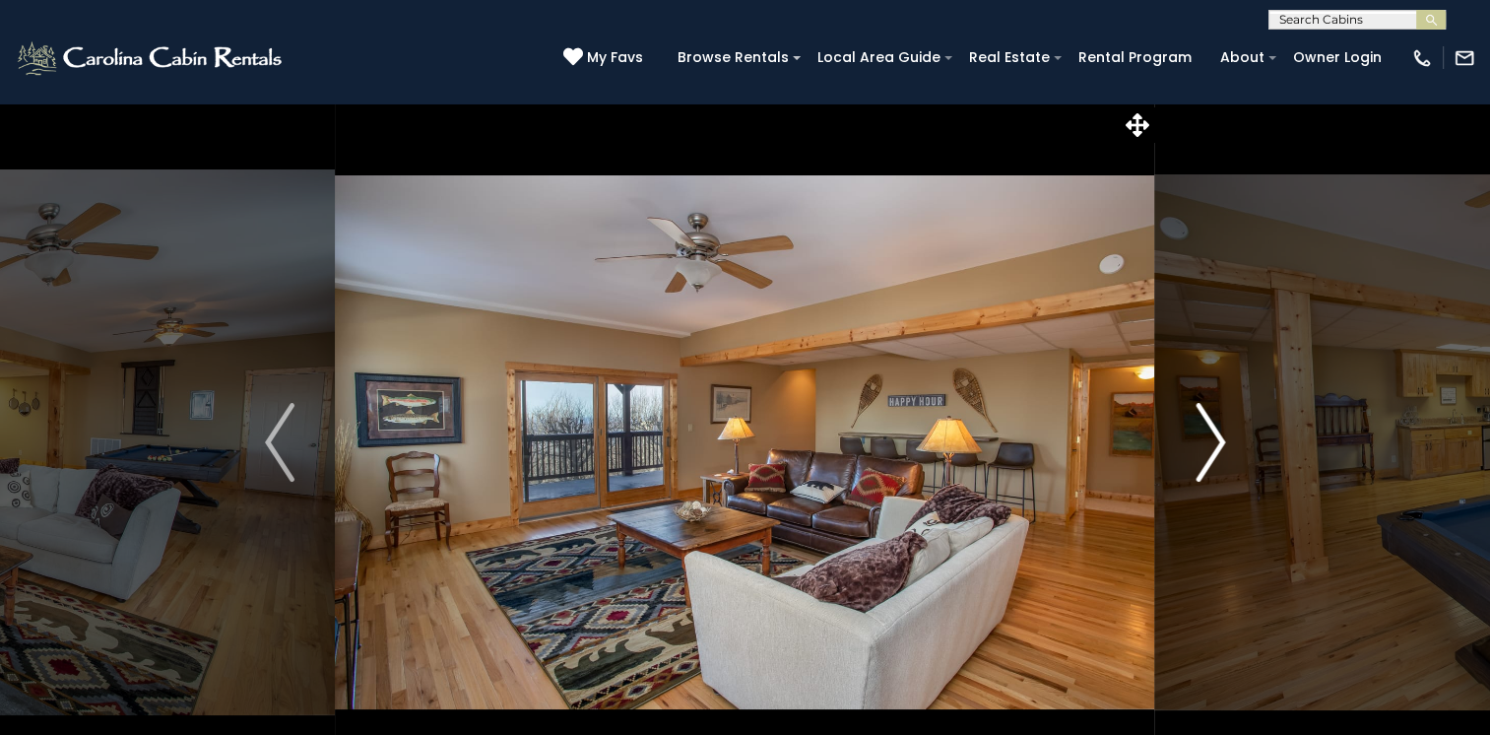
click at [1217, 442] on img "Next" at bounding box center [1211, 442] width 30 height 79
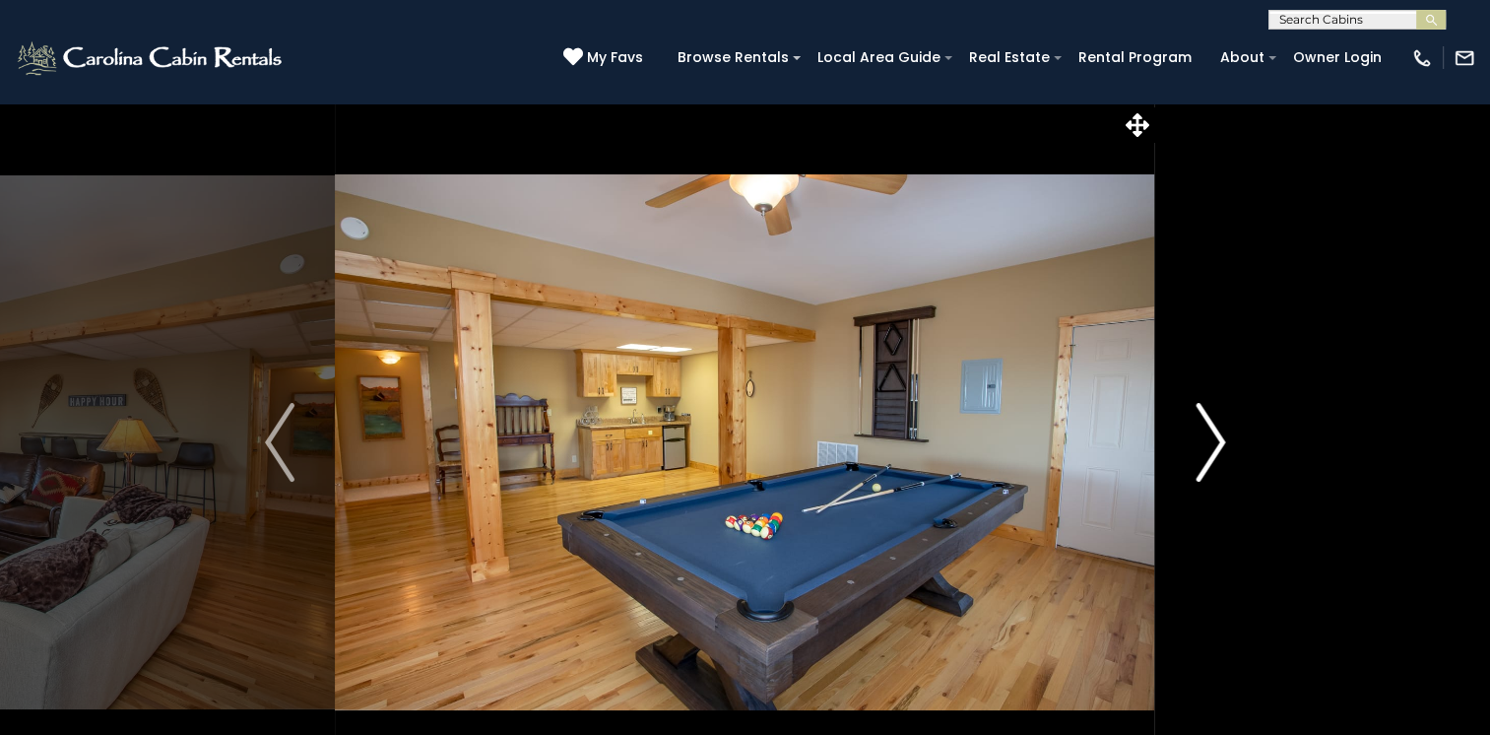
click at [1217, 442] on img "Next" at bounding box center [1211, 442] width 30 height 79
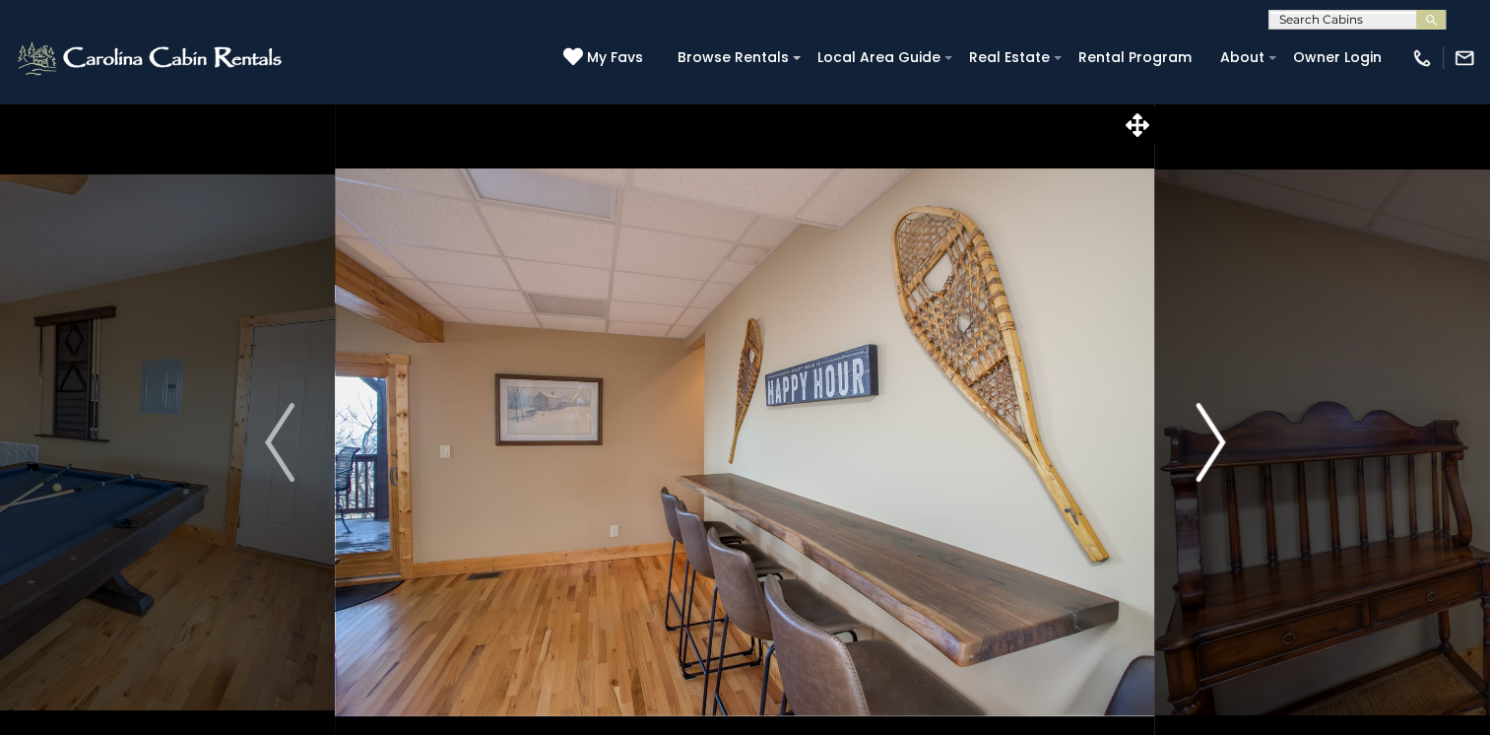
click at [1217, 442] on img "Next" at bounding box center [1211, 442] width 30 height 79
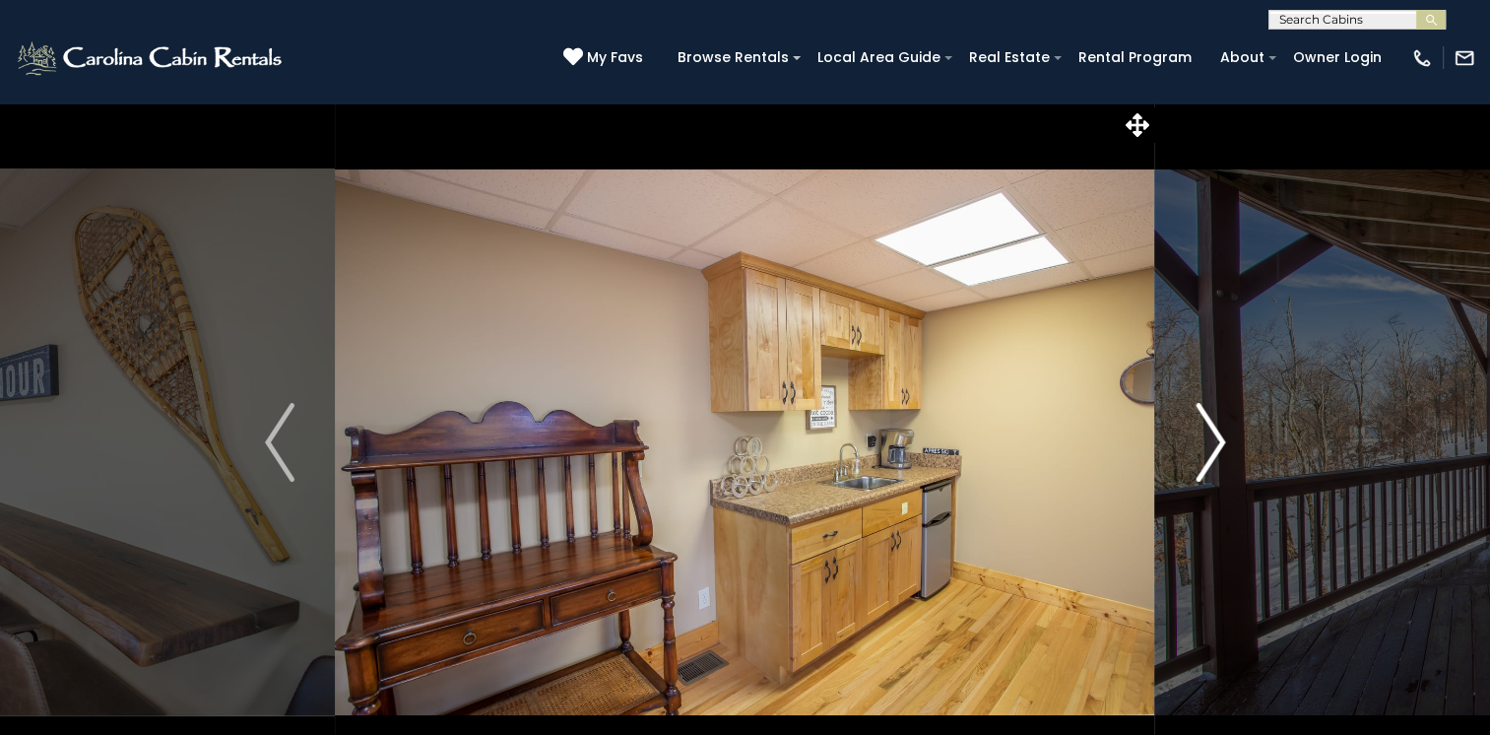
click at [1217, 442] on img "Next" at bounding box center [1211, 442] width 30 height 79
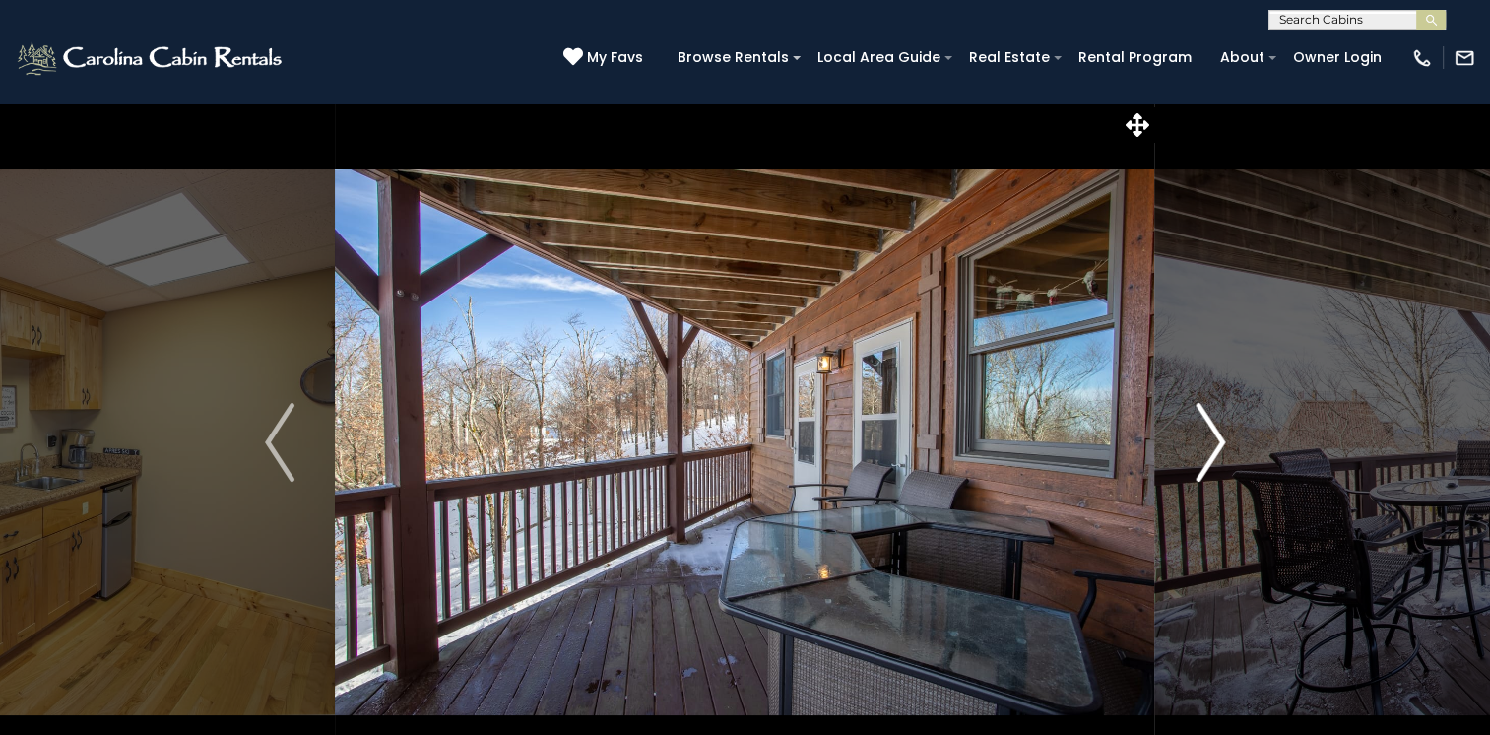
click at [1217, 442] on img "Next" at bounding box center [1211, 442] width 30 height 79
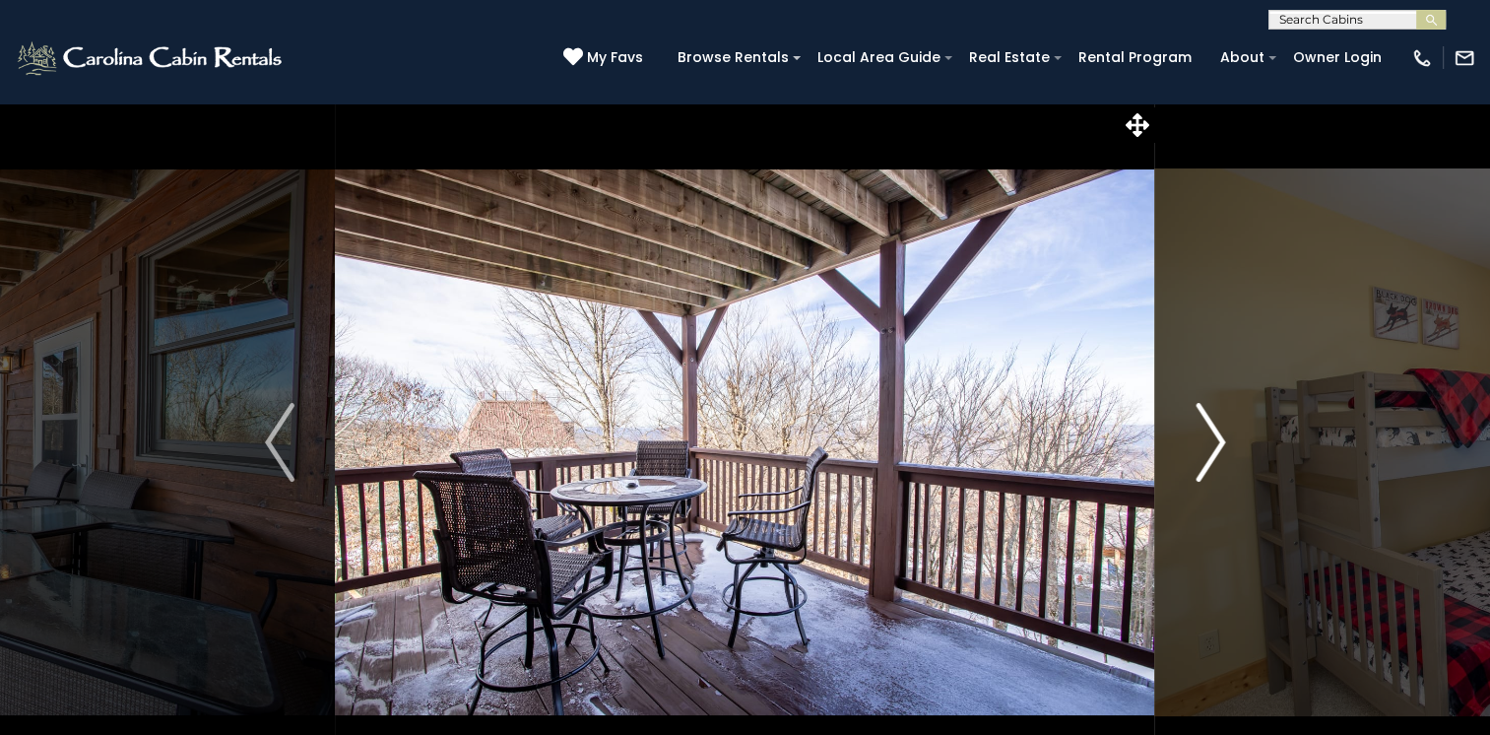
click at [1217, 442] on img "Next" at bounding box center [1211, 442] width 30 height 79
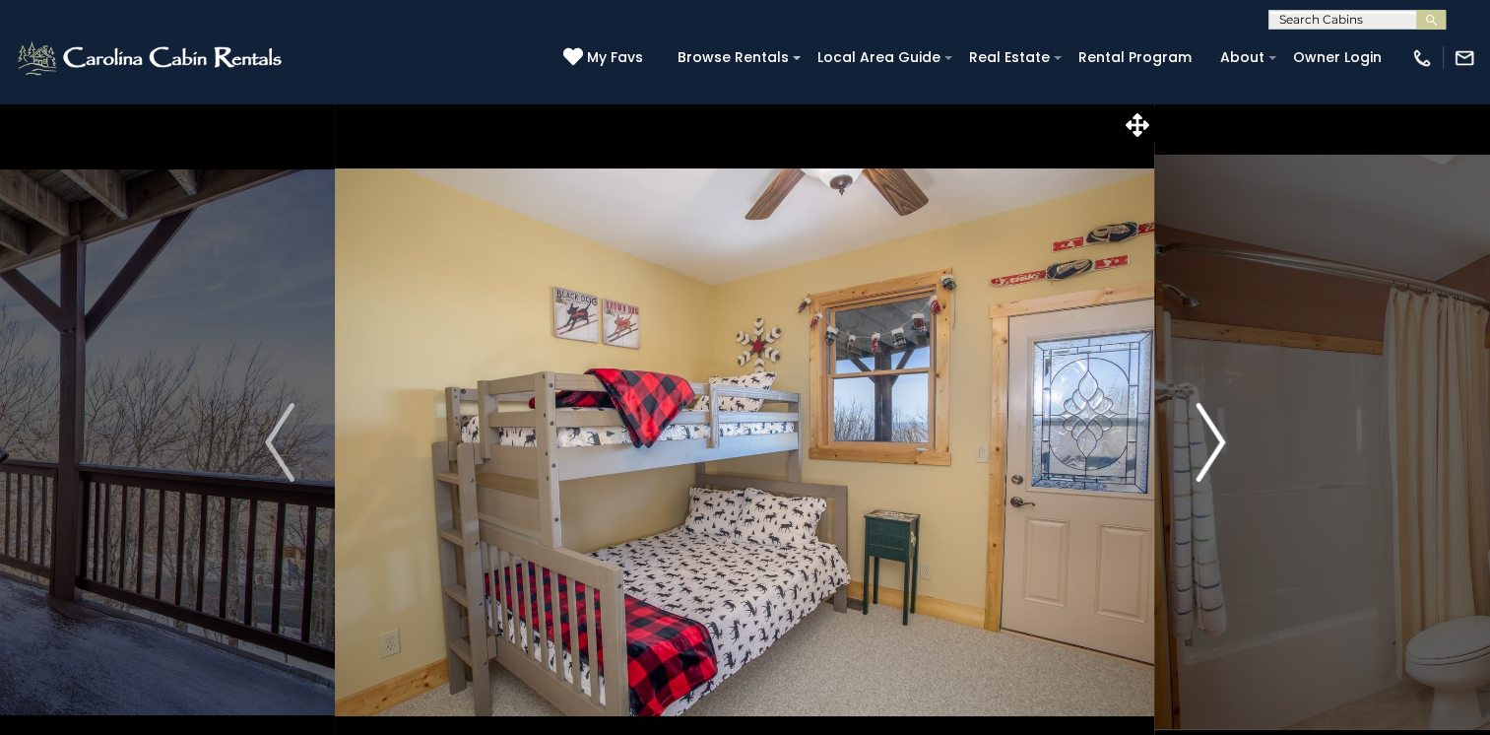
click at [1217, 442] on img "Next" at bounding box center [1211, 442] width 30 height 79
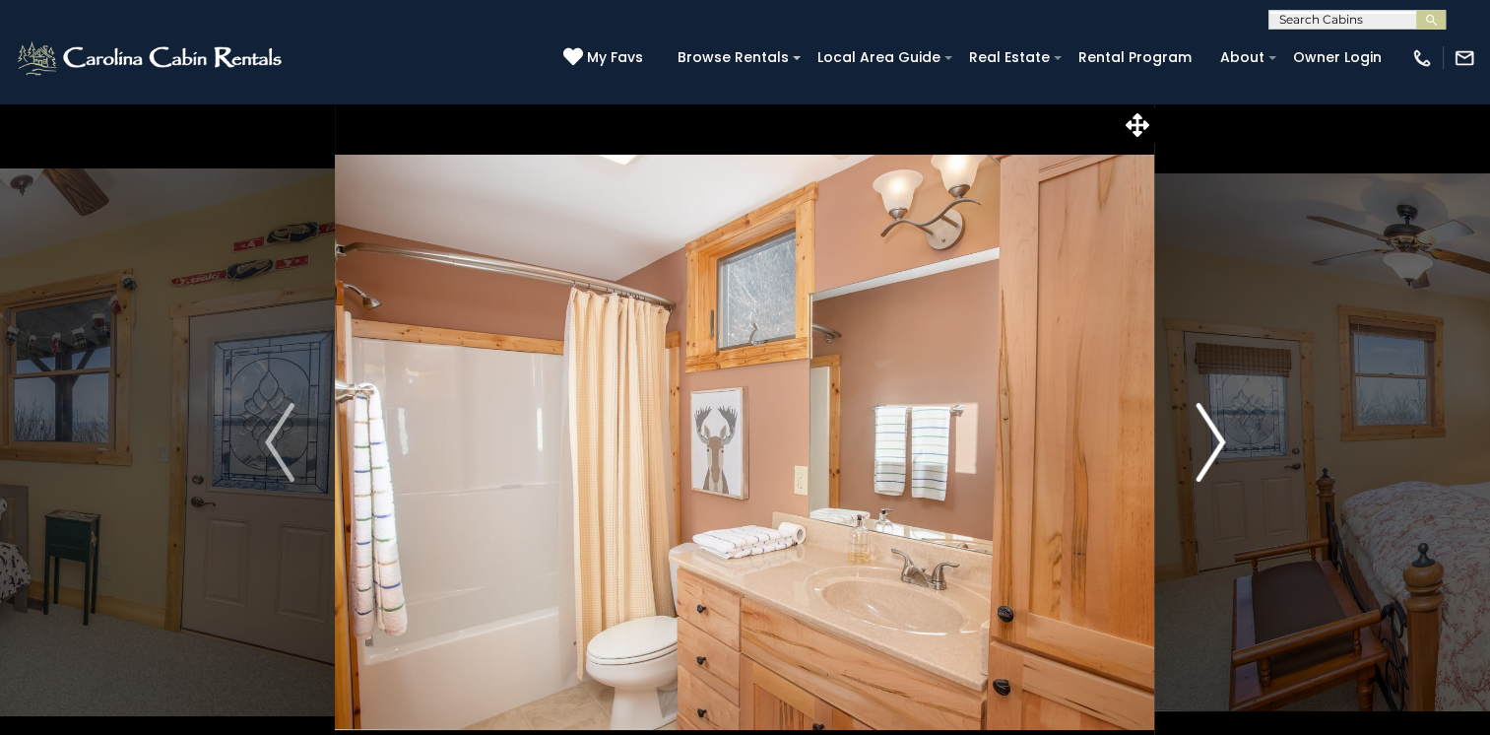
click at [1217, 442] on img "Next" at bounding box center [1211, 442] width 30 height 79
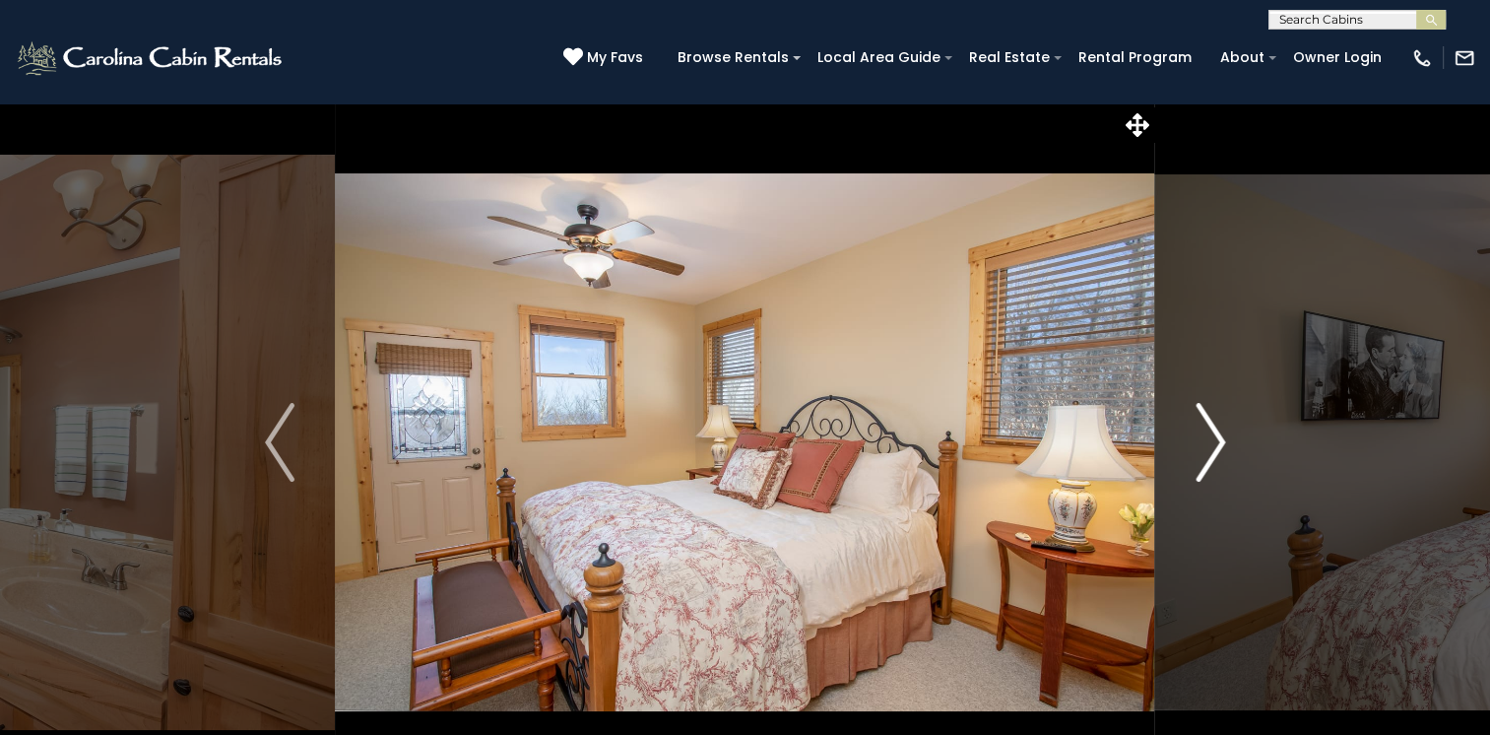
click at [1217, 442] on img "Next" at bounding box center [1211, 442] width 30 height 79
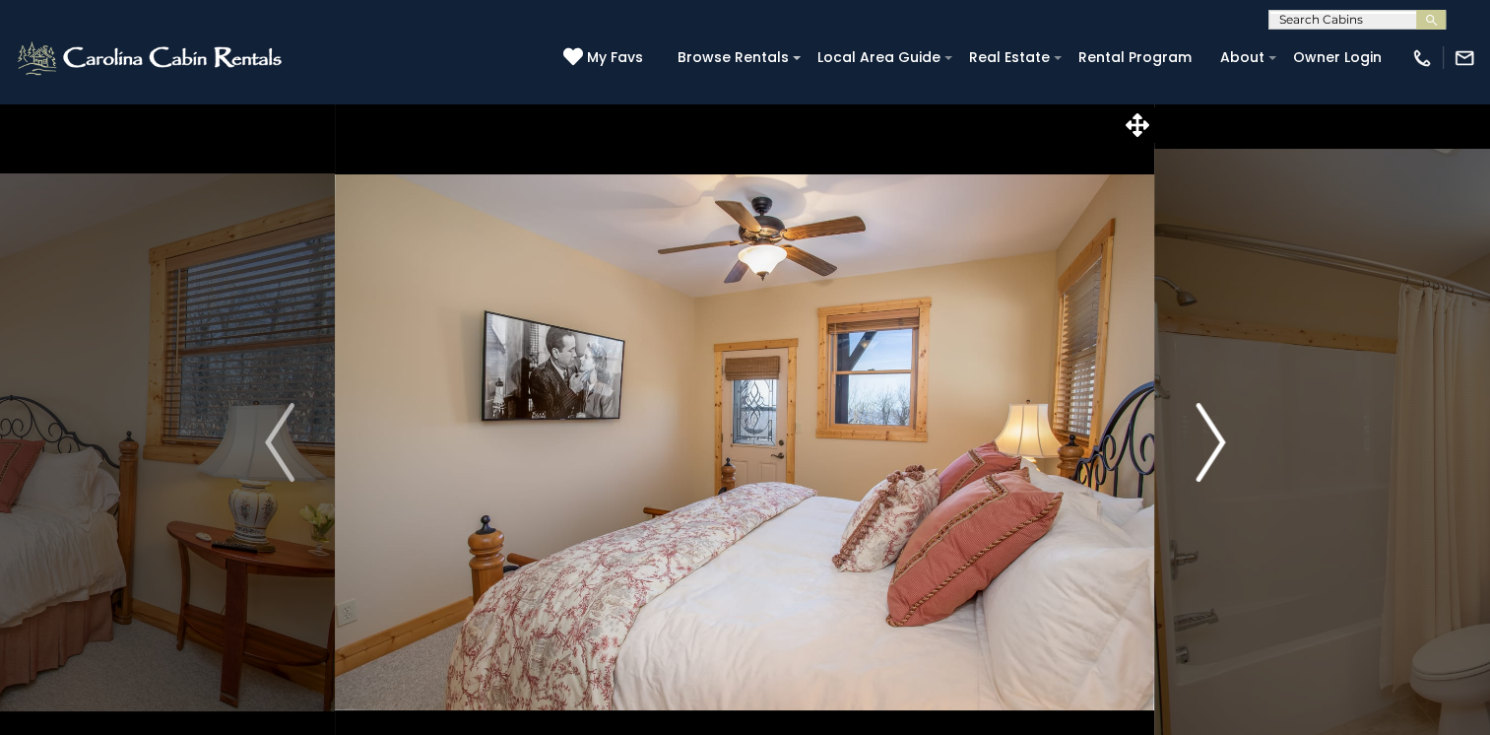
click at [1217, 442] on img "Next" at bounding box center [1211, 442] width 30 height 79
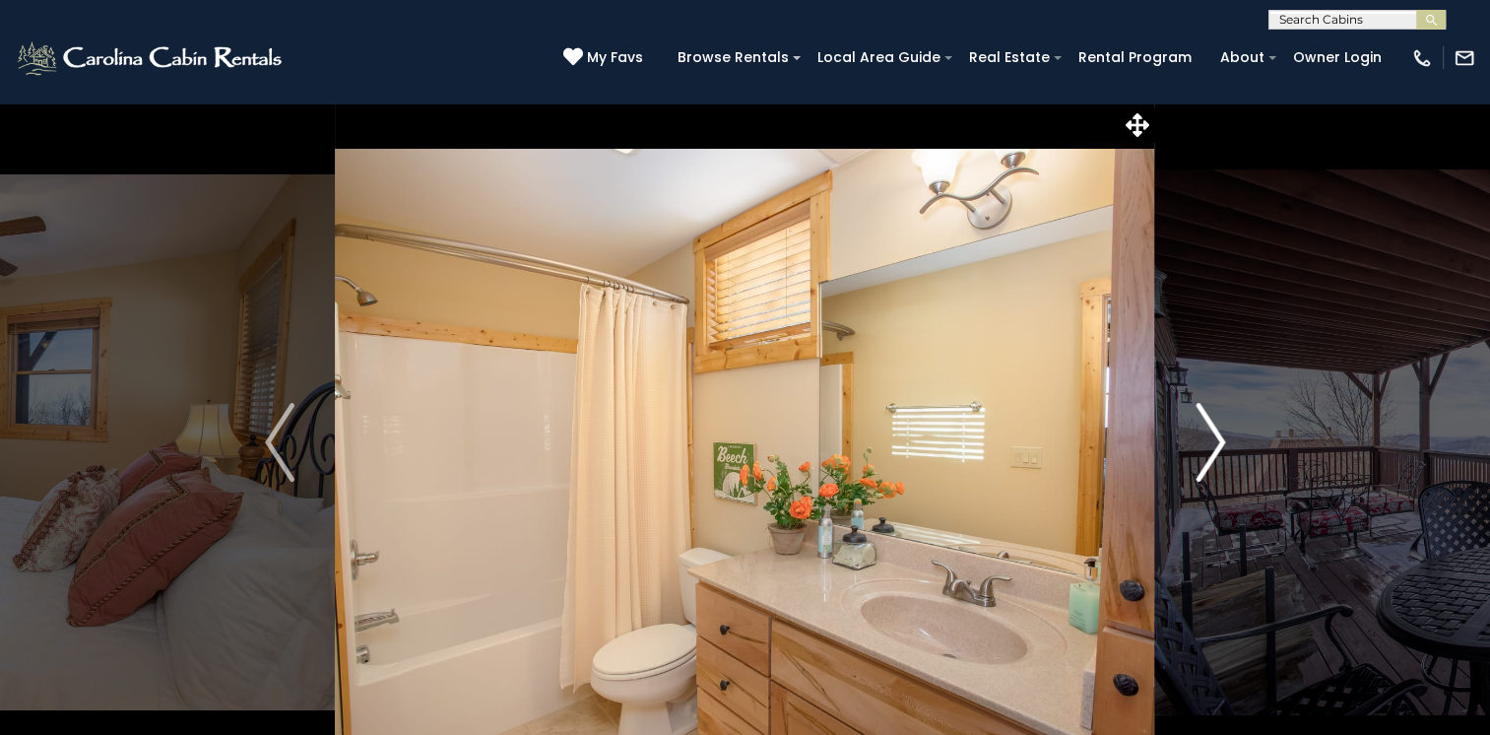
click at [1217, 442] on img "Next" at bounding box center [1211, 442] width 30 height 79
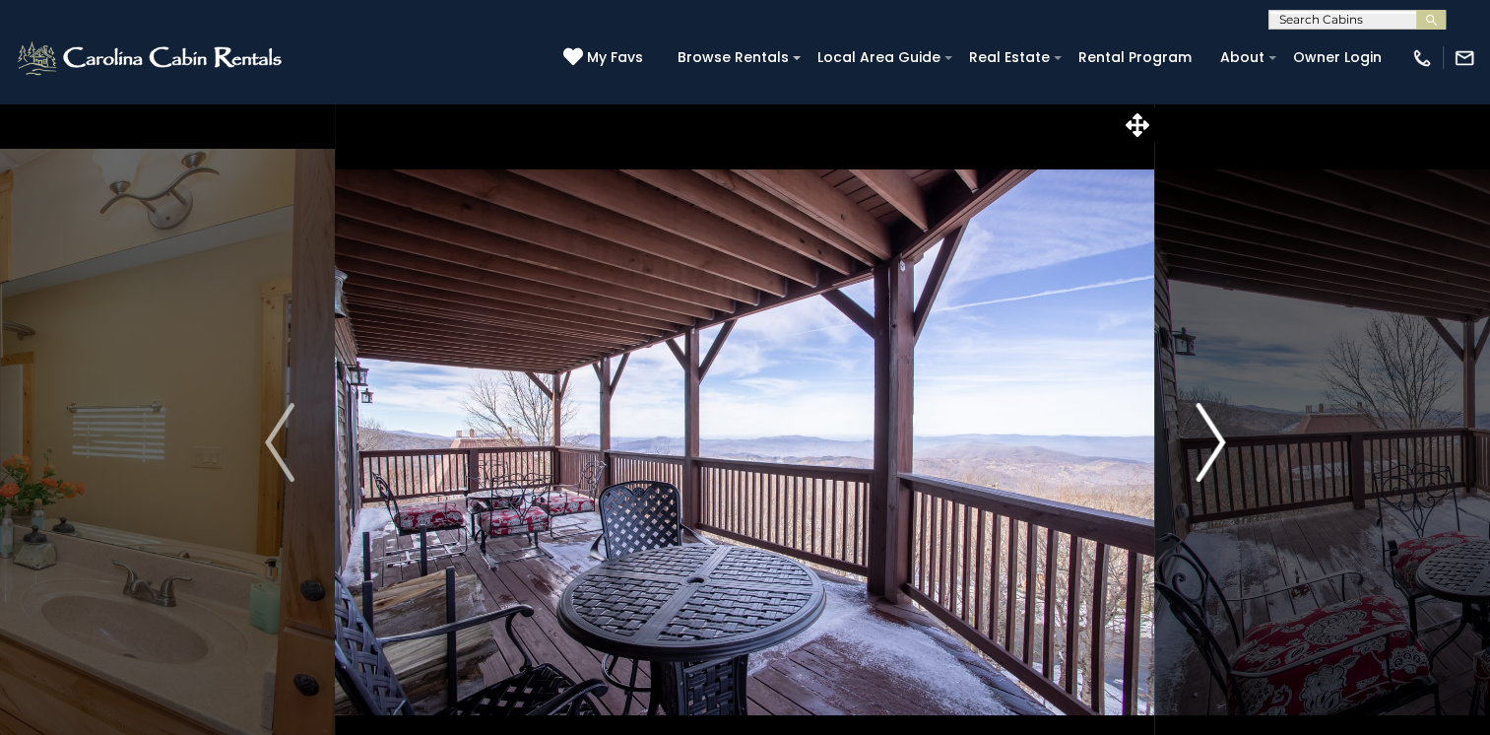
click at [1217, 442] on img "Next" at bounding box center [1211, 442] width 30 height 79
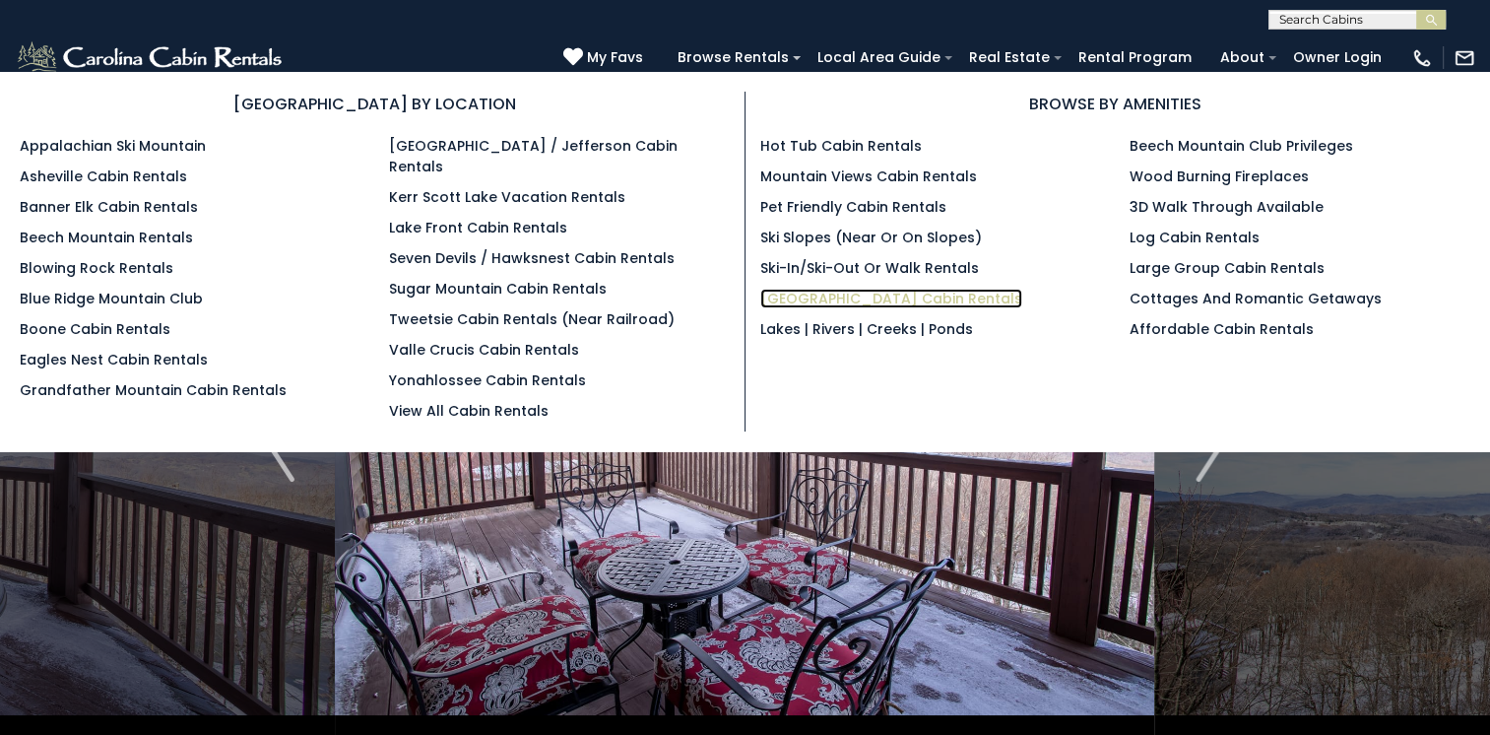
click at [956, 297] on link "[GEOGRAPHIC_DATA] Cabin Rentals" at bounding box center [891, 299] width 262 height 20
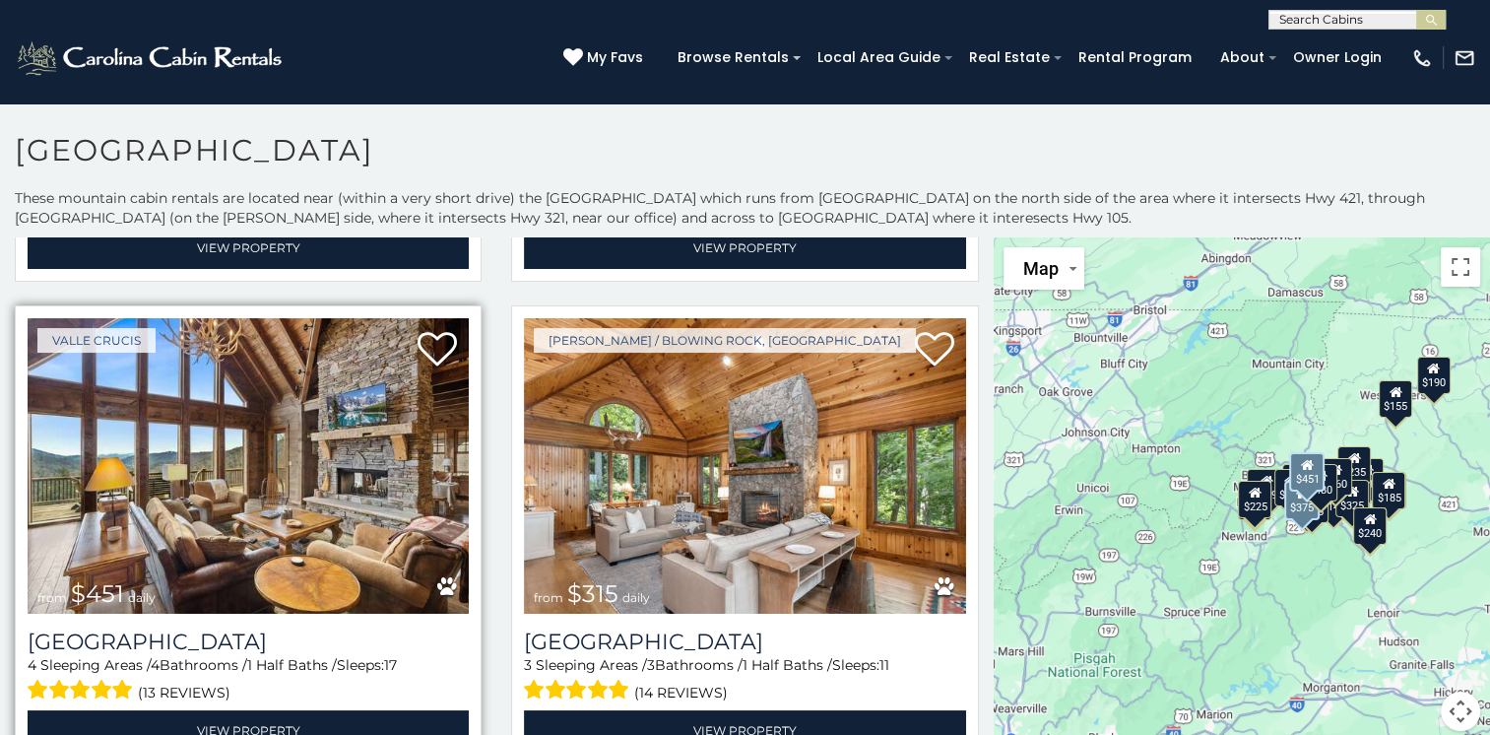
scroll to position [492, 0]
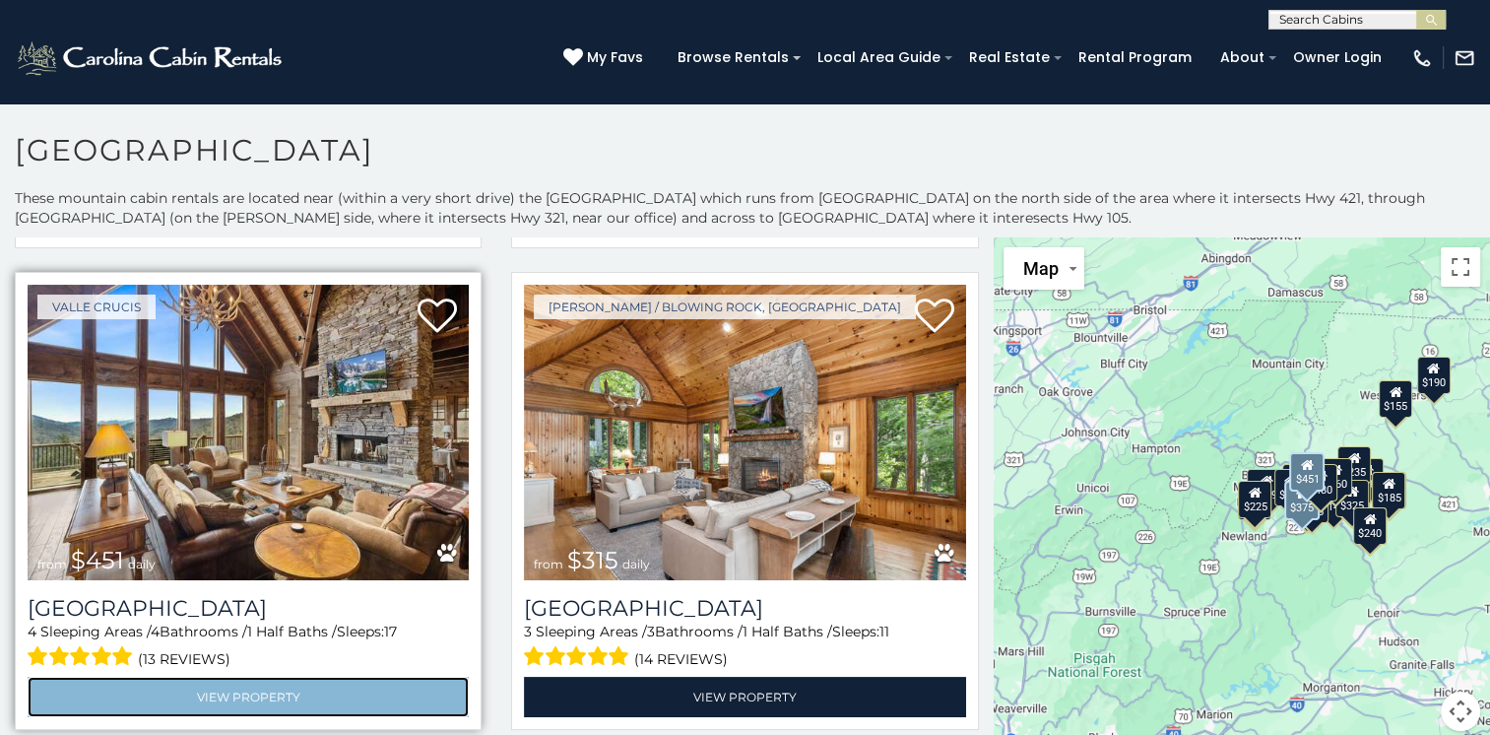
click at [260, 687] on link "View Property" at bounding box center [248, 697] width 441 height 40
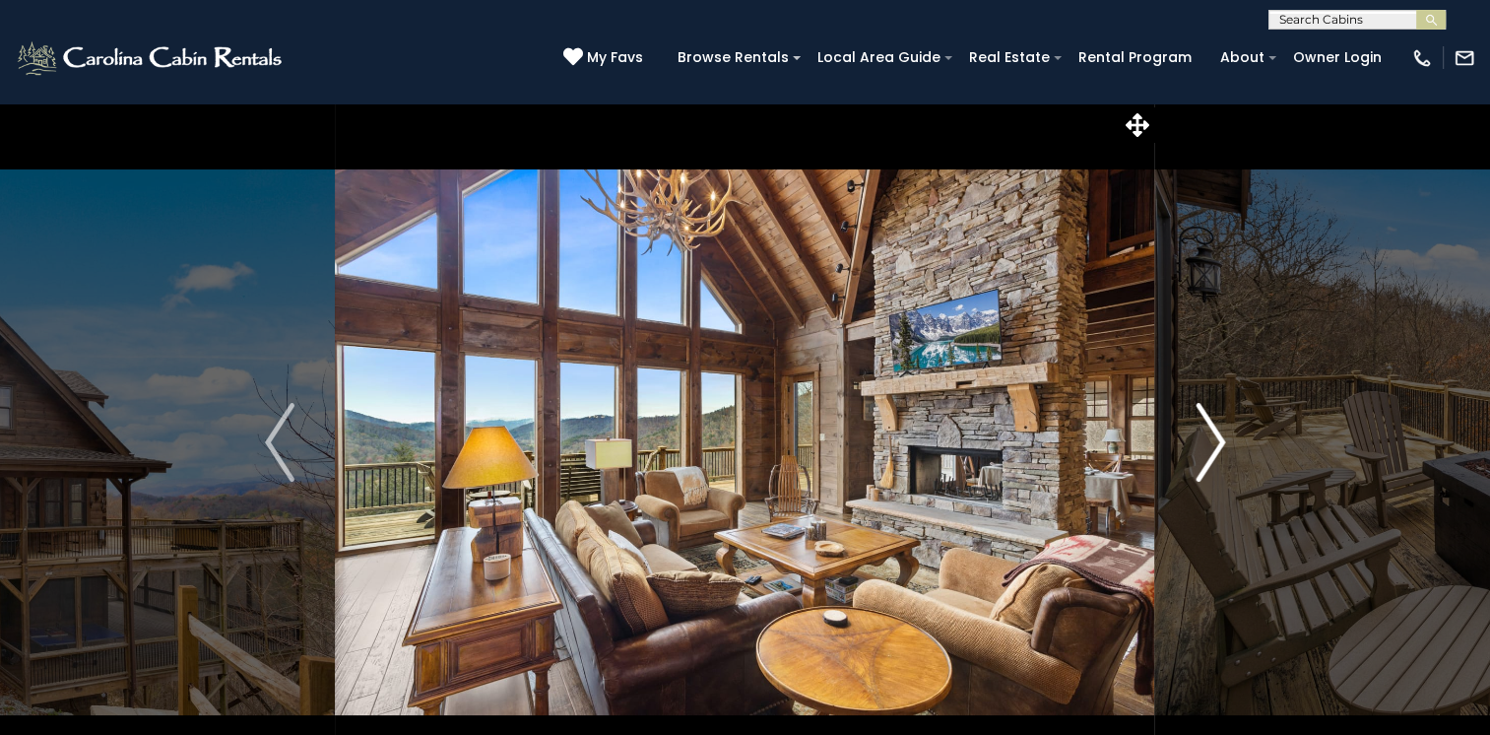
click at [1205, 435] on img "Next" at bounding box center [1211, 442] width 30 height 79
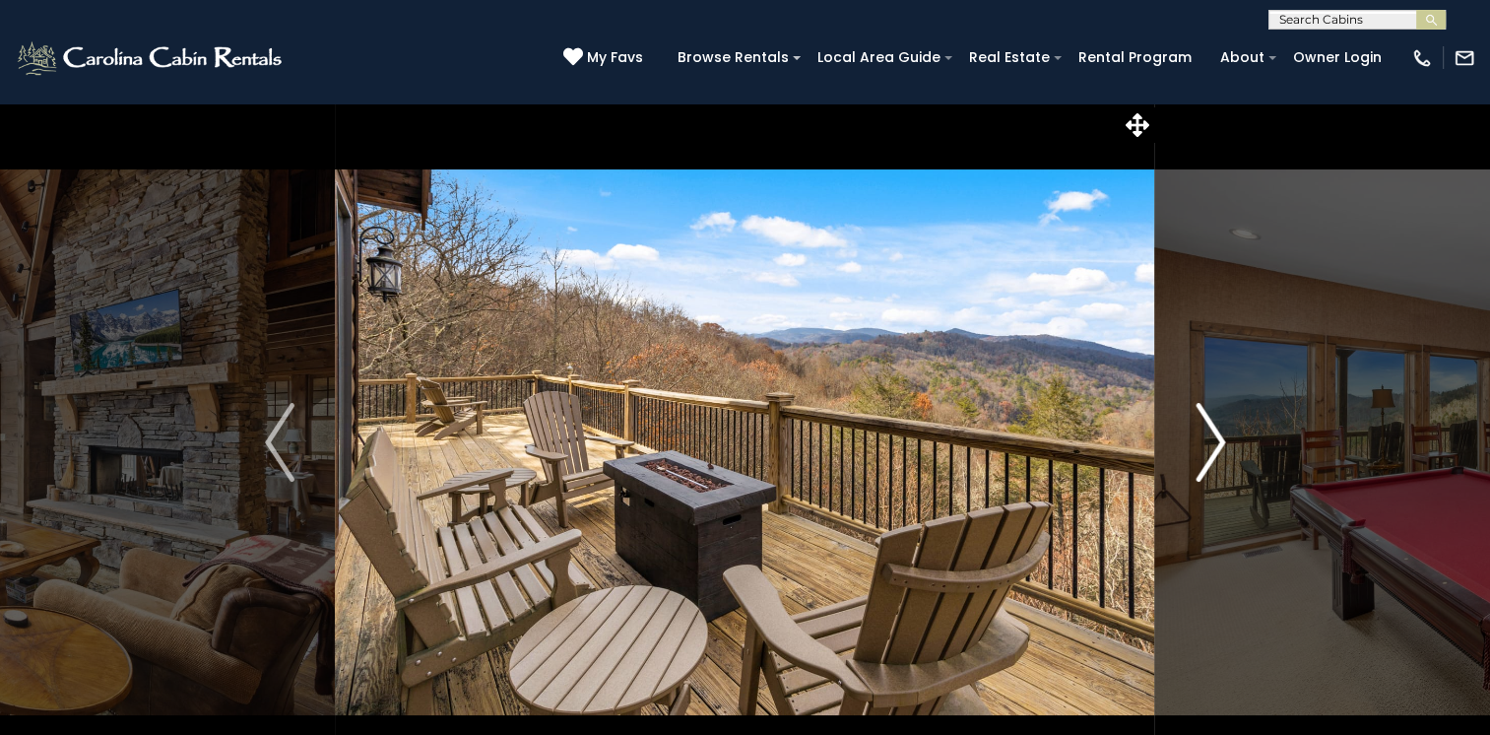
click at [1205, 435] on img "Next" at bounding box center [1211, 442] width 30 height 79
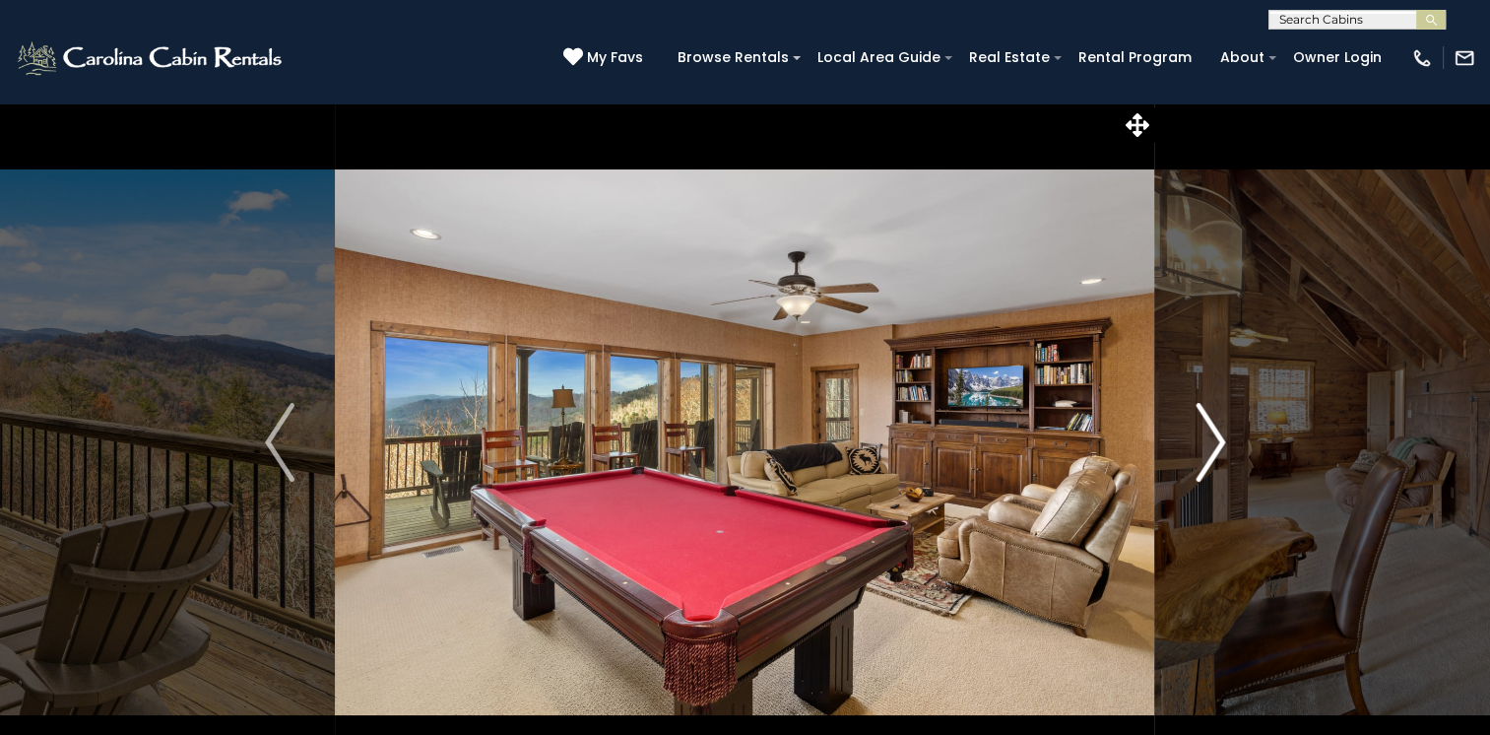
click at [1205, 435] on img "Next" at bounding box center [1211, 442] width 30 height 79
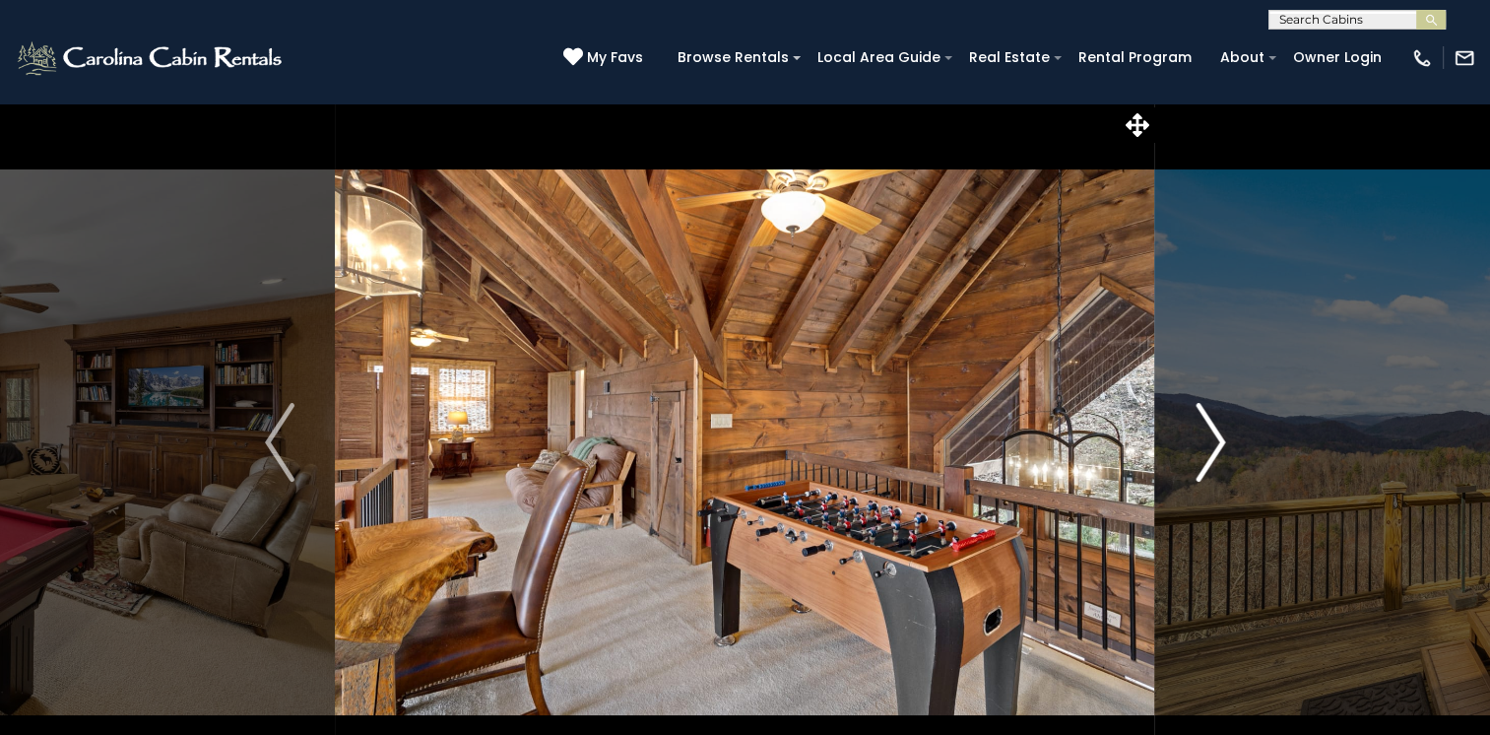
click at [1205, 435] on img "Next" at bounding box center [1211, 442] width 30 height 79
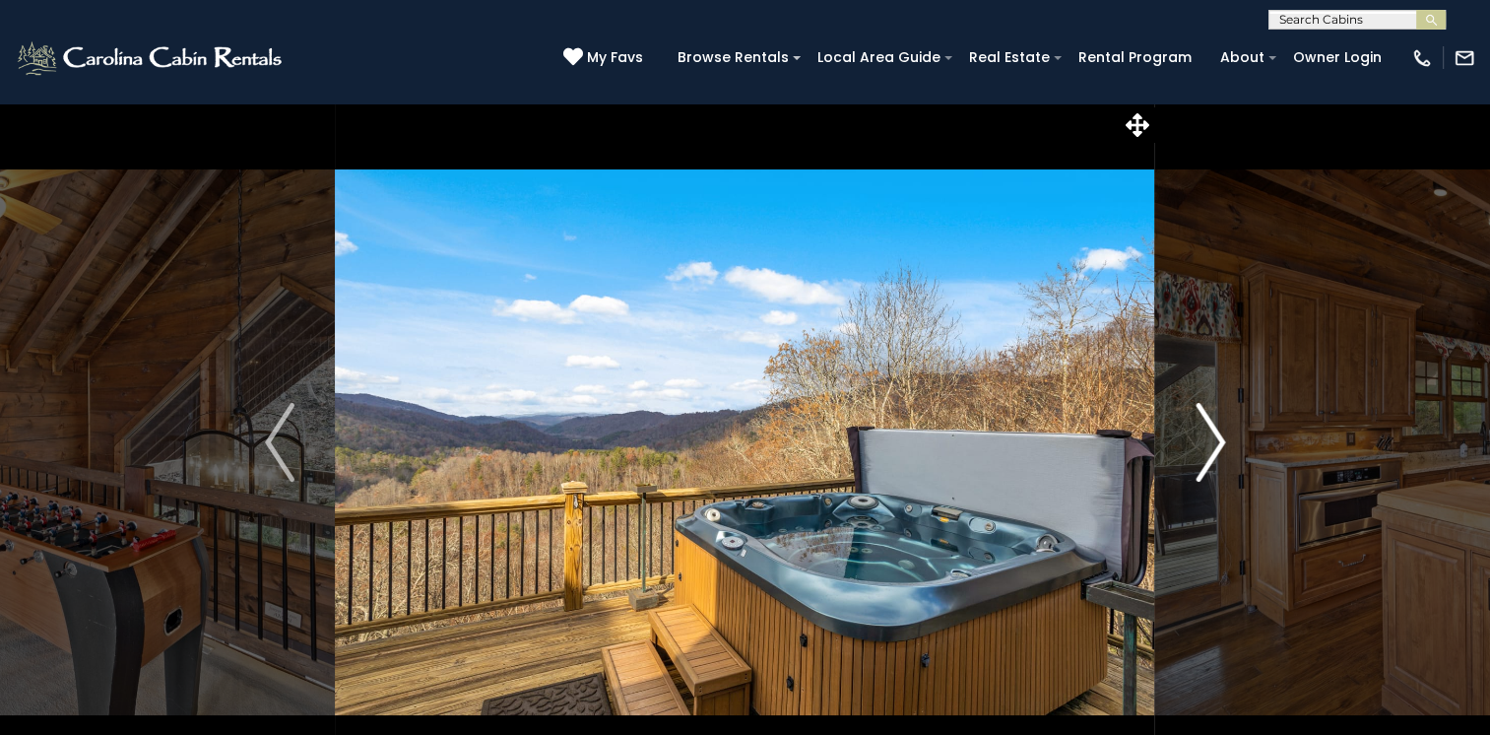
click at [1205, 435] on img "Next" at bounding box center [1211, 442] width 30 height 79
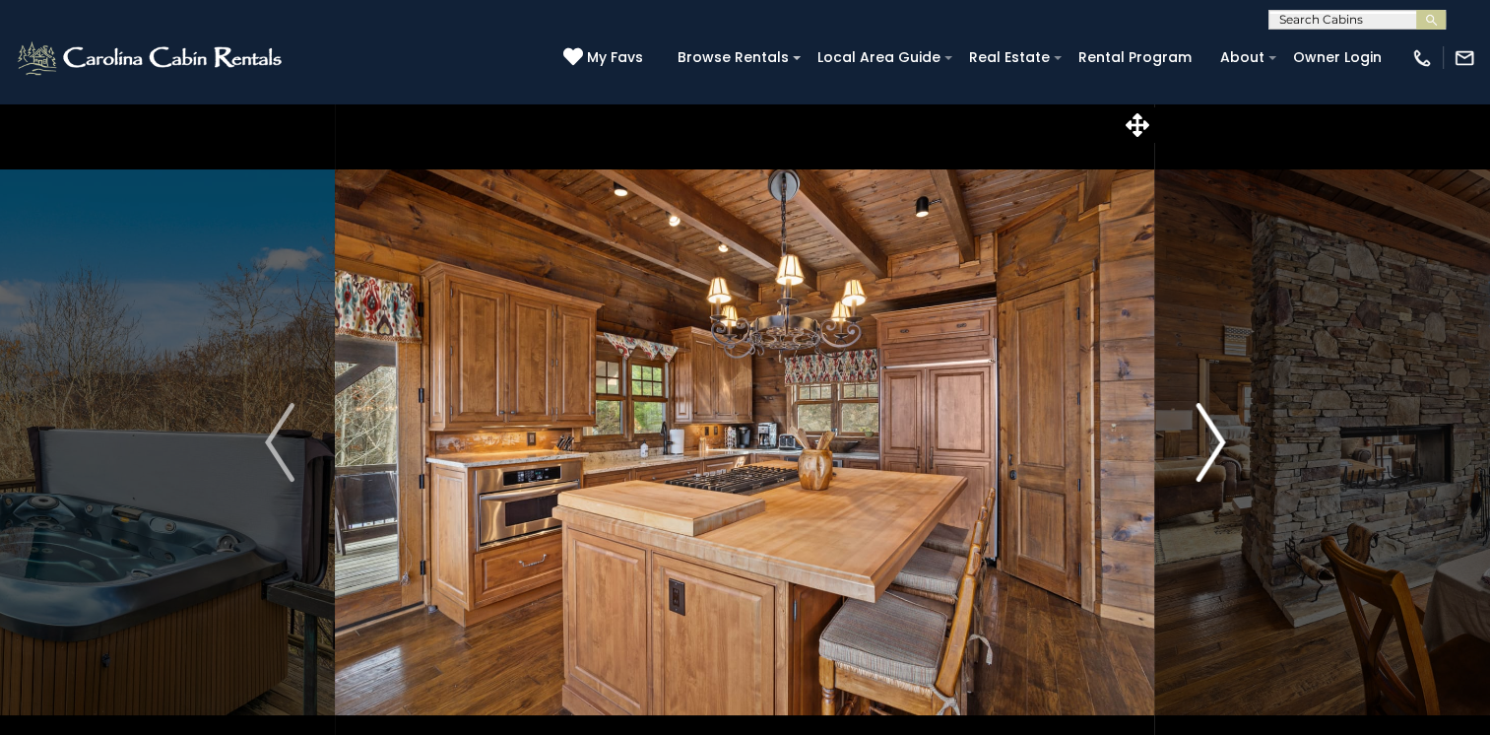
click at [1205, 435] on img "Next" at bounding box center [1211, 442] width 30 height 79
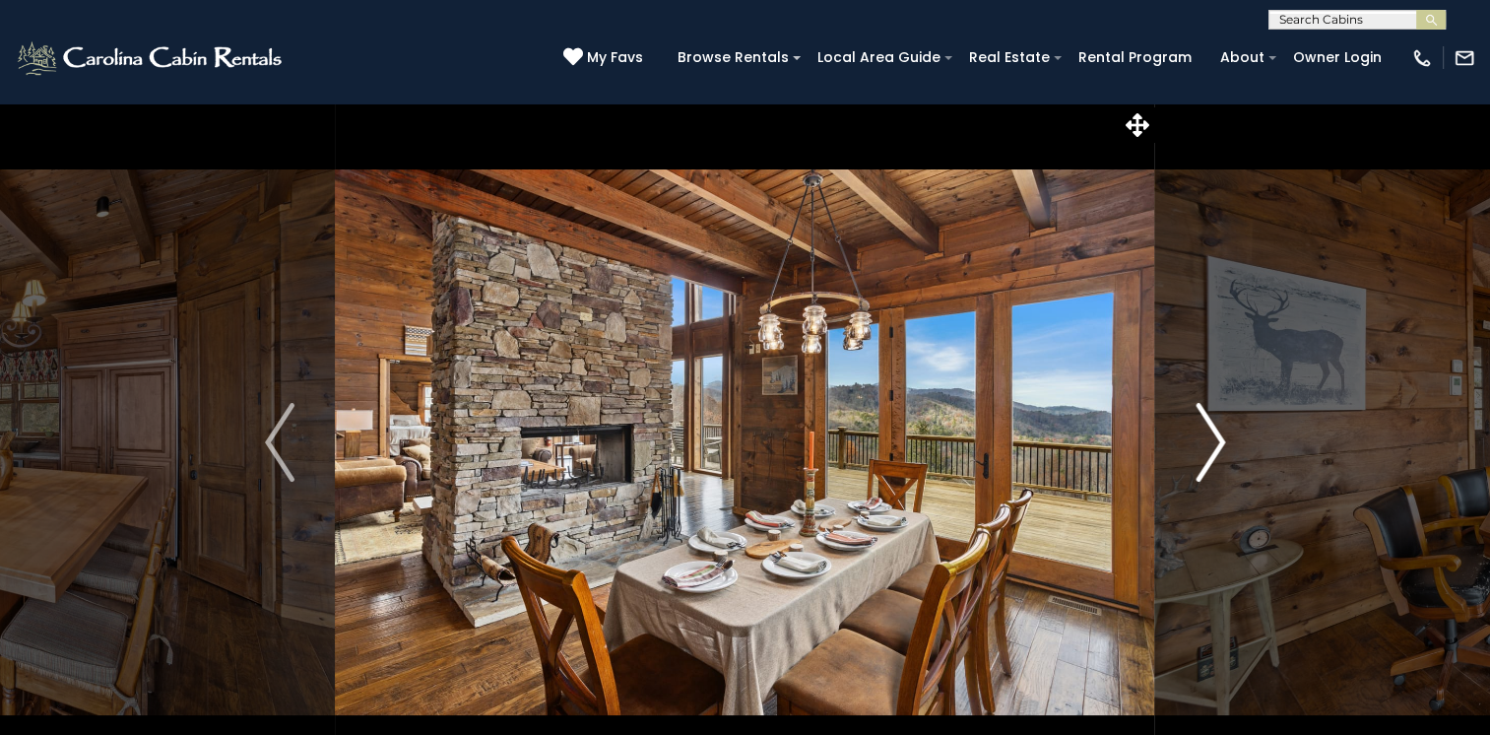
click at [1205, 435] on img "Next" at bounding box center [1211, 442] width 30 height 79
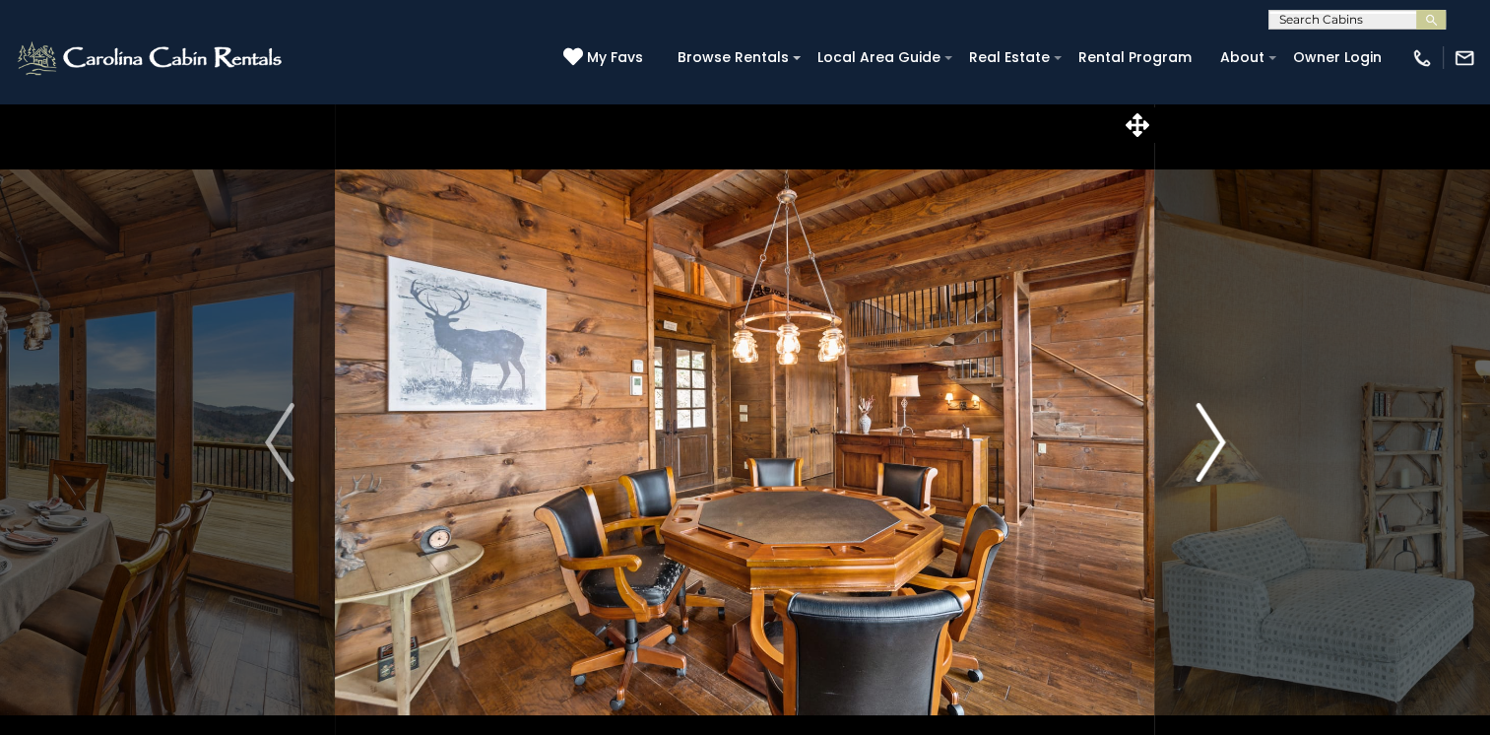
click at [1205, 435] on img "Next" at bounding box center [1211, 442] width 30 height 79
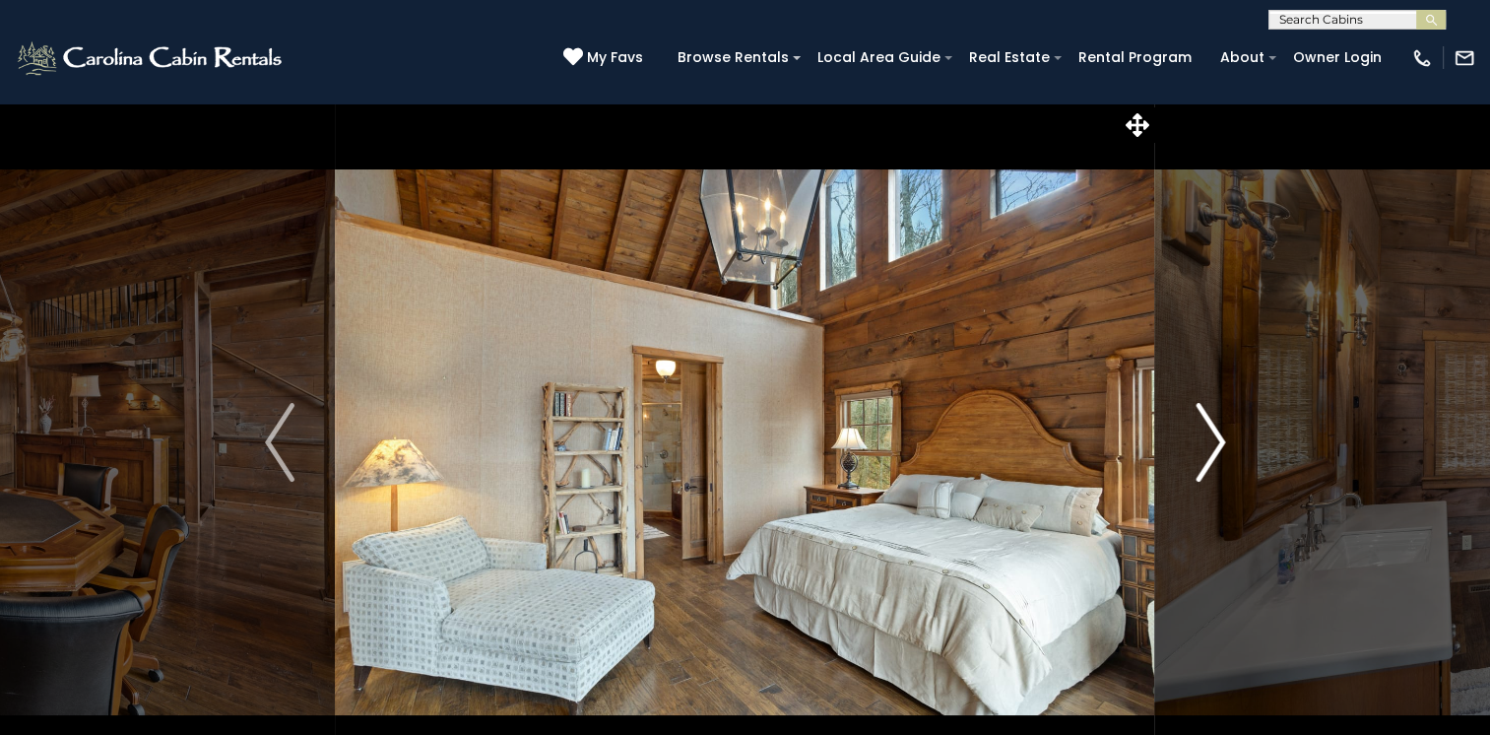
click at [1205, 435] on img "Next" at bounding box center [1211, 442] width 30 height 79
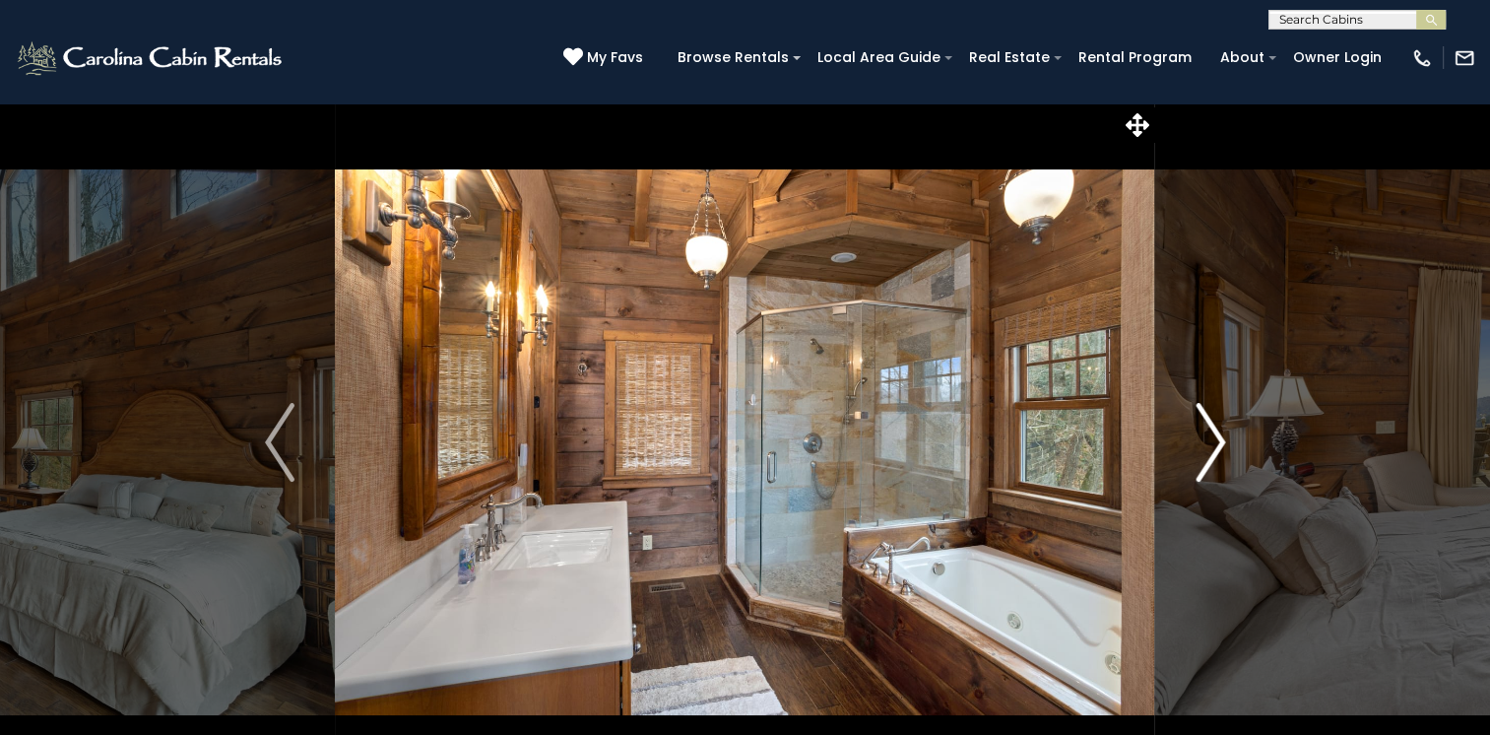
click at [1205, 435] on img "Next" at bounding box center [1211, 442] width 30 height 79
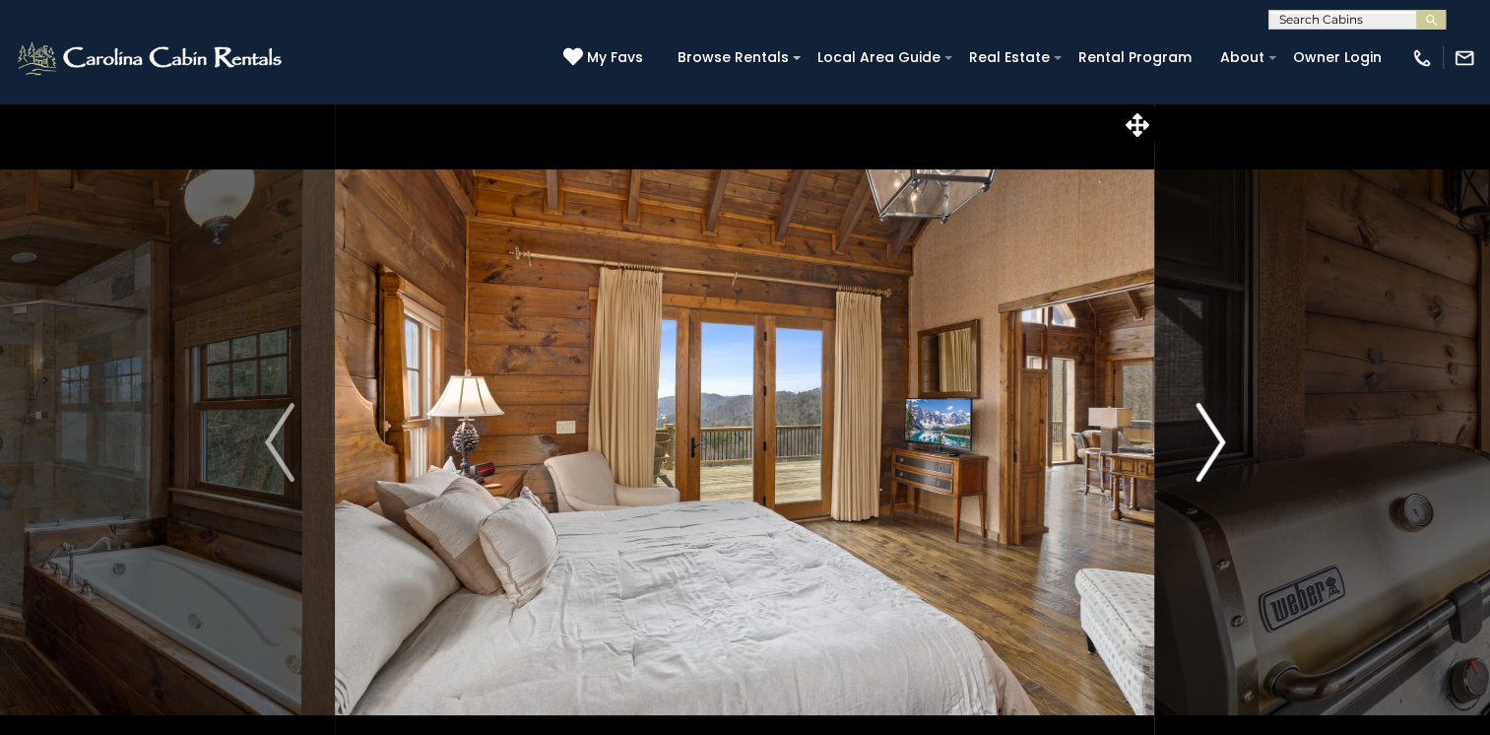
click at [1205, 435] on img "Next" at bounding box center [1211, 442] width 30 height 79
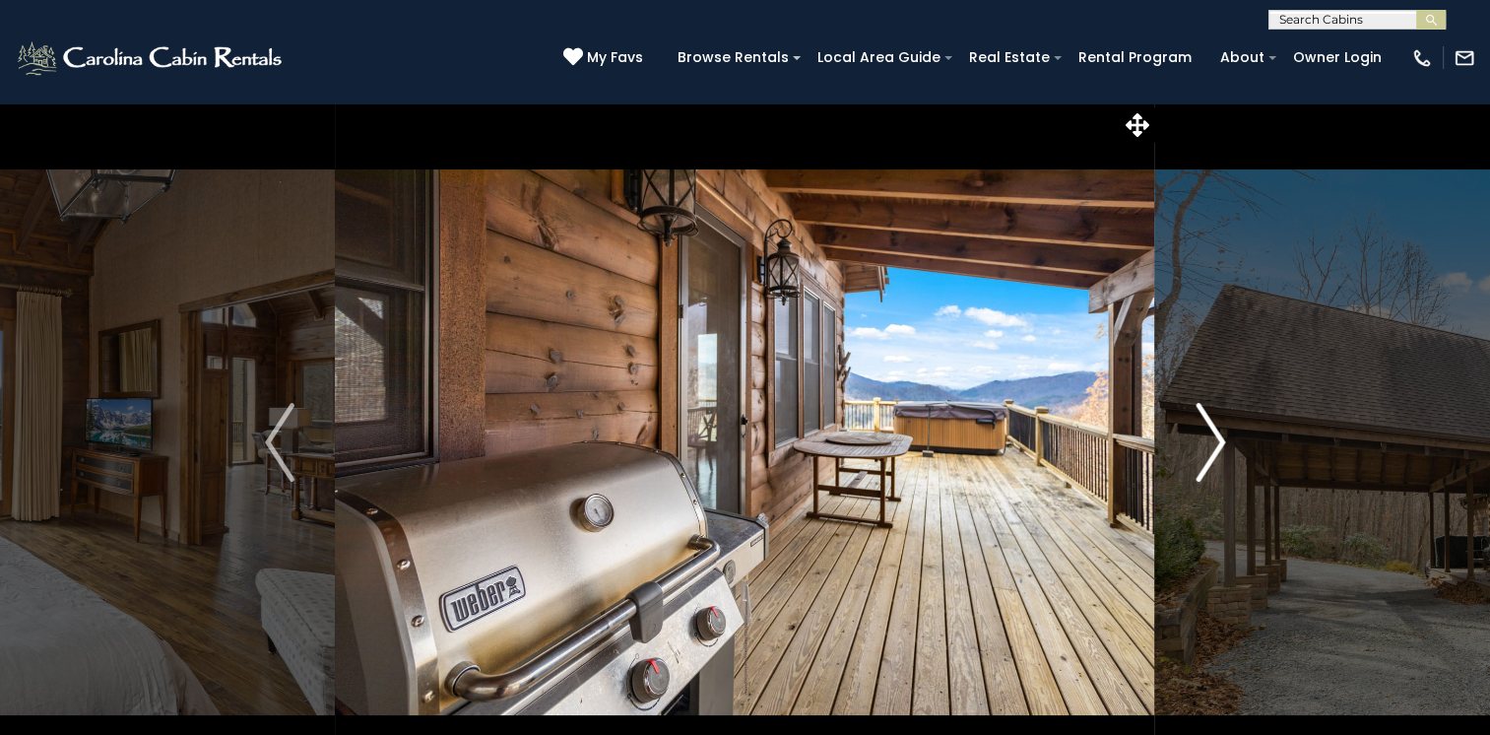
click at [1205, 435] on img "Next" at bounding box center [1211, 442] width 30 height 79
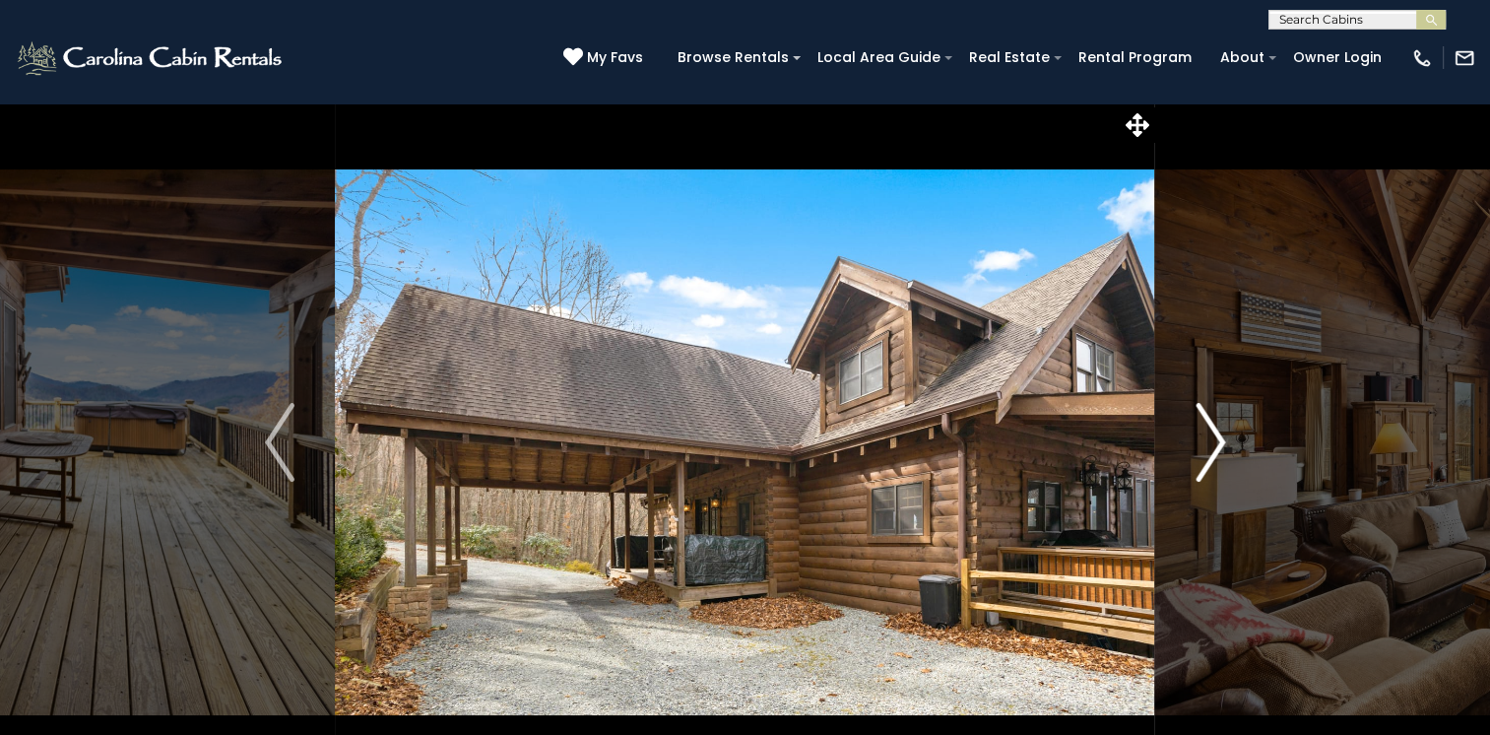
click at [1205, 435] on img "Next" at bounding box center [1211, 442] width 30 height 79
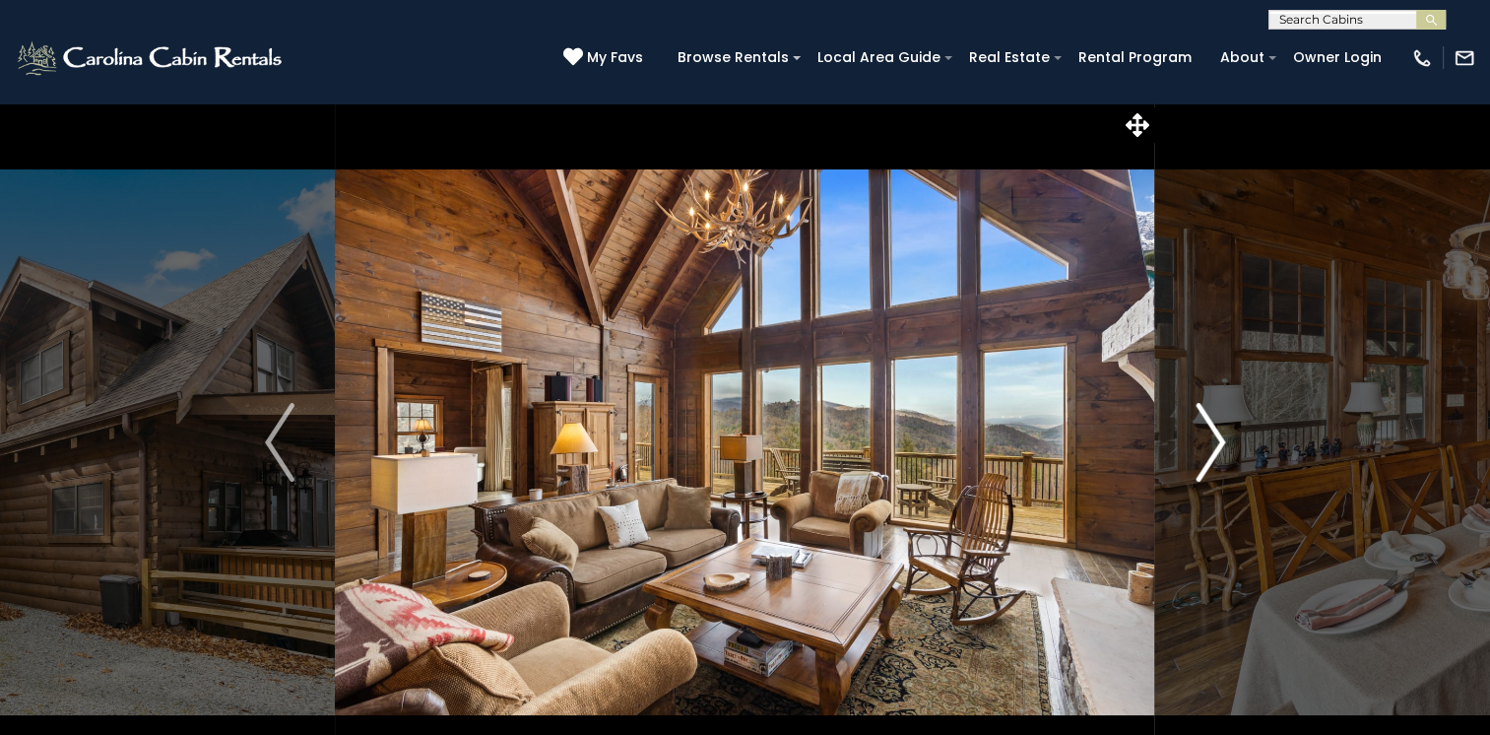
click at [1205, 435] on img "Next" at bounding box center [1211, 442] width 30 height 79
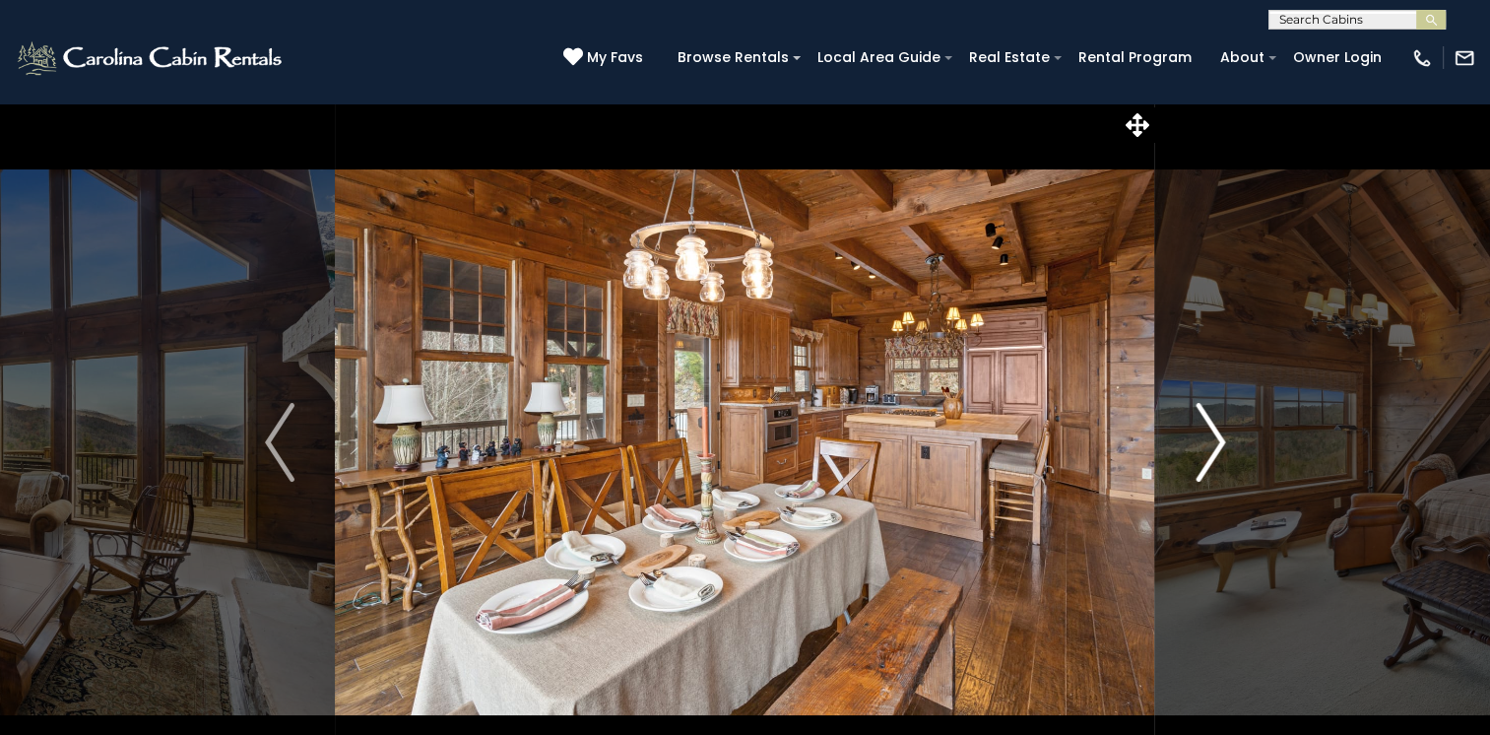
click at [1205, 435] on img "Next" at bounding box center [1211, 442] width 30 height 79
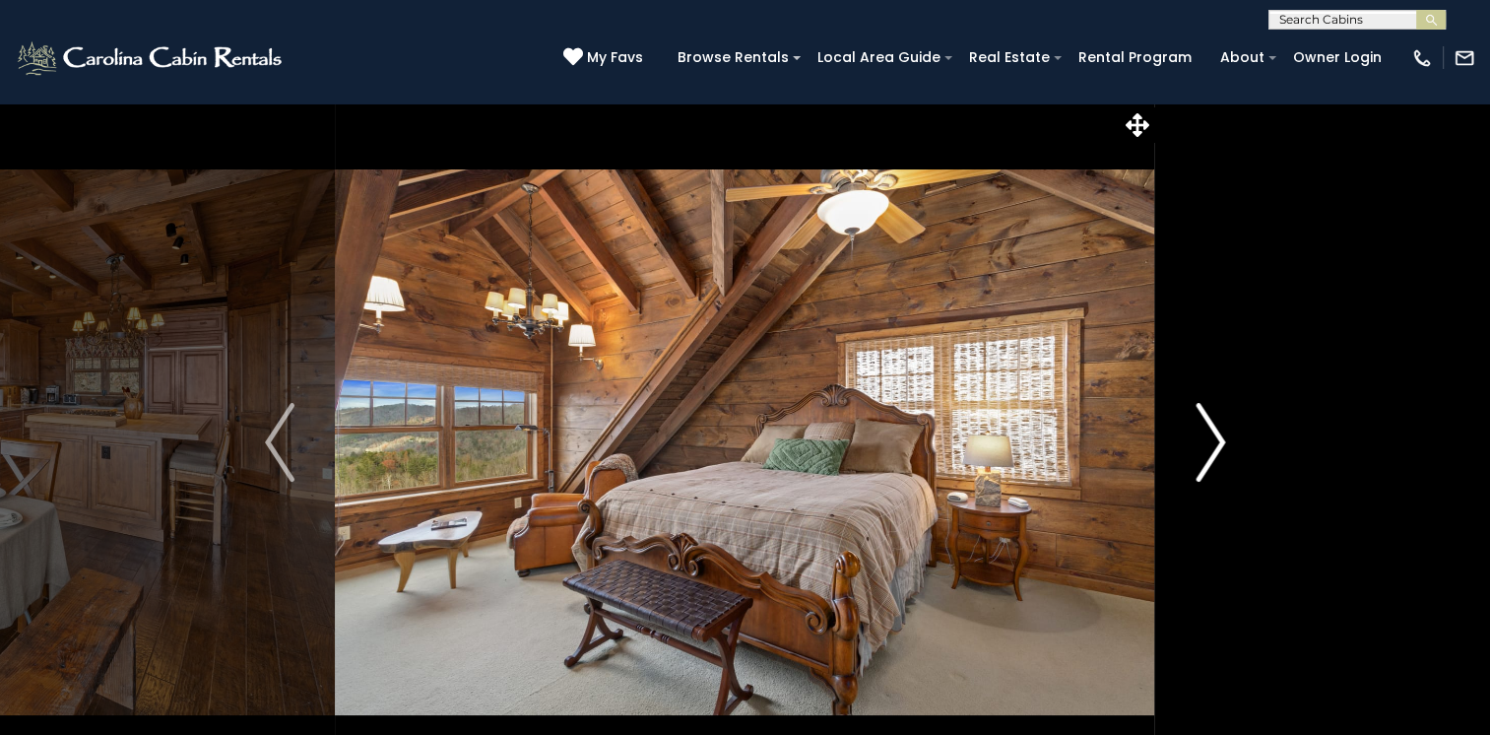
click at [1205, 435] on img "Next" at bounding box center [1211, 442] width 30 height 79
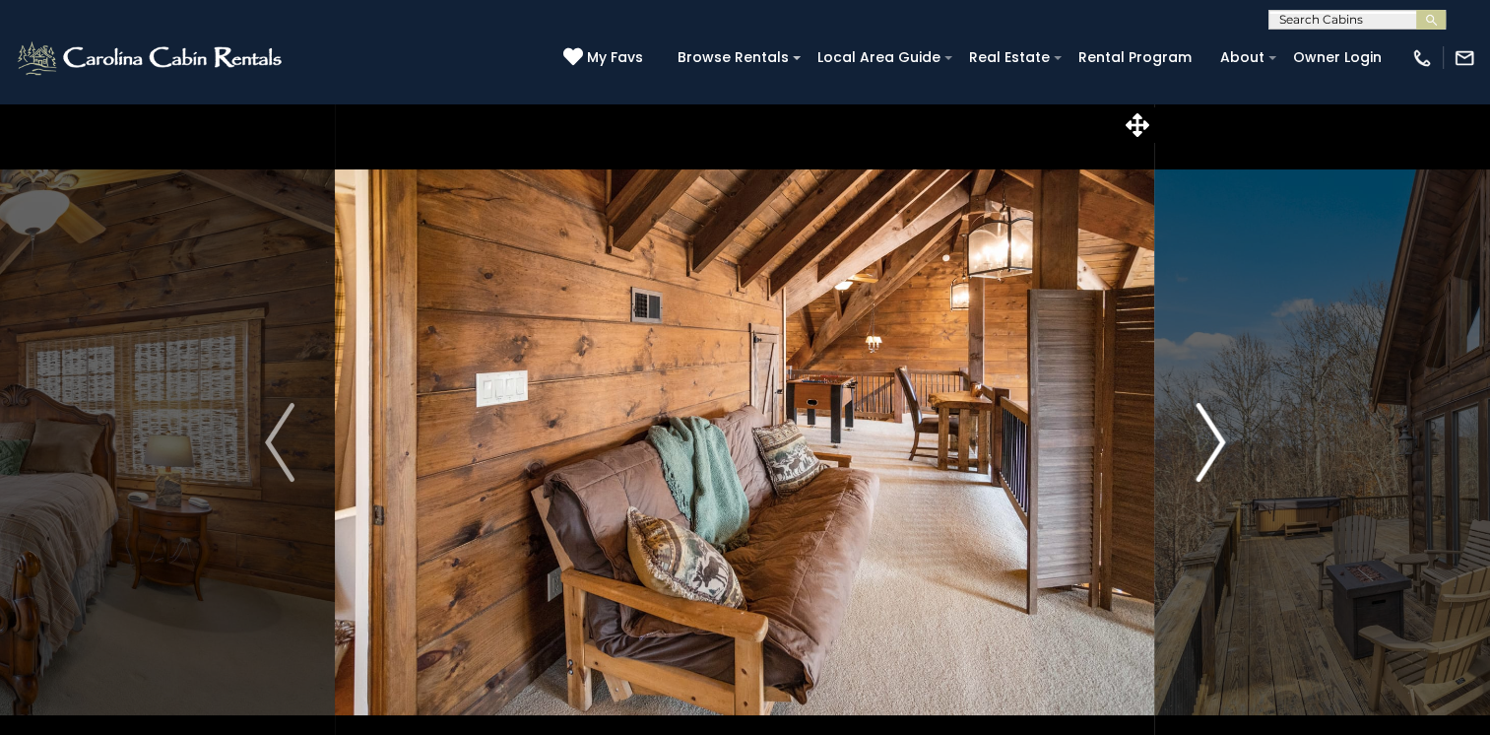
click at [1205, 435] on img "Next" at bounding box center [1211, 442] width 30 height 79
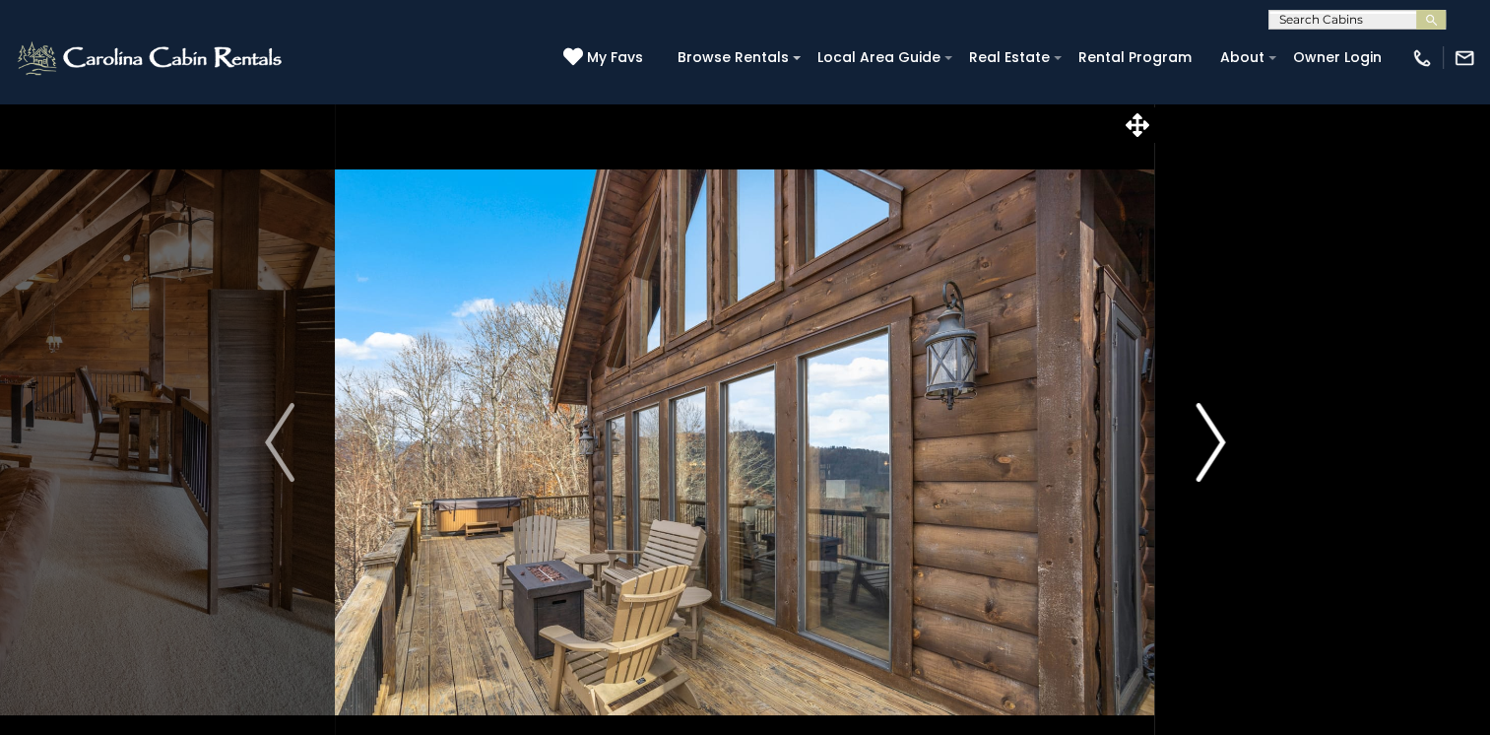
click at [1205, 435] on img "Next" at bounding box center [1211, 442] width 30 height 79
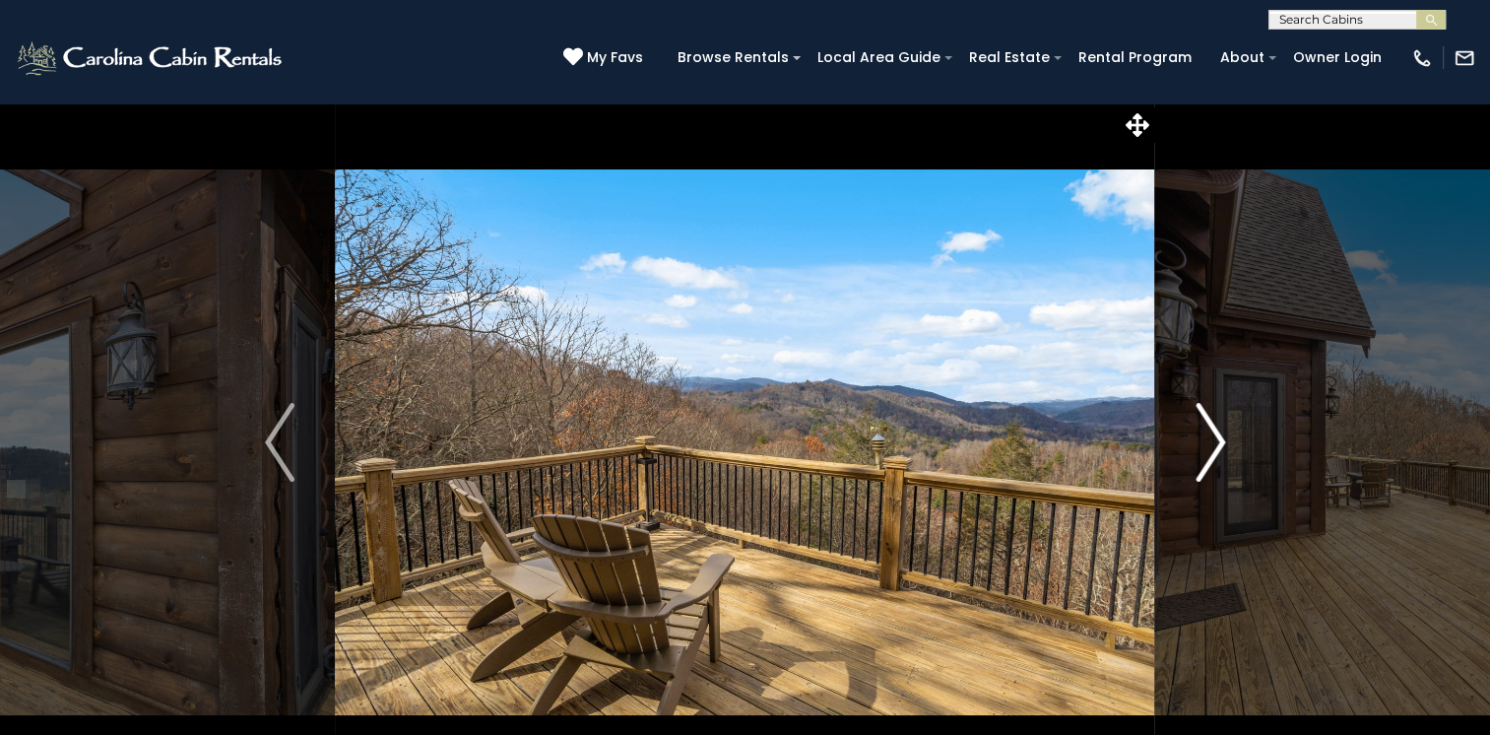
click at [1205, 438] on img "Next" at bounding box center [1211, 442] width 30 height 79
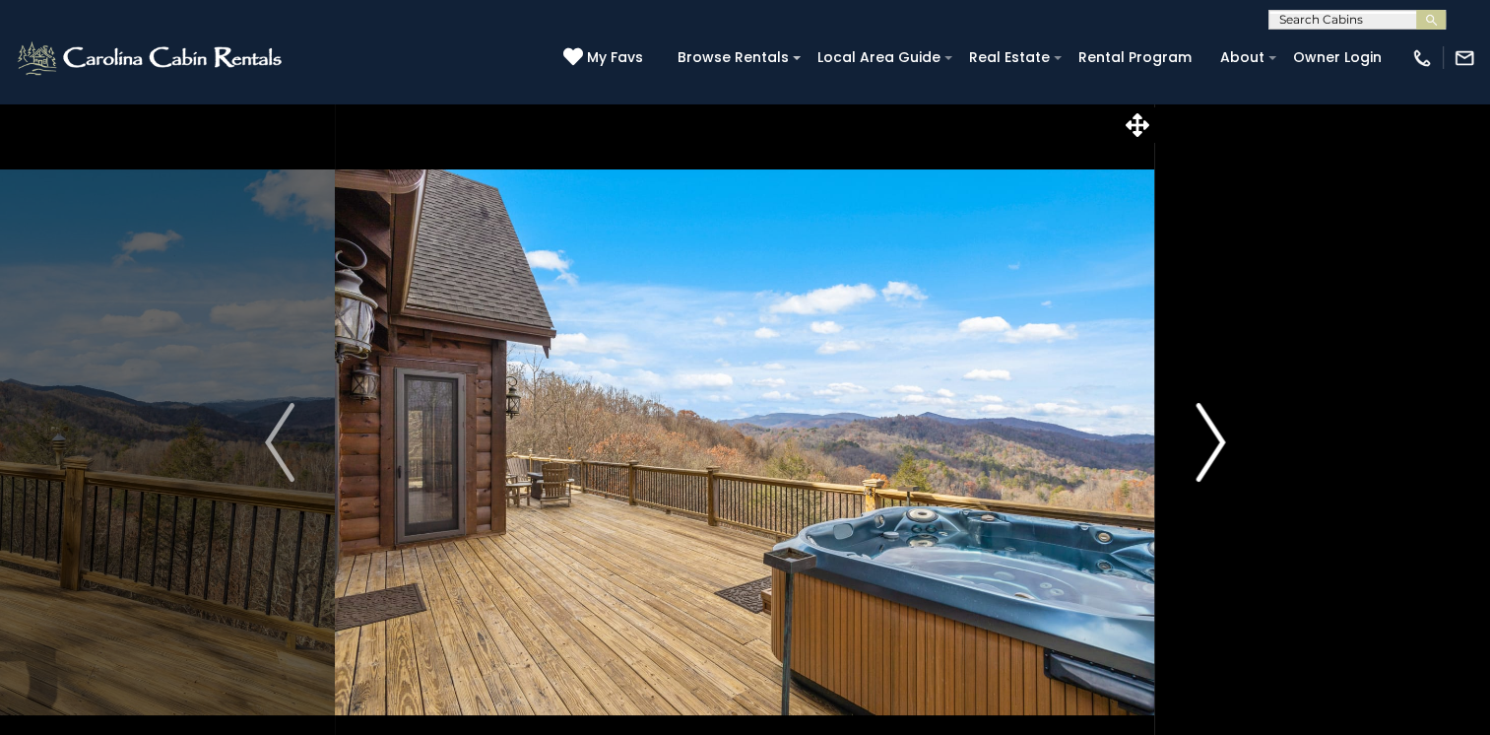
click at [1204, 457] on img "Next" at bounding box center [1211, 442] width 30 height 79
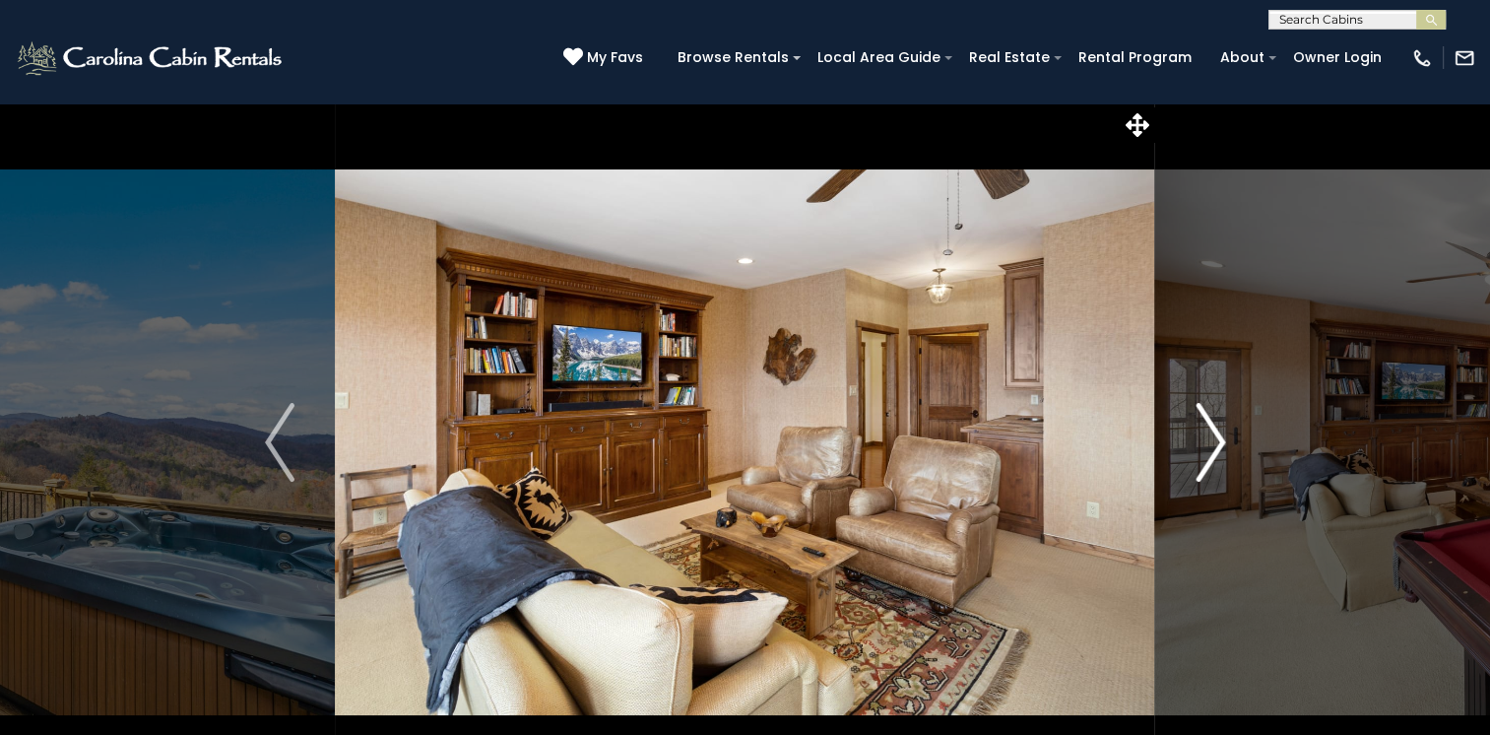
click at [1209, 450] on img "Next" at bounding box center [1211, 442] width 30 height 79
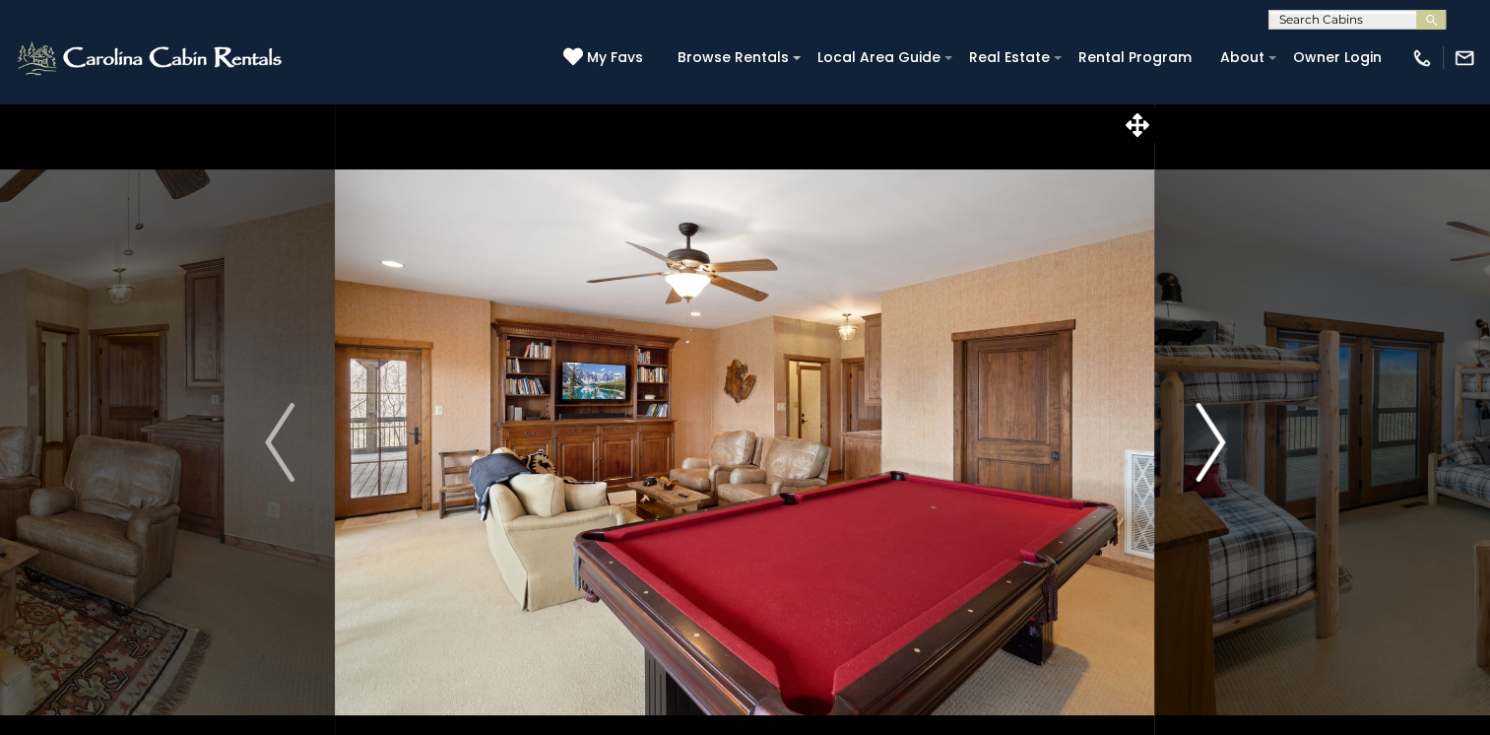
click at [1209, 450] on img "Next" at bounding box center [1211, 442] width 30 height 79
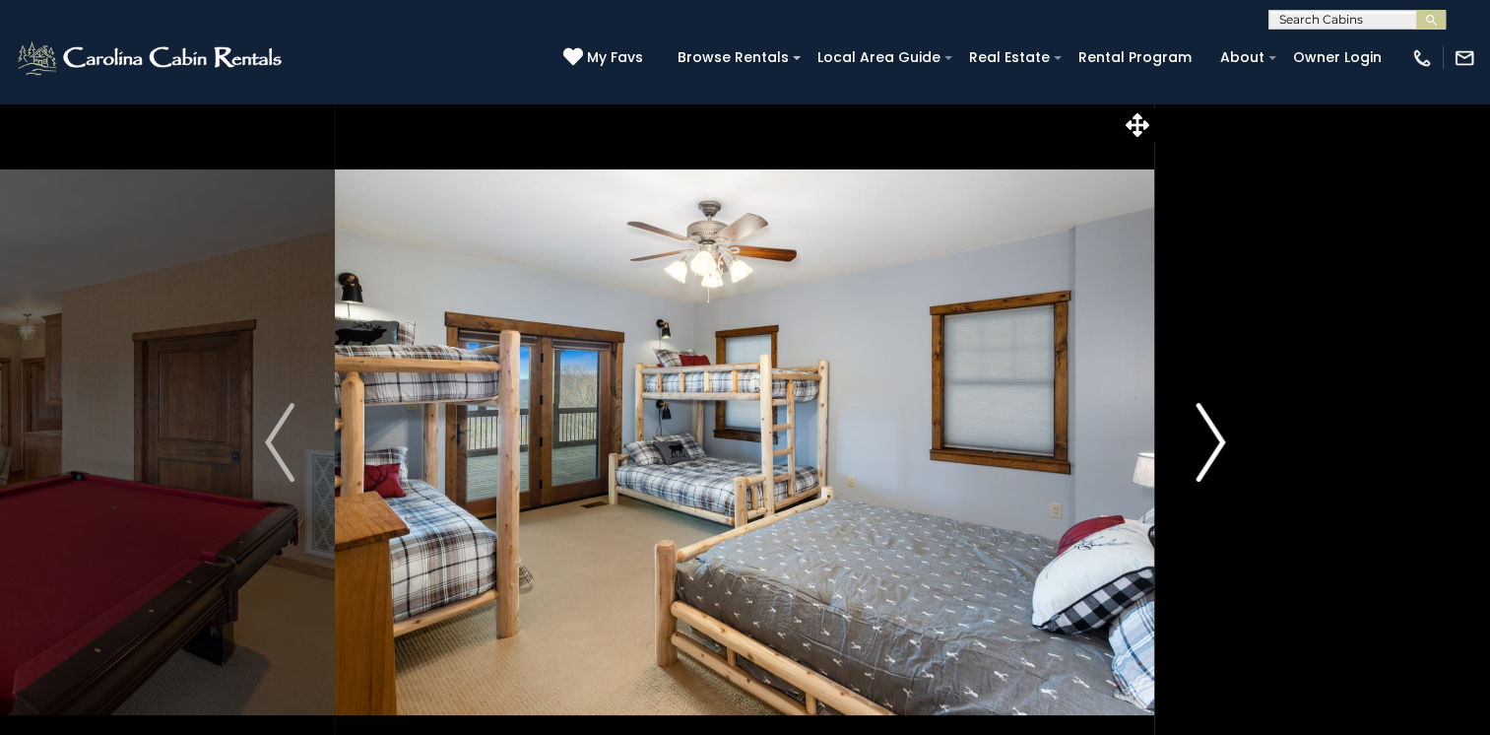
click at [1209, 450] on img "Next" at bounding box center [1211, 442] width 30 height 79
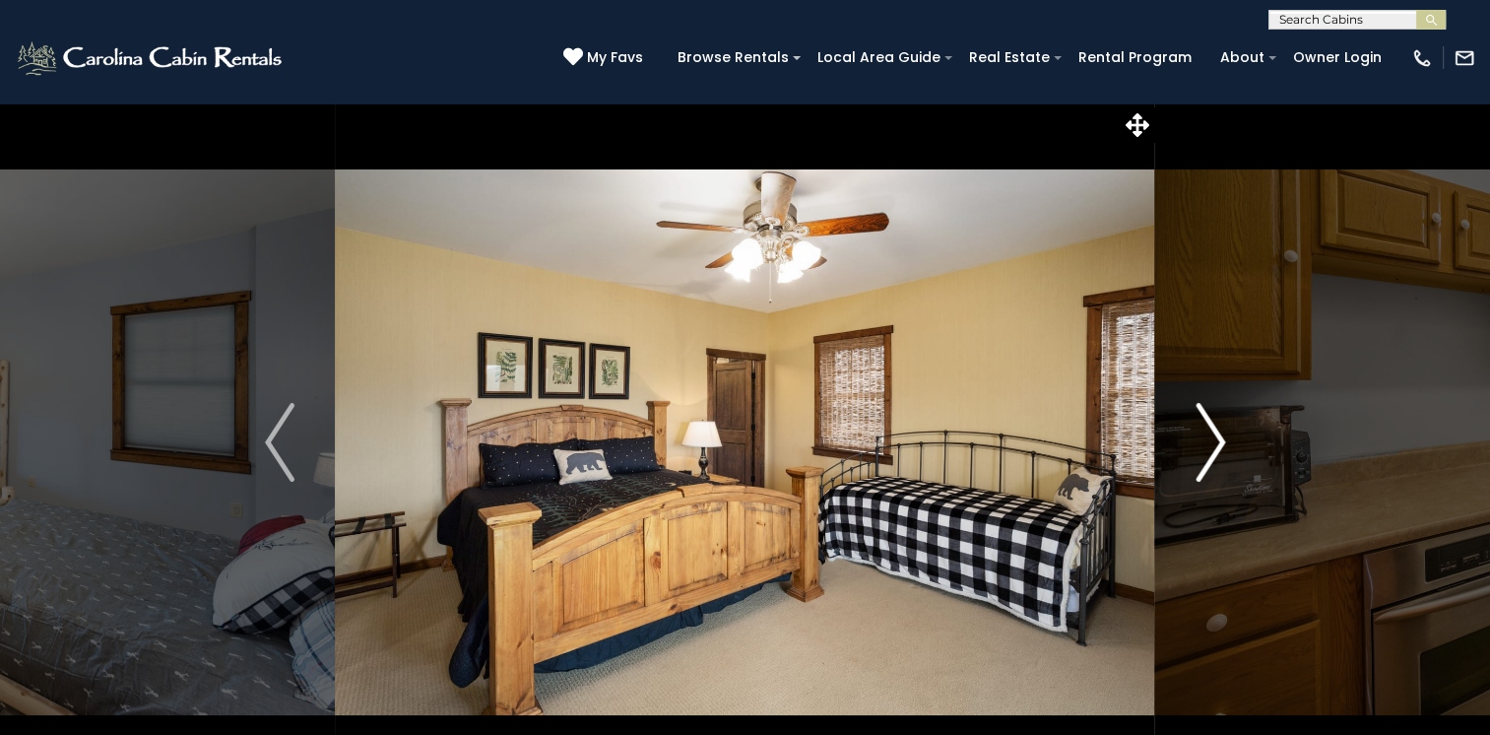
click at [1209, 451] on img "Next" at bounding box center [1211, 442] width 30 height 79
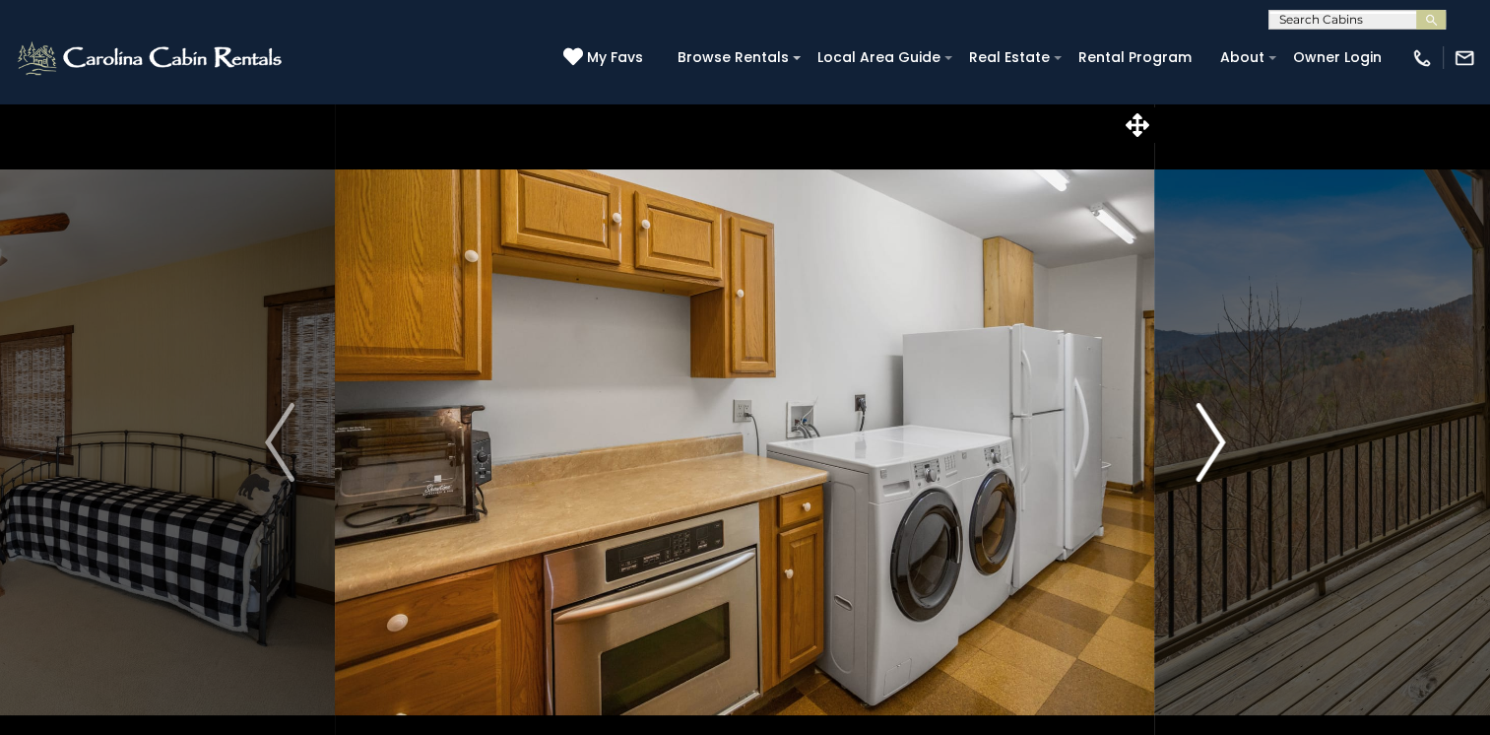
click at [1208, 452] on img "Next" at bounding box center [1211, 442] width 30 height 79
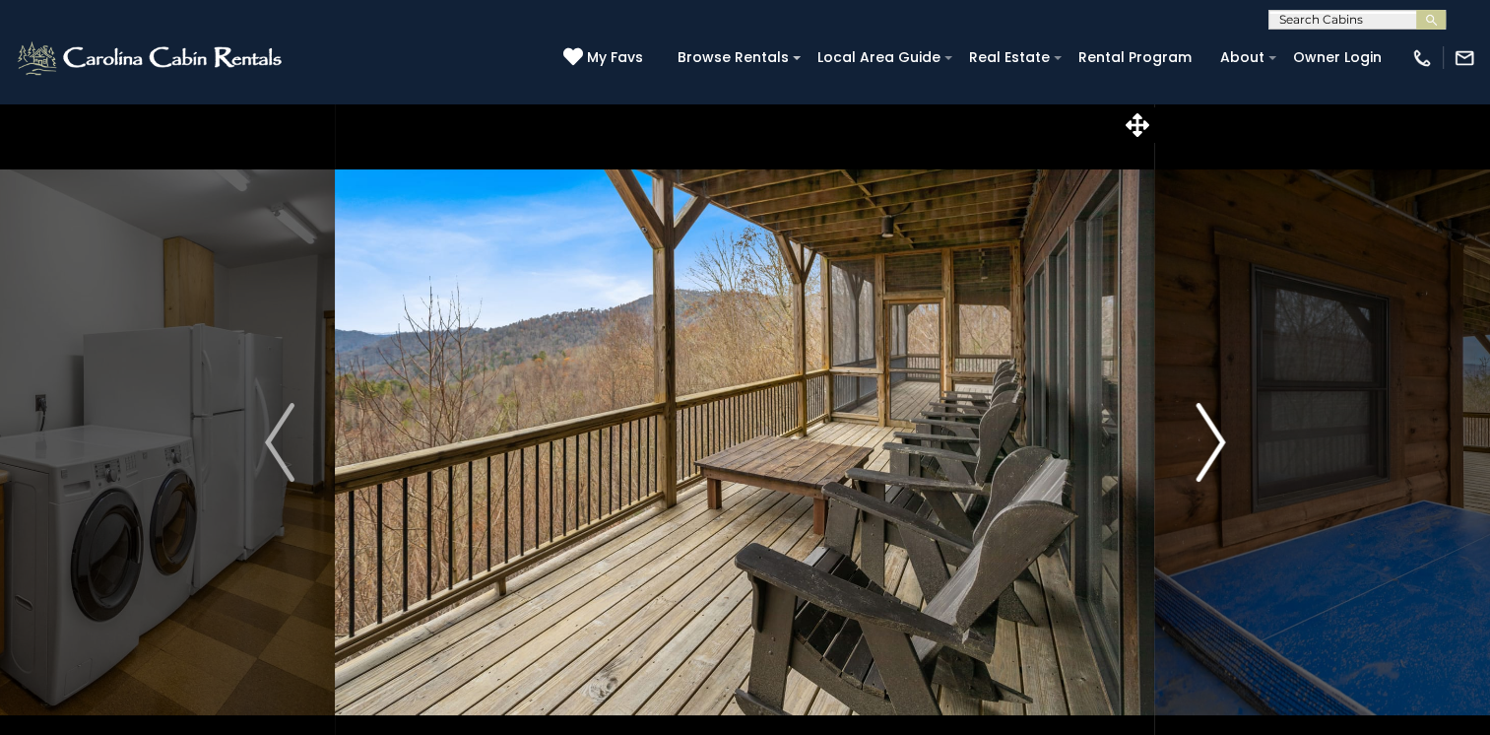
click at [1209, 447] on img "Next" at bounding box center [1211, 442] width 30 height 79
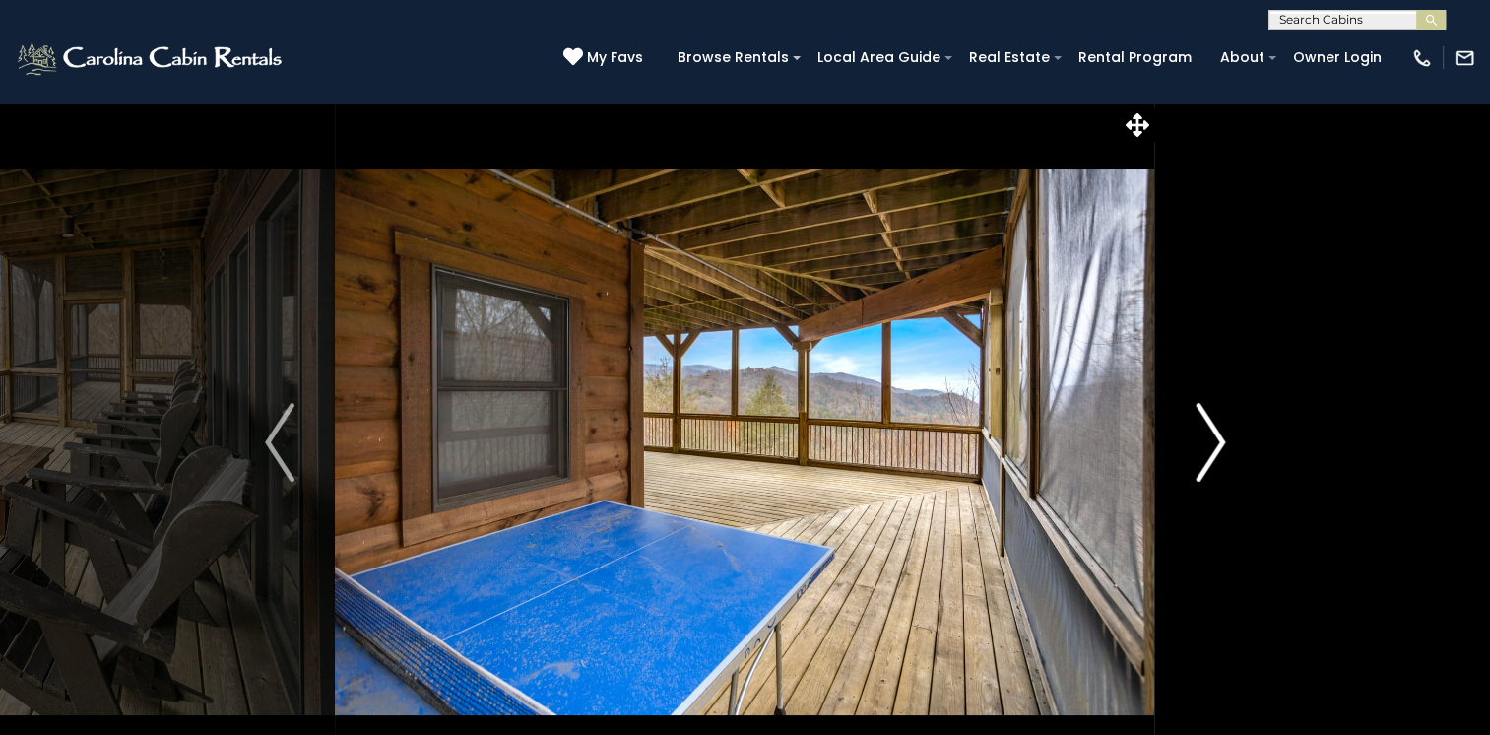
click at [1209, 447] on img "Next" at bounding box center [1211, 442] width 30 height 79
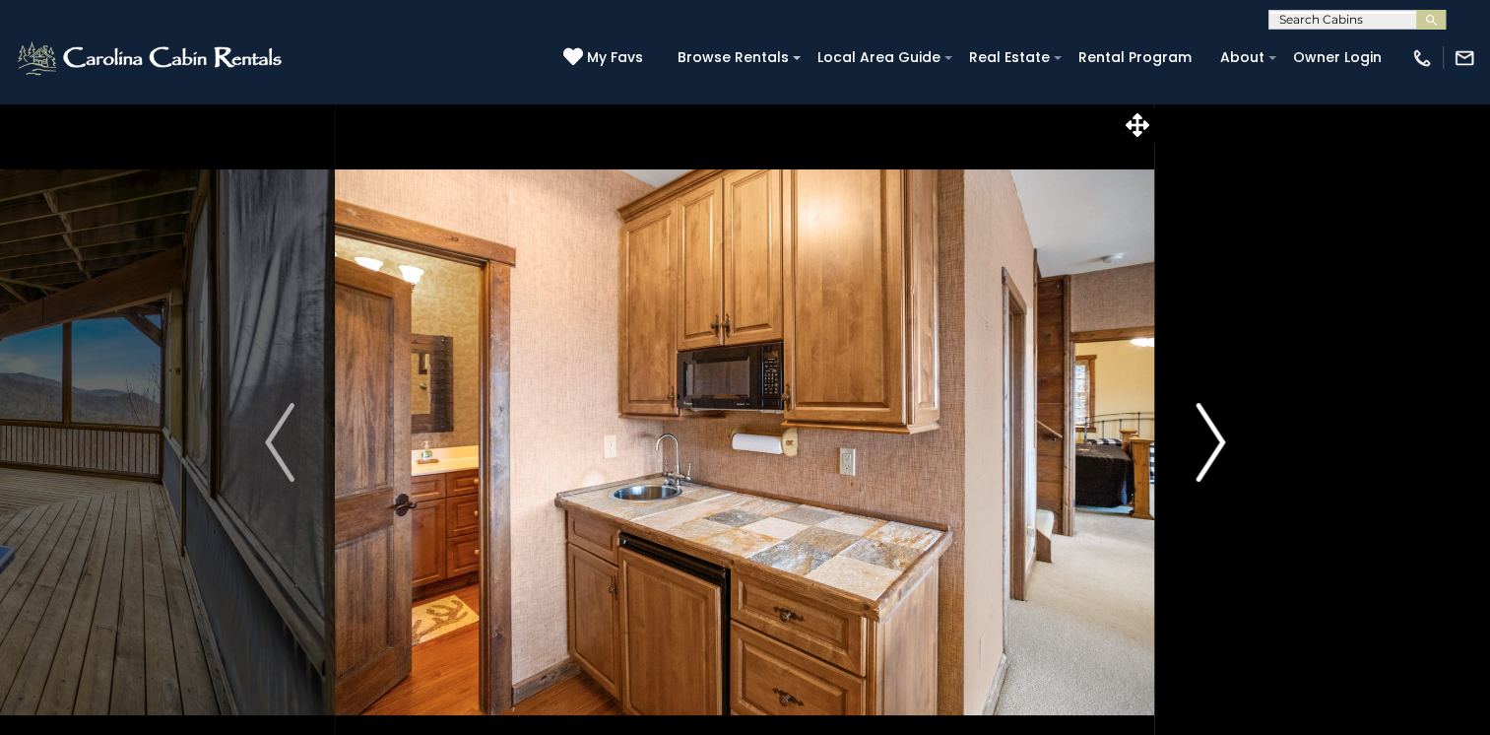
click at [1209, 447] on img "Next" at bounding box center [1211, 442] width 30 height 79
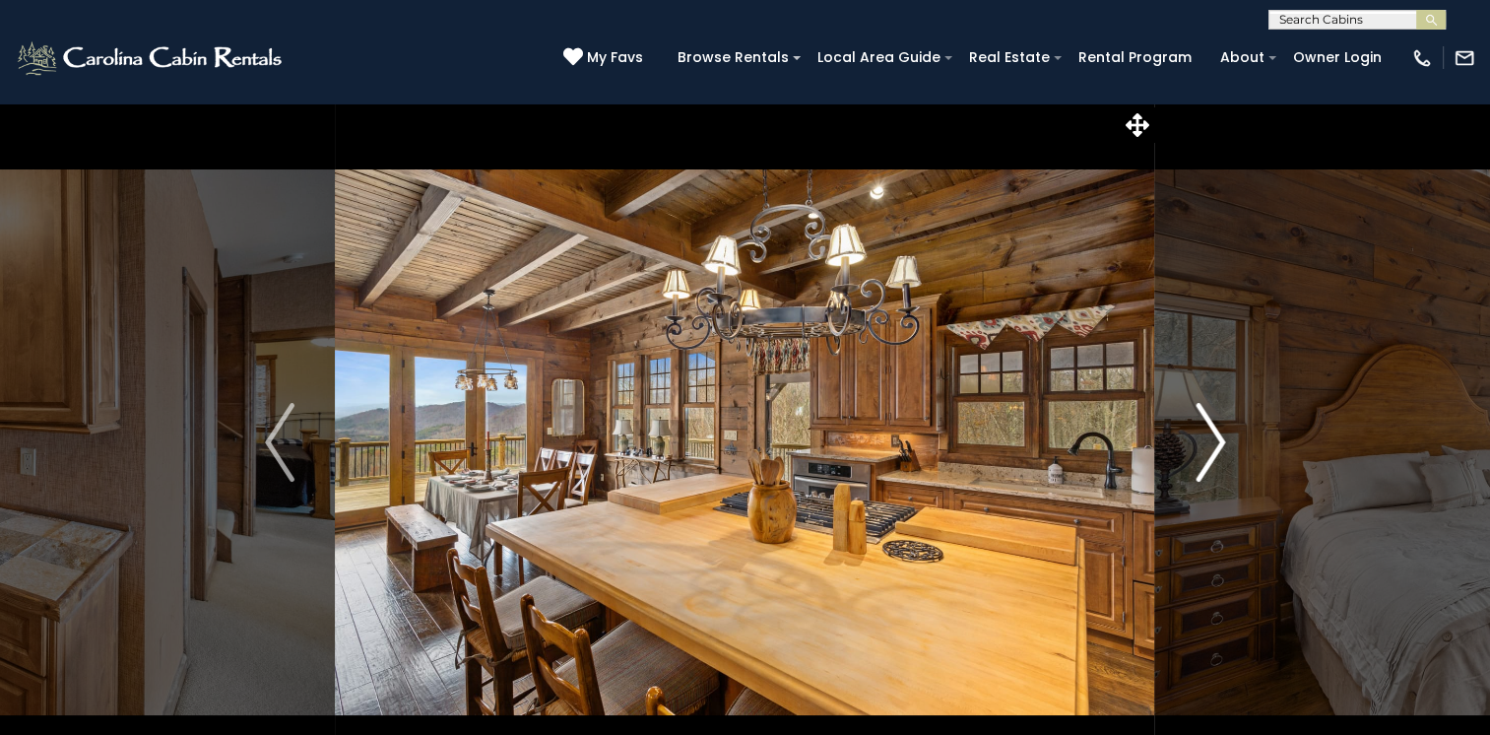
click at [1209, 447] on img "Next" at bounding box center [1211, 442] width 30 height 79
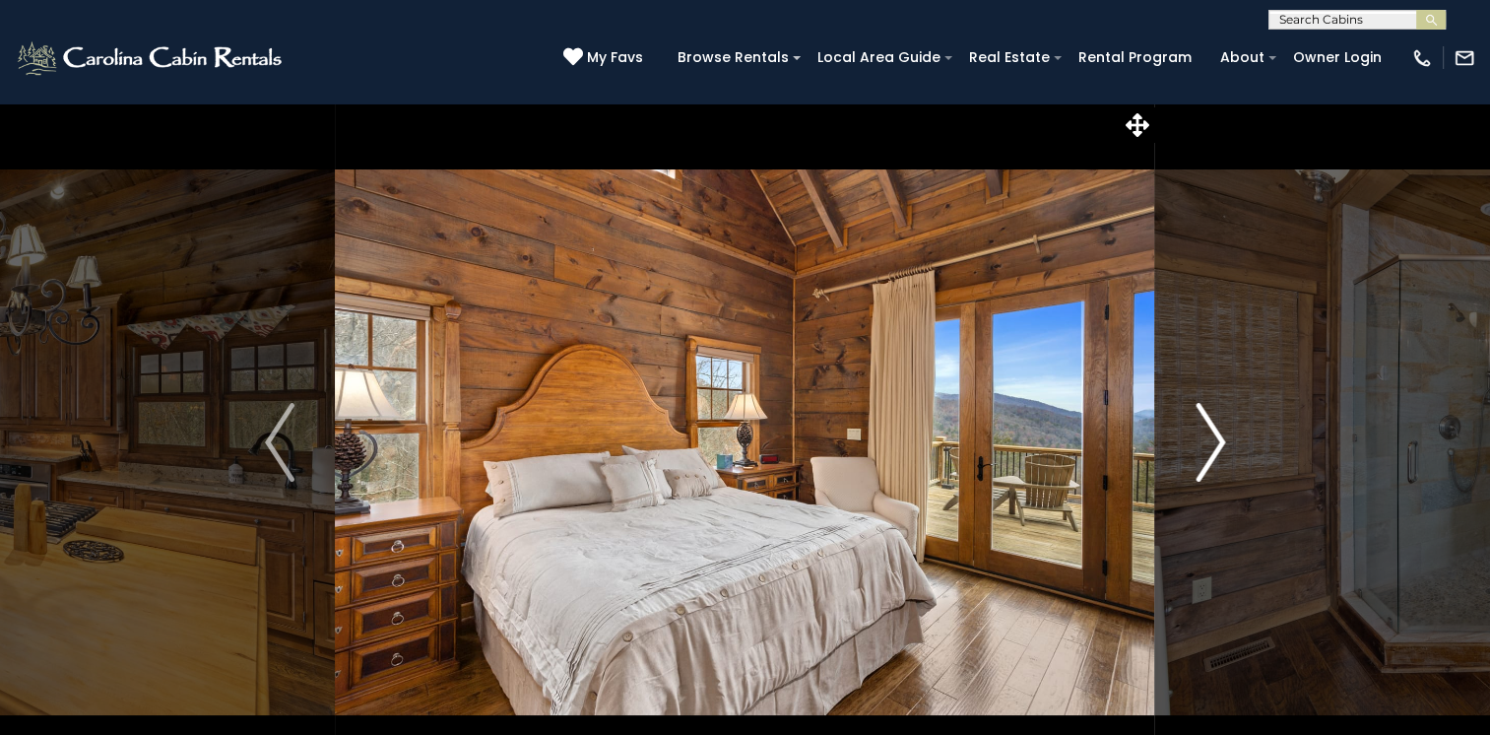
click at [1209, 447] on img "Next" at bounding box center [1211, 442] width 30 height 79
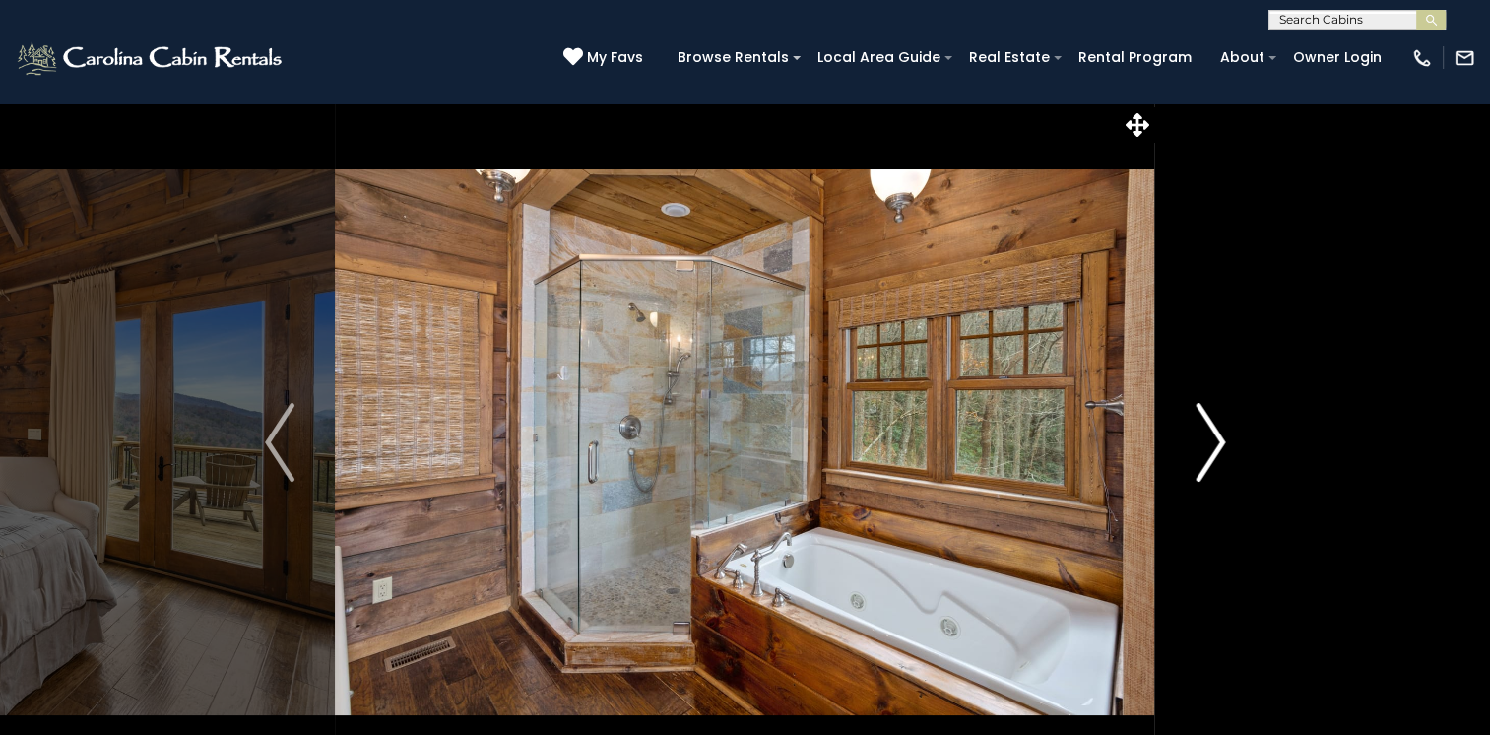
click at [1209, 447] on img "Next" at bounding box center [1211, 442] width 30 height 79
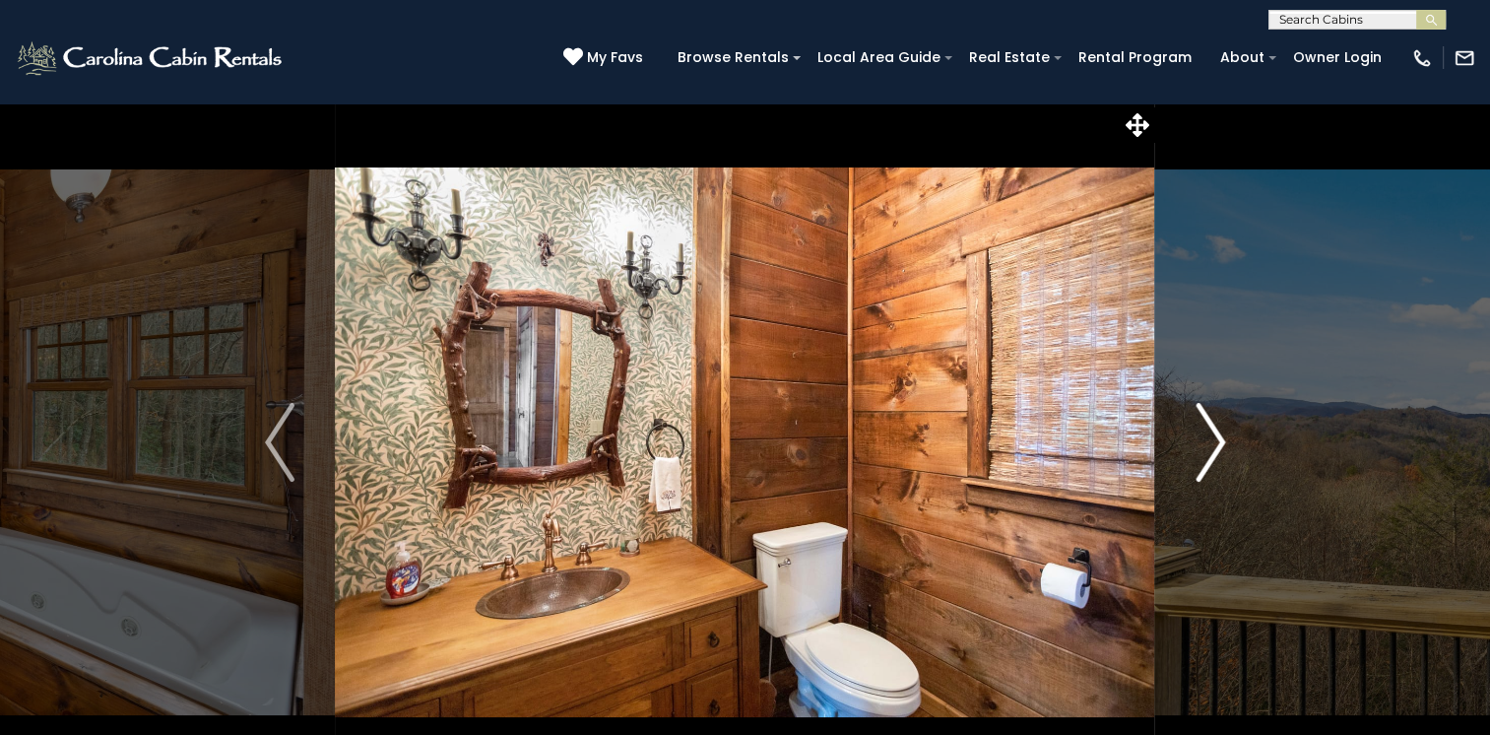
click at [1209, 447] on img "Next" at bounding box center [1211, 442] width 30 height 79
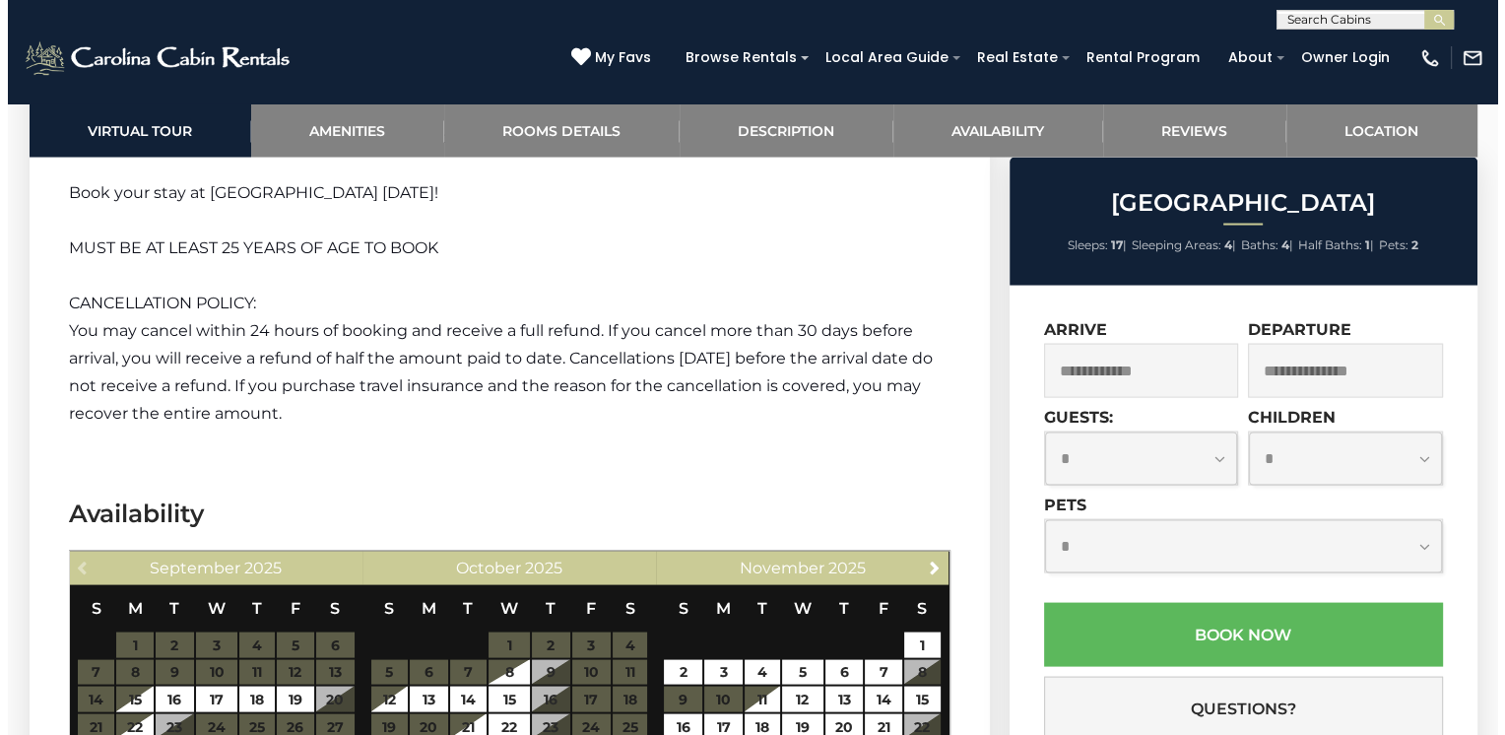
scroll to position [3939, 0]
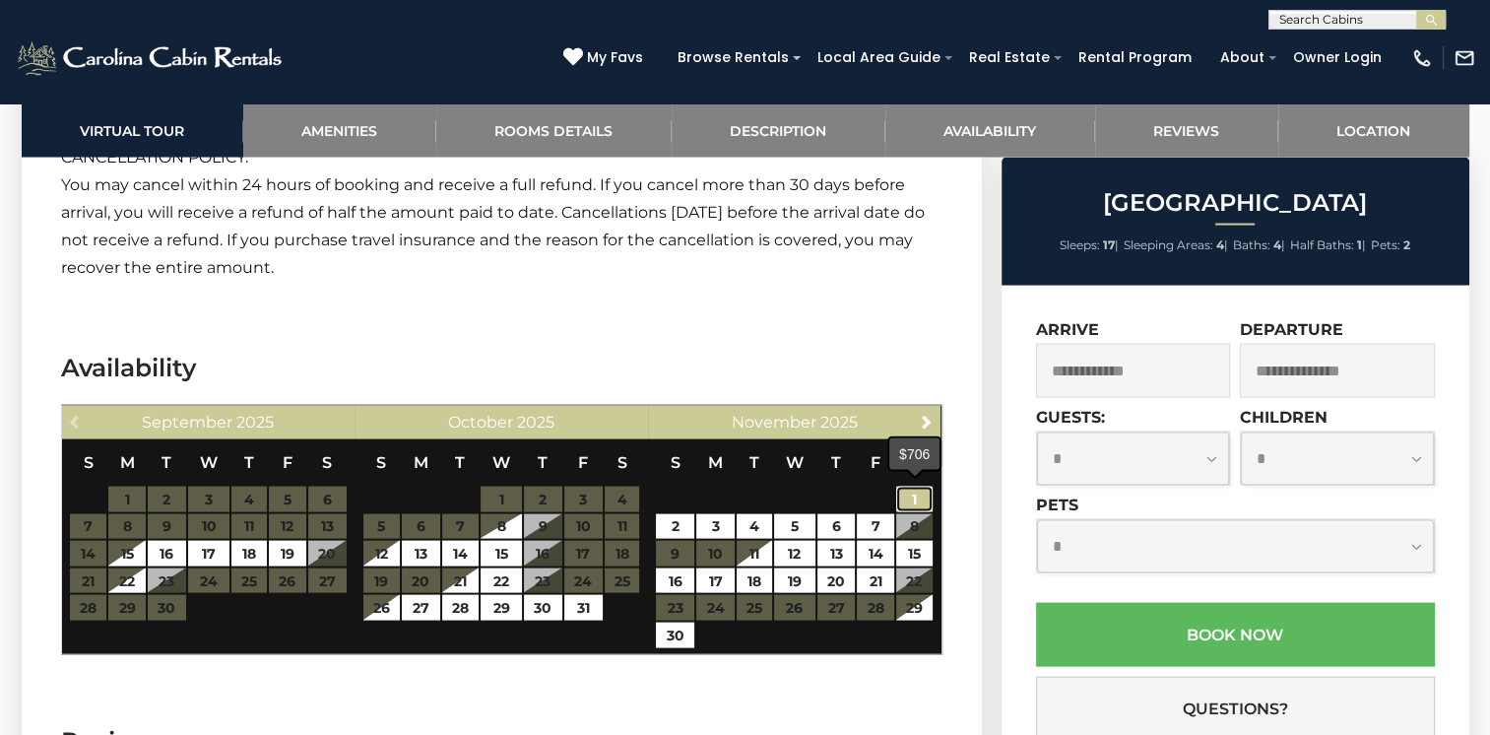
click at [908, 490] on link "1" at bounding box center [914, 499] width 36 height 26
type input "**********"
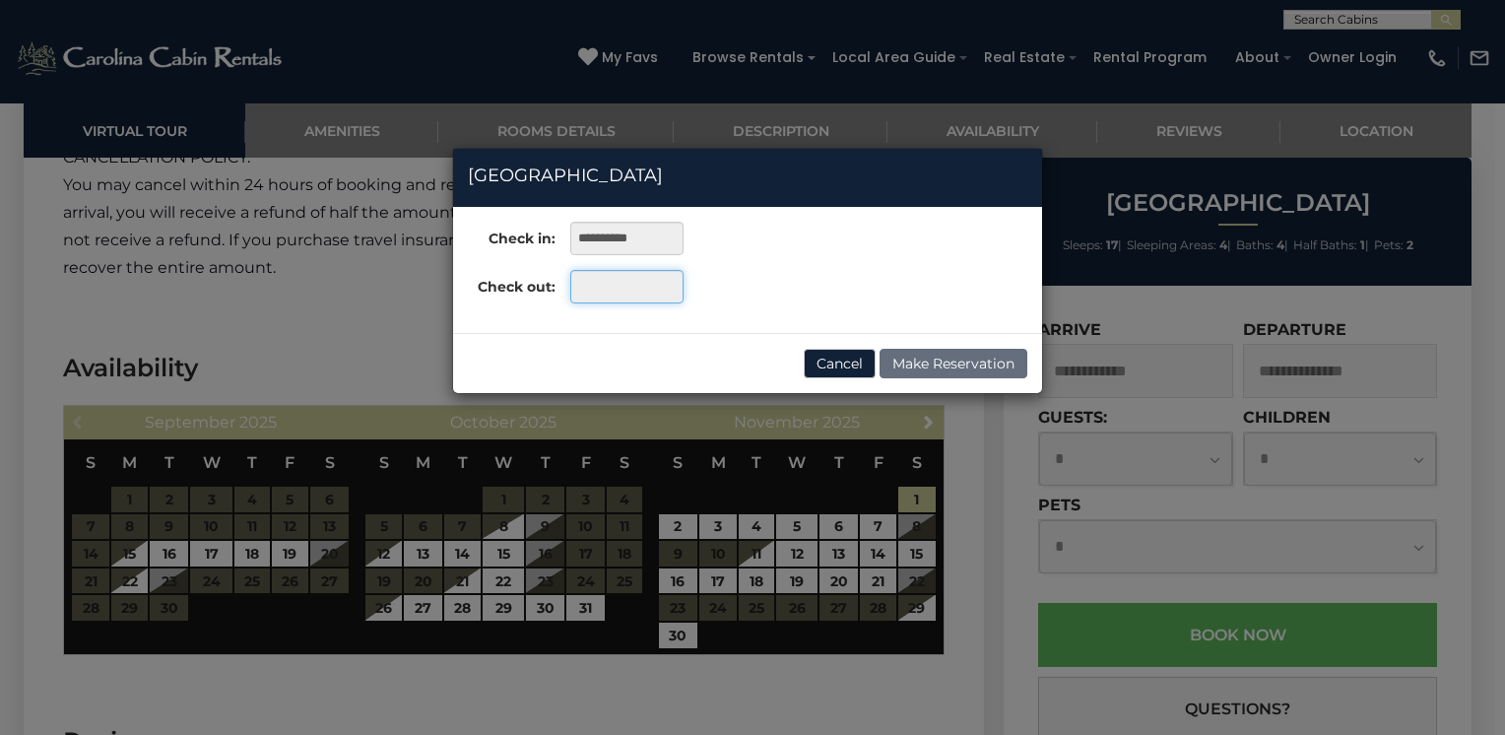
click at [586, 290] on input "text" at bounding box center [626, 286] width 113 height 33
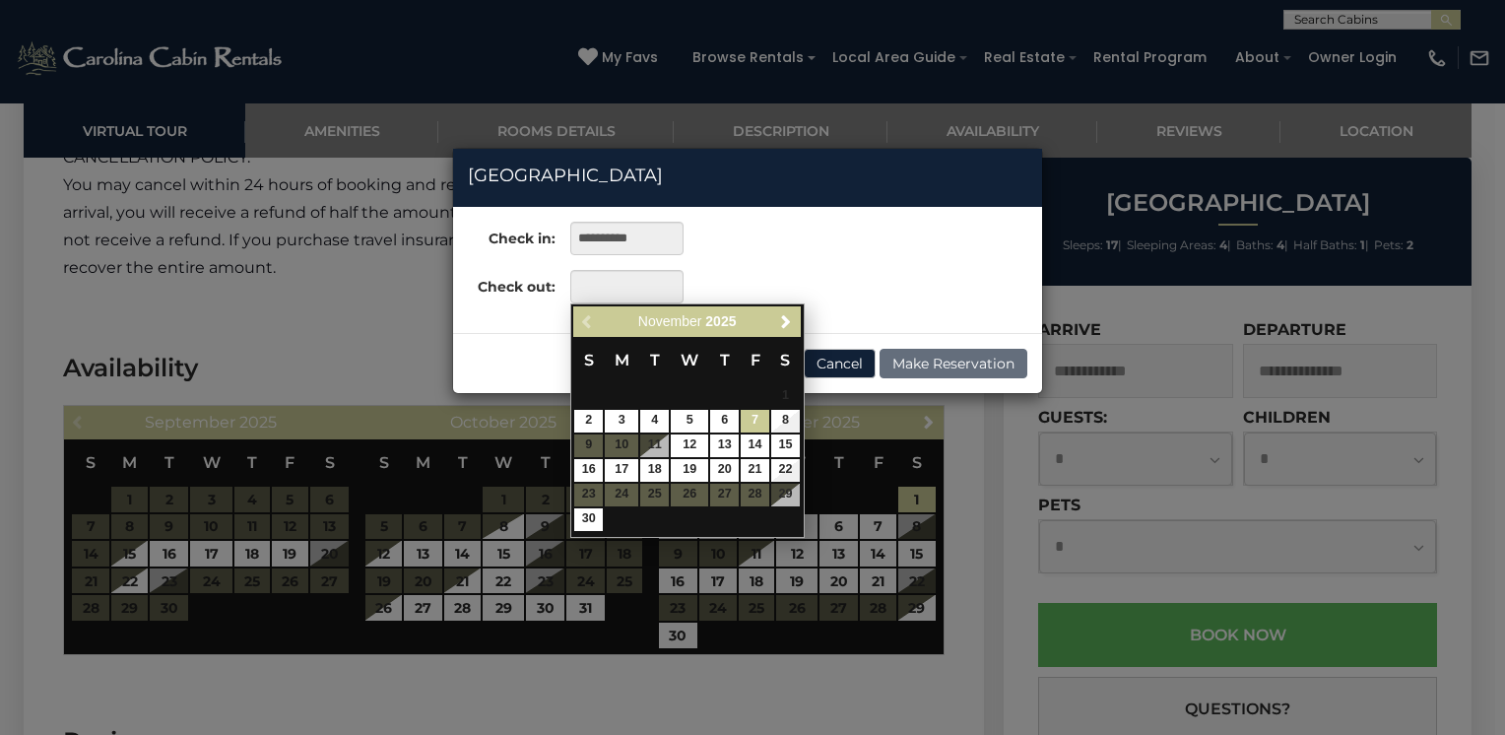
click at [751, 420] on link "7" at bounding box center [755, 421] width 29 height 23
type input "**********"
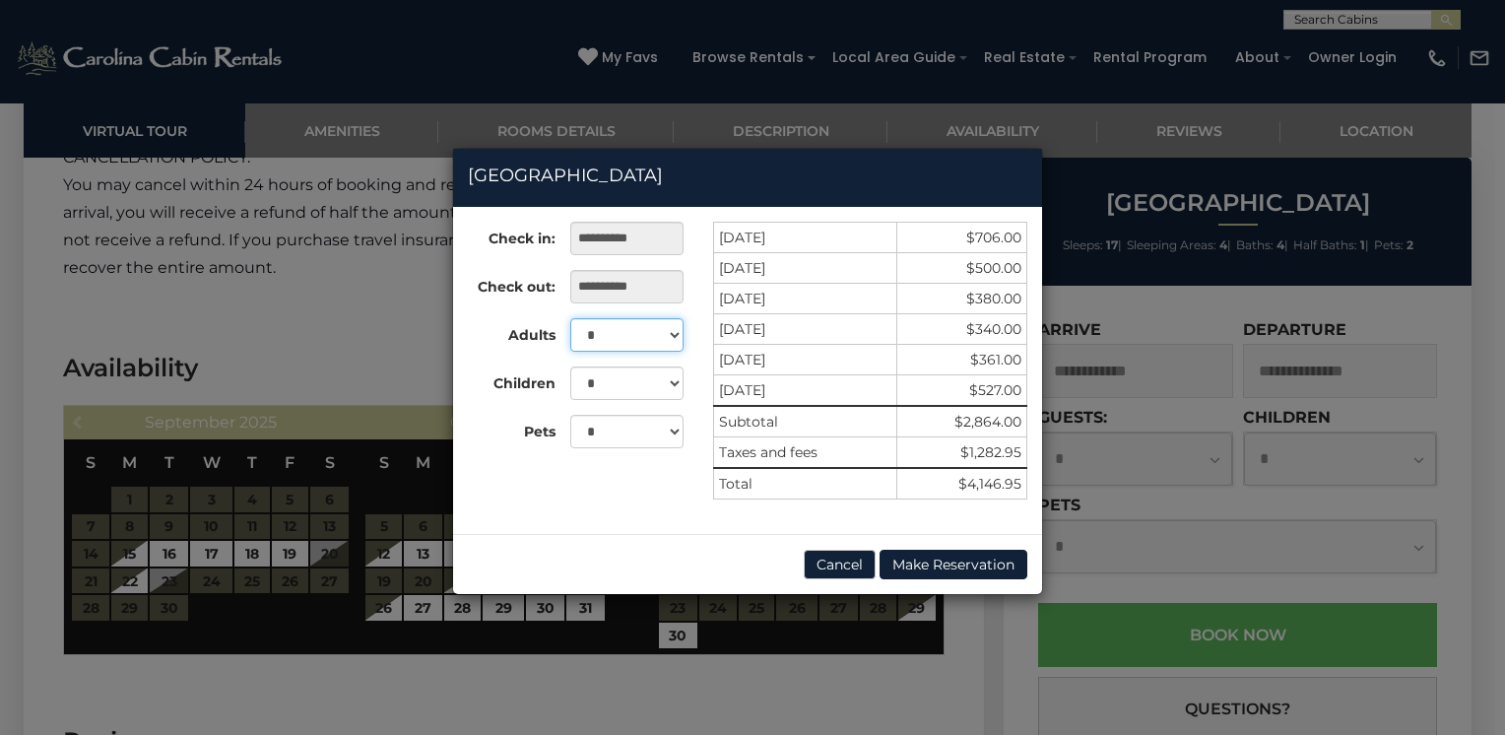
click at [677, 332] on select "* * * * * * * * * ** ** ** ** ** ** ** **" at bounding box center [626, 334] width 113 height 33
select select "*"
click at [570, 318] on select "* * * * * * * * * ** ** ** ** ** ** ** **" at bounding box center [626, 334] width 113 height 33
click at [672, 384] on select "* * * * * * * * * * ** ** ** ** ** ** ** **" at bounding box center [626, 382] width 113 height 33
select select "*"
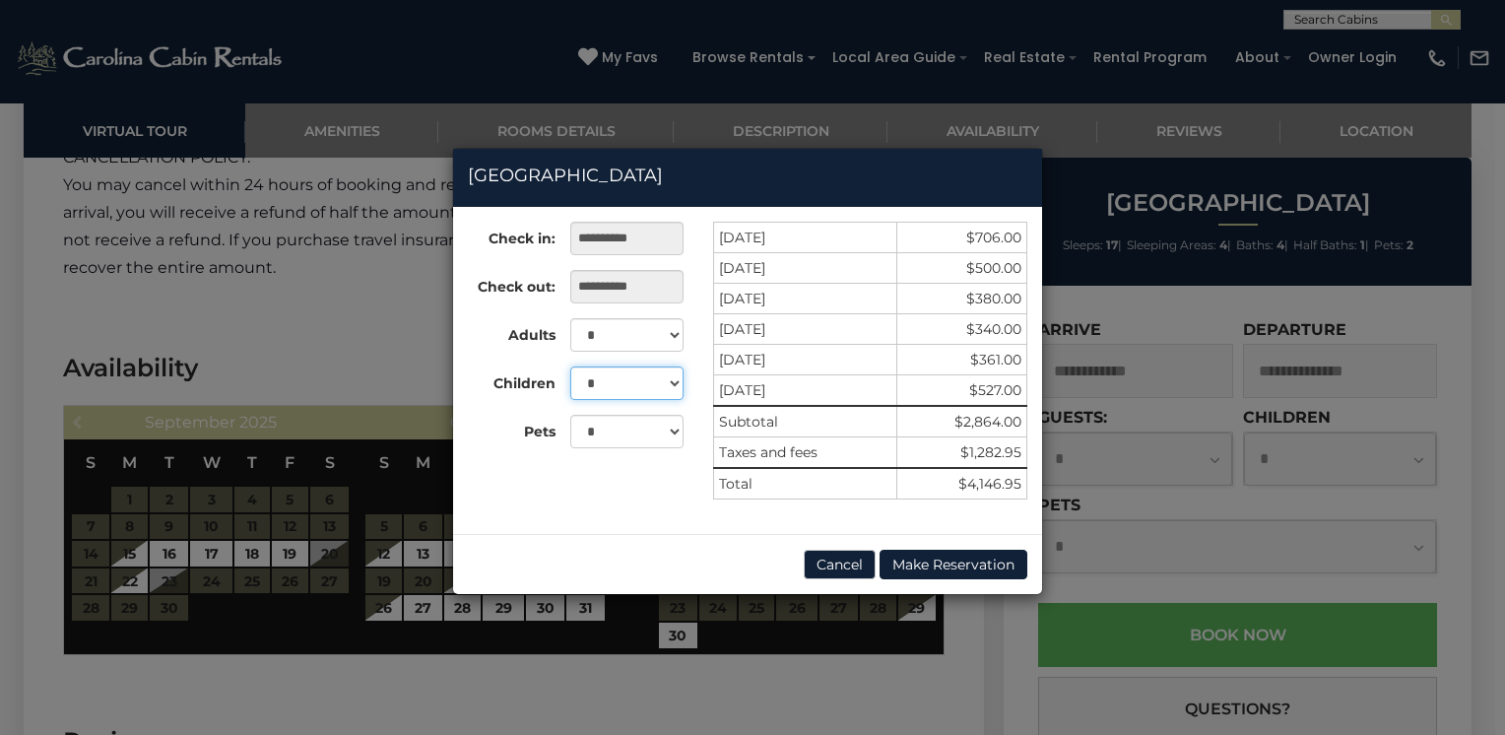
click at [570, 366] on select "* * * * * * * * * * ** ** ** ** ** ** ** **" at bounding box center [626, 382] width 113 height 33
click at [677, 428] on select "* * *" at bounding box center [626, 431] width 113 height 33
select select "*"
click at [570, 415] on select "* * *" at bounding box center [626, 431] width 113 height 33
